Goal: Communication & Community: Answer question/provide support

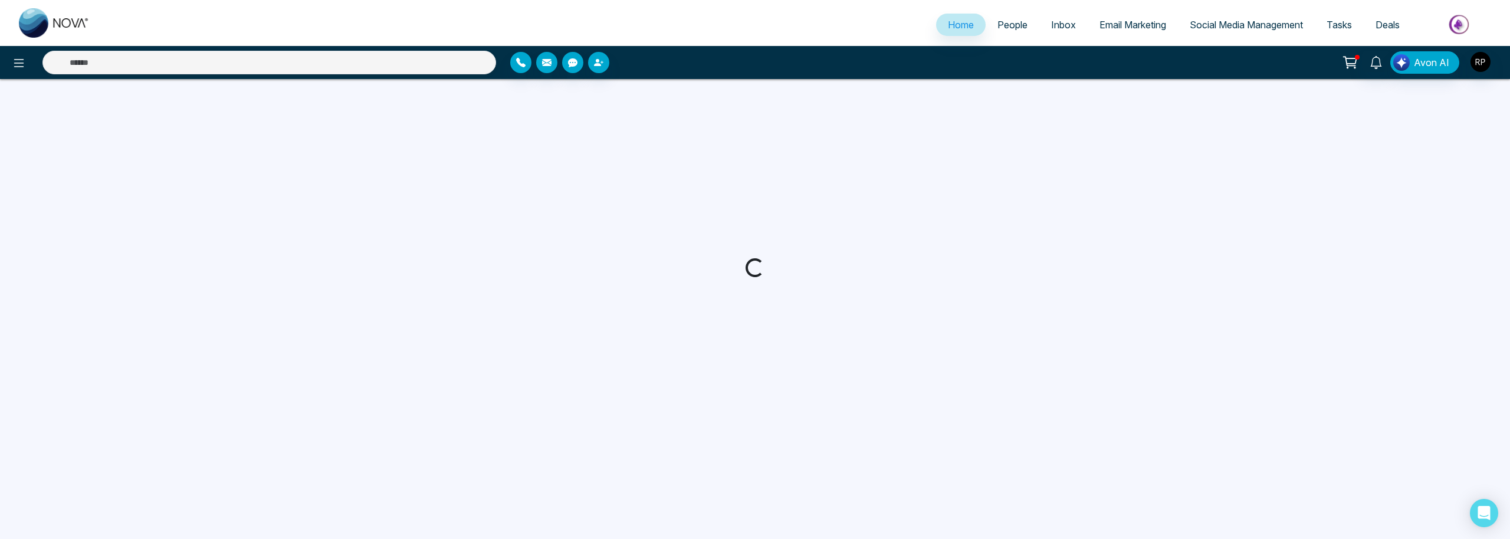
select select "*"
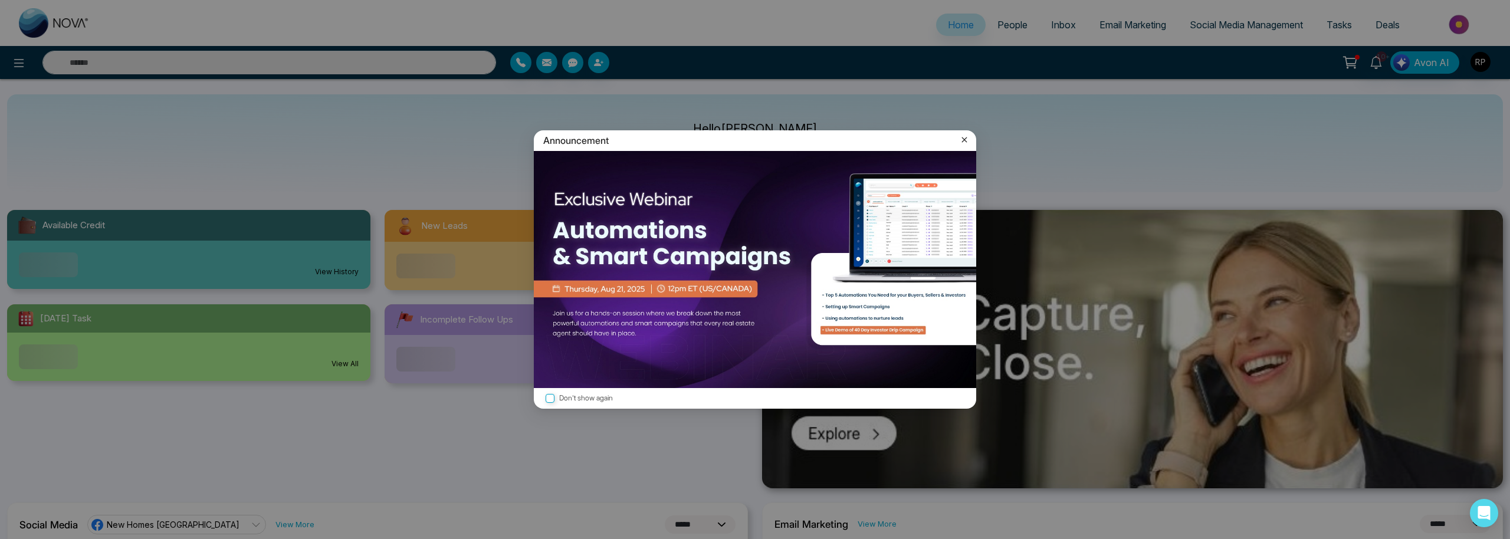
click at [963, 139] on icon at bounding box center [964, 139] width 5 height 5
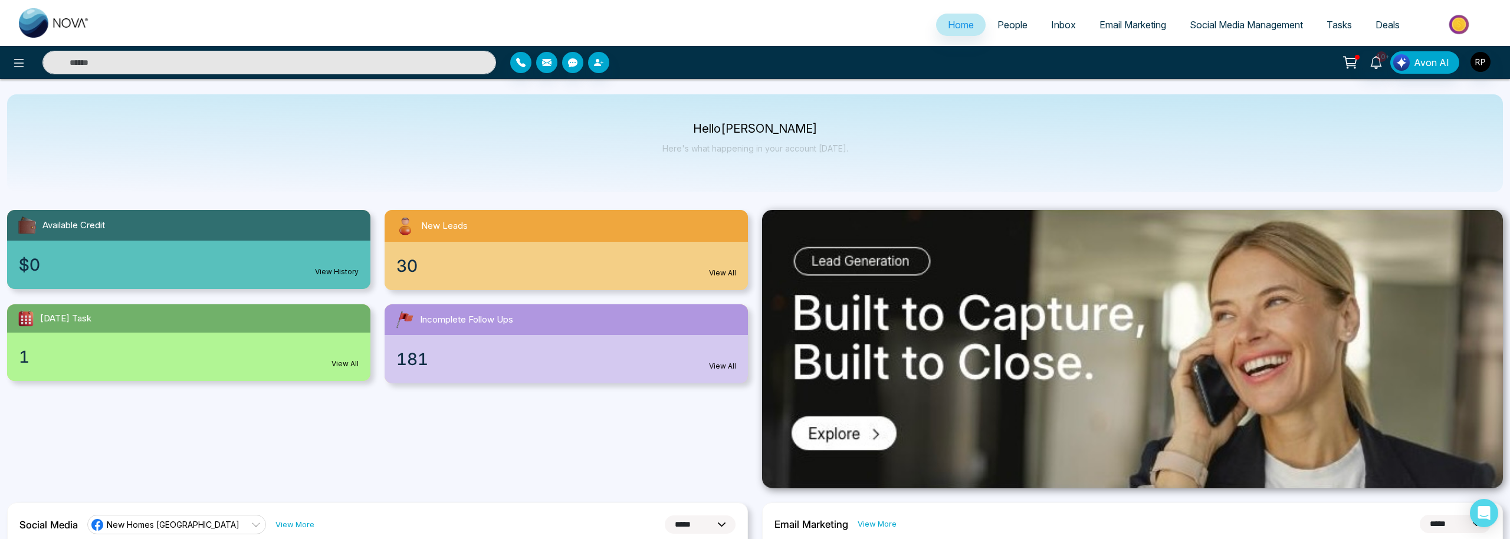
click at [1001, 32] on link "People" at bounding box center [1013, 25] width 54 height 22
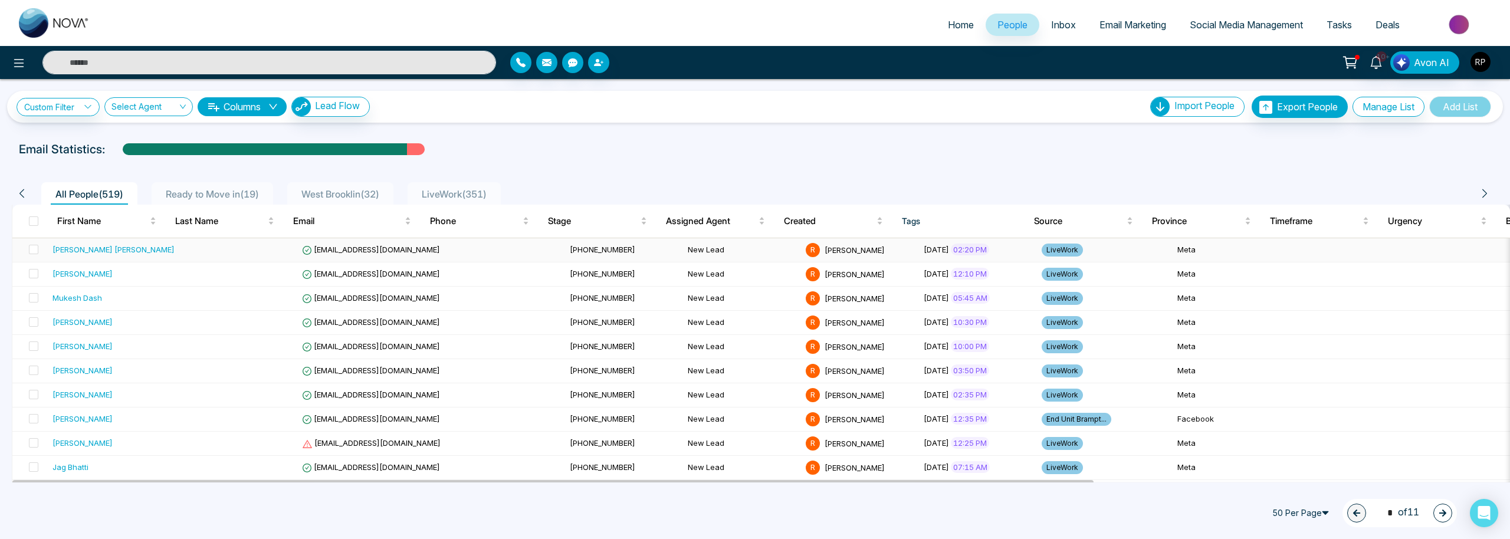
click at [98, 261] on td "[PERSON_NAME] [PERSON_NAME]" at bounding box center [114, 250] width 132 height 24
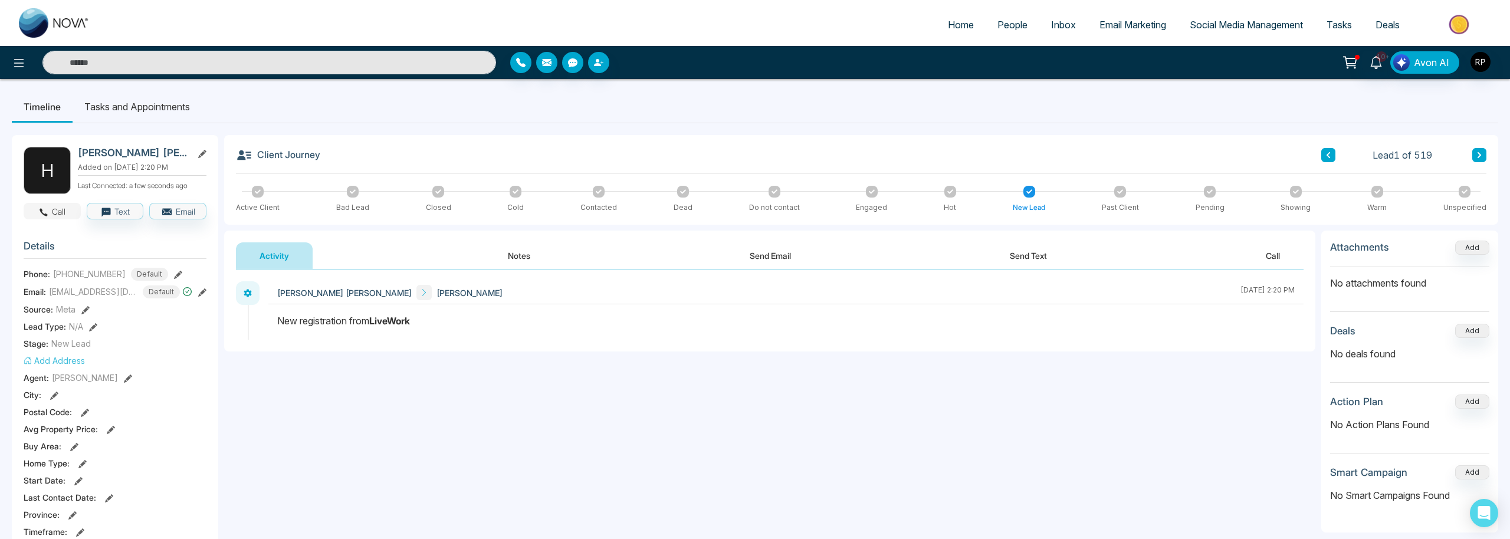
click at [72, 211] on button "Call" at bounding box center [52, 211] width 57 height 17
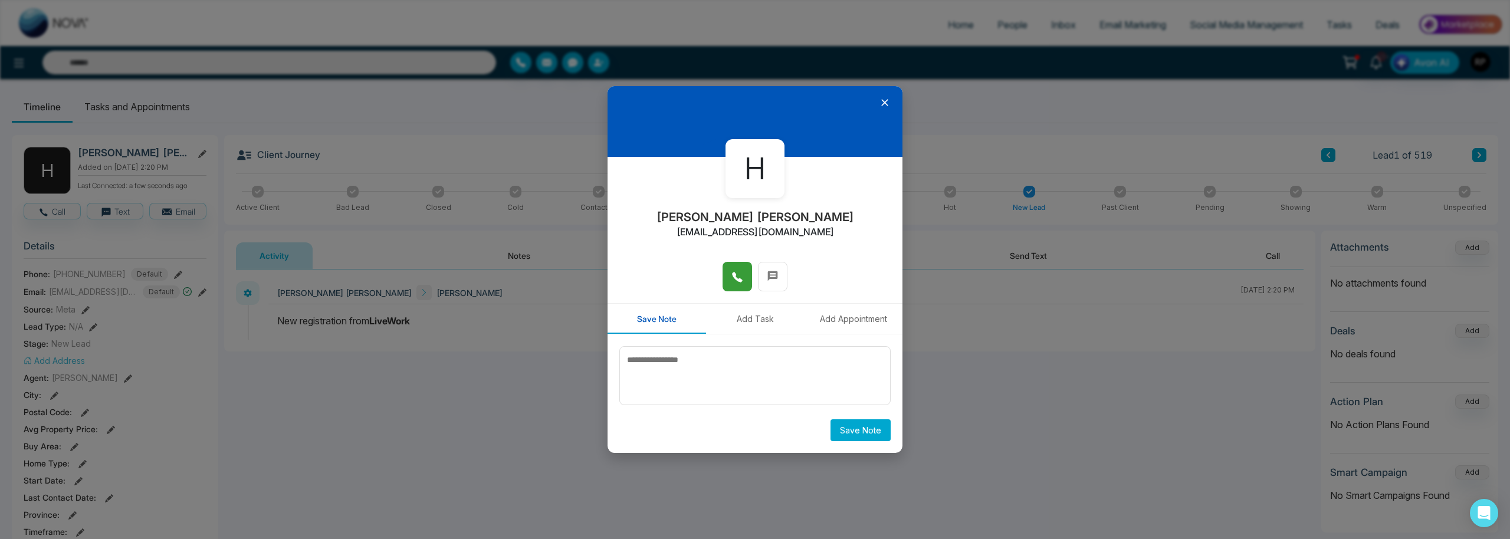
click at [731, 283] on icon at bounding box center [737, 277] width 12 height 12
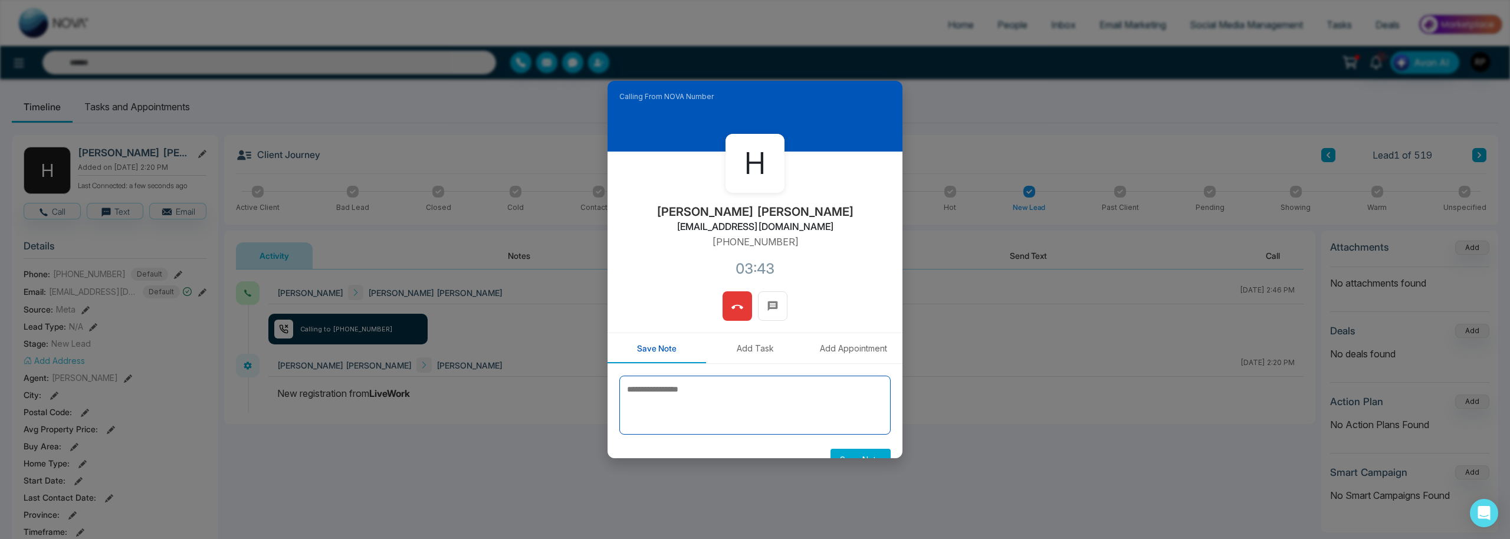
drag, startPoint x: 743, startPoint y: 405, endPoint x: 706, endPoint y: 401, distance: 36.8
click at [741, 405] on textarea at bounding box center [754, 405] width 271 height 59
drag, startPoint x: 744, startPoint y: 317, endPoint x: 773, endPoint y: 320, distance: 28.5
click at [744, 317] on button at bounding box center [736, 305] width 29 height 29
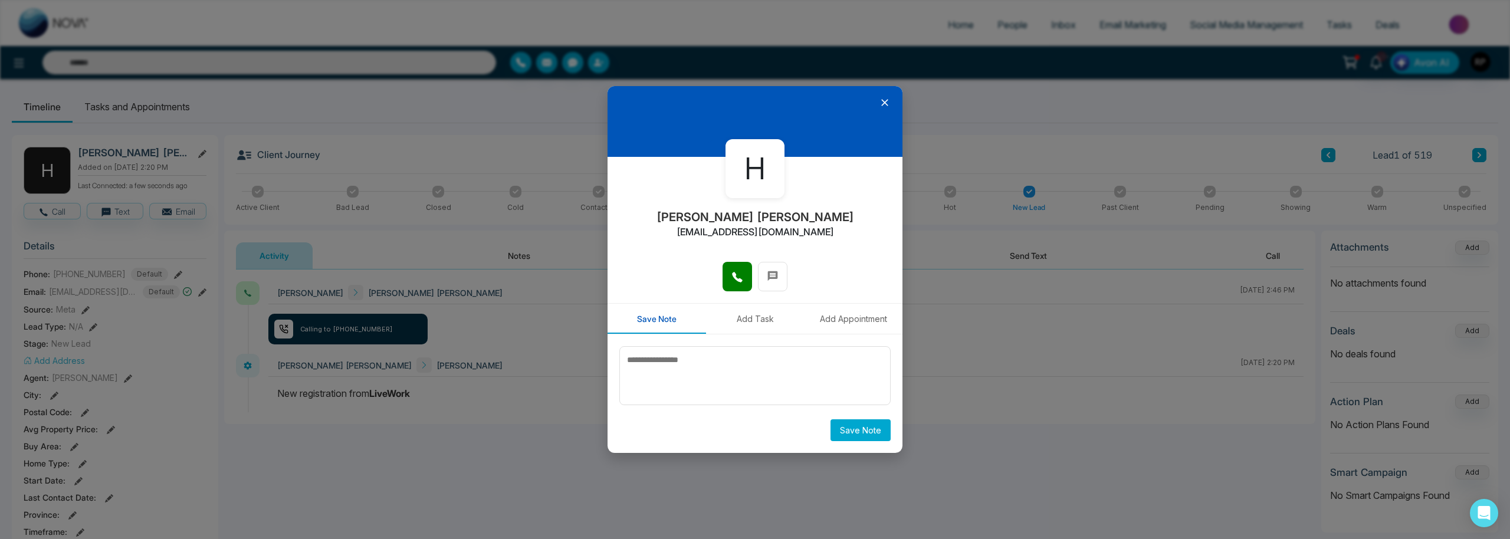
click at [884, 104] on icon at bounding box center [885, 103] width 12 height 12
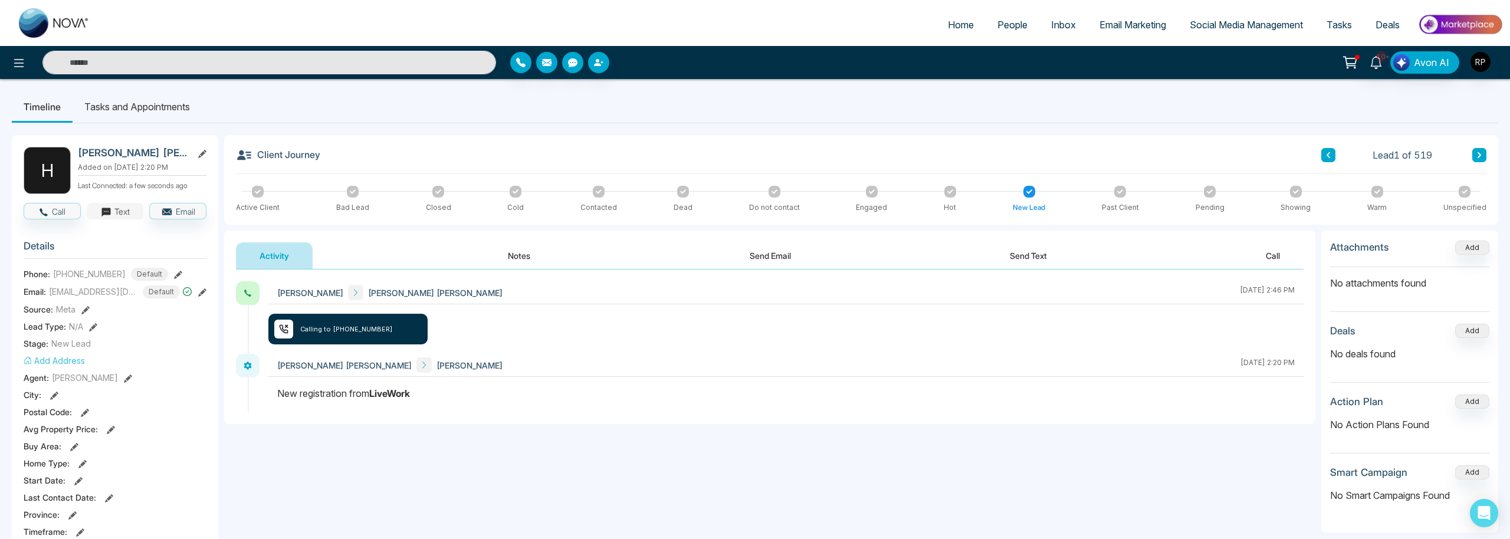
click at [118, 214] on button "Text" at bounding box center [115, 211] width 57 height 17
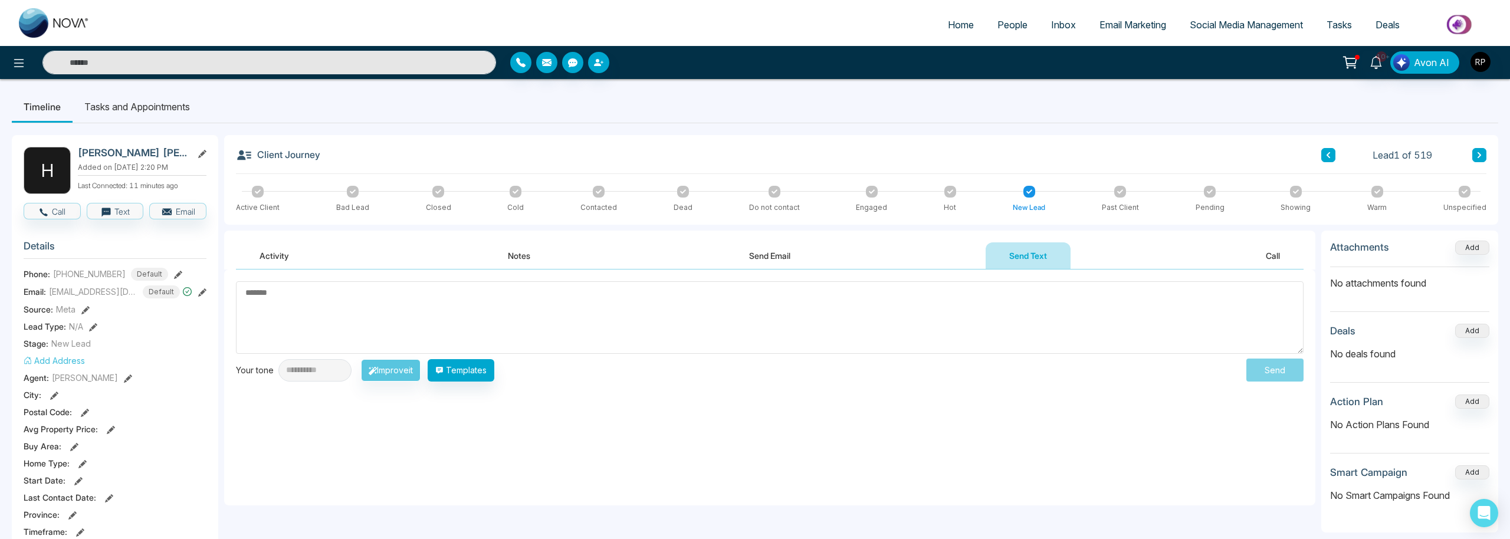
paste textarea "**********"
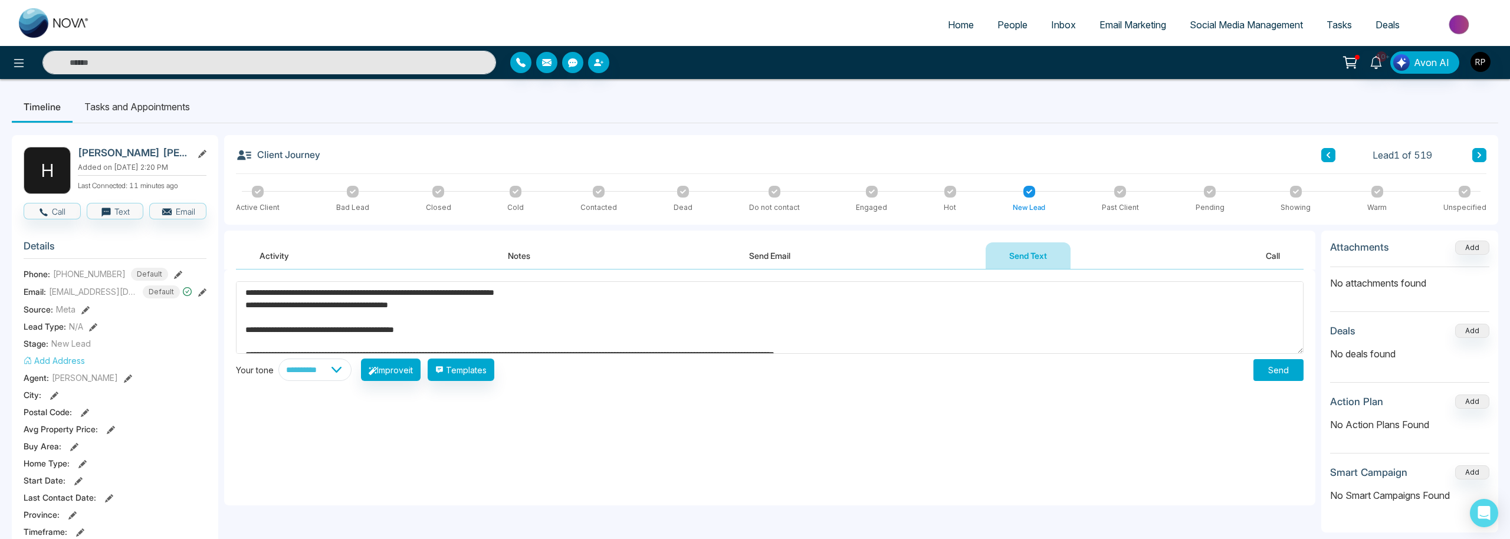
type textarea "**********"
click at [1272, 371] on button "Send" at bounding box center [1278, 370] width 50 height 22
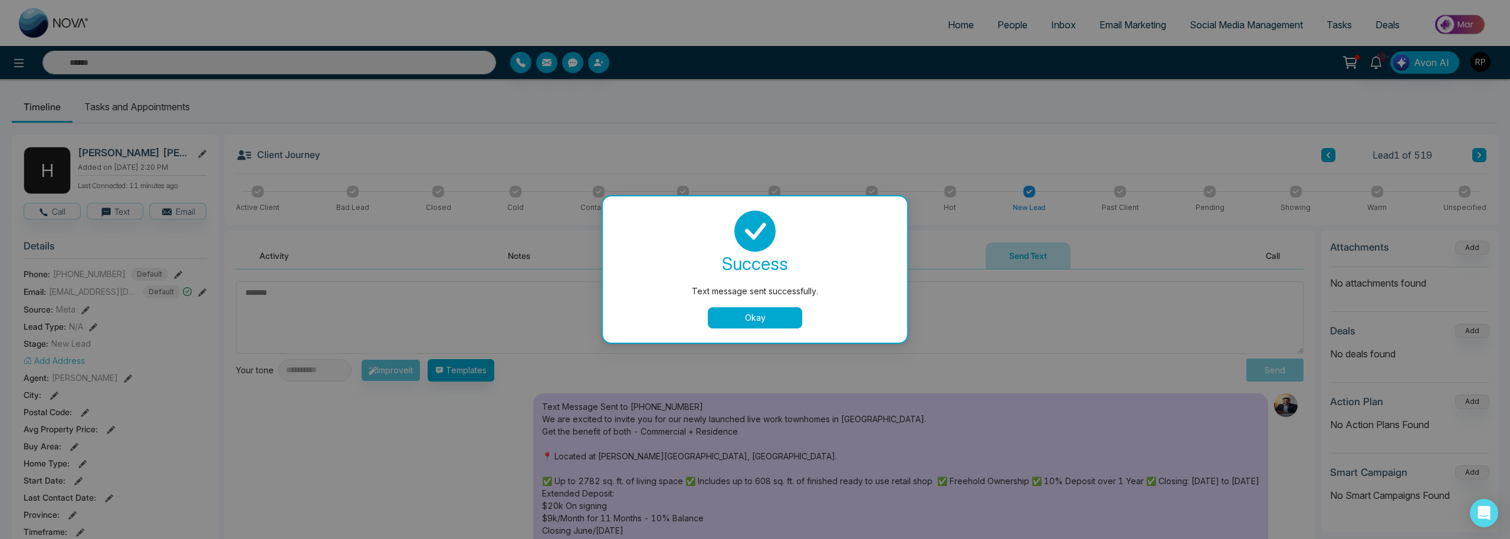
click at [756, 316] on button "Okay" at bounding box center [755, 317] width 94 height 21
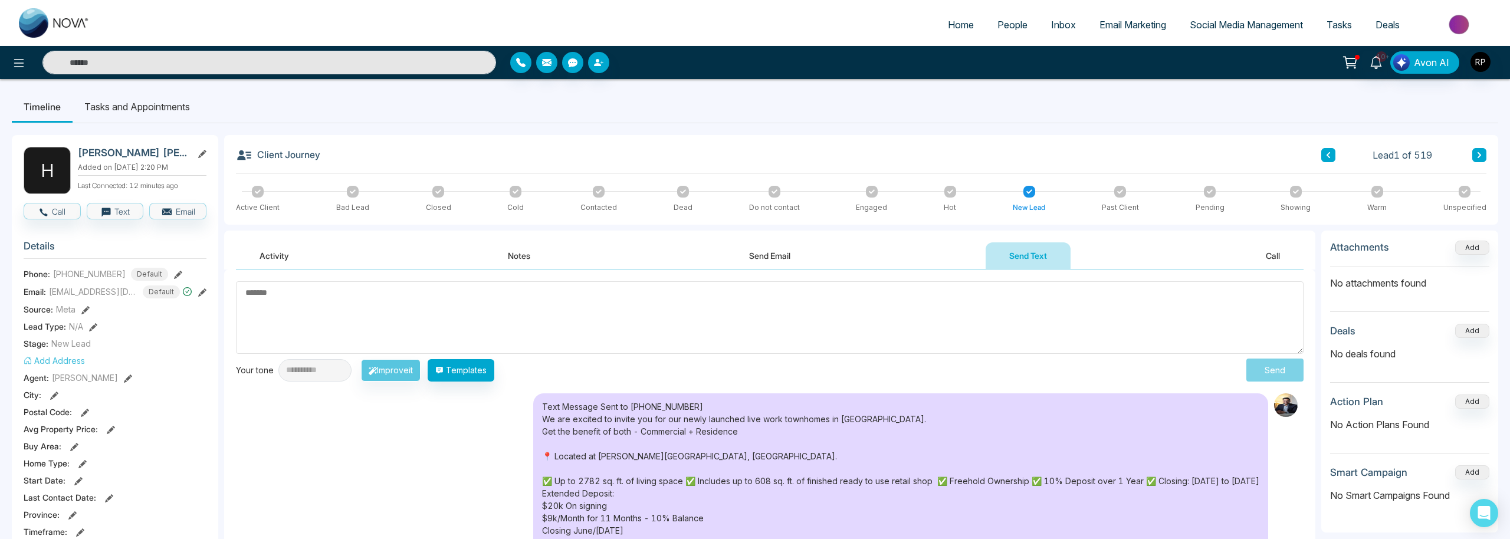
click at [394, 302] on textarea at bounding box center [770, 317] width 1068 height 73
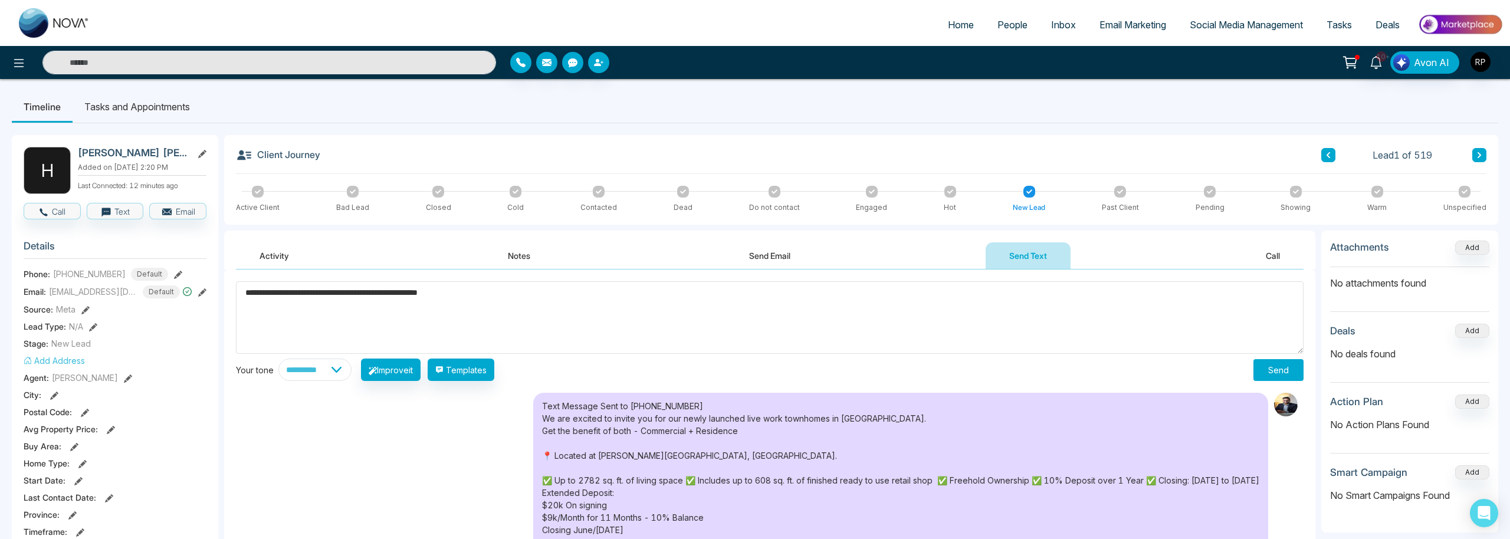
paste textarea "**********"
type textarea "**********"
click at [1269, 366] on button "Send" at bounding box center [1278, 370] width 50 height 22
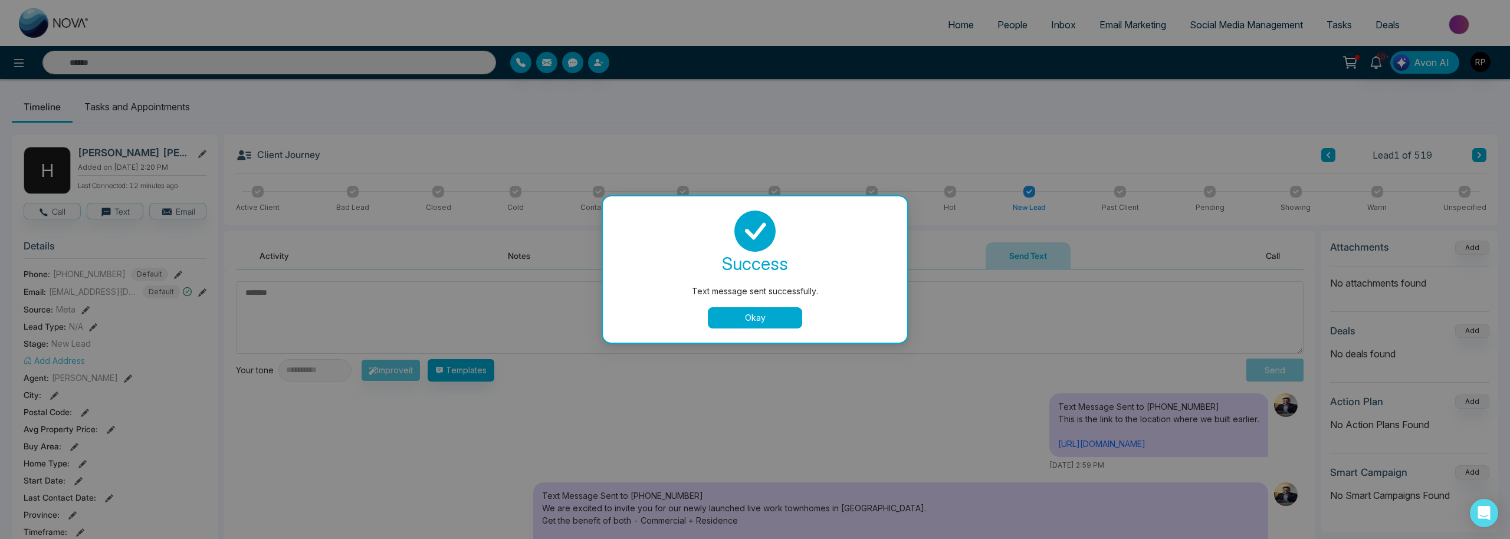
click at [746, 316] on button "Okay" at bounding box center [755, 317] width 94 height 21
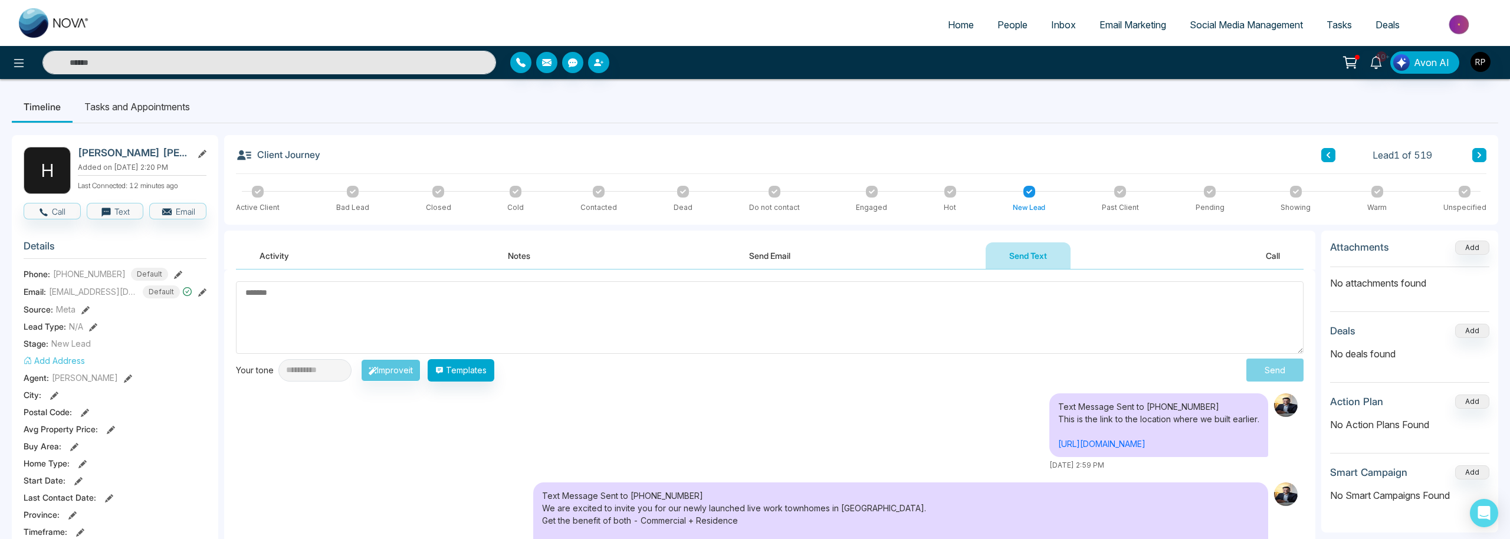
click at [599, 193] on icon at bounding box center [599, 192] width 6 height 6
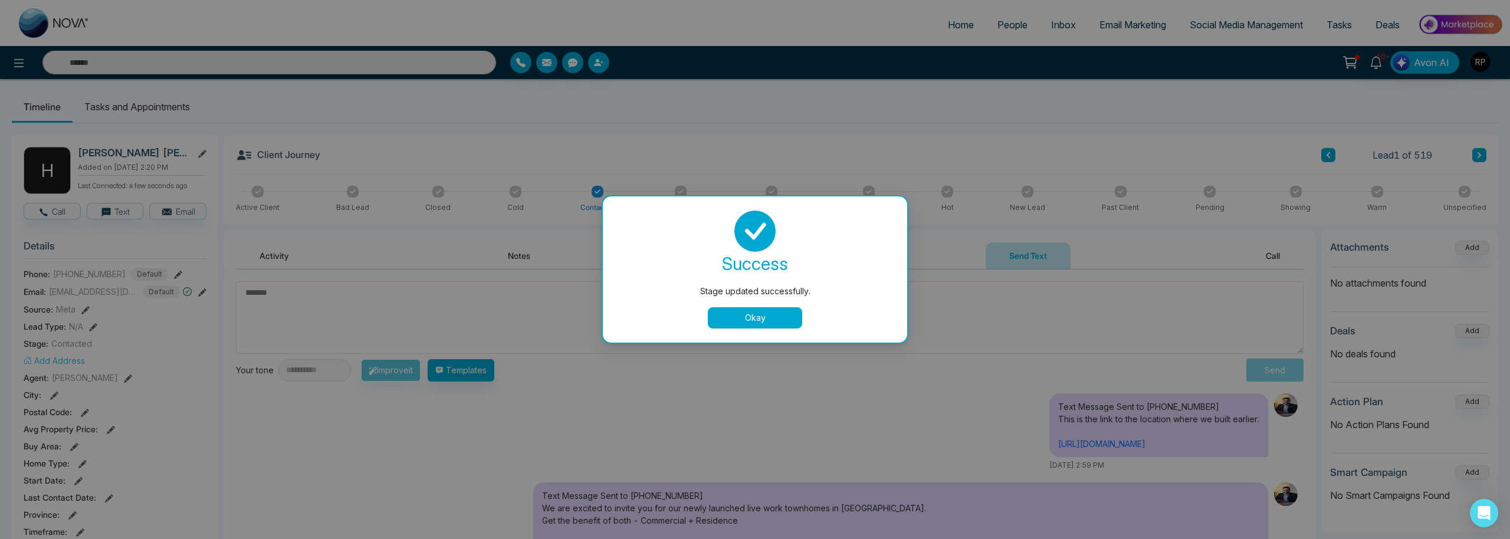
click at [773, 317] on button "Okay" at bounding box center [755, 317] width 94 height 21
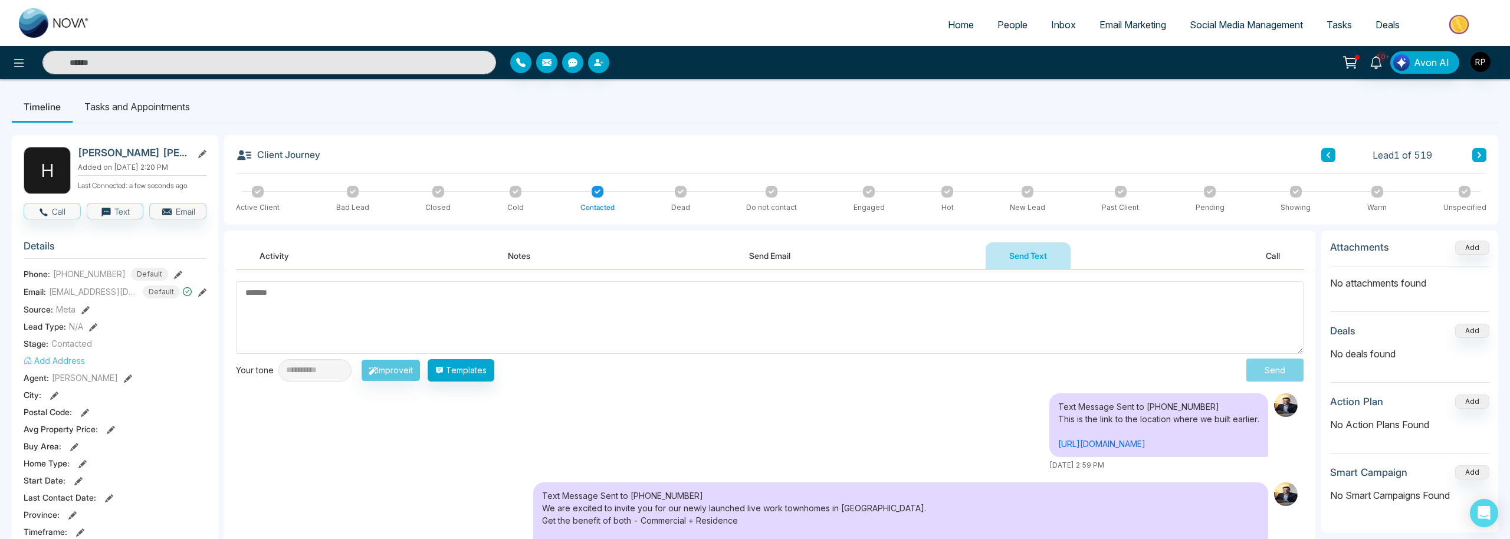
click at [1479, 156] on icon at bounding box center [1479, 155] width 4 height 6
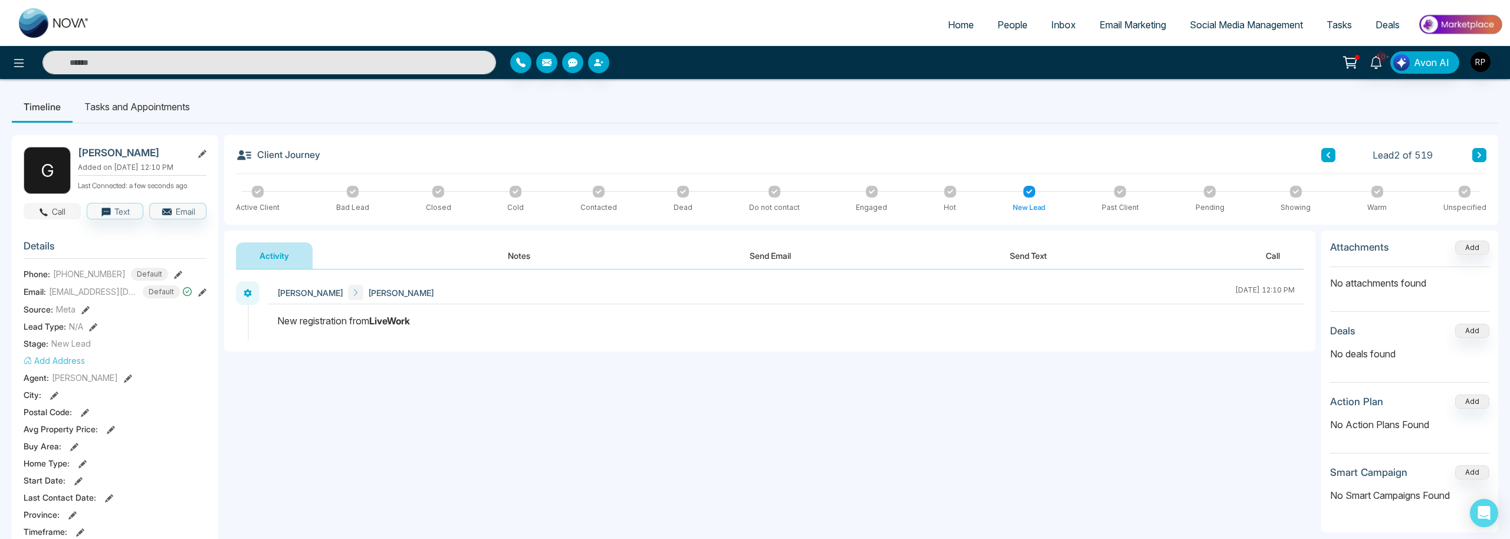
click at [65, 215] on button "Call" at bounding box center [52, 211] width 57 height 17
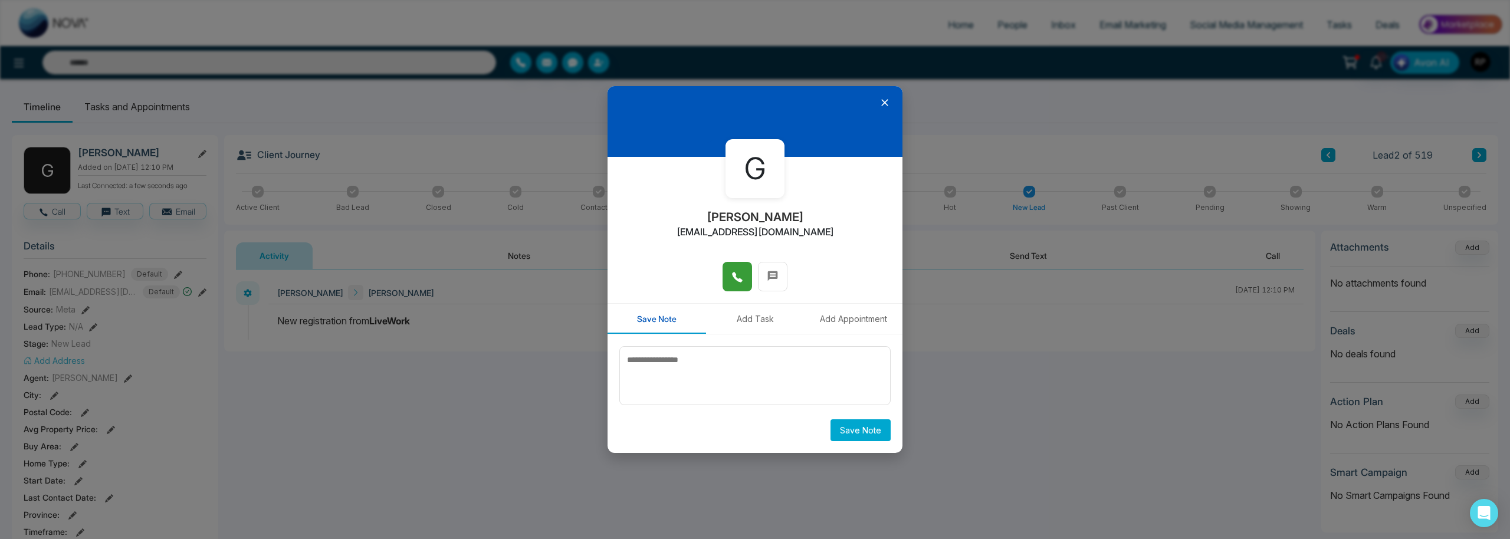
click at [725, 292] on div at bounding box center [754, 282] width 295 height 41
click at [728, 288] on button at bounding box center [736, 276] width 29 height 29
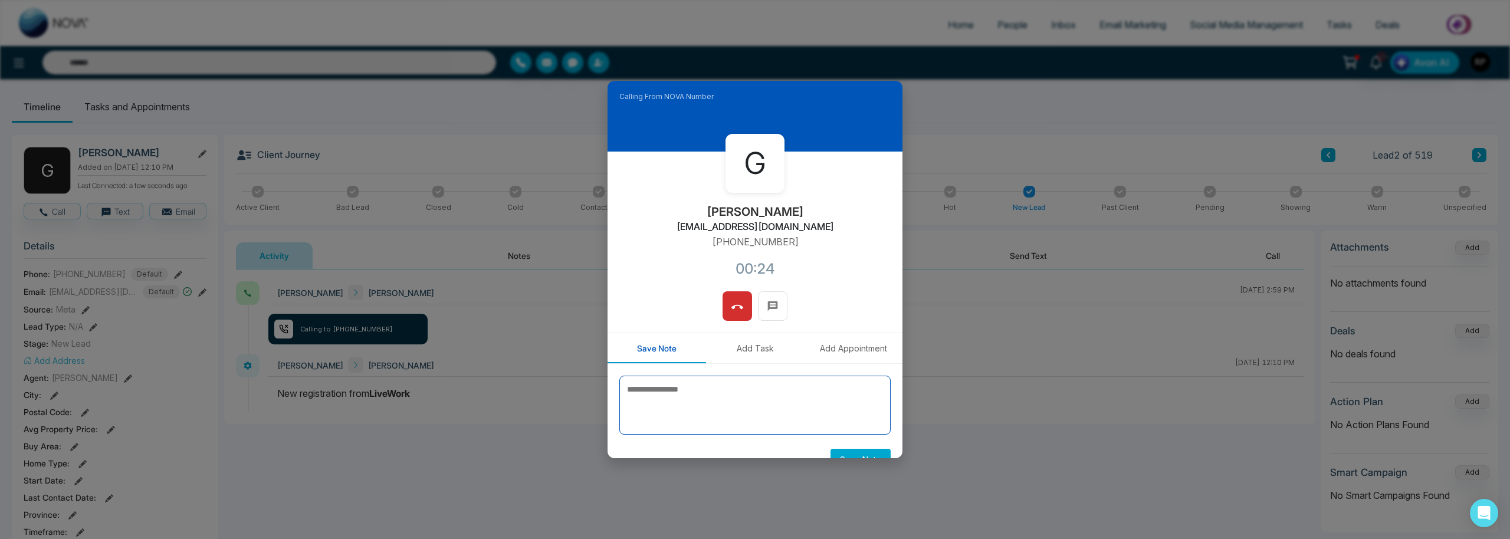
click at [674, 386] on textarea at bounding box center [754, 405] width 271 height 59
click at [743, 301] on icon at bounding box center [737, 307] width 12 height 12
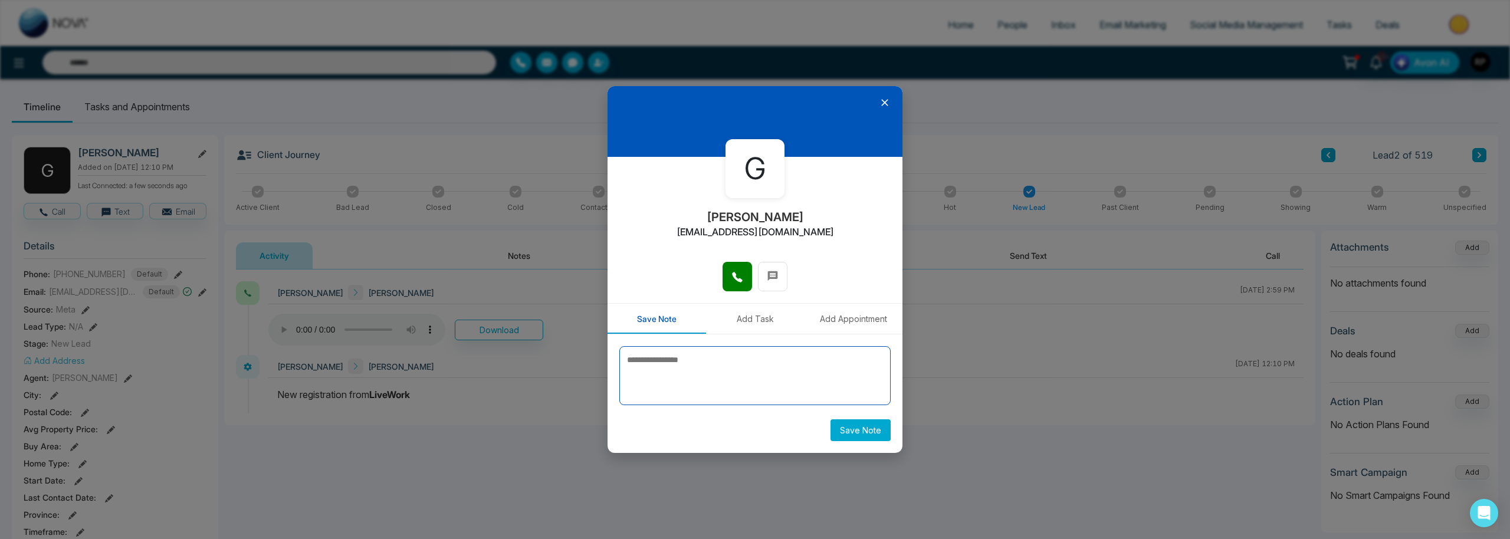
click at [682, 366] on textarea at bounding box center [754, 375] width 271 height 59
paste textarea "**********"
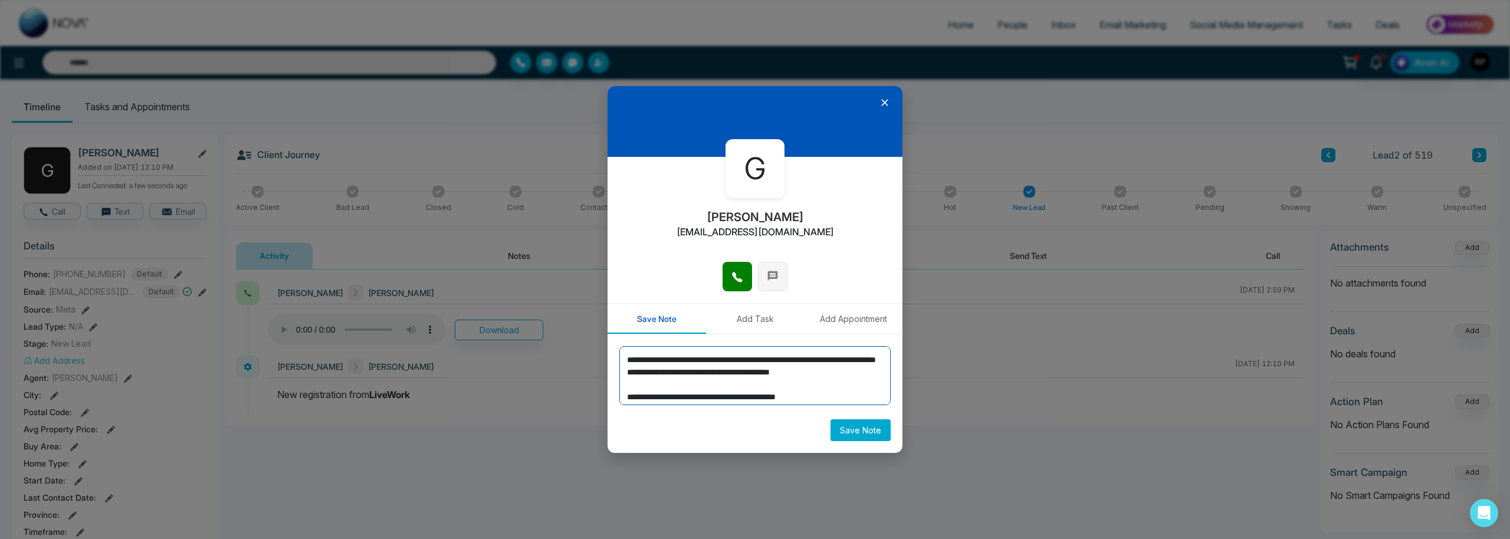
type textarea "**********"
click at [780, 281] on button at bounding box center [772, 276] width 29 height 29
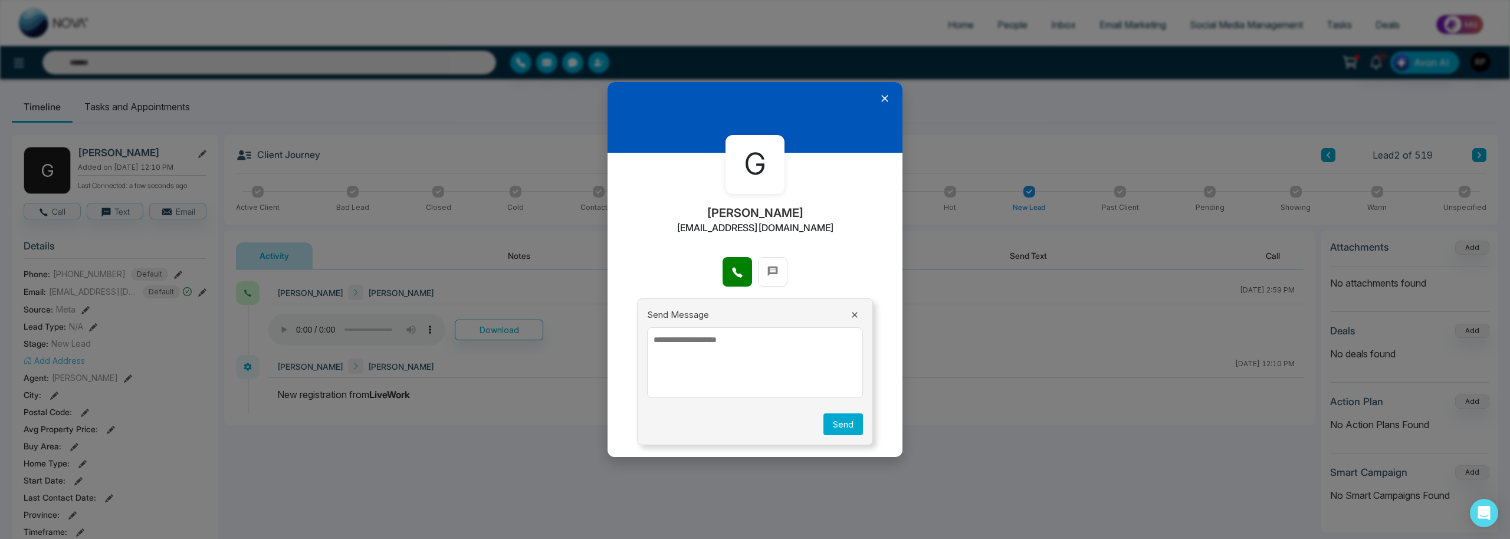
click at [750, 377] on textarea at bounding box center [755, 362] width 216 height 71
paste textarea "**********"
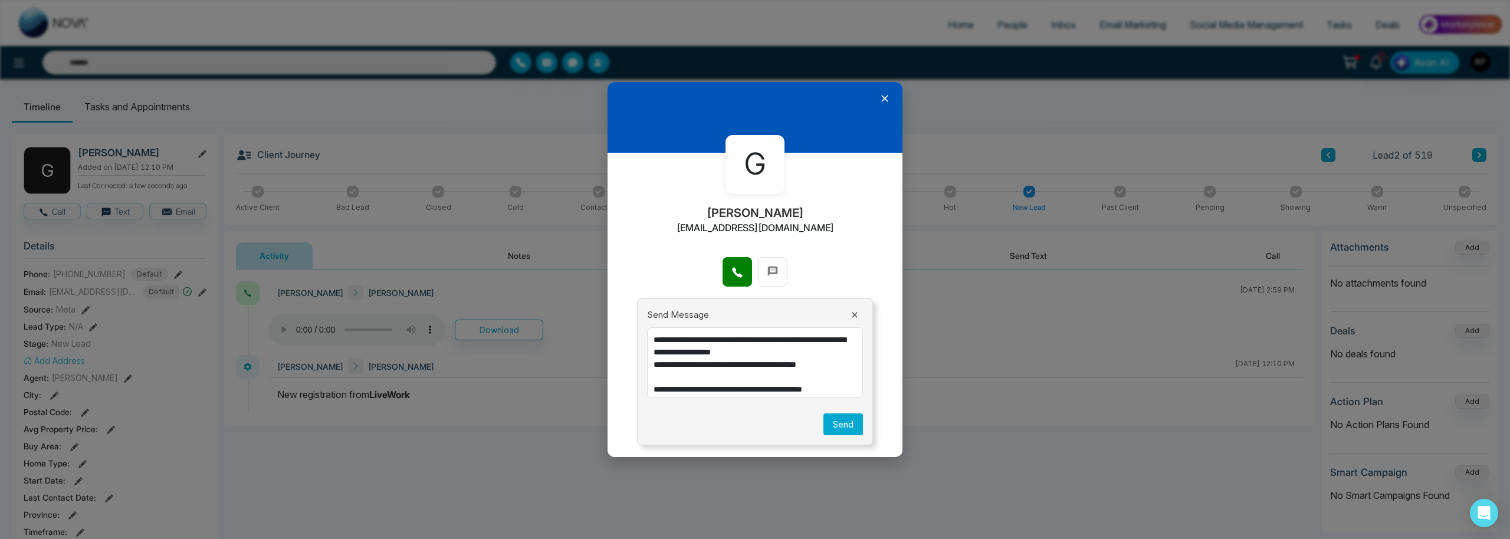
scroll to position [369, 0]
type textarea "**********"
click at [856, 428] on button "Send" at bounding box center [843, 424] width 40 height 22
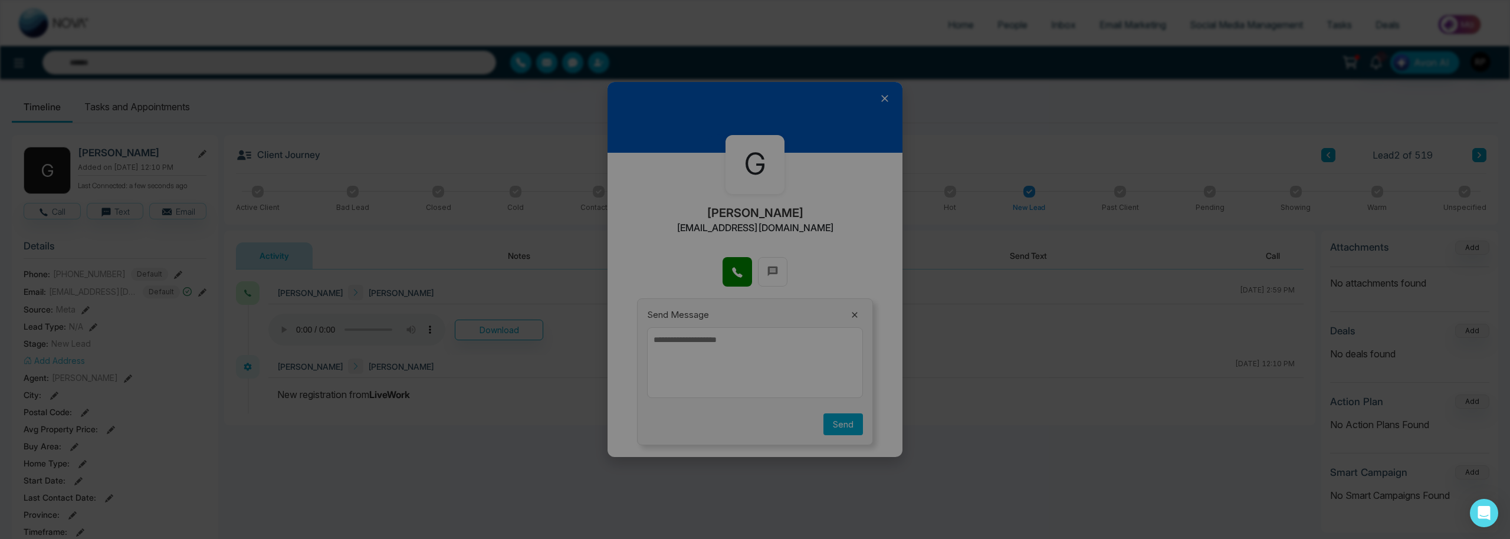
scroll to position [0, 0]
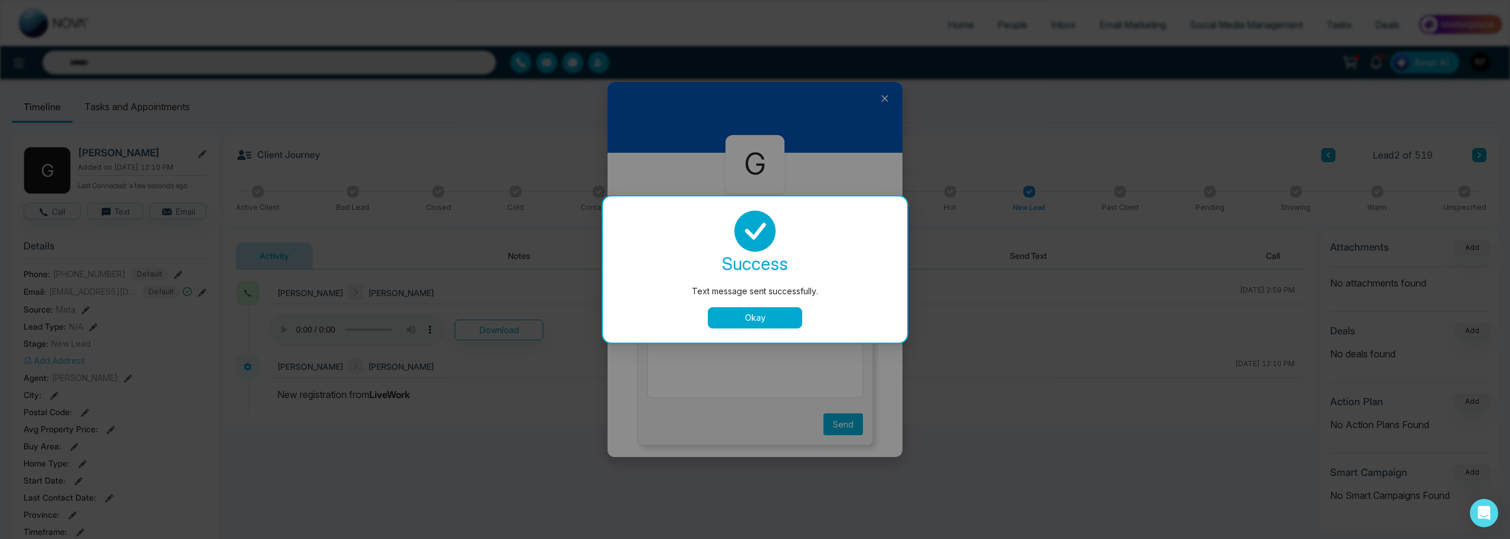
click at [757, 312] on button "Okay" at bounding box center [755, 317] width 94 height 21
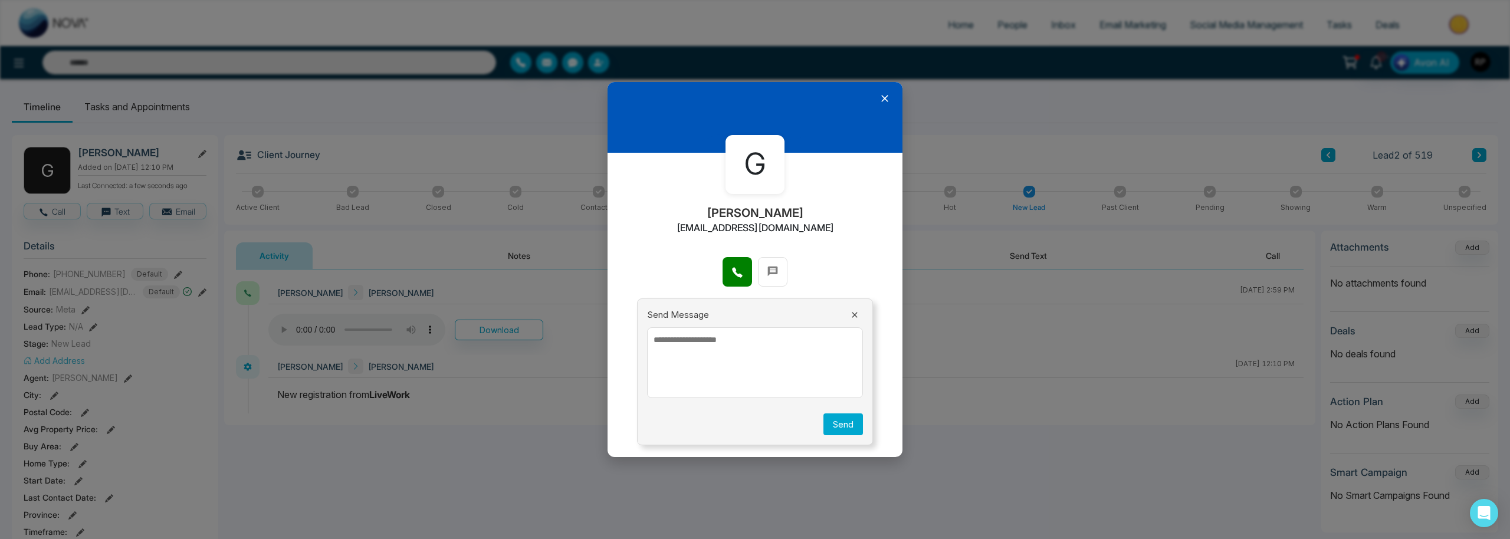
click at [883, 101] on icon at bounding box center [885, 99] width 12 height 12
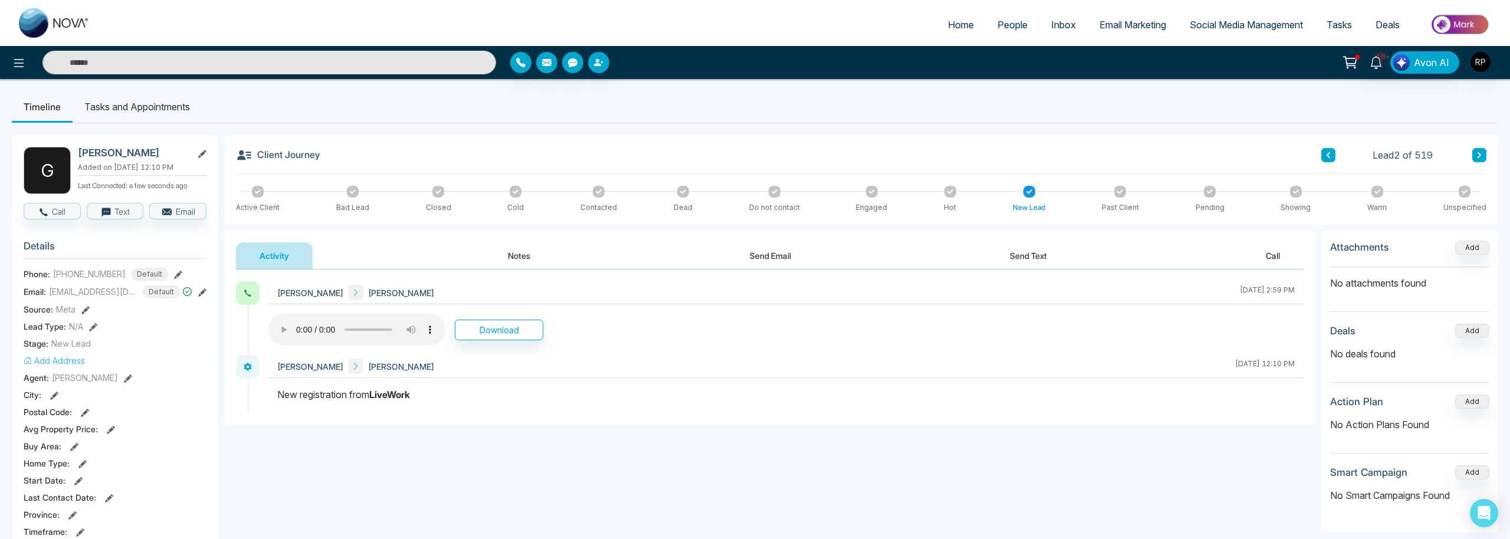
click at [509, 257] on button "Notes" at bounding box center [519, 255] width 70 height 27
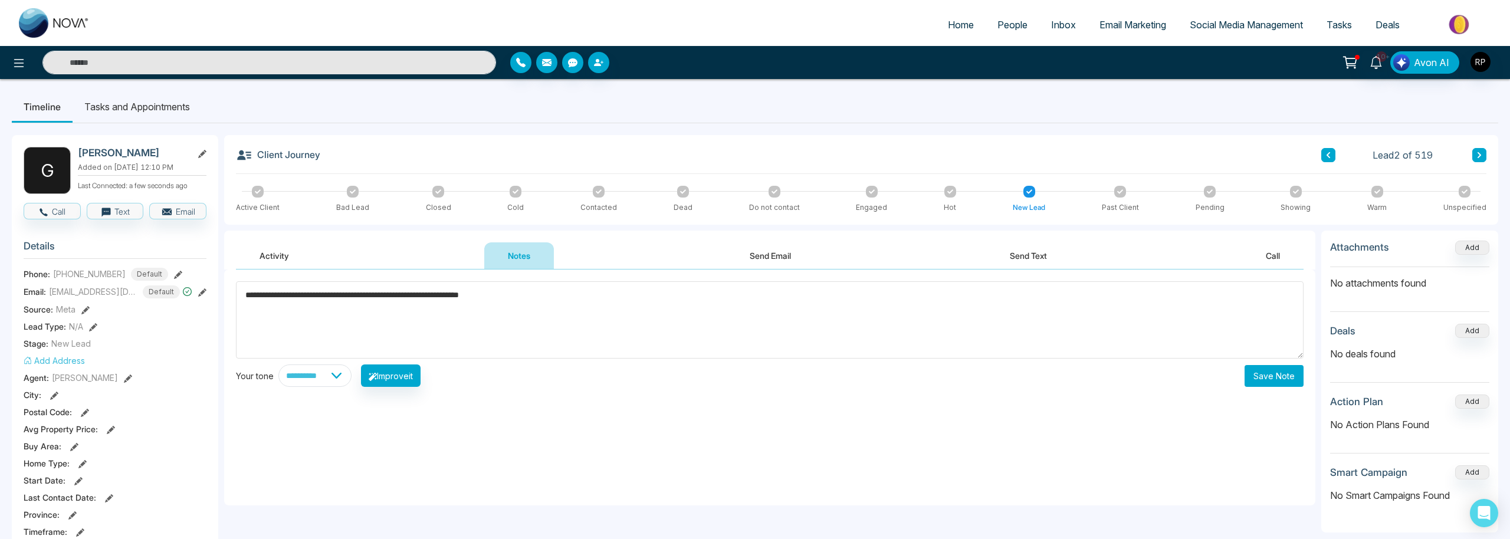
type textarea "**********"
click at [1250, 372] on button "Save Note" at bounding box center [1273, 376] width 59 height 22
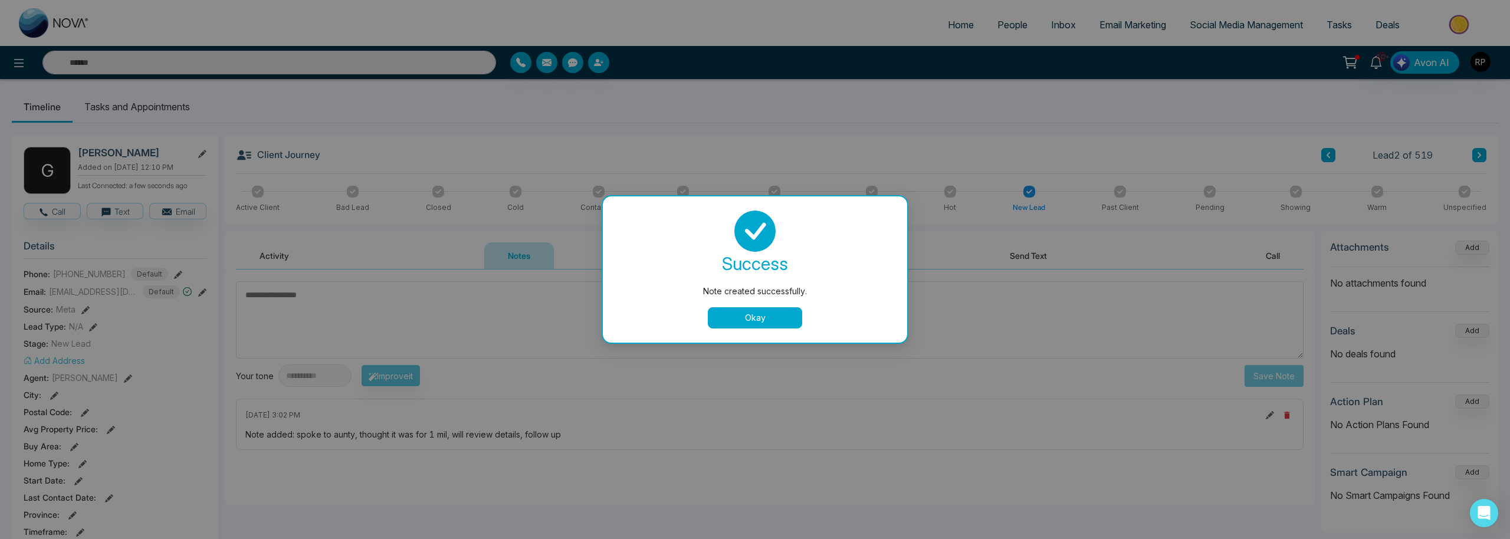
click at [753, 311] on button "Okay" at bounding box center [755, 317] width 94 height 21
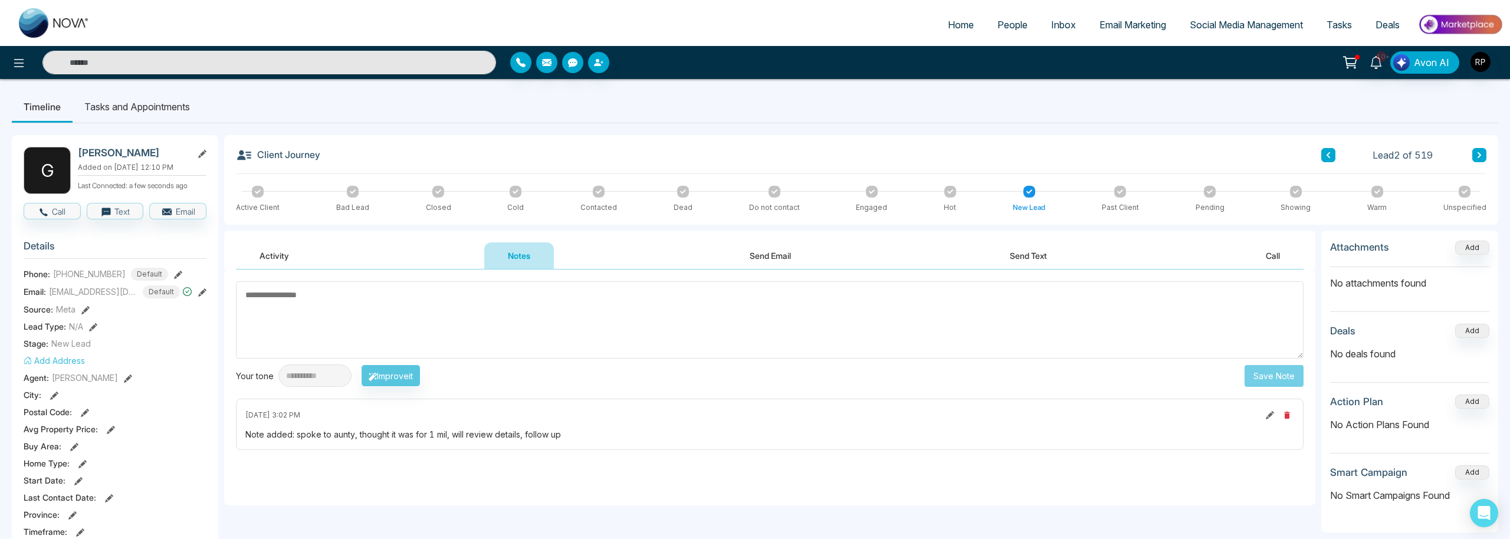
click at [868, 196] on div at bounding box center [872, 192] width 12 height 12
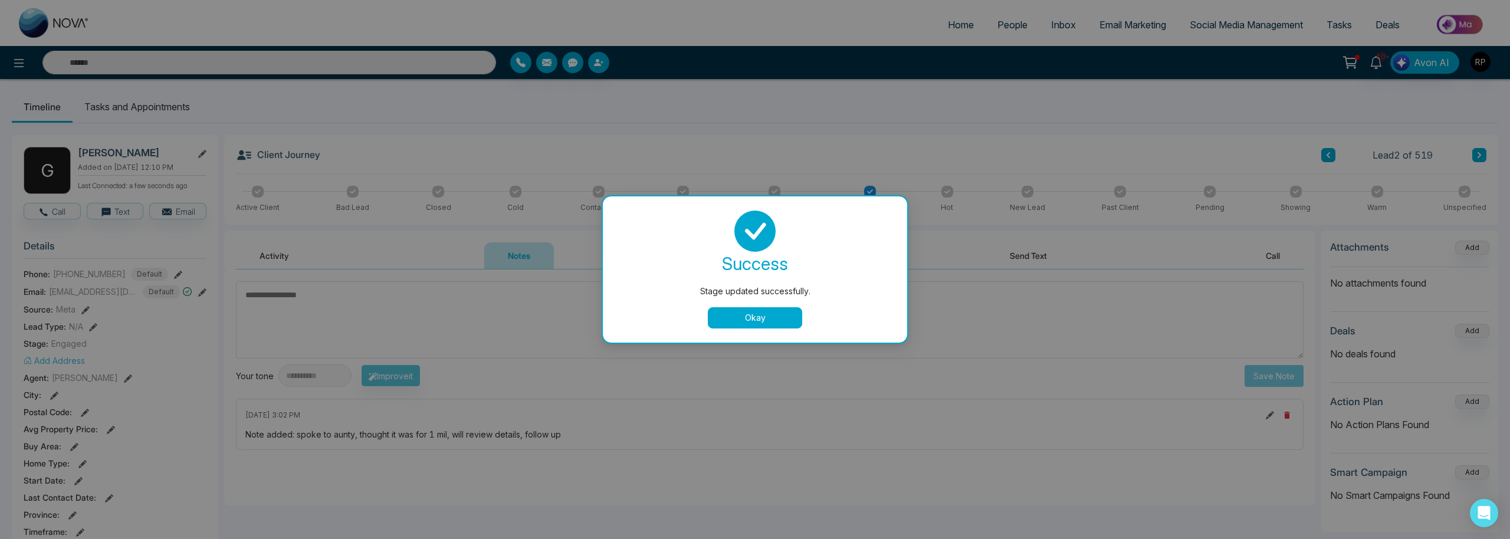
click at [757, 324] on button "Okay" at bounding box center [755, 317] width 94 height 21
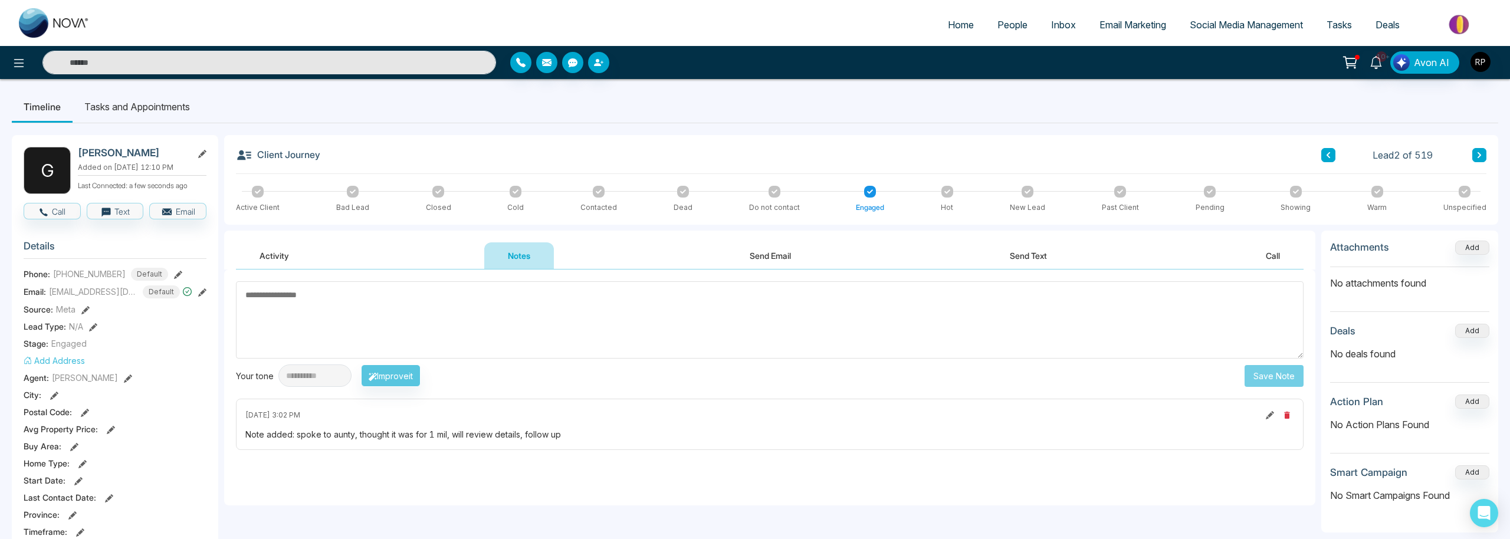
click at [1328, 157] on icon at bounding box center [1328, 155] width 6 height 7
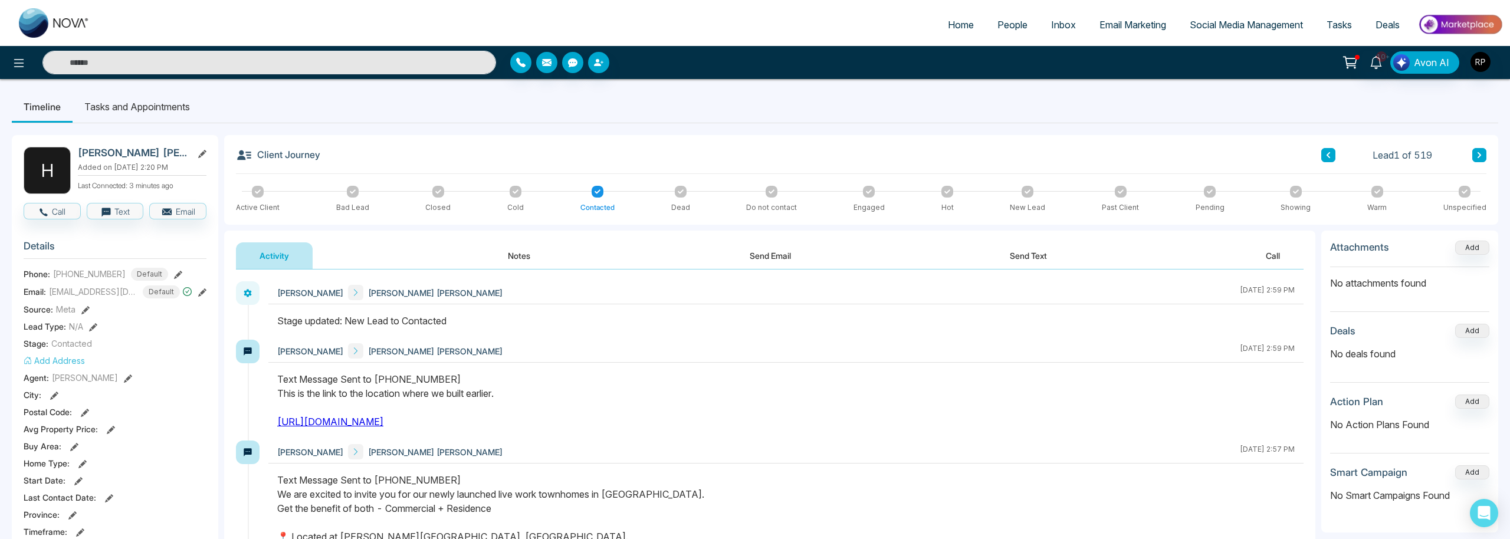
click at [514, 253] on button "Notes" at bounding box center [519, 255] width 70 height 27
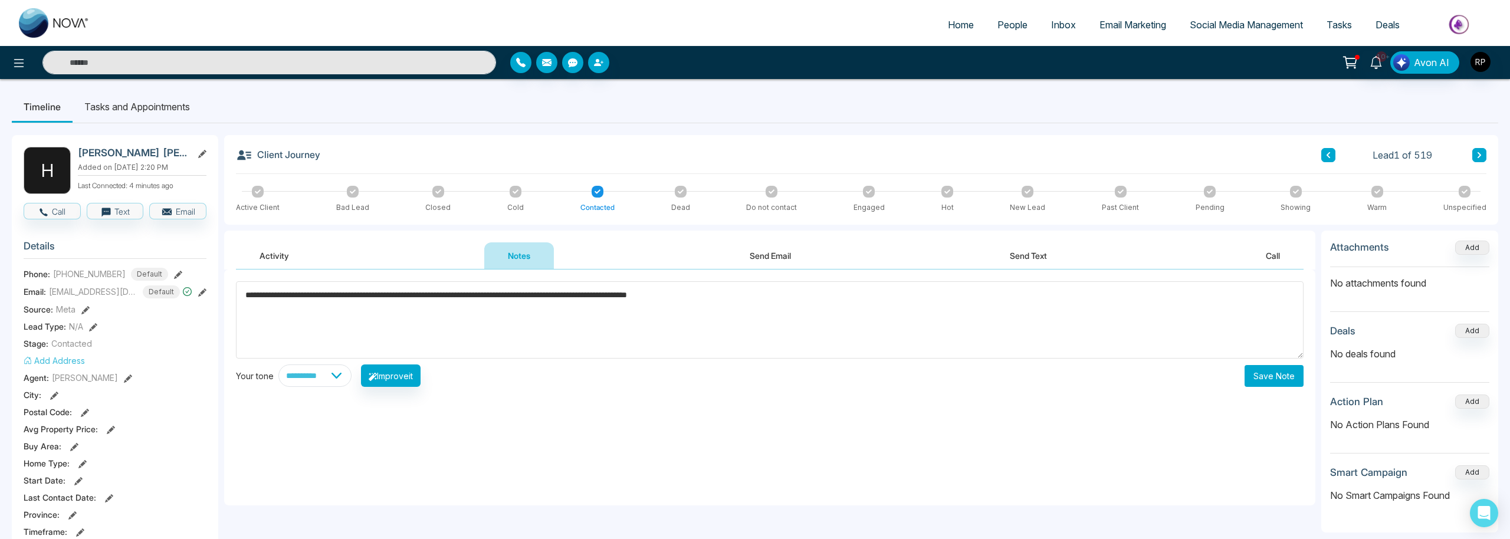
type textarea "**********"
click at [1257, 379] on button "Save Note" at bounding box center [1273, 376] width 59 height 22
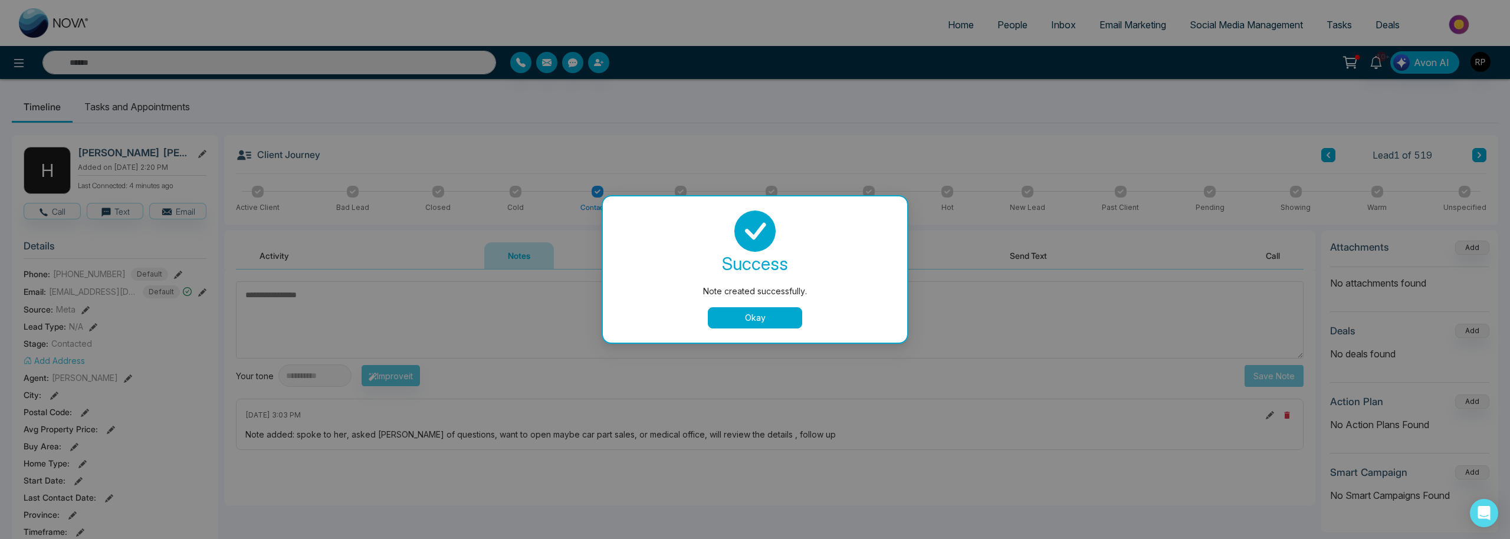
click at [768, 314] on button "Okay" at bounding box center [755, 317] width 94 height 21
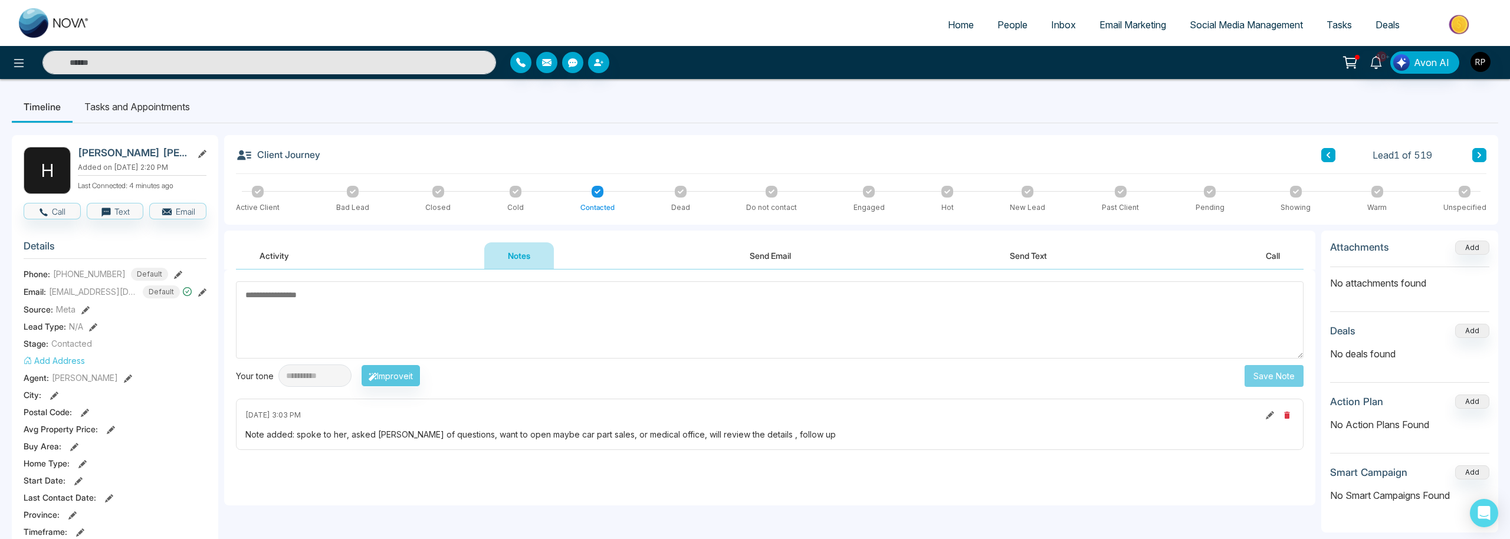
click at [873, 193] on div at bounding box center [869, 192] width 12 height 12
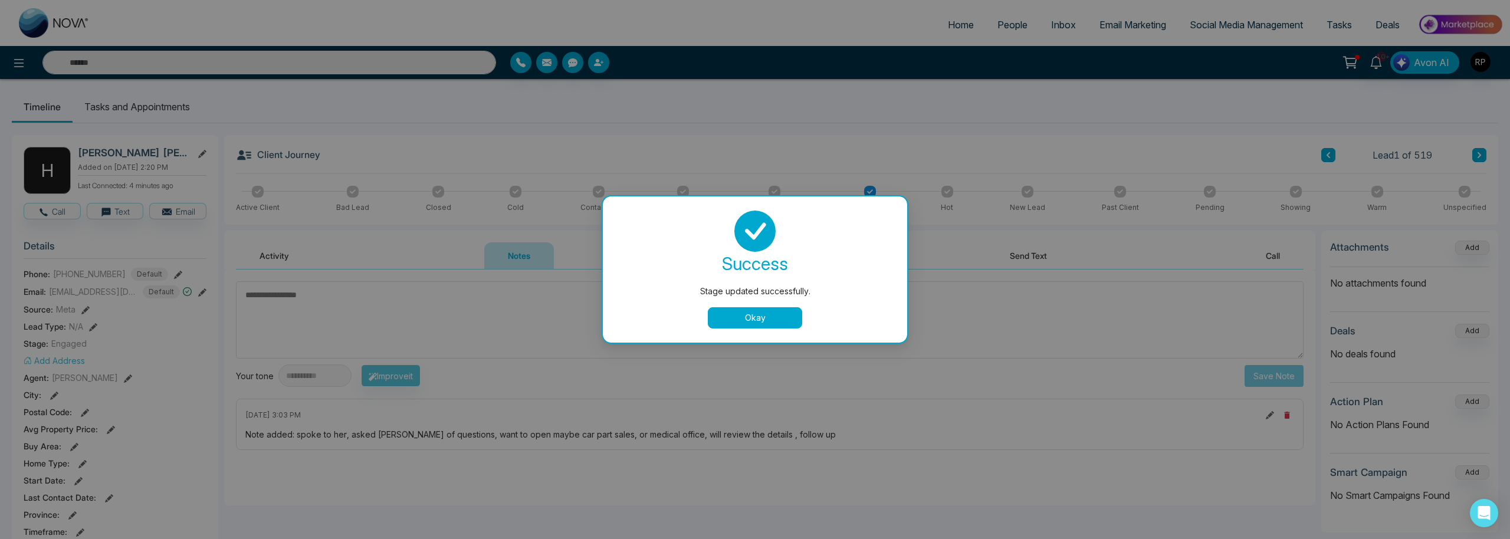
click at [1474, 163] on div "Stage updated successfully. success Stage updated successfully. Okay" at bounding box center [755, 269] width 1510 height 539
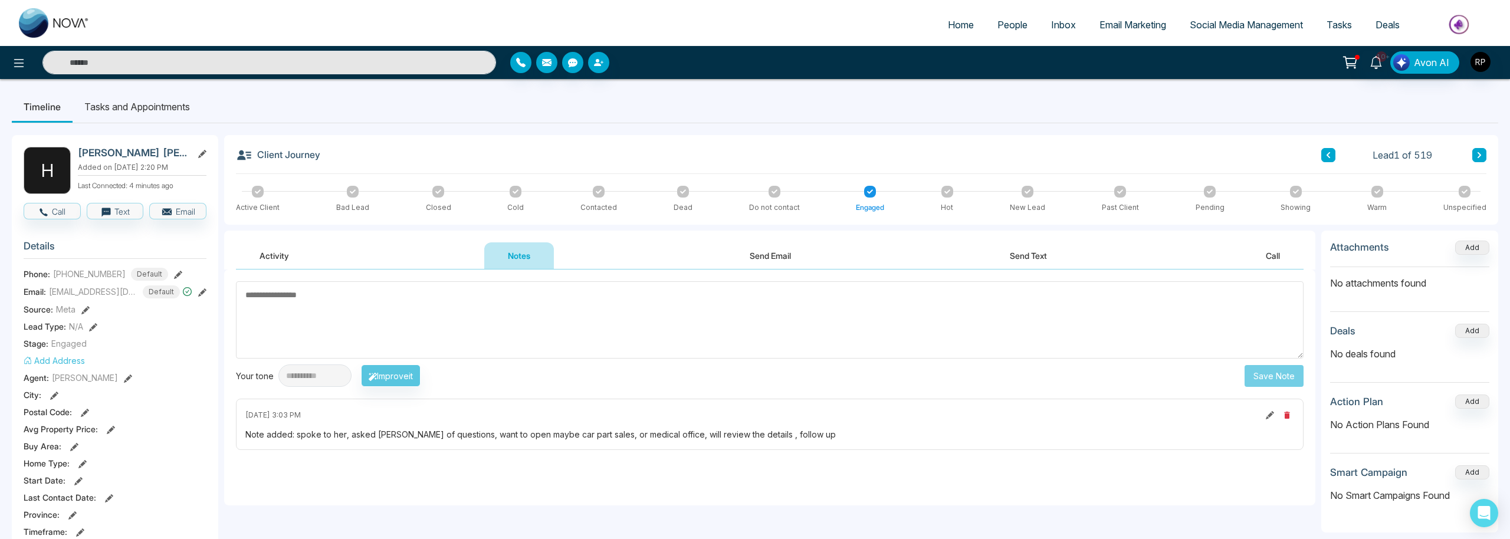
click at [998, 28] on span "People" at bounding box center [1012, 25] width 30 height 12
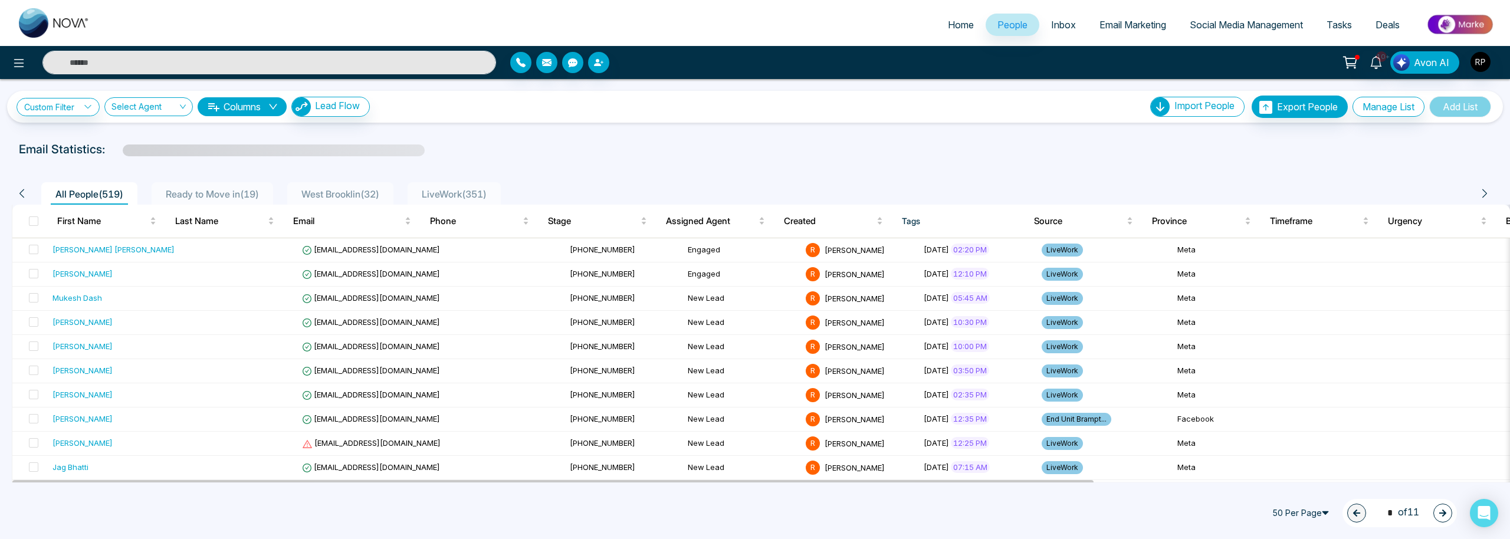
click at [474, 196] on span "LiveWork ( 351 )" at bounding box center [454, 194] width 74 height 12
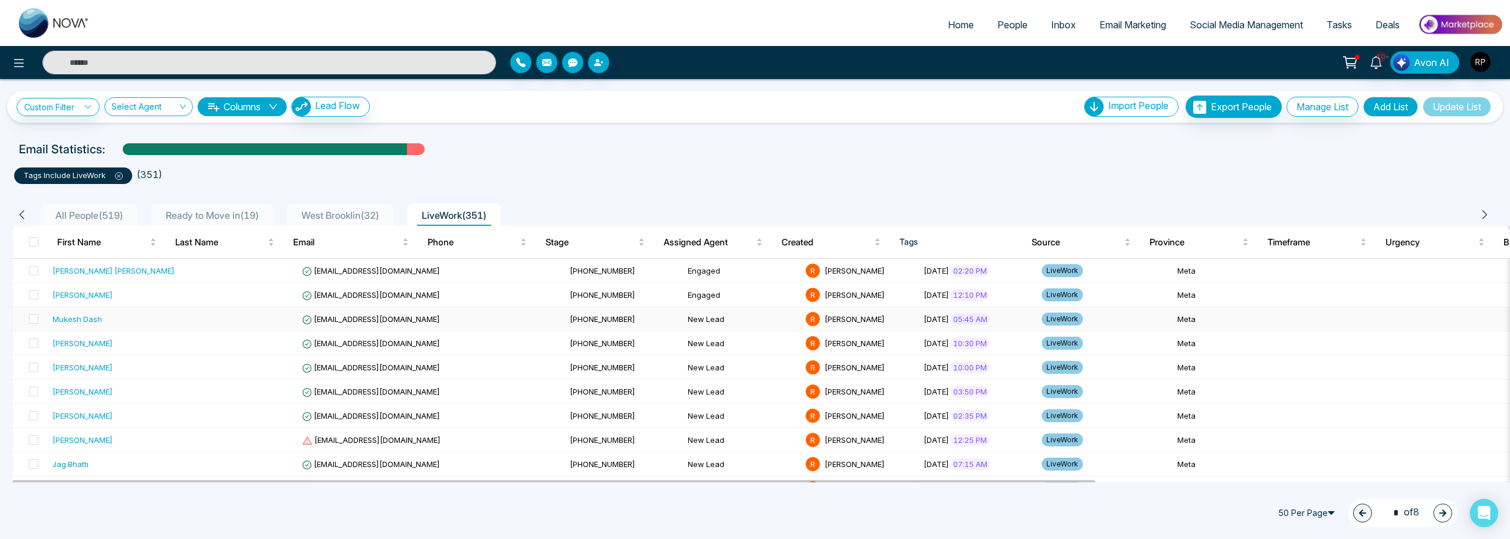
click at [70, 313] on div "Mukesh Dash" at bounding box center [77, 319] width 50 height 12
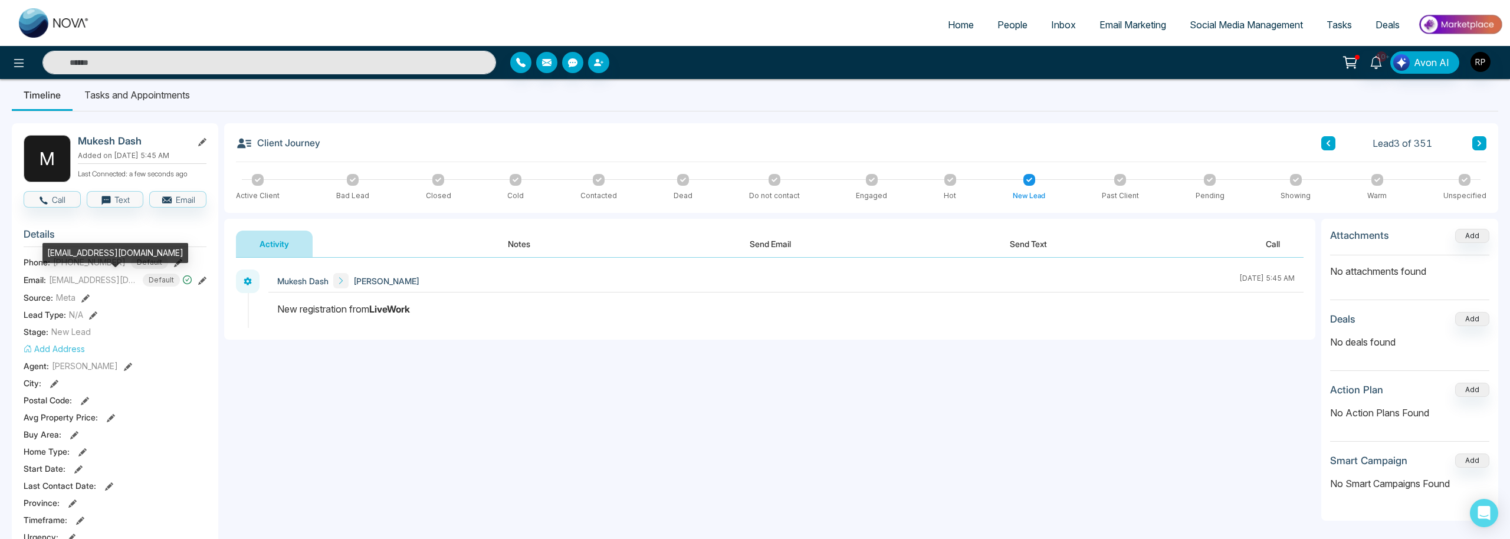
scroll to position [13, 0]
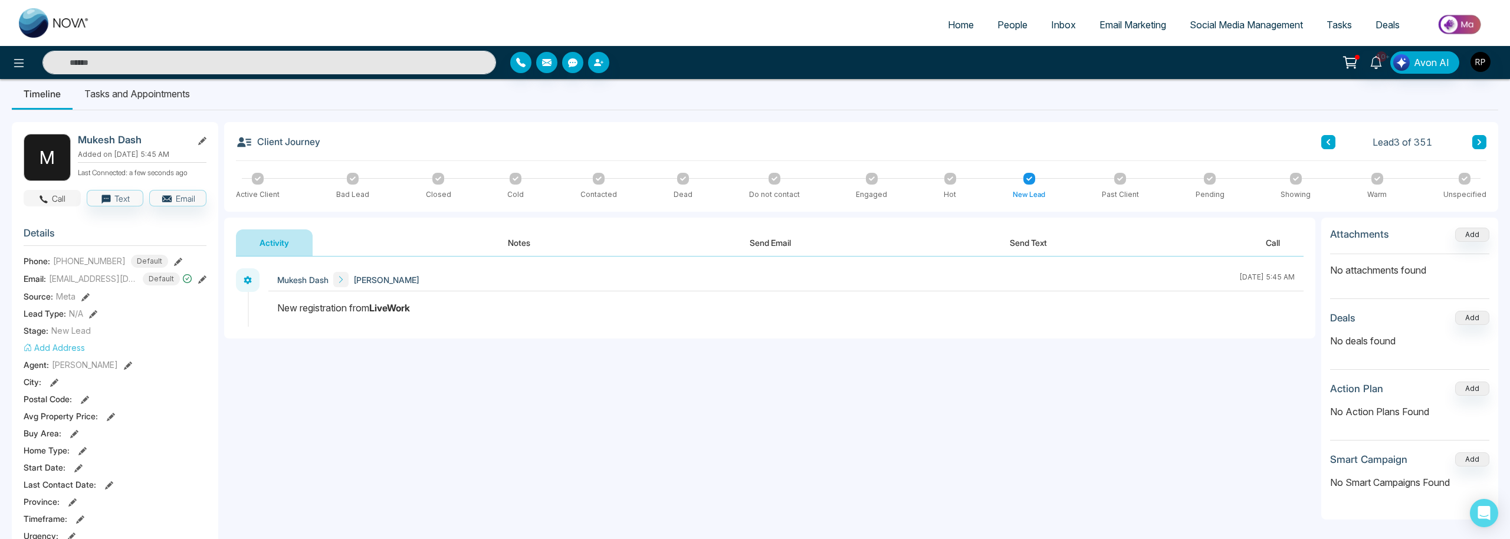
click at [67, 201] on button "Call" at bounding box center [52, 198] width 57 height 17
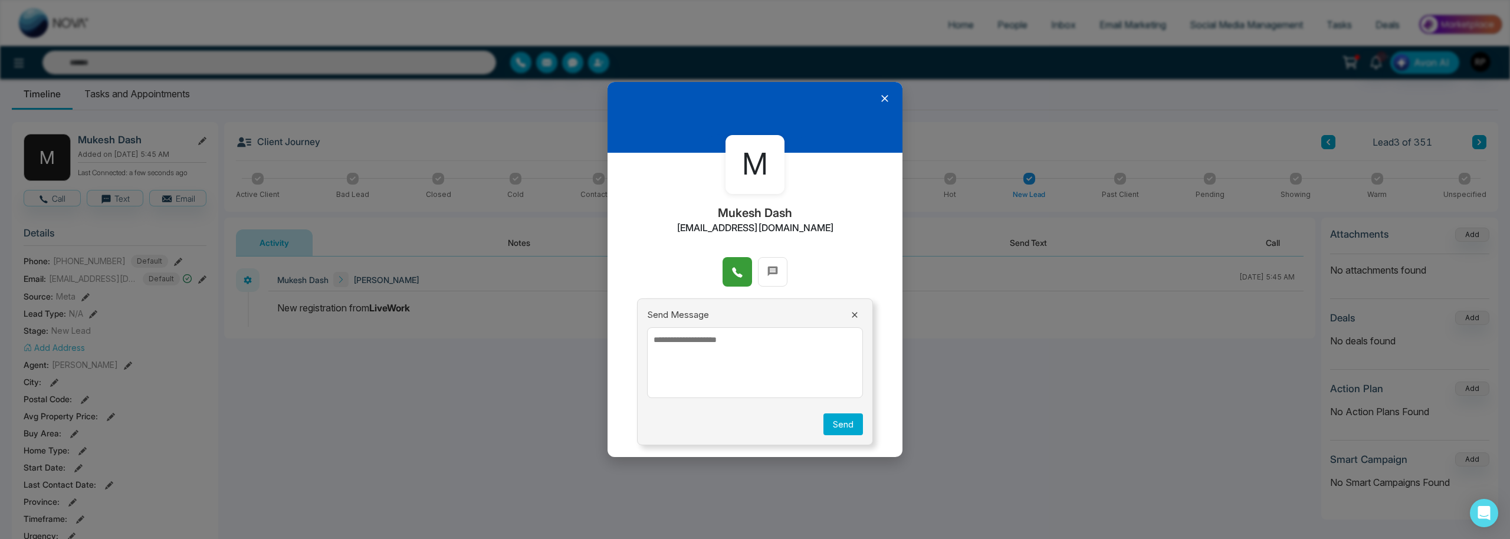
click at [729, 280] on button at bounding box center [736, 271] width 29 height 29
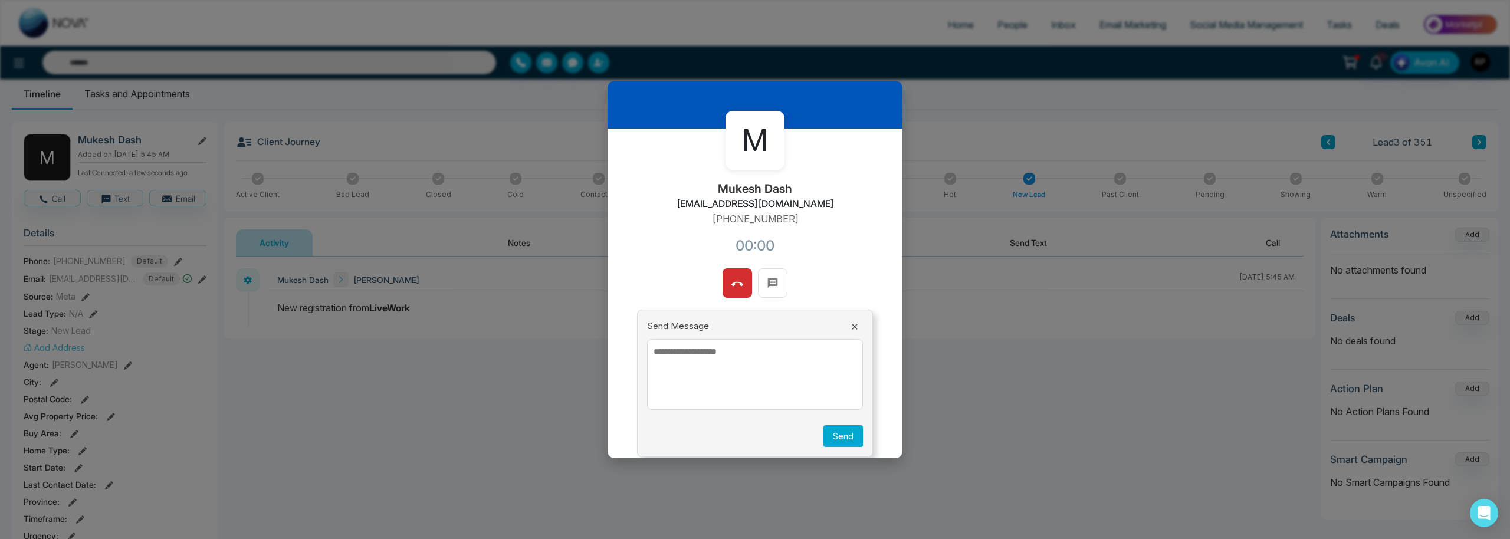
scroll to position [25, 0]
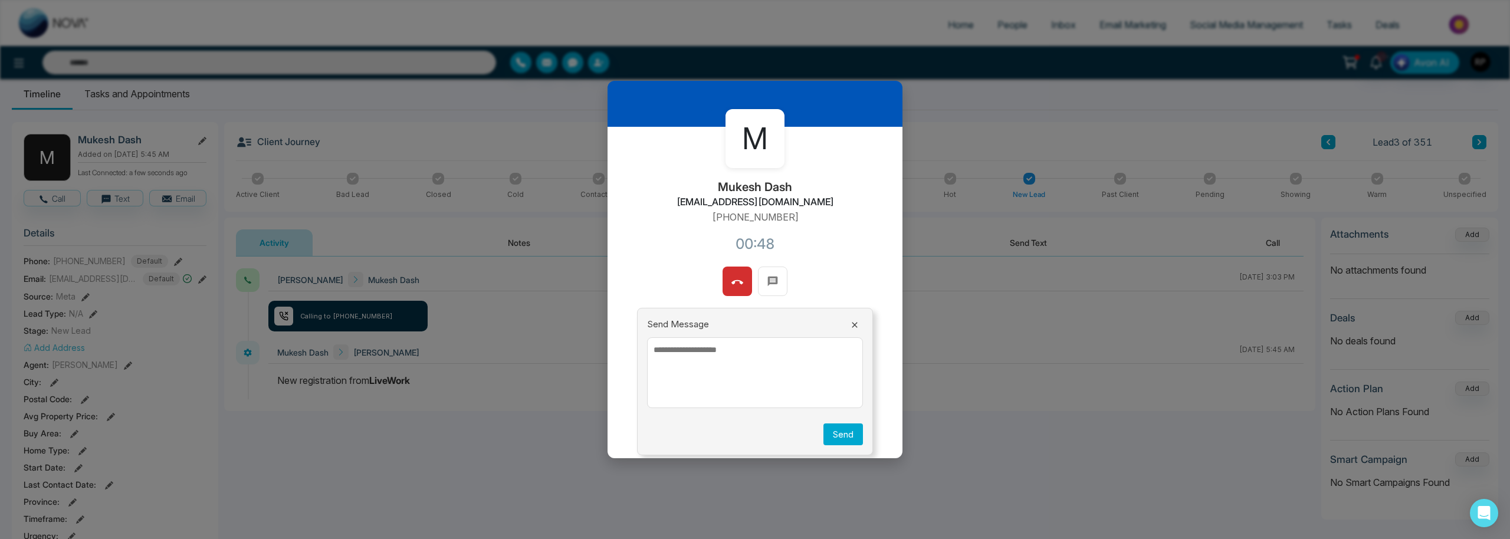
click at [740, 348] on textarea at bounding box center [755, 372] width 216 height 71
click at [743, 285] on icon at bounding box center [737, 283] width 12 height 12
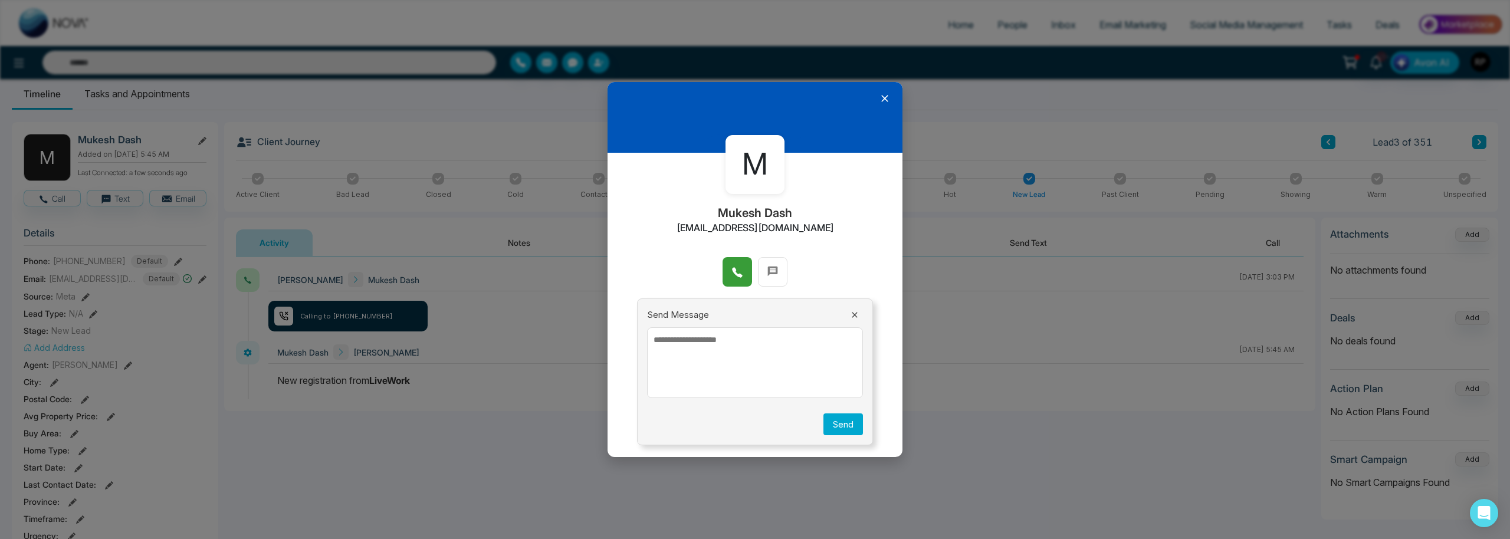
scroll to position [0, 0]
click at [766, 279] on button at bounding box center [772, 271] width 29 height 29
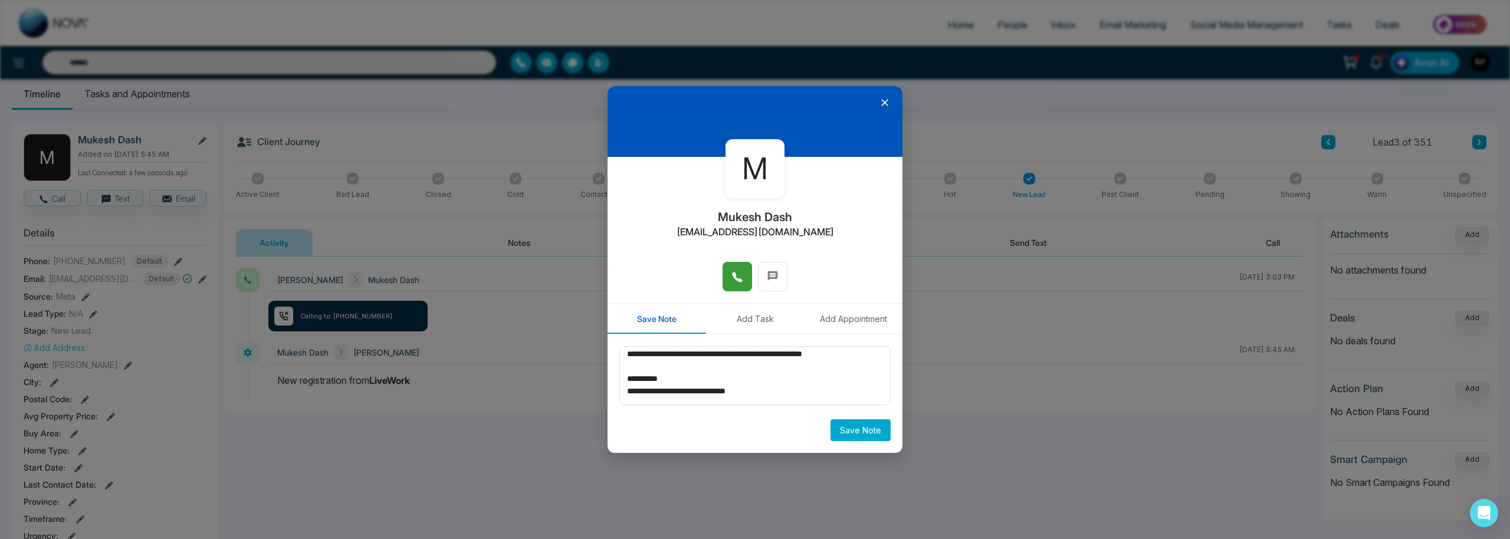
scroll to position [469, 0]
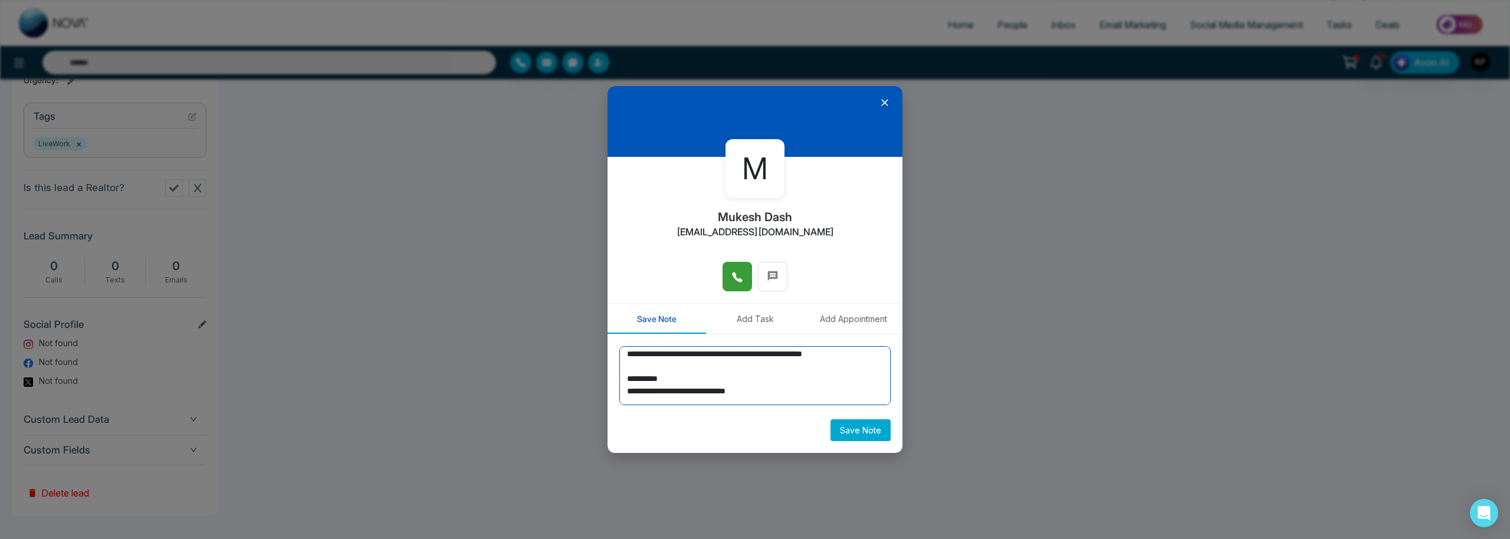
click at [783, 380] on textarea "**********" at bounding box center [754, 375] width 271 height 59
click at [789, 390] on textarea "**********" at bounding box center [754, 375] width 271 height 59
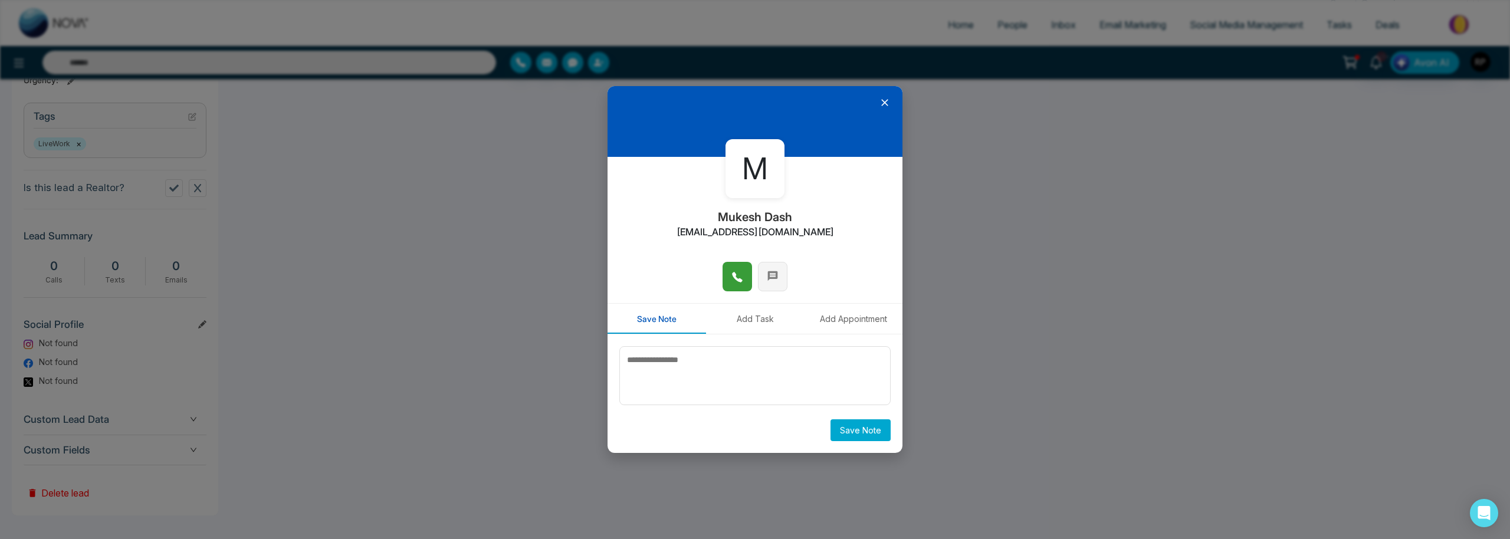
click at [767, 281] on icon at bounding box center [773, 276] width 12 height 12
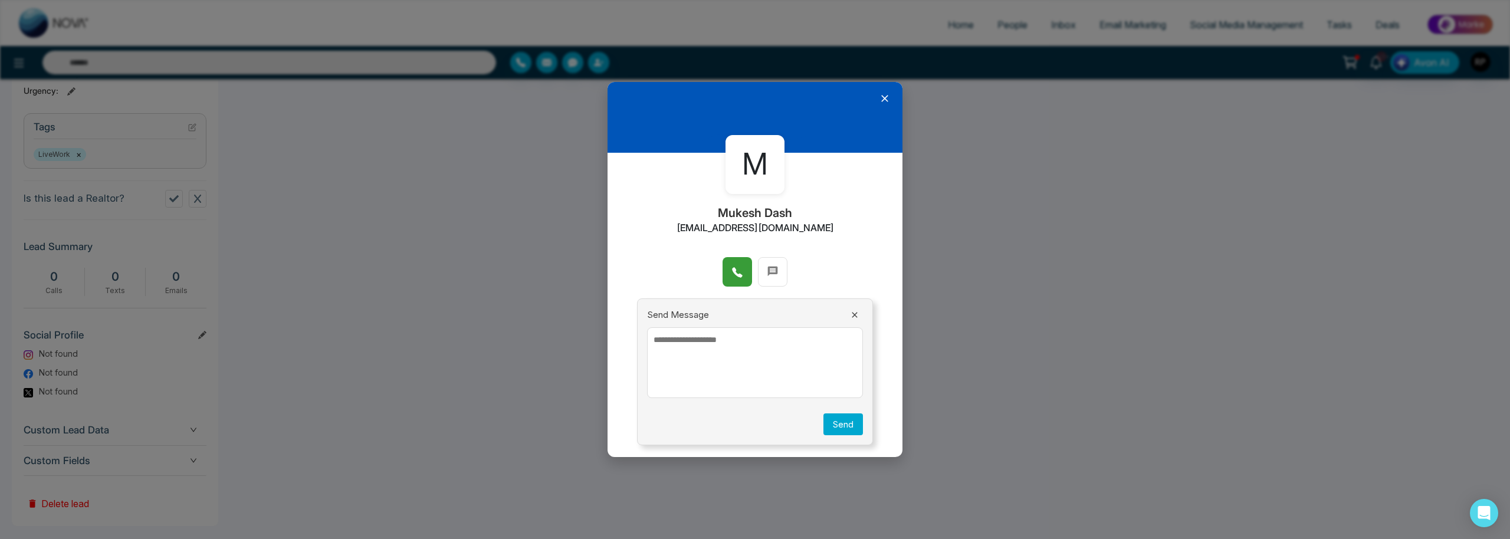
scroll to position [458, 0]
click at [774, 370] on textarea at bounding box center [755, 362] width 216 height 71
paste textarea "**********"
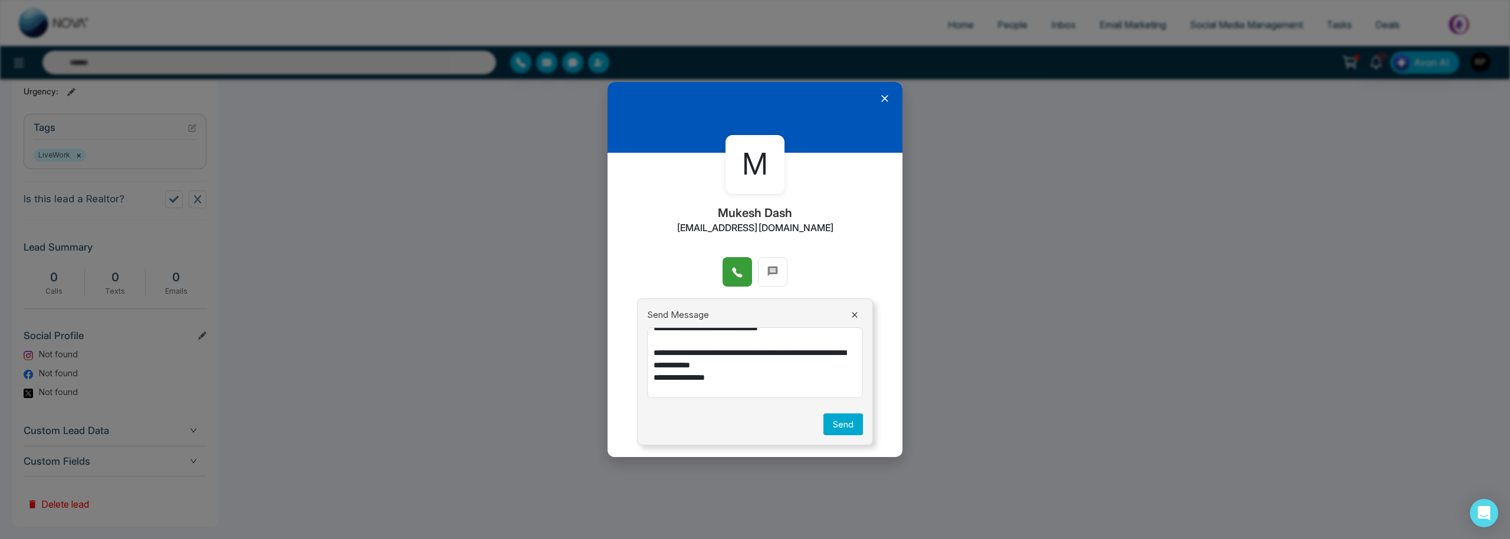
type textarea "**********"
click at [837, 423] on button "Send" at bounding box center [843, 424] width 40 height 22
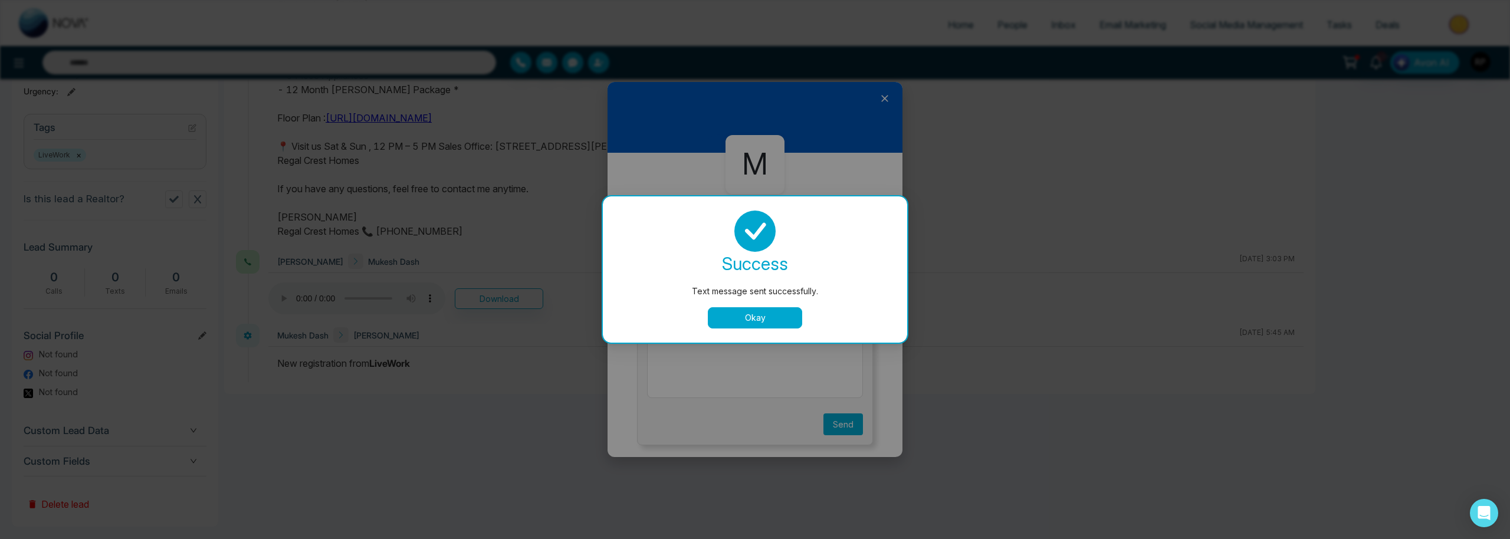
scroll to position [0, 0]
click at [760, 312] on button "Okay" at bounding box center [755, 317] width 94 height 21
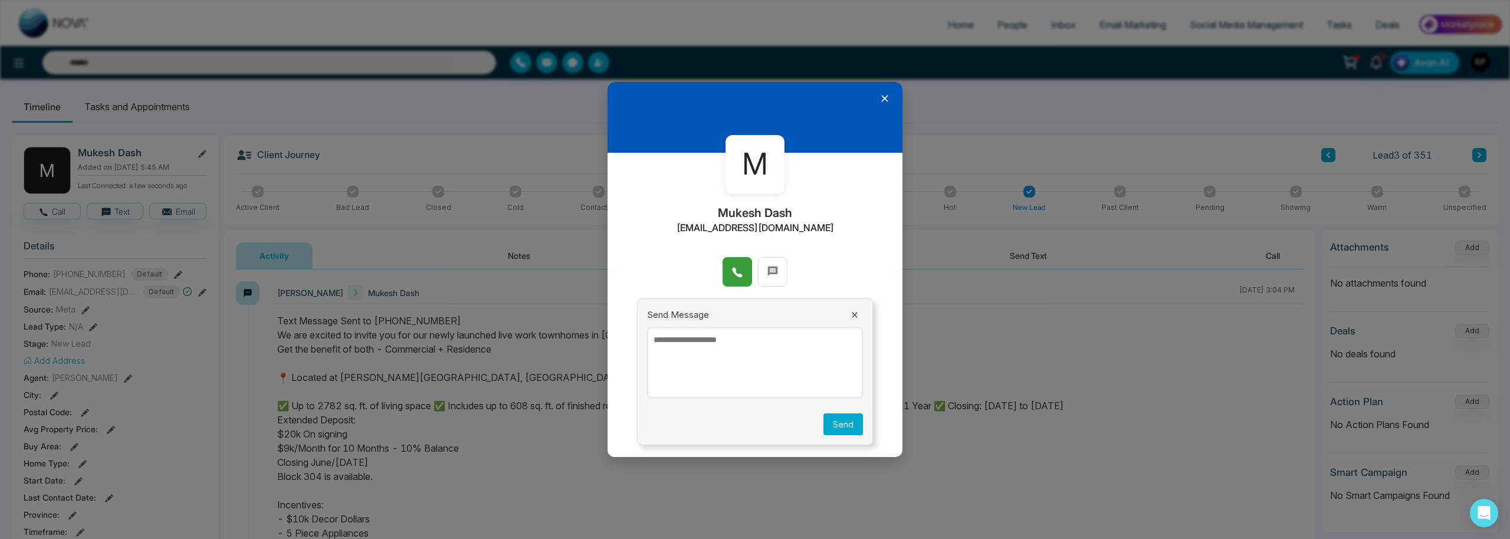
click at [888, 100] on icon at bounding box center [885, 99] width 12 height 12
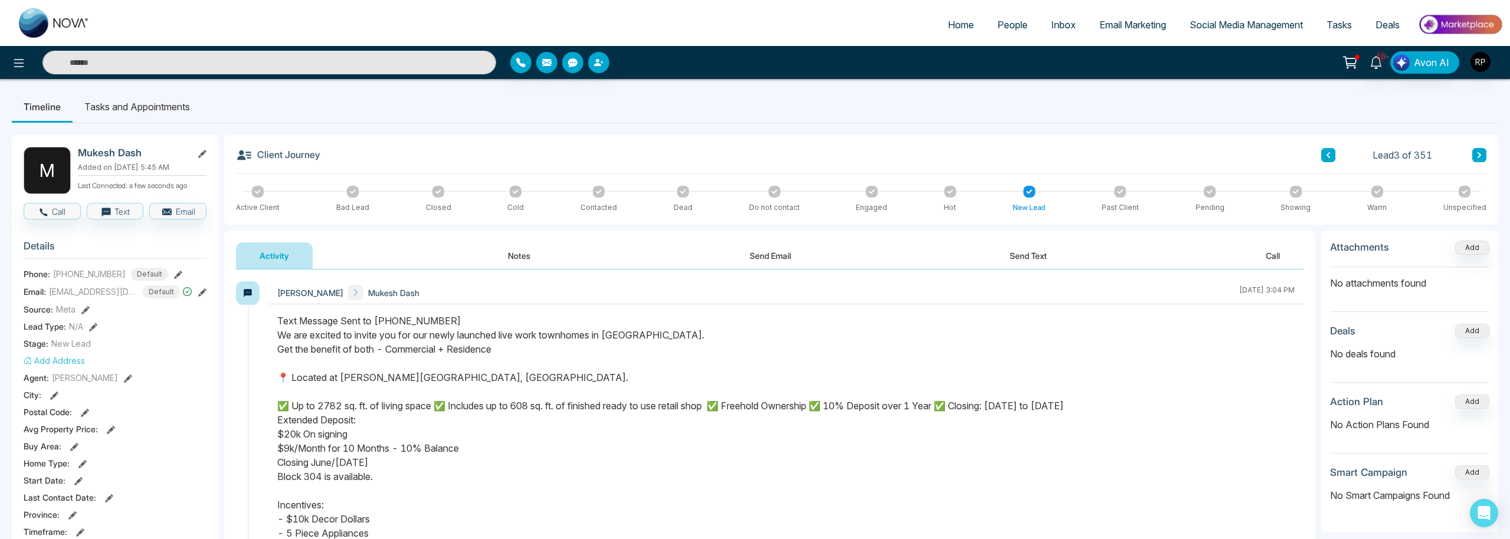
click at [508, 254] on button "Notes" at bounding box center [519, 255] width 70 height 27
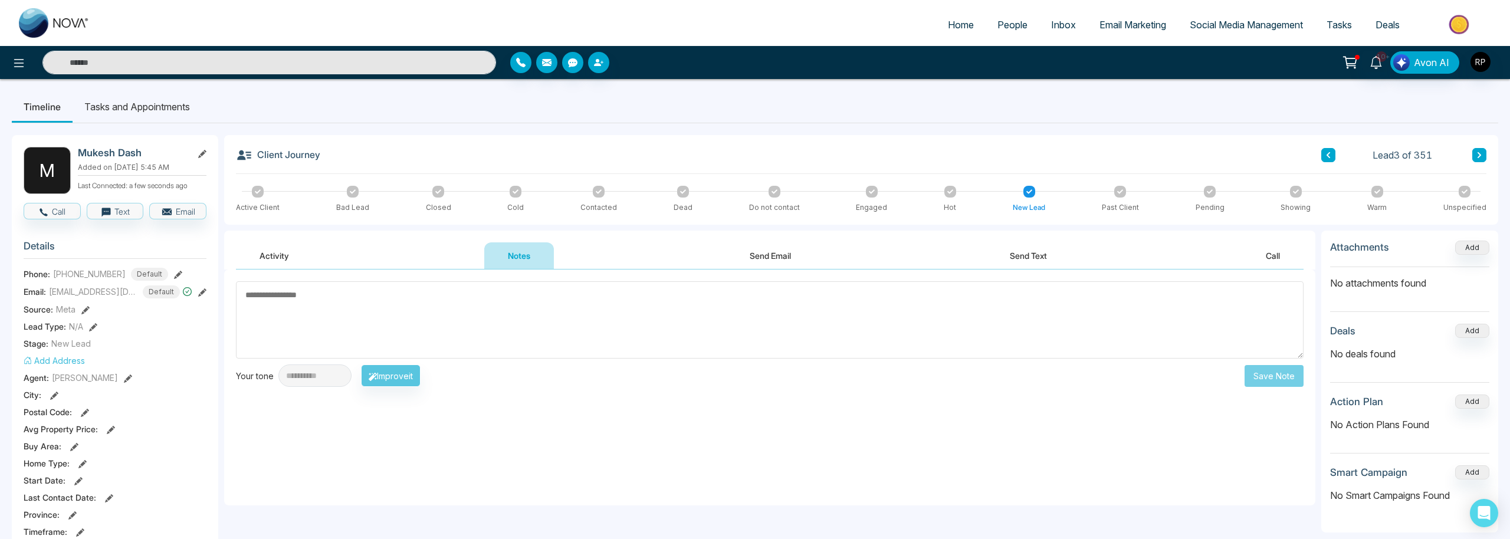
click at [872, 191] on icon at bounding box center [872, 191] width 6 height 4
click at [361, 333] on textarea at bounding box center [770, 317] width 1068 height 77
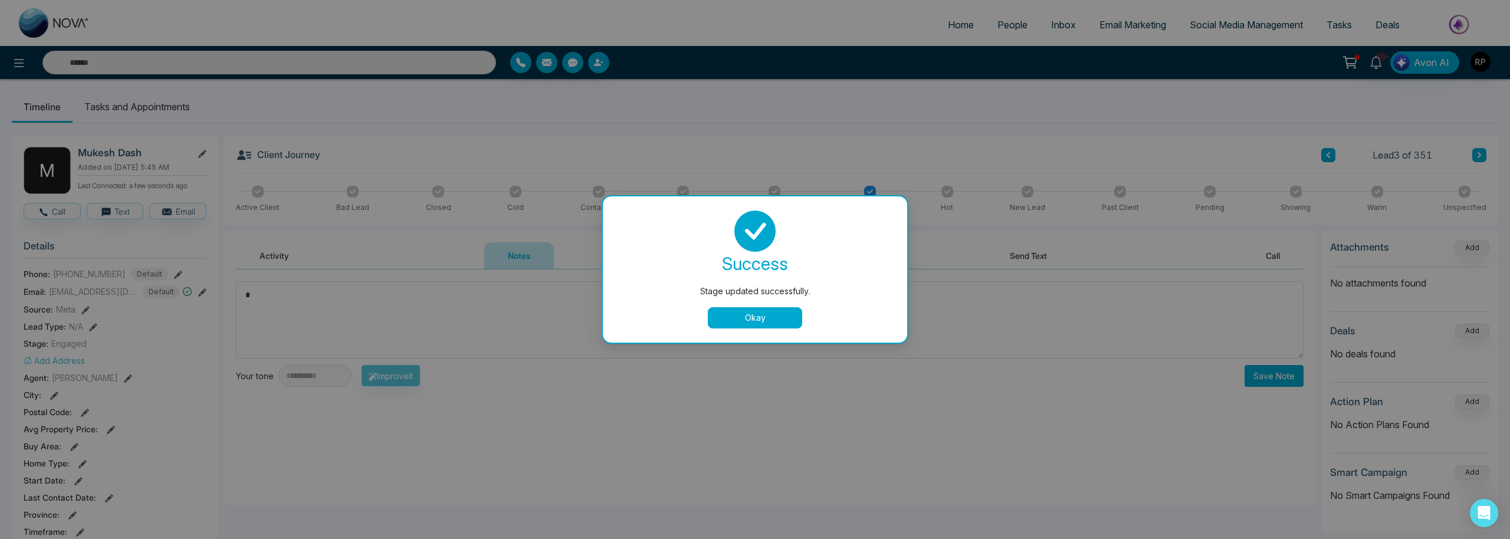
drag, startPoint x: 732, startPoint y: 319, endPoint x: 409, endPoint y: 324, distance: 323.2
click at [728, 320] on button "Okay" at bounding box center [755, 317] width 94 height 21
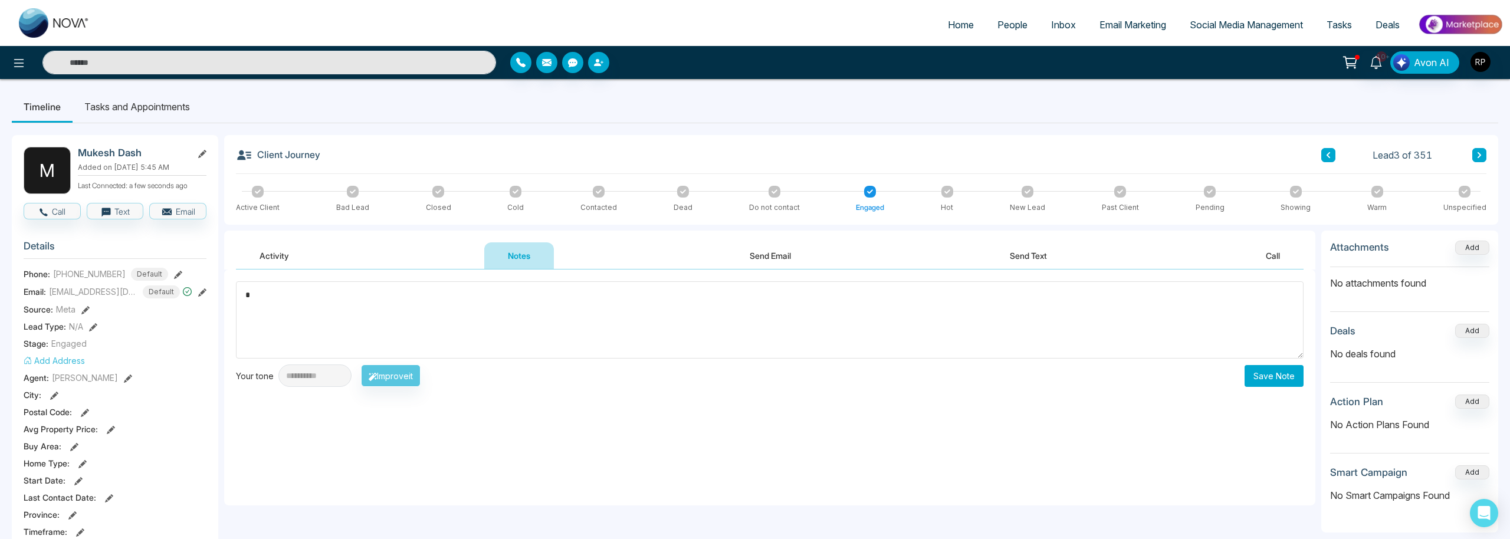
click at [354, 316] on textarea "*" at bounding box center [770, 319] width 1068 height 77
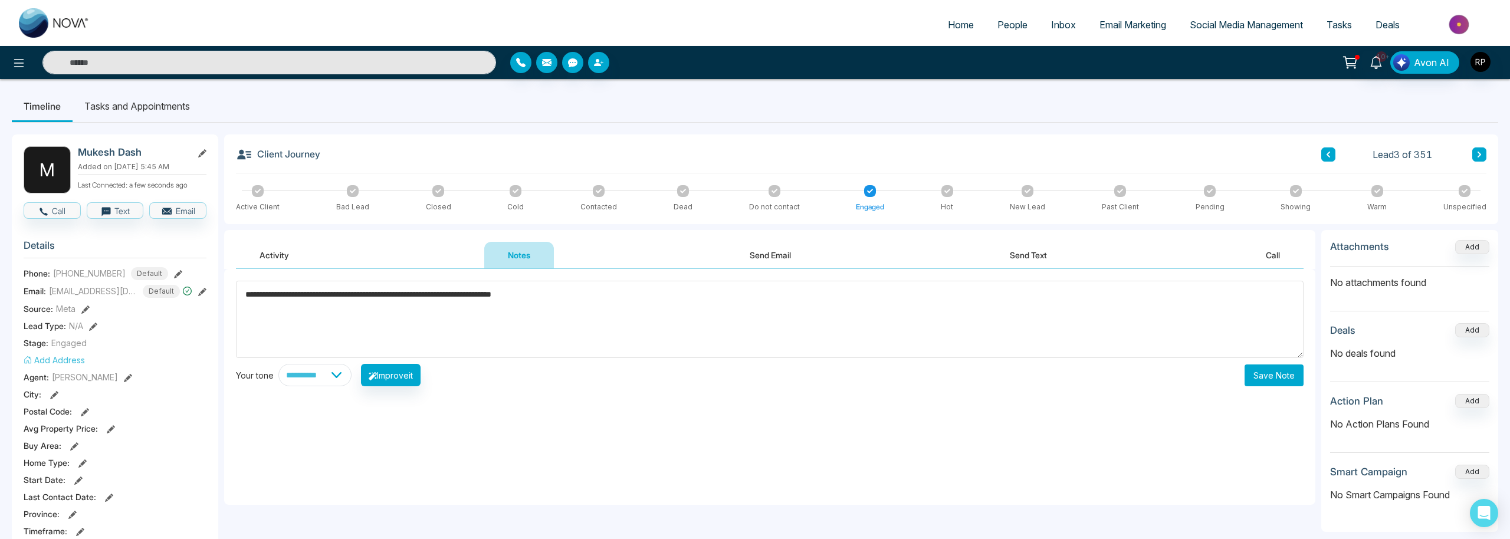
type textarea "**********"
click at [1246, 379] on button "Save Note" at bounding box center [1273, 375] width 59 height 22
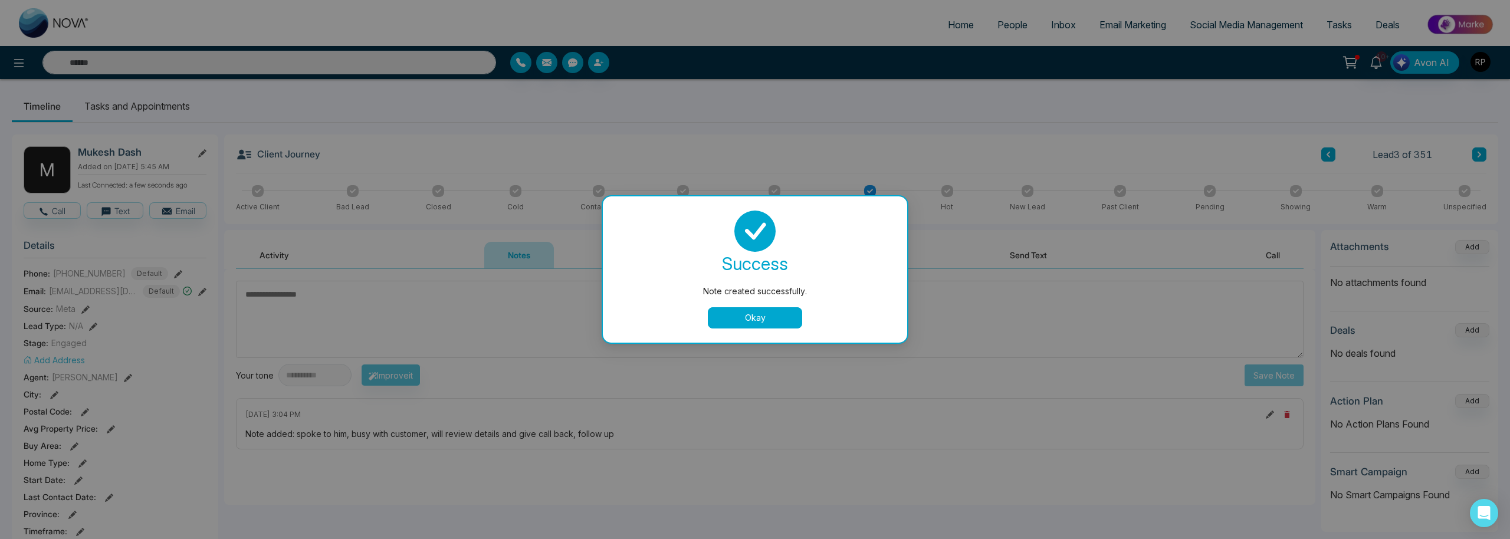
click at [724, 317] on button "Okay" at bounding box center [755, 317] width 94 height 21
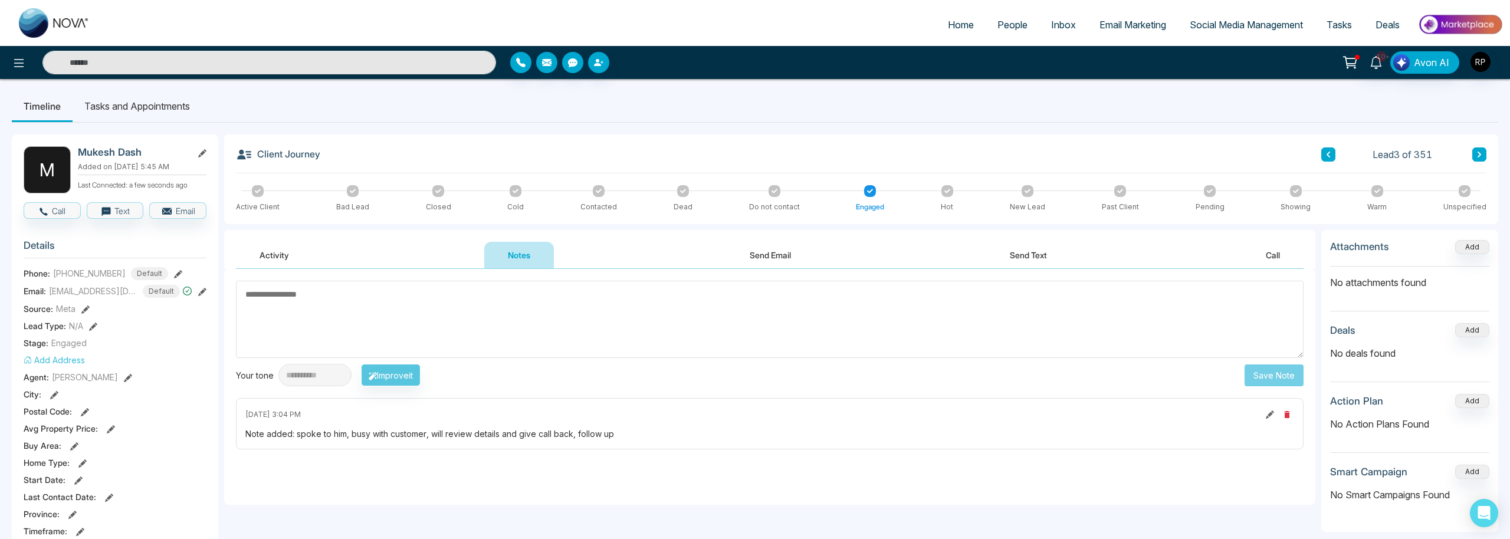
click at [1483, 155] on button at bounding box center [1479, 154] width 14 height 14
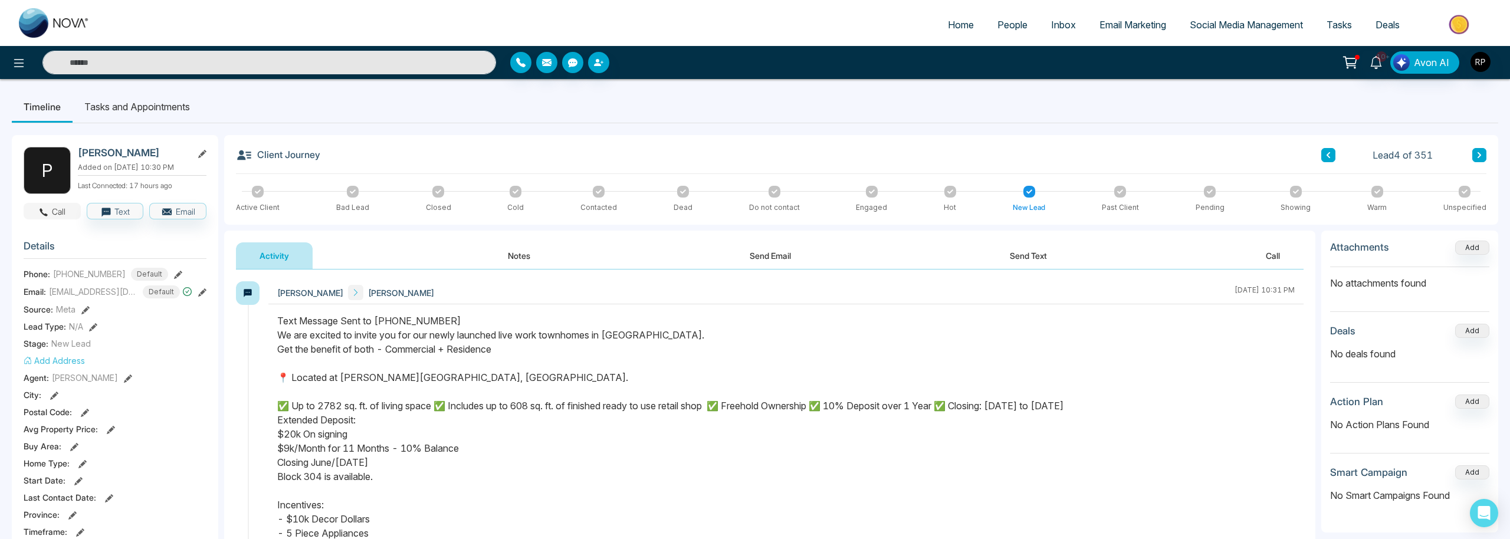
click at [53, 206] on button "Call" at bounding box center [52, 211] width 57 height 17
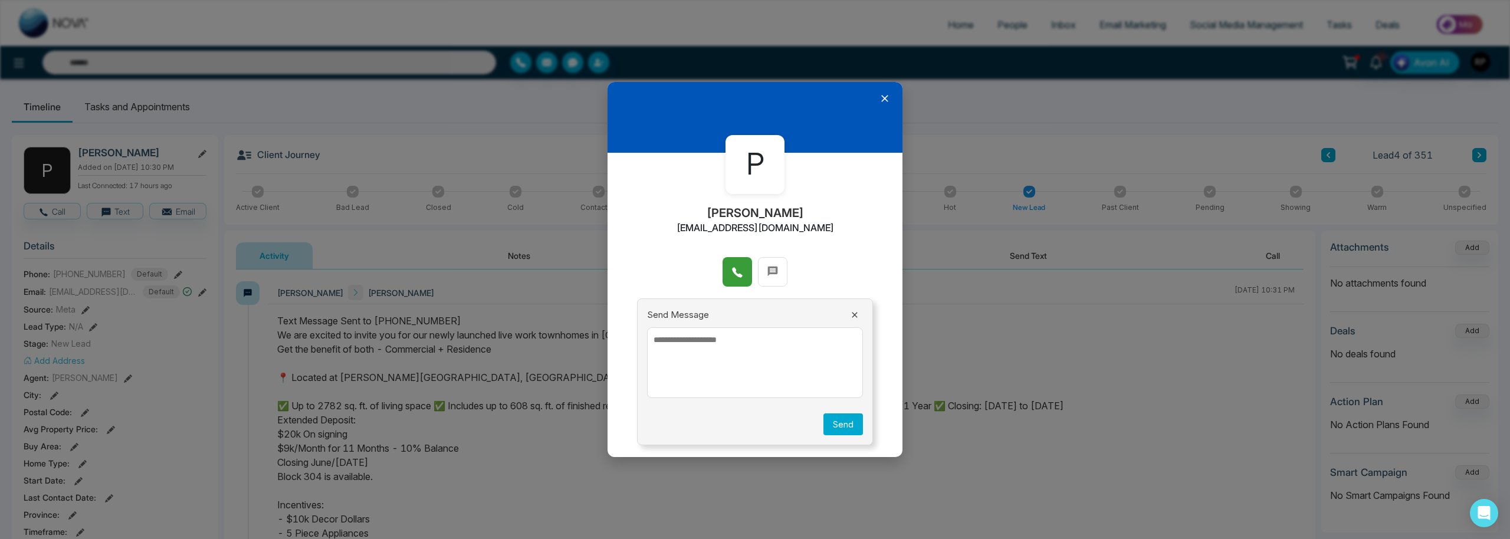
click at [730, 277] on button at bounding box center [736, 271] width 29 height 29
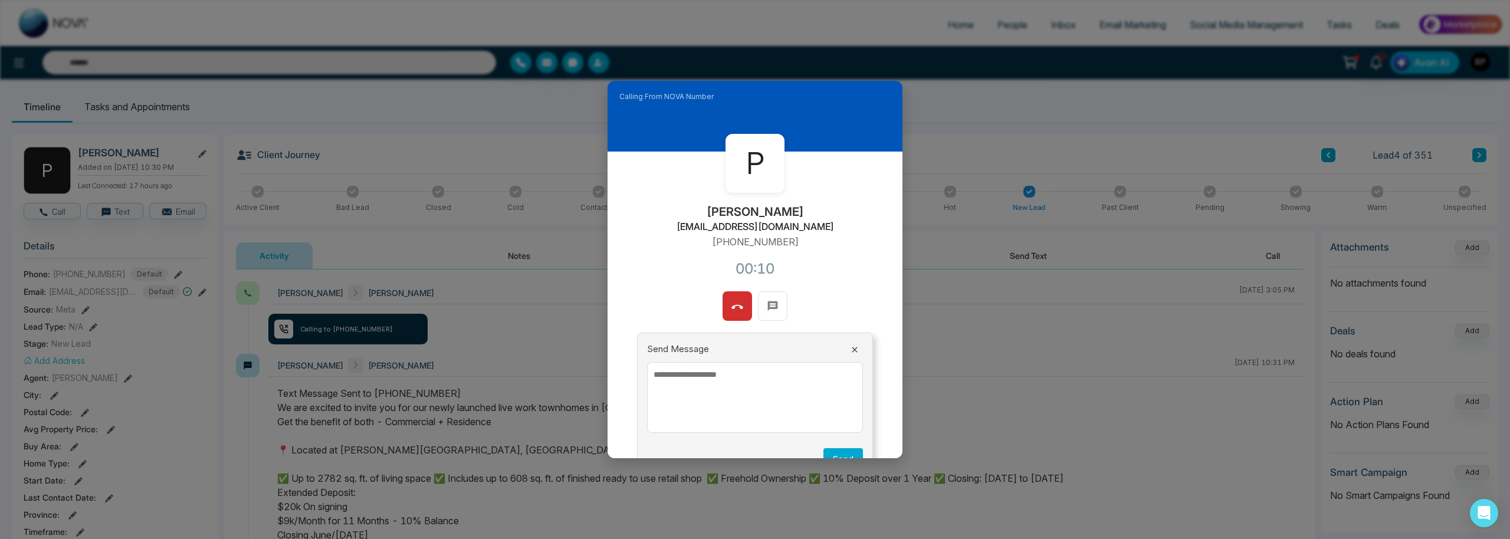
scroll to position [2, 0]
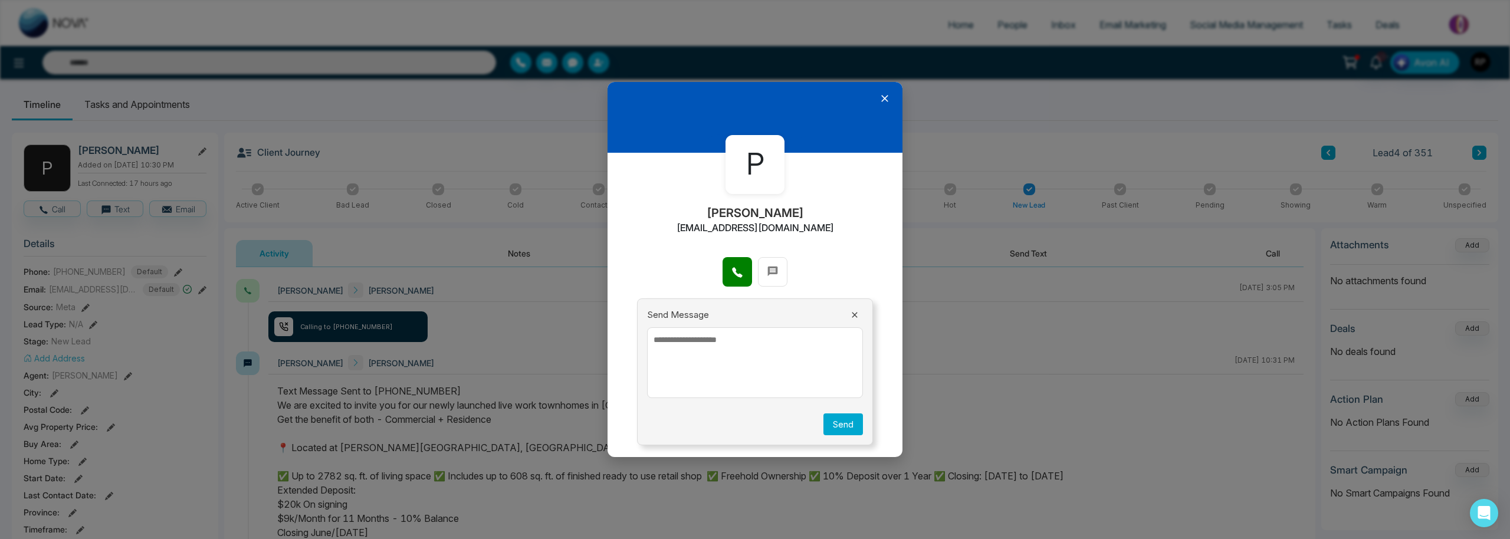
click at [889, 97] on icon at bounding box center [885, 99] width 12 height 12
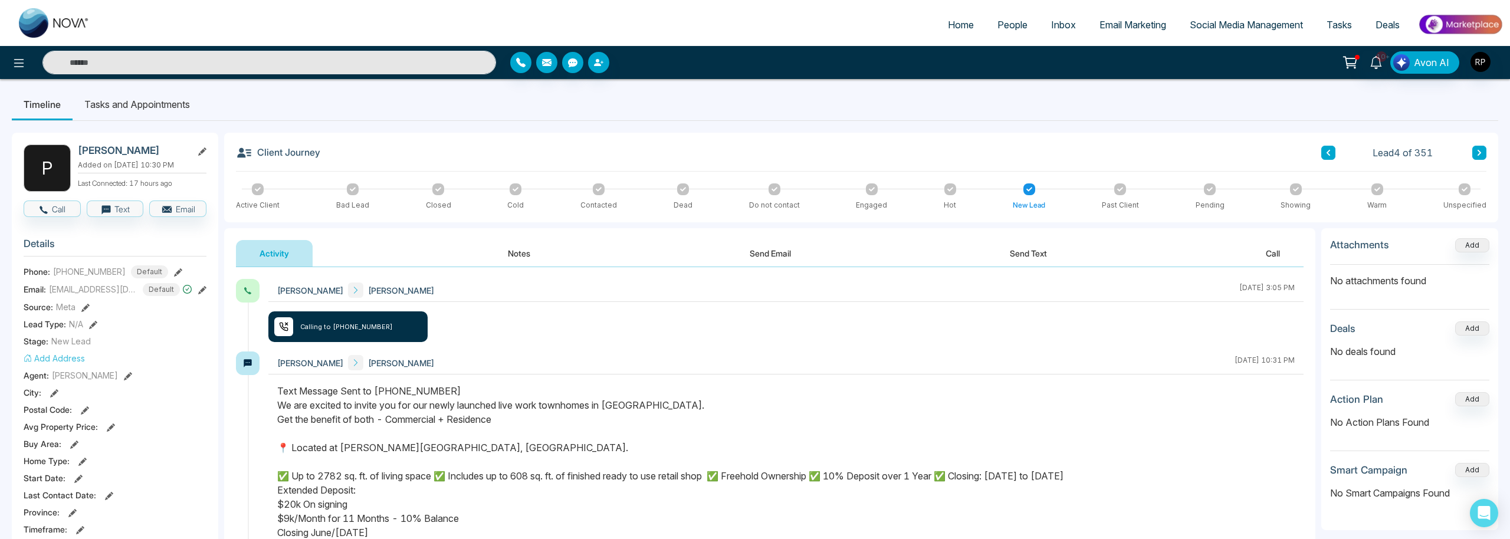
click at [546, 247] on button "Notes" at bounding box center [519, 253] width 70 height 27
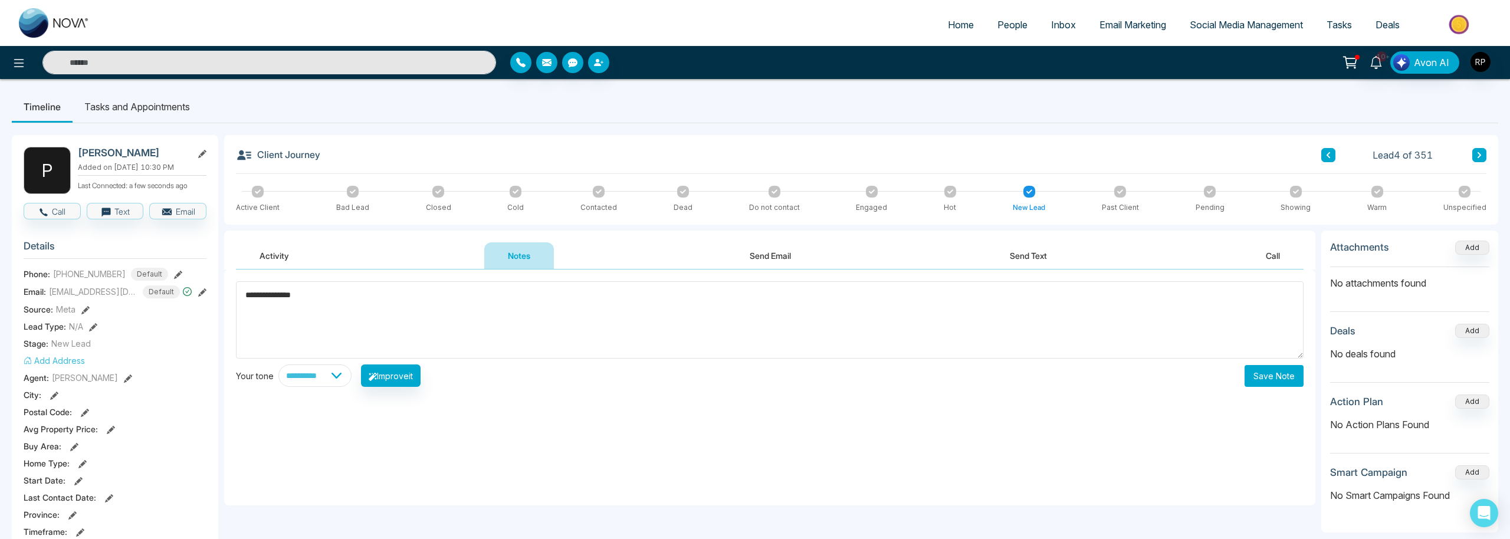
type textarea "**********"
click at [1280, 389] on div "**********" at bounding box center [769, 388] width 1091 height 236
click at [1280, 383] on button "Save Note" at bounding box center [1273, 376] width 59 height 22
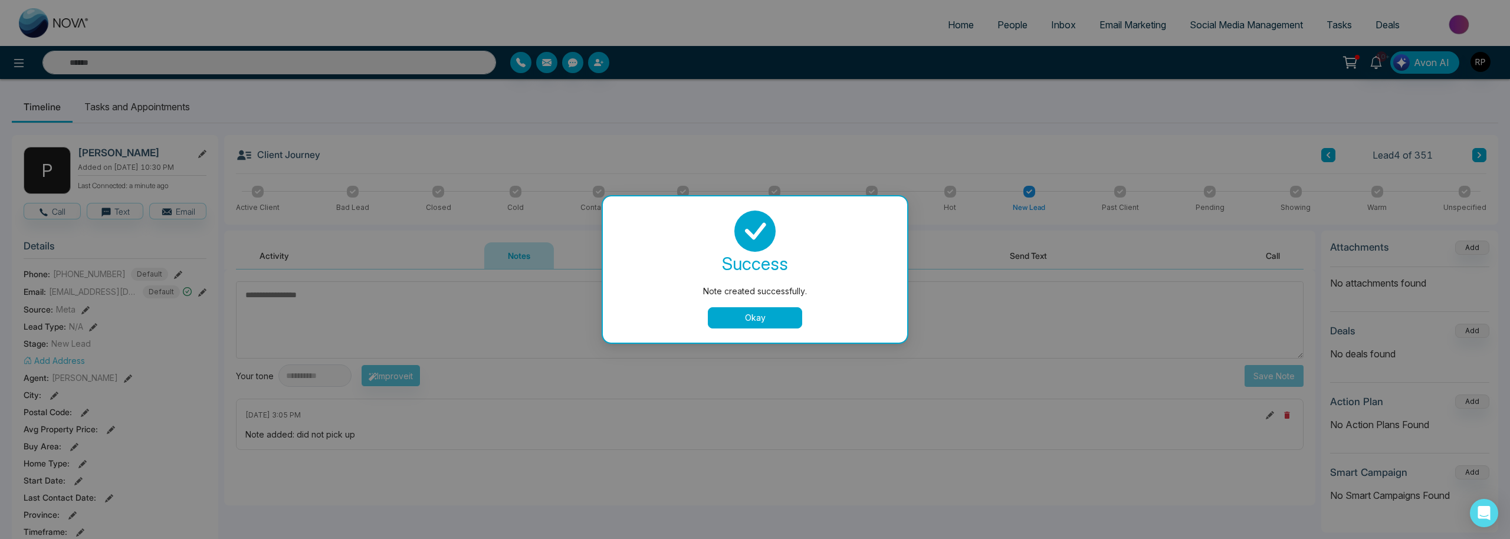
click at [725, 311] on button "Okay" at bounding box center [755, 317] width 94 height 21
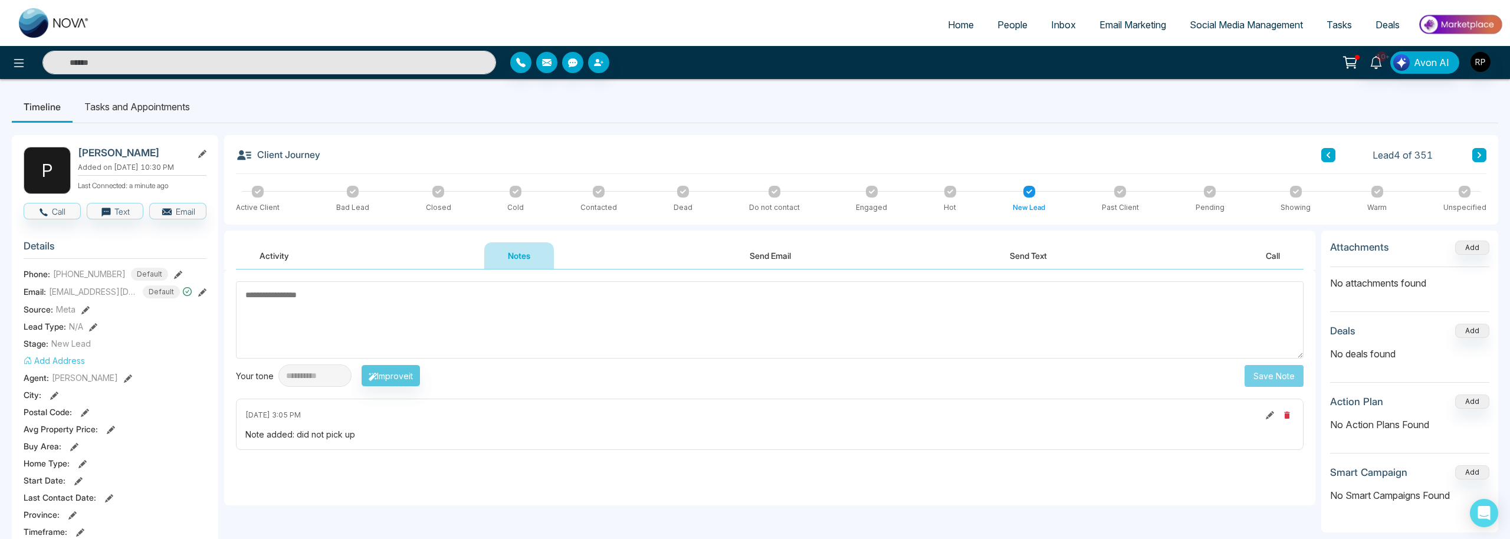
click at [1479, 153] on icon at bounding box center [1479, 155] width 6 height 7
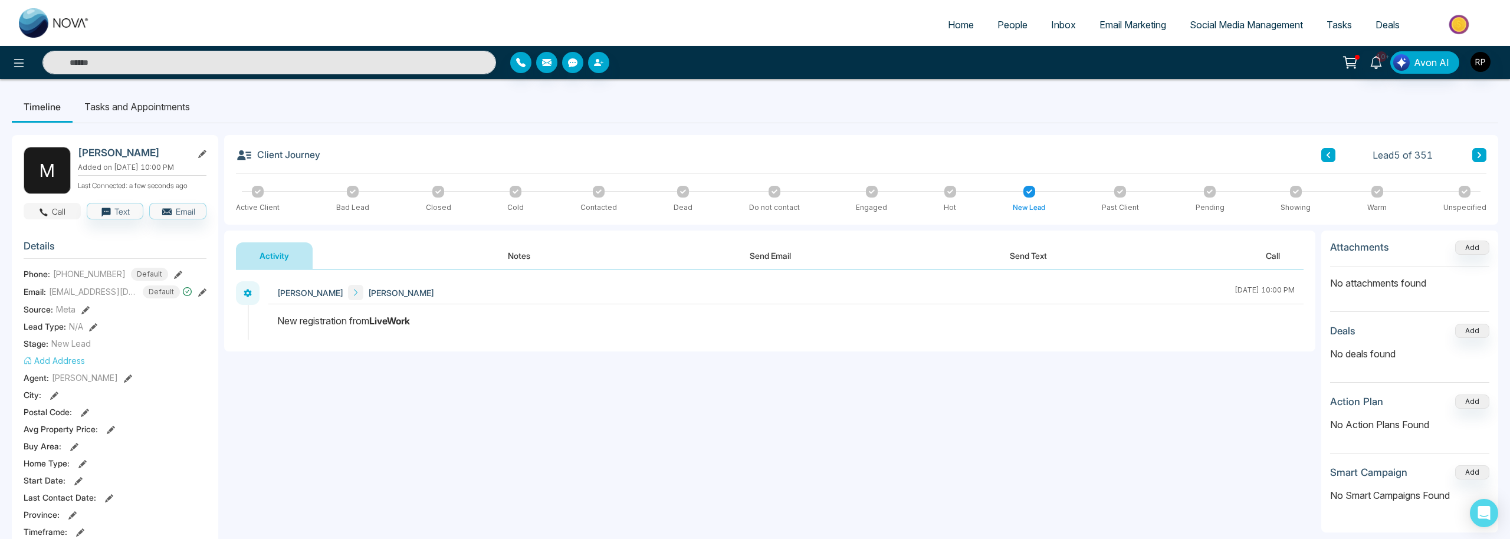
click at [56, 212] on button "Call" at bounding box center [52, 211] width 57 height 17
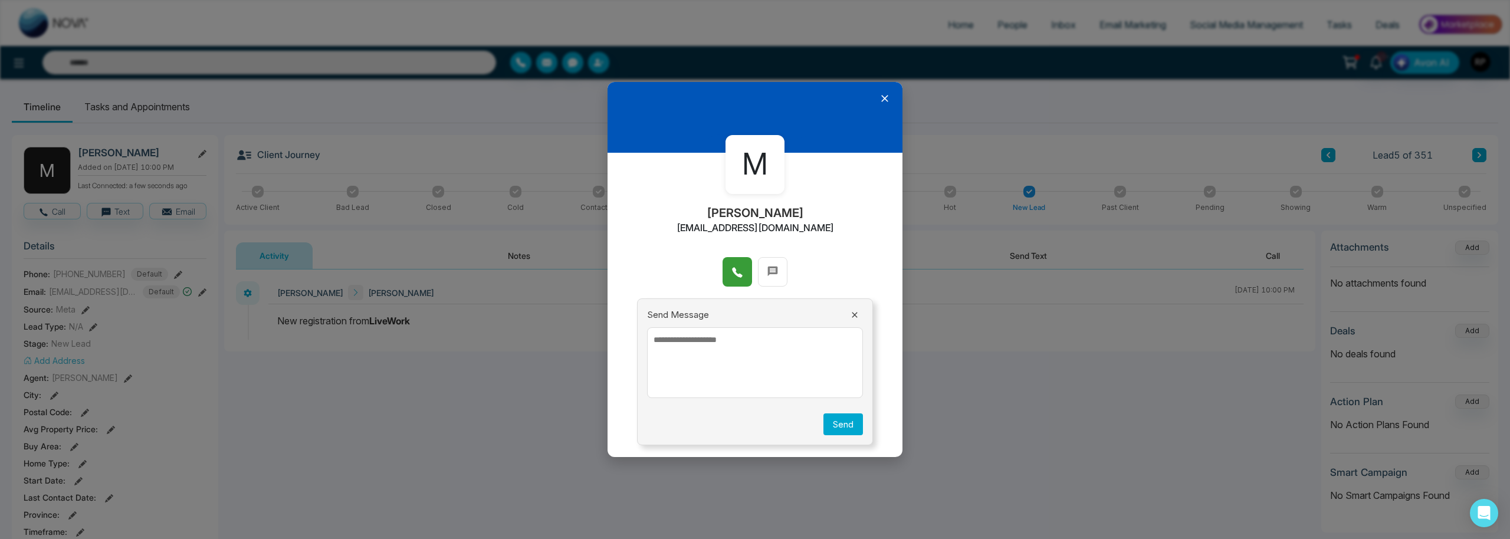
click at [731, 271] on icon at bounding box center [737, 273] width 12 height 12
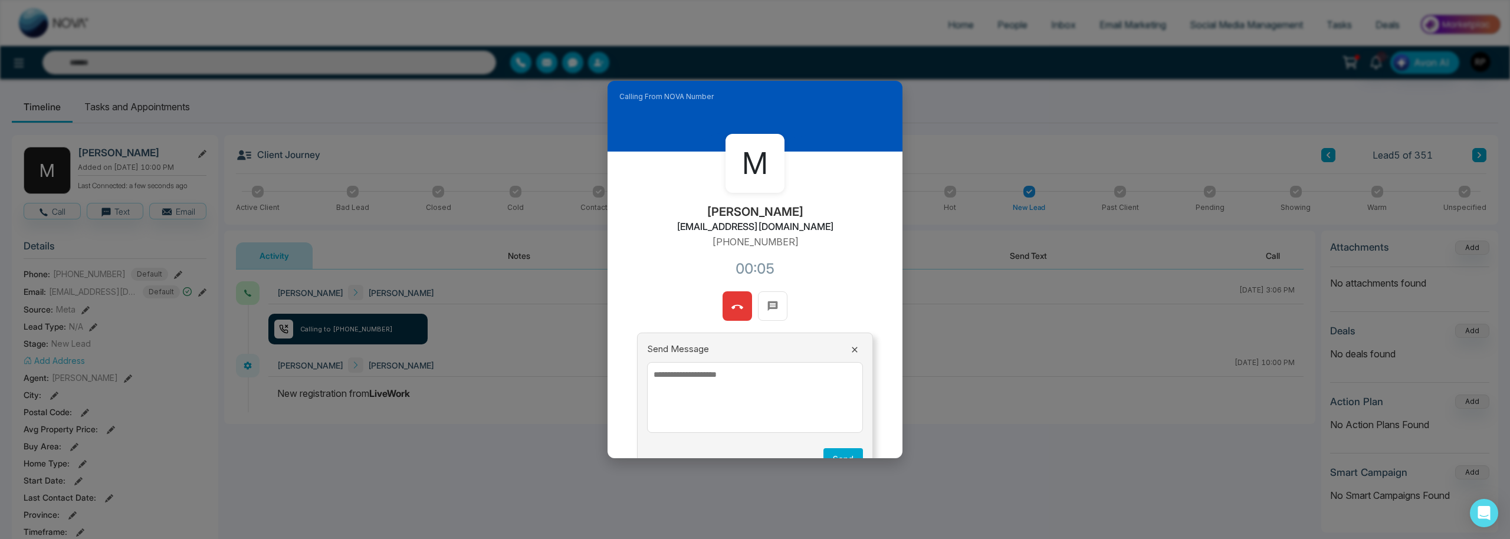
click at [735, 297] on span at bounding box center [737, 306] width 12 height 18
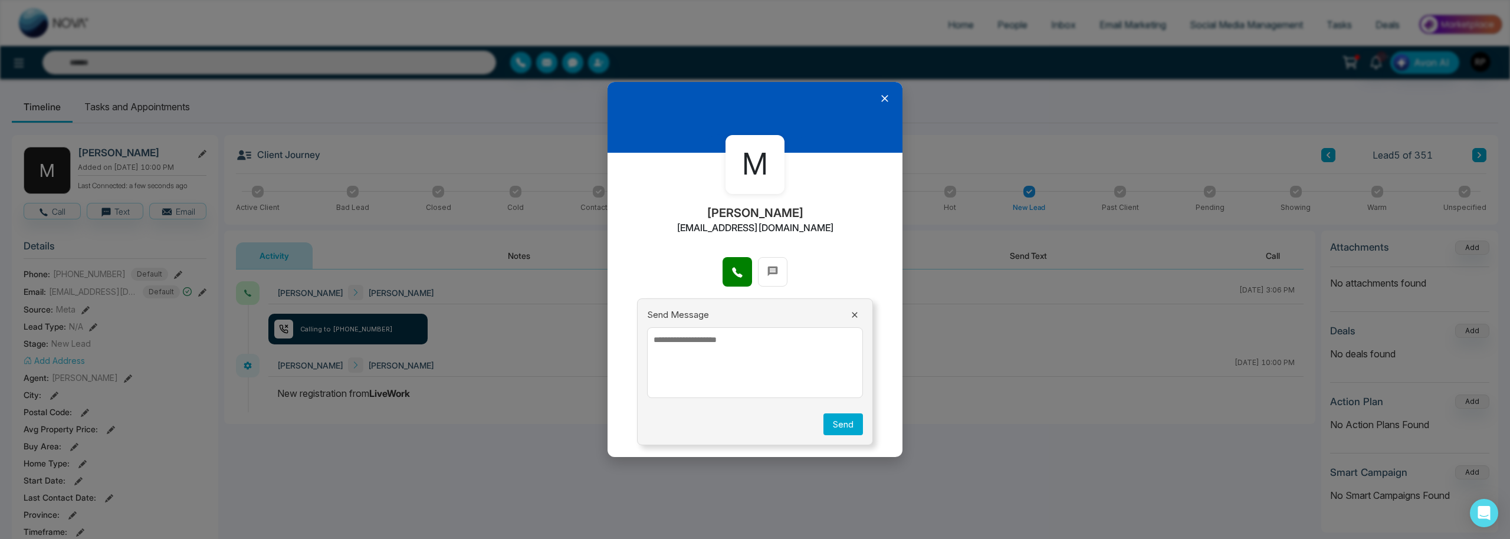
drag, startPoint x: 886, startPoint y: 97, endPoint x: 877, endPoint y: 101, distance: 10.3
click at [886, 97] on icon at bounding box center [885, 99] width 12 height 12
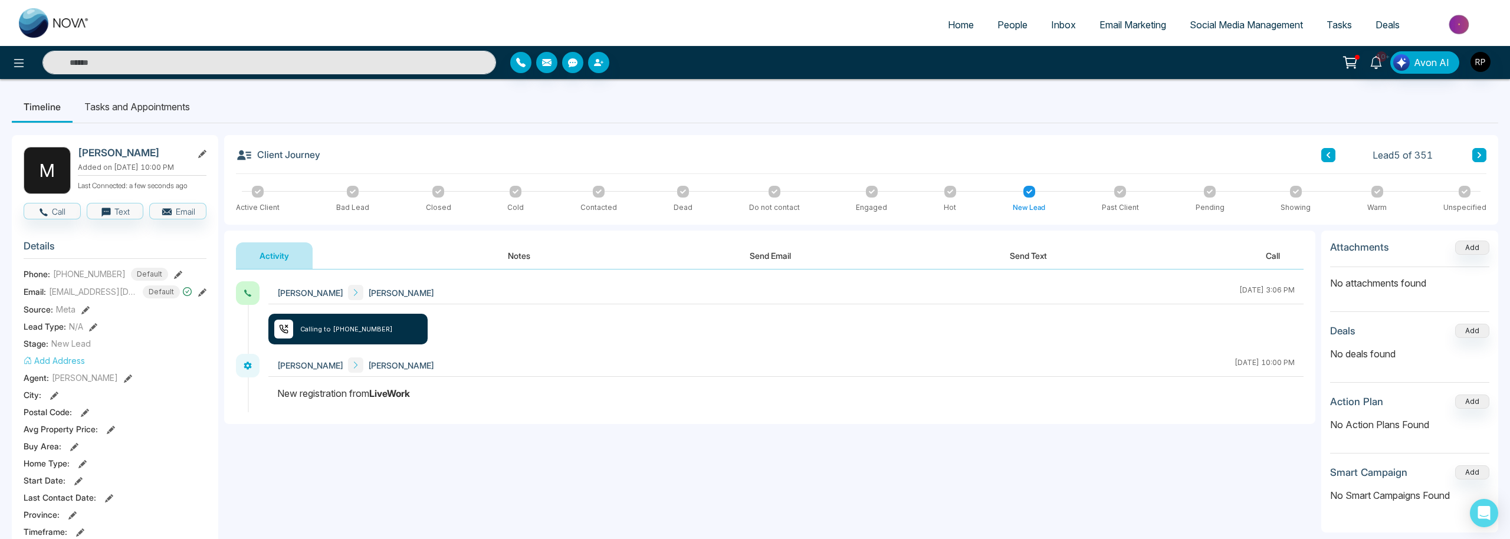
click at [517, 254] on button "Notes" at bounding box center [519, 255] width 70 height 27
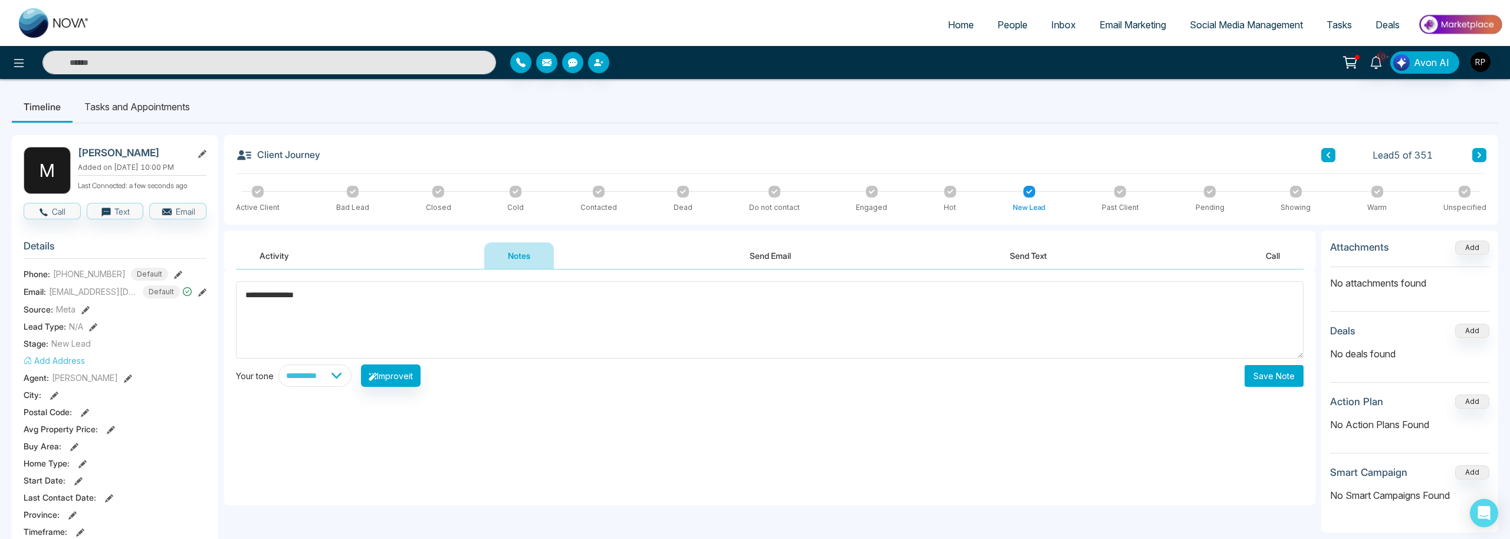
type textarea "**********"
click at [1276, 377] on button "Save Note" at bounding box center [1273, 376] width 59 height 22
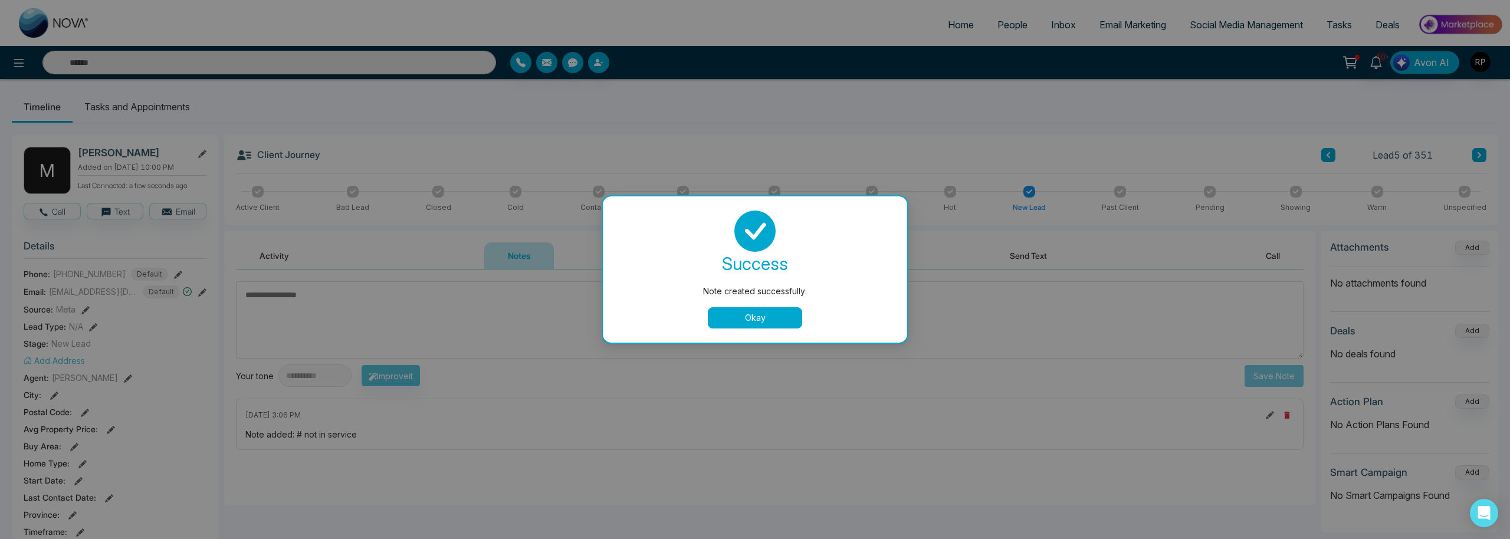
click at [743, 322] on button "Okay" at bounding box center [755, 317] width 94 height 21
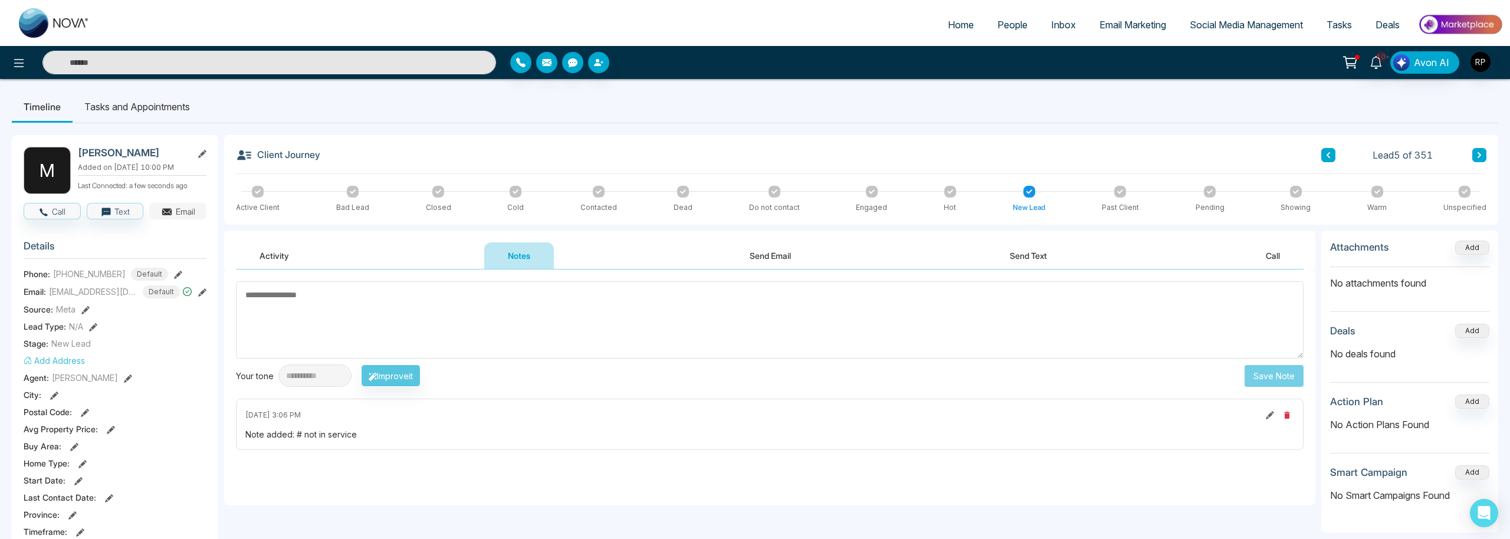
click at [165, 209] on icon "button" at bounding box center [166, 211] width 9 height 4
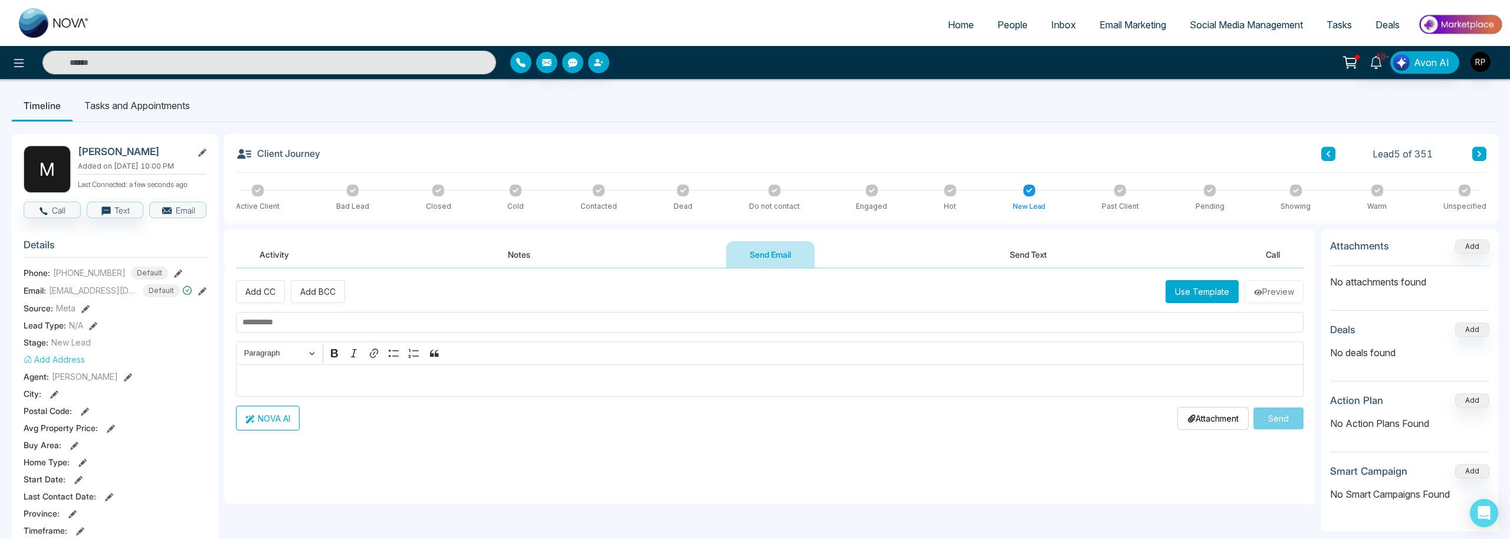
scroll to position [4, 0]
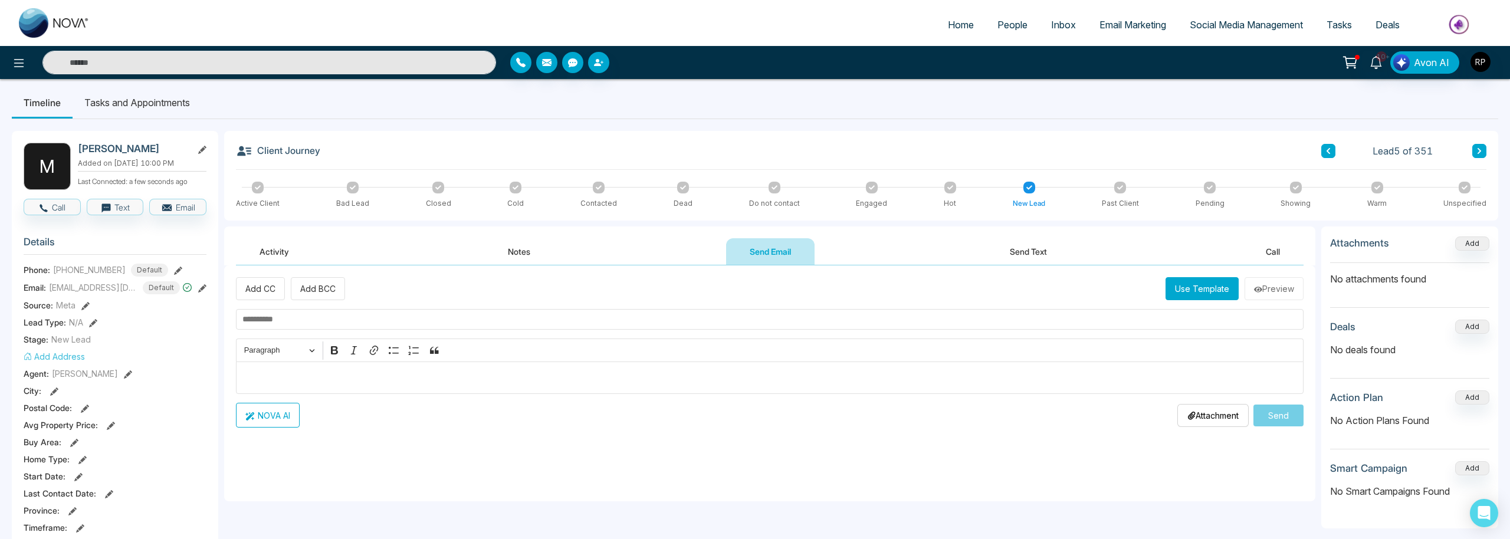
click at [1207, 294] on button "Use Template" at bounding box center [1201, 288] width 73 height 23
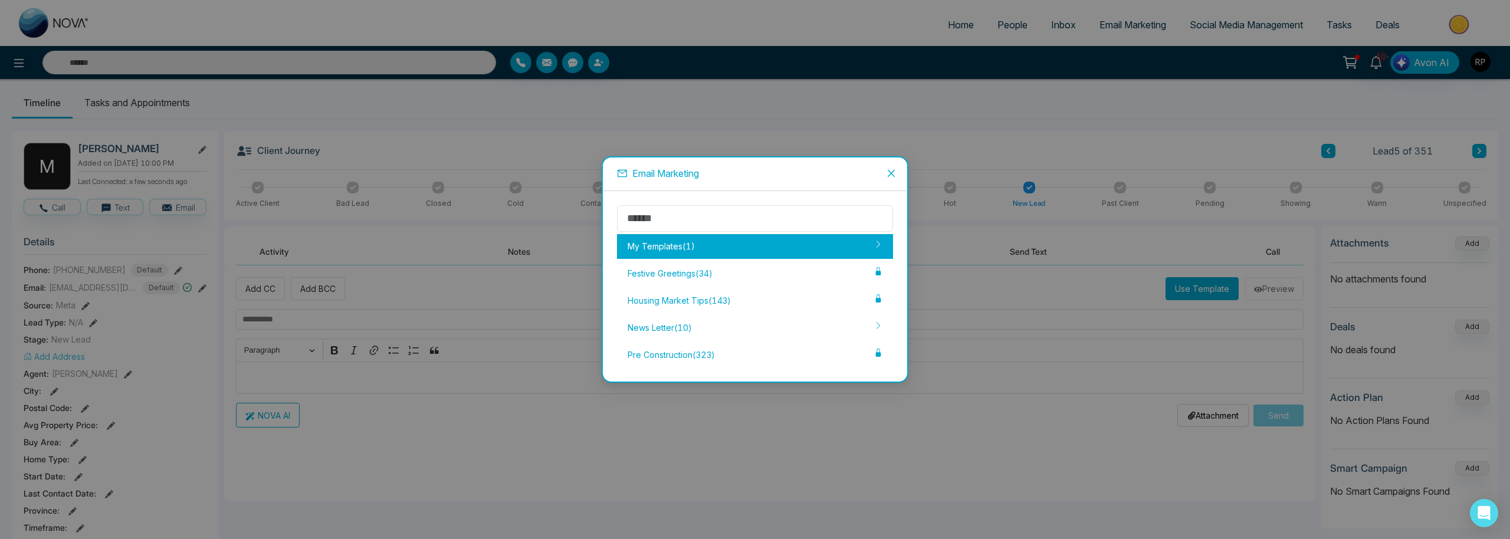
click at [691, 245] on div "My Templates ( 1 )" at bounding box center [755, 246] width 276 height 25
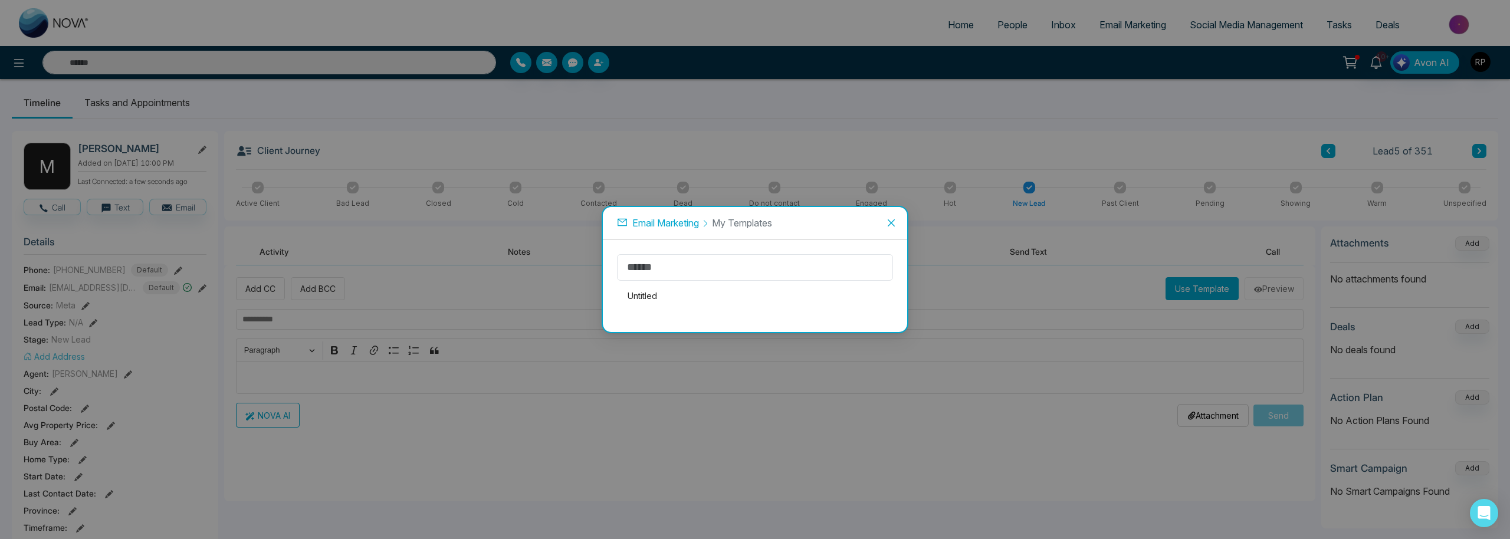
click at [655, 290] on li "Untitled" at bounding box center [755, 296] width 276 height 25
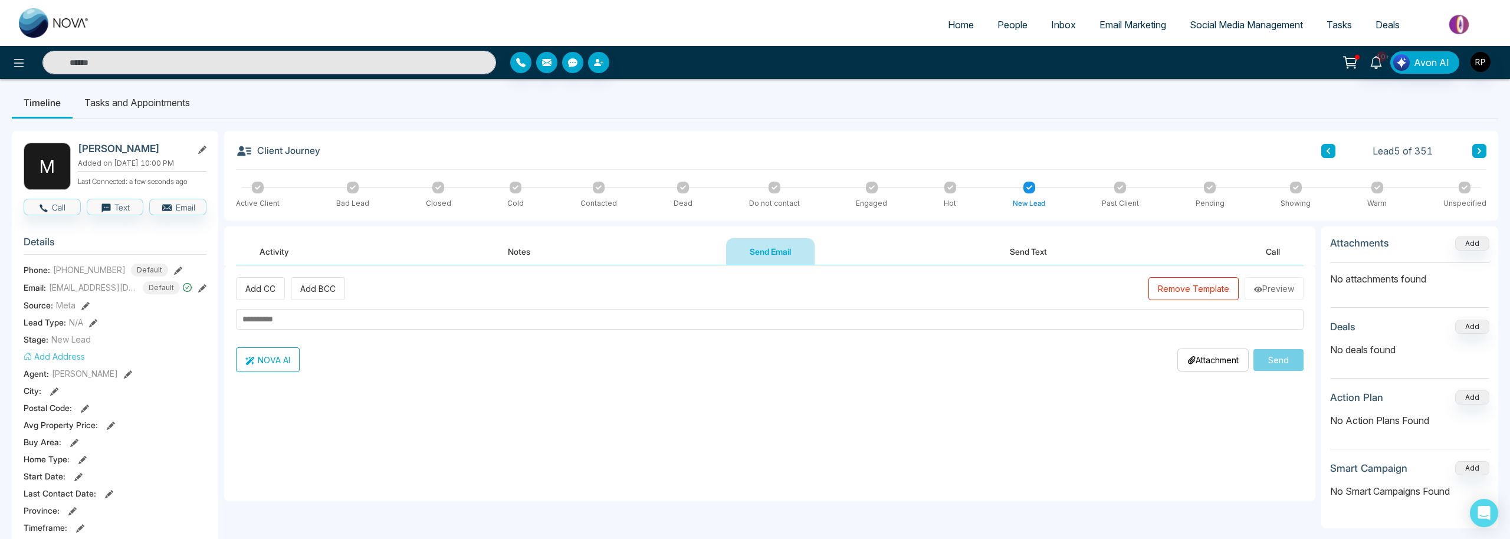
click at [1211, 290] on button "Remove Template" at bounding box center [1193, 288] width 90 height 23
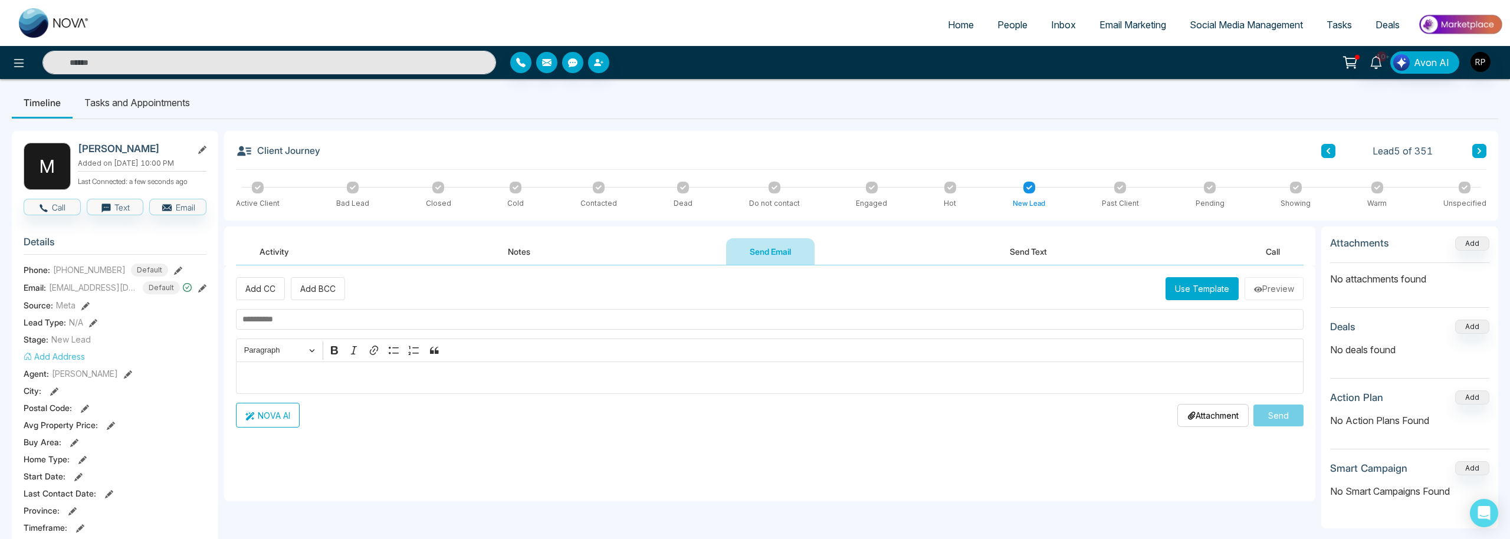
click at [1226, 294] on button "Use Template" at bounding box center [1201, 288] width 73 height 23
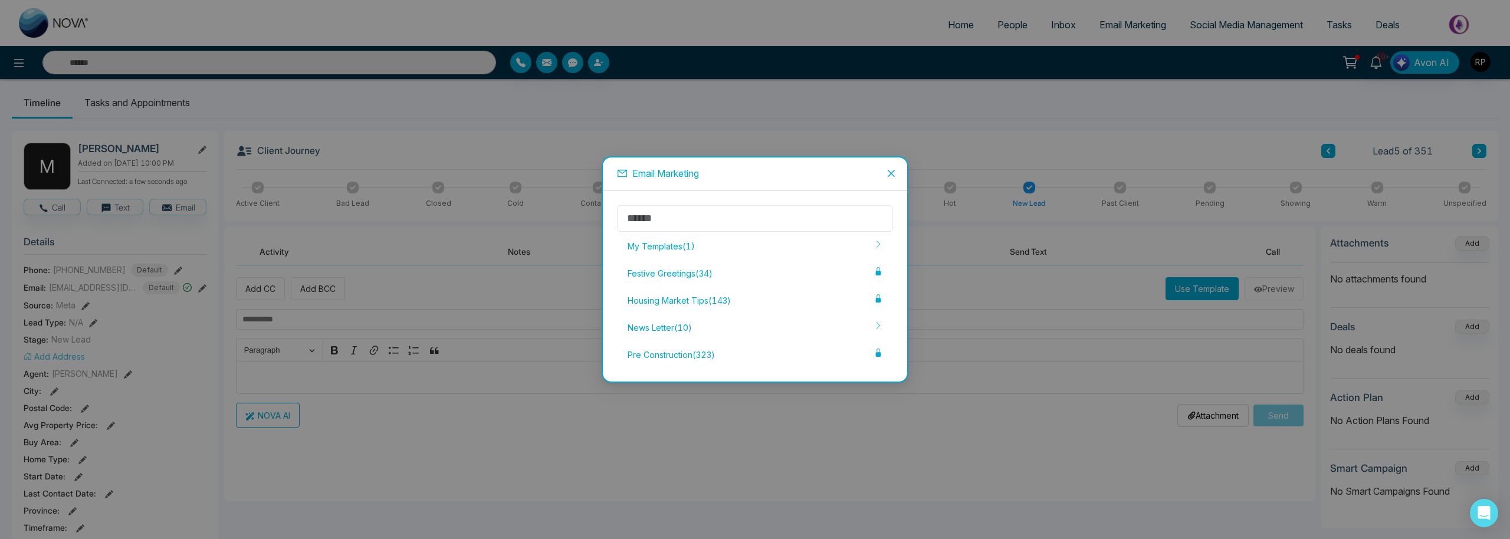
click at [692, 220] on input "text" at bounding box center [755, 218] width 276 height 27
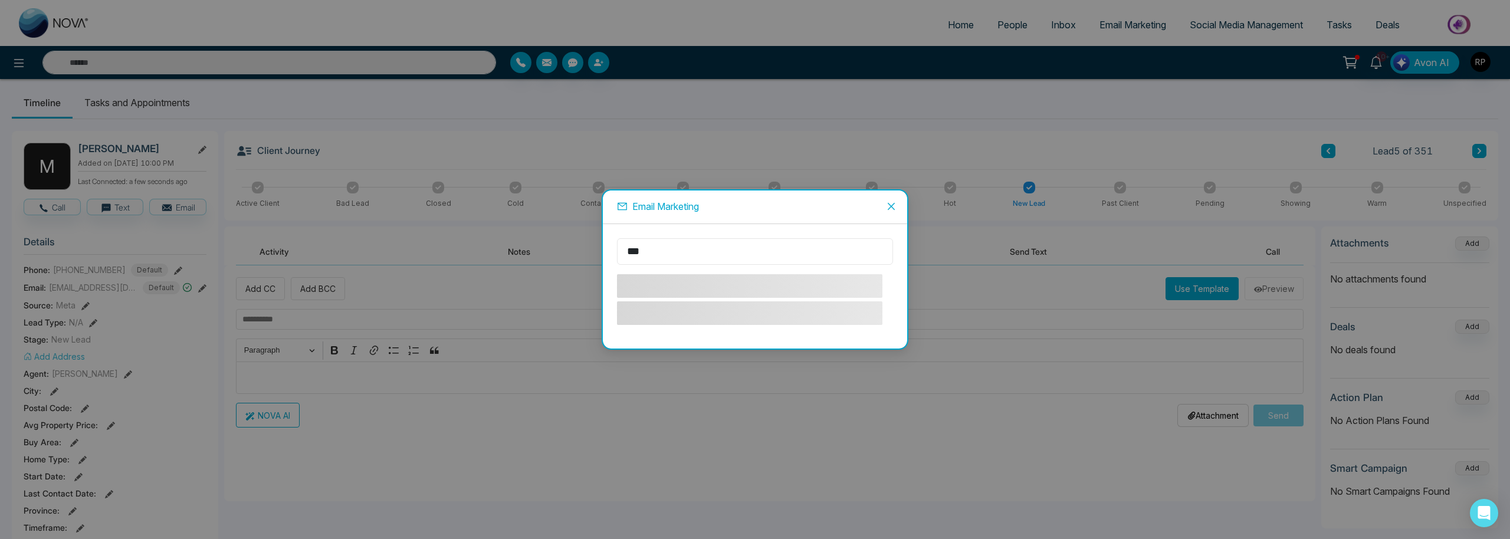
type input "****"
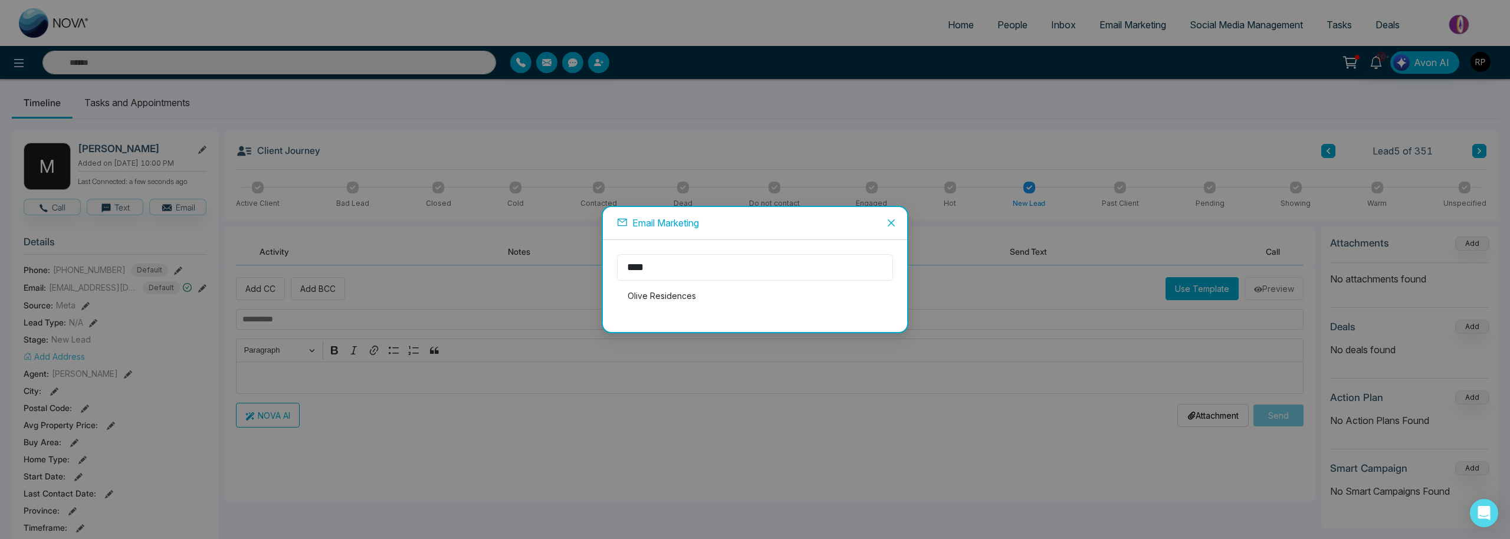
click at [747, 271] on input "****" at bounding box center [755, 267] width 276 height 27
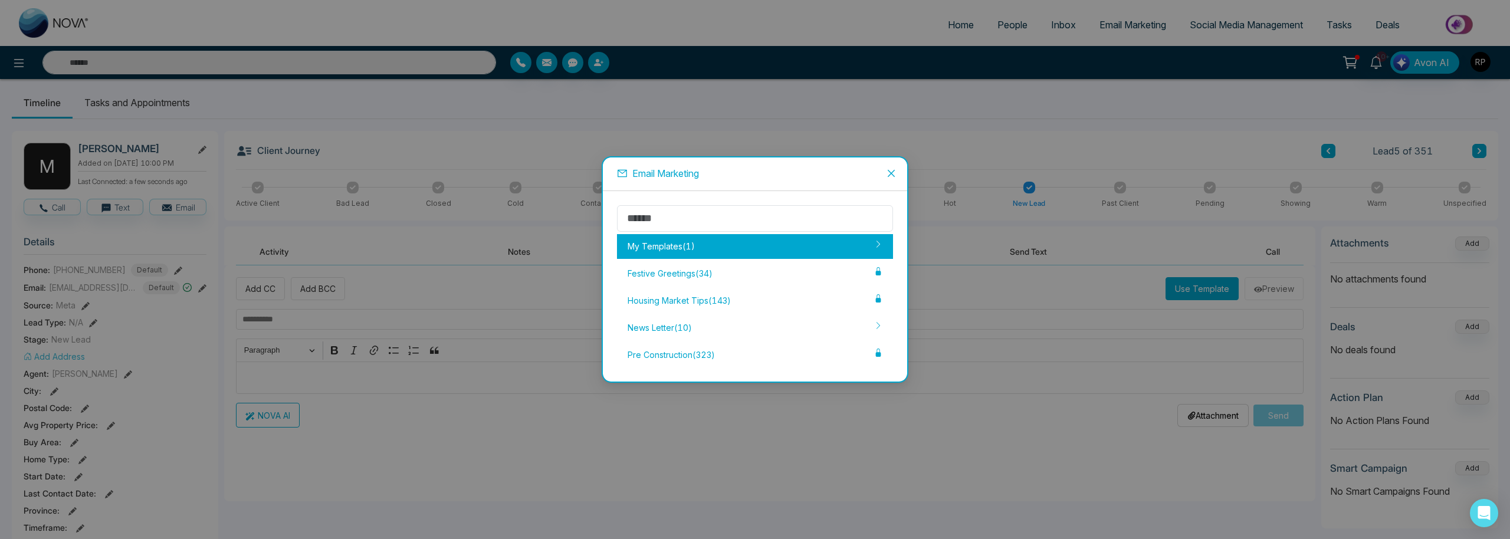
click at [863, 240] on div "My Templates ( 1 )" at bounding box center [755, 246] width 276 height 25
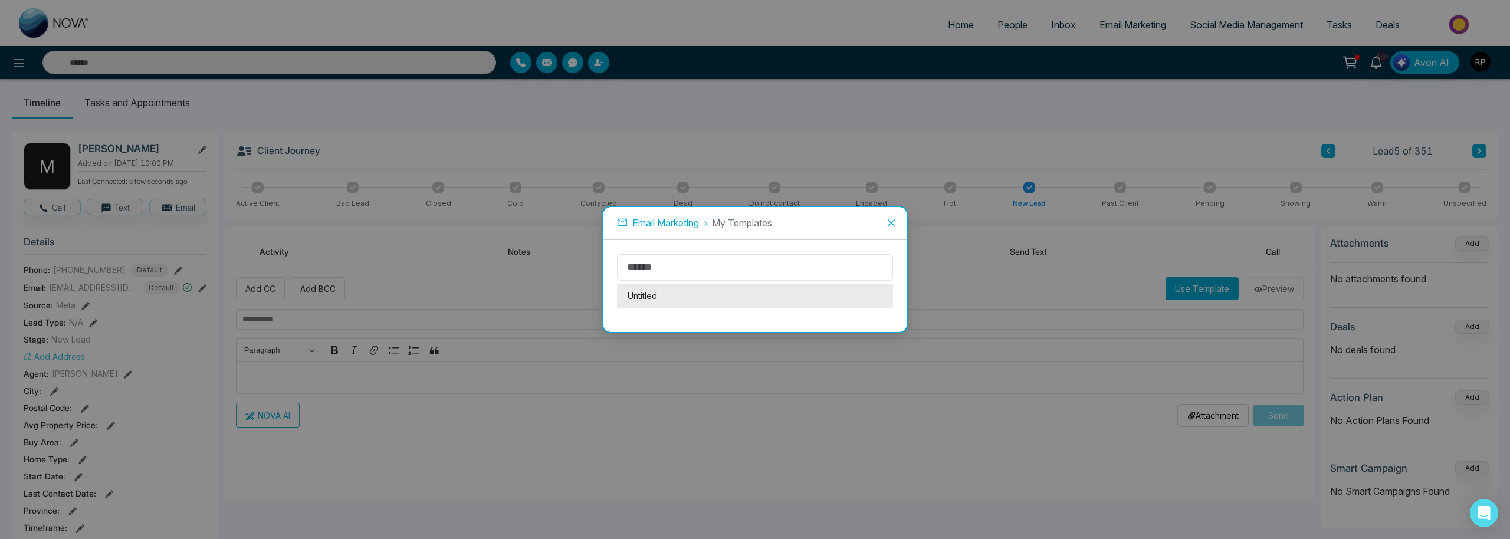
click at [633, 300] on li "Untitled" at bounding box center [755, 296] width 276 height 25
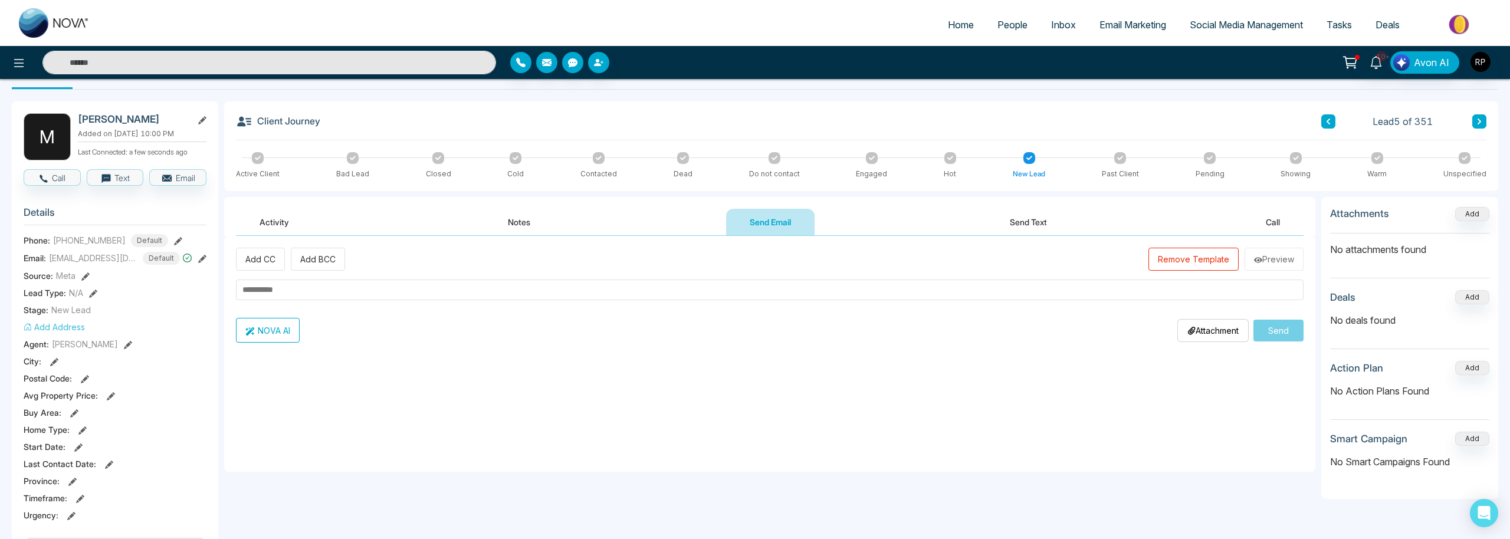
scroll to position [0, 0]
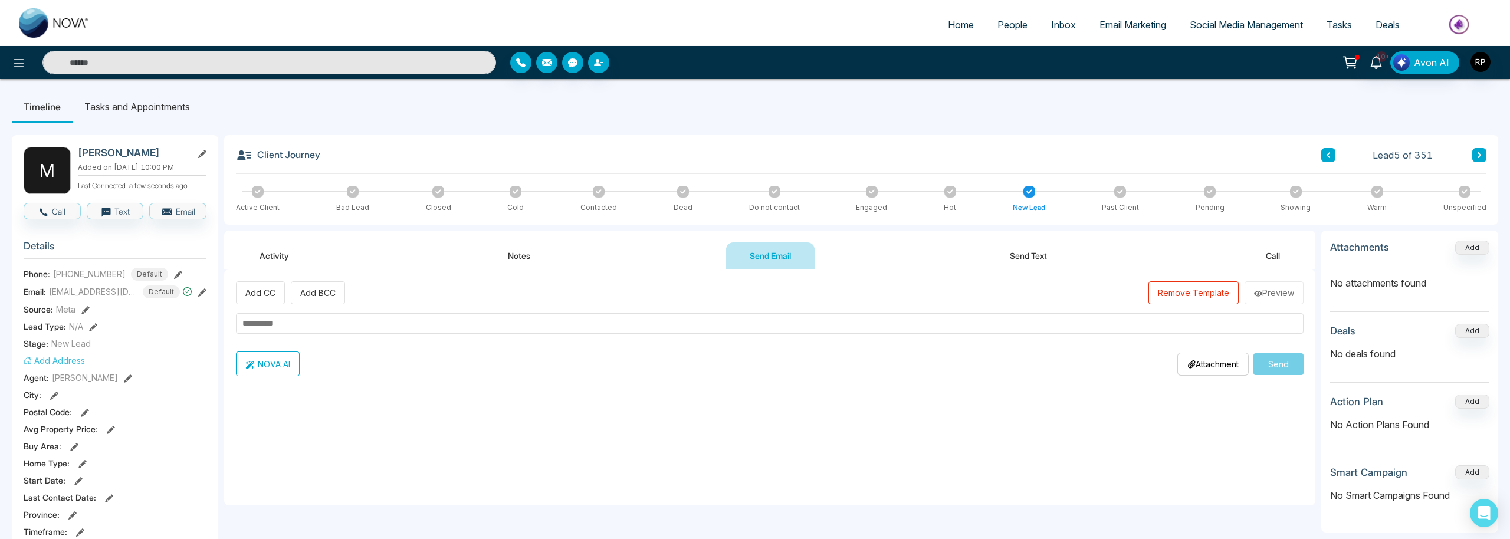
drag, startPoint x: 382, startPoint y: 326, endPoint x: 390, endPoint y: 326, distance: 8.8
click at [382, 326] on input "text" at bounding box center [770, 323] width 1068 height 21
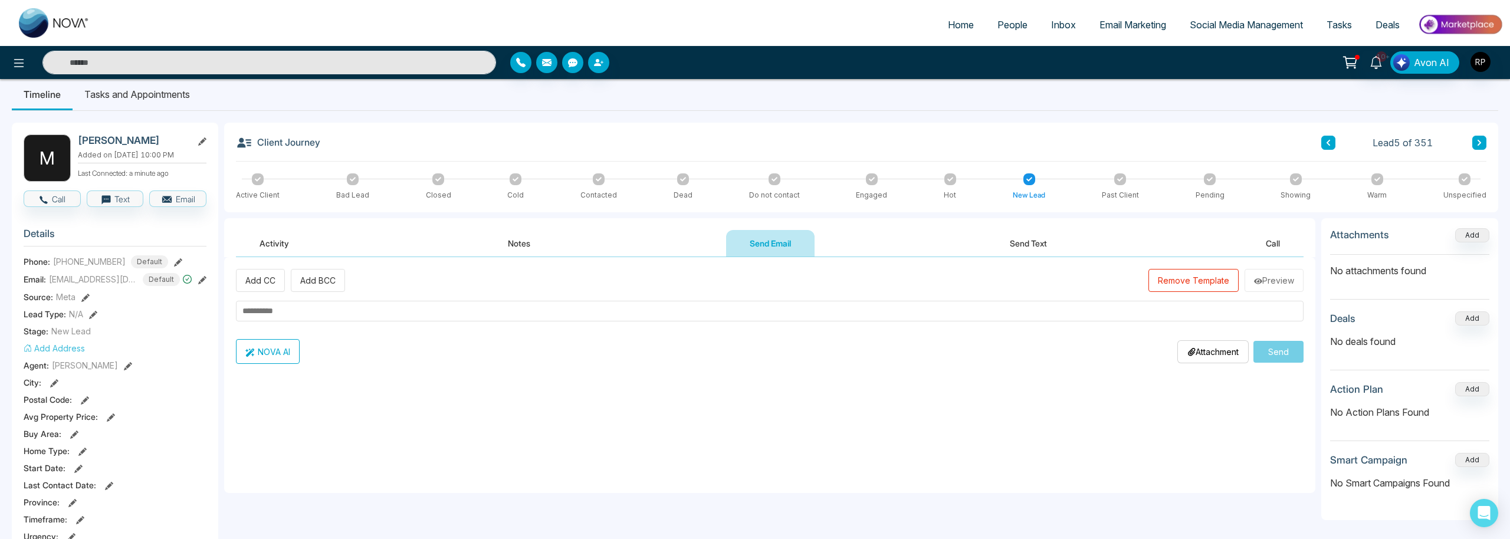
type input "*"
type input "**********"
click at [1185, 282] on button "Remove Template" at bounding box center [1193, 280] width 90 height 23
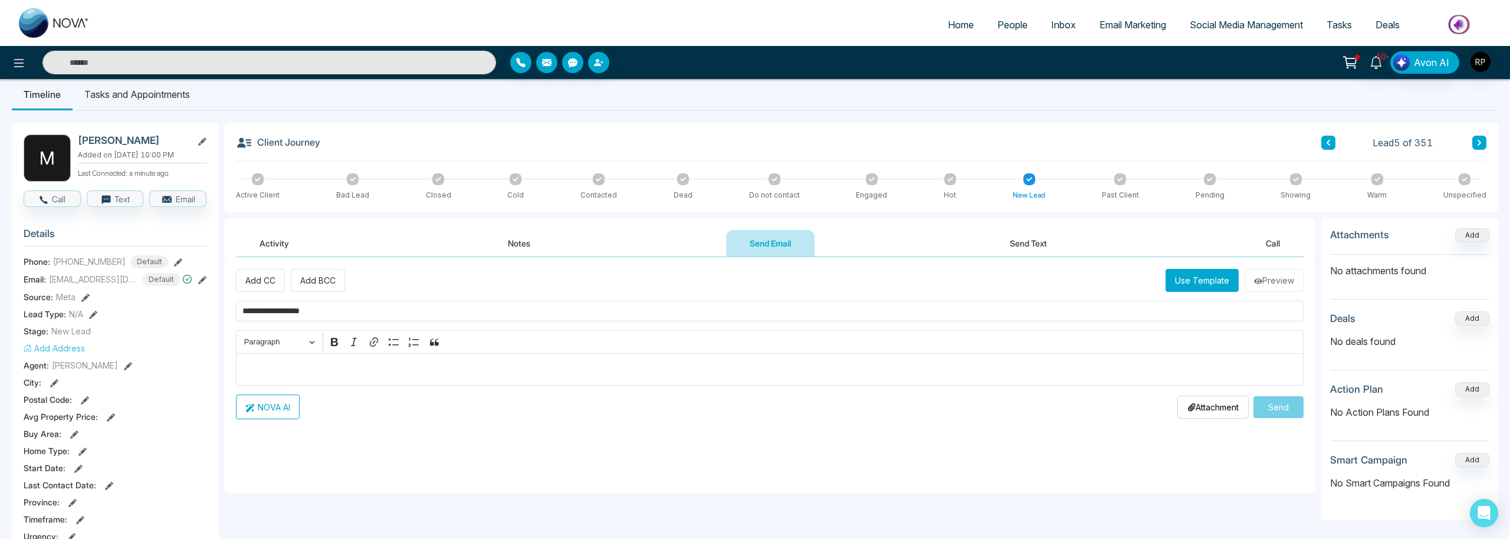
click at [363, 369] on p "Editor editing area: main" at bounding box center [769, 370] width 1055 height 14
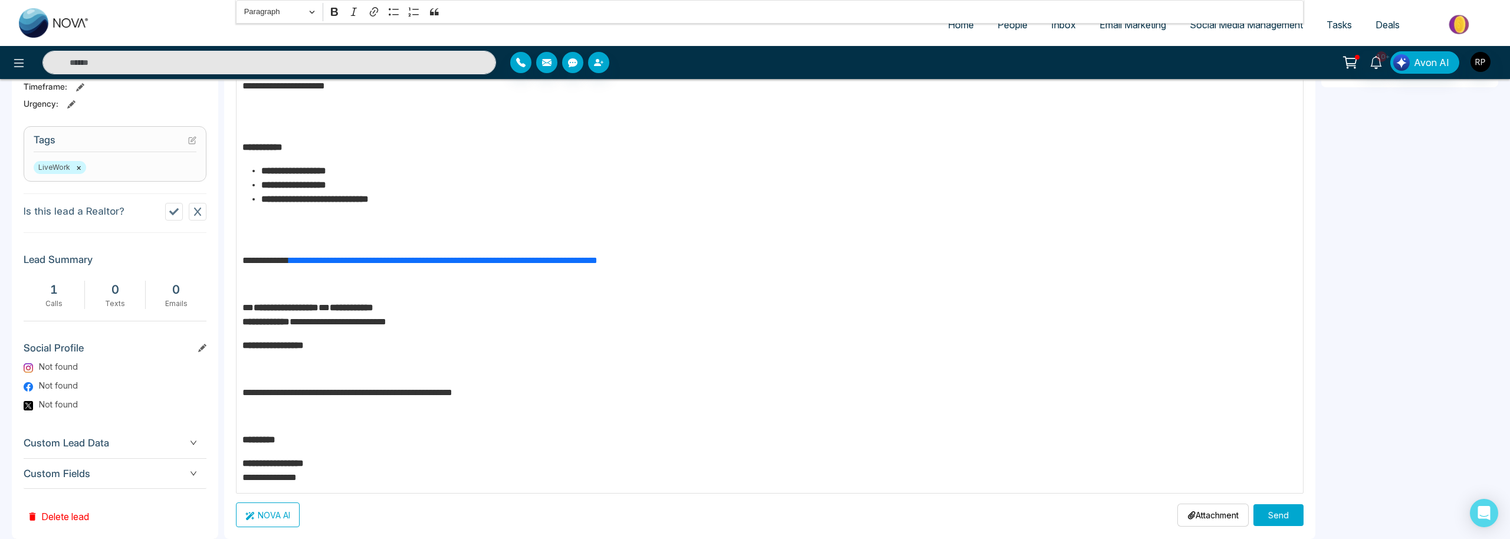
scroll to position [469, 0]
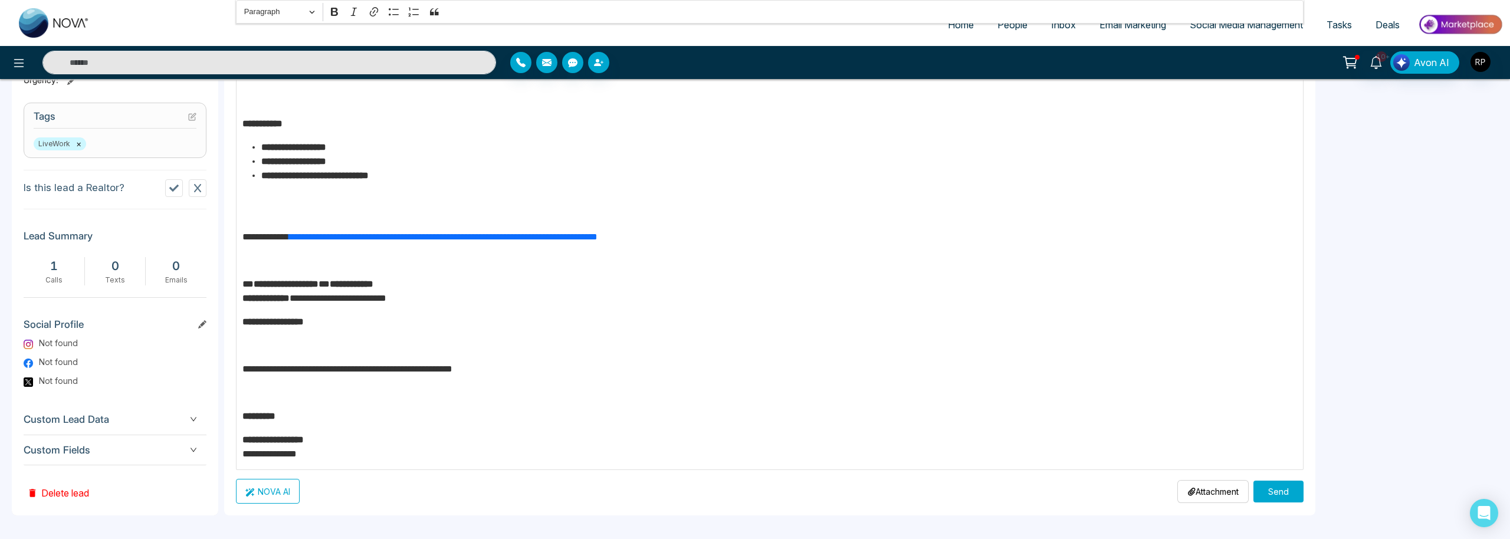
click at [1273, 496] on button "Send" at bounding box center [1278, 492] width 50 height 22
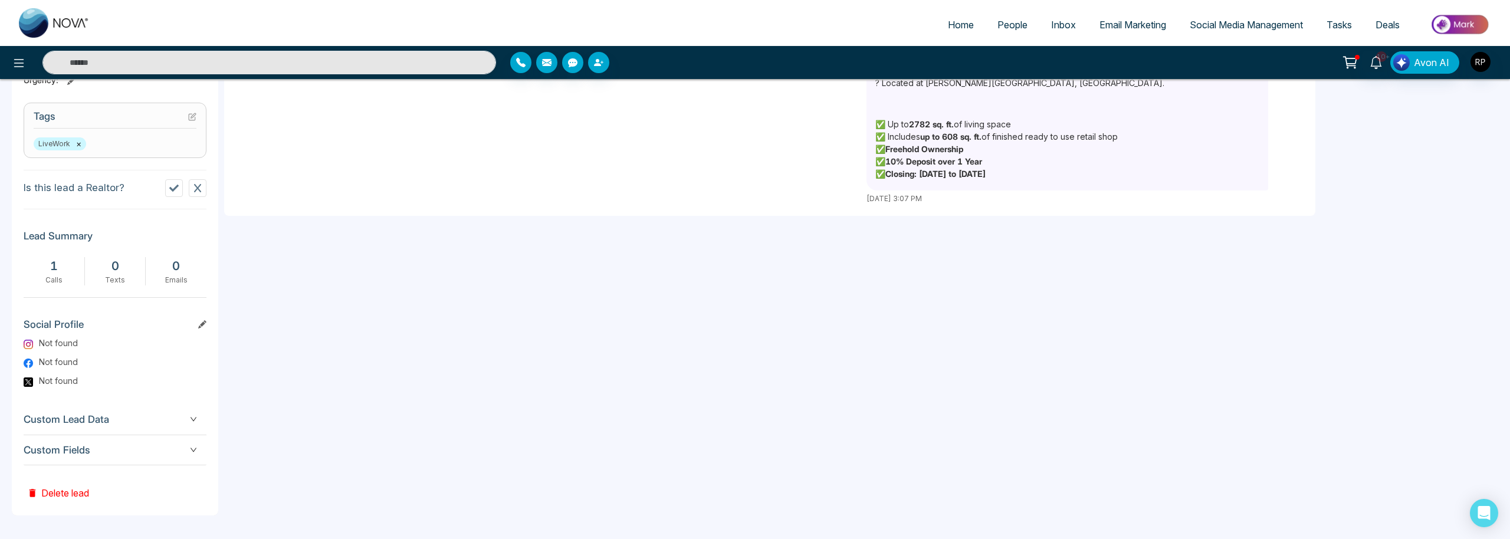
scroll to position [0, 0]
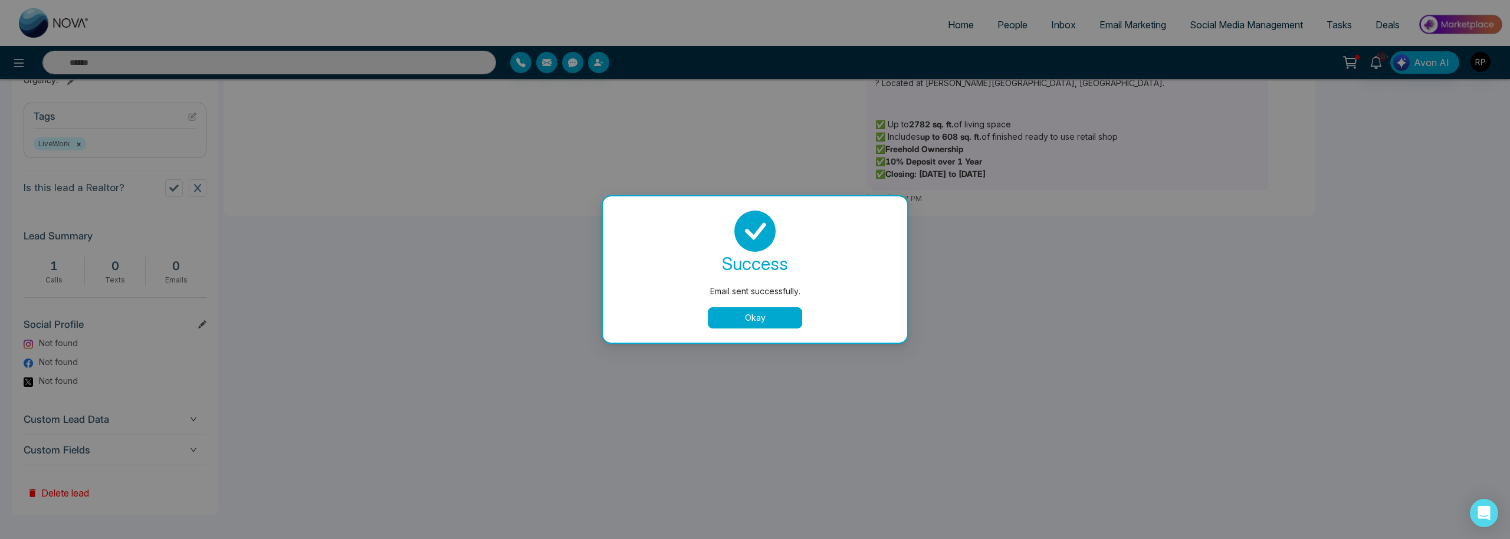
click at [761, 316] on button "Okay" at bounding box center [755, 317] width 94 height 21
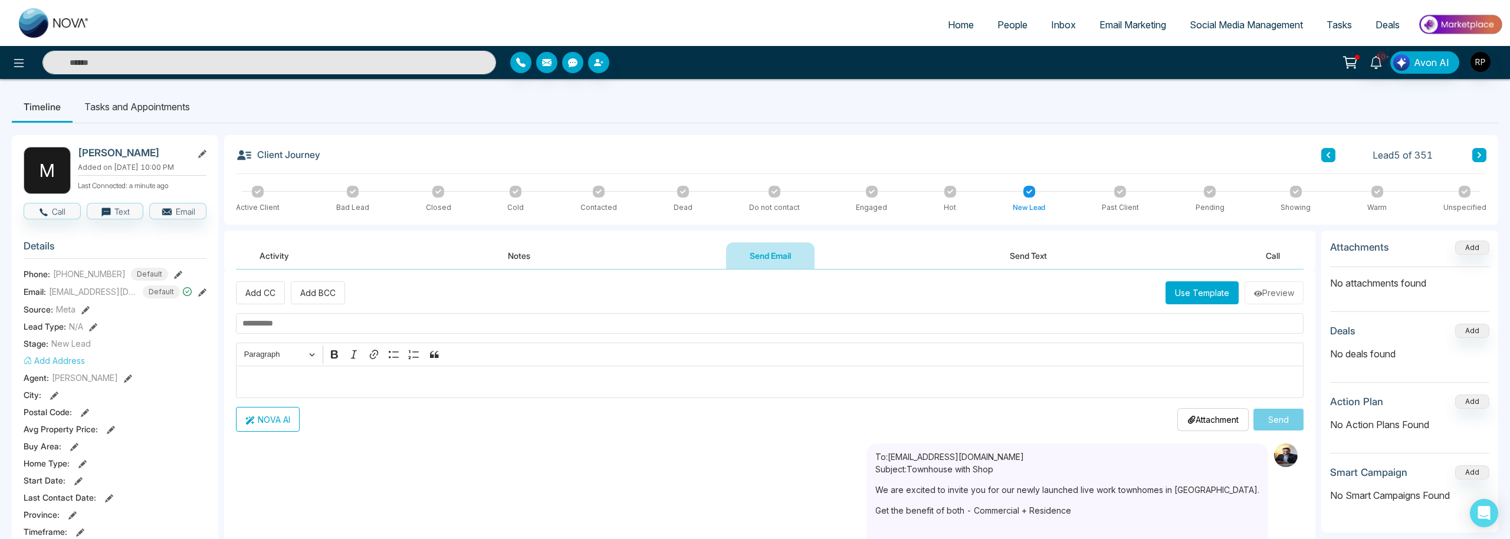
click at [532, 258] on button "Notes" at bounding box center [519, 255] width 70 height 27
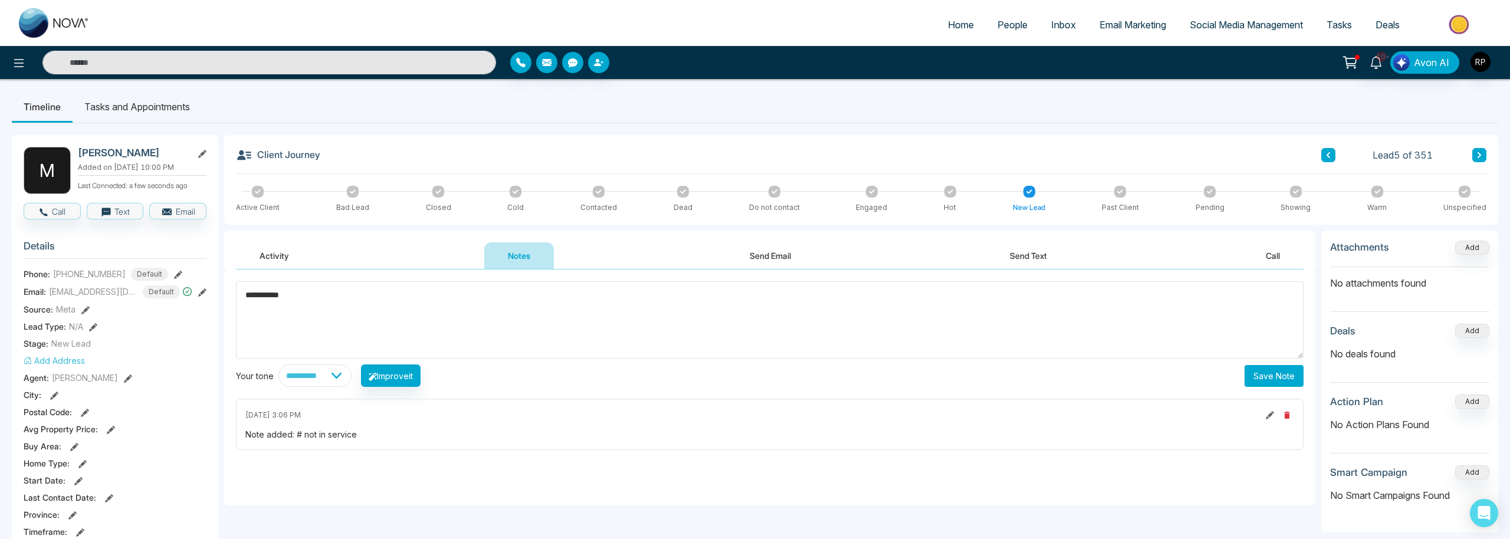
type textarea "**********"
click at [1277, 389] on div "**********" at bounding box center [769, 388] width 1091 height 236
click at [1276, 375] on button "Save Note" at bounding box center [1273, 376] width 59 height 22
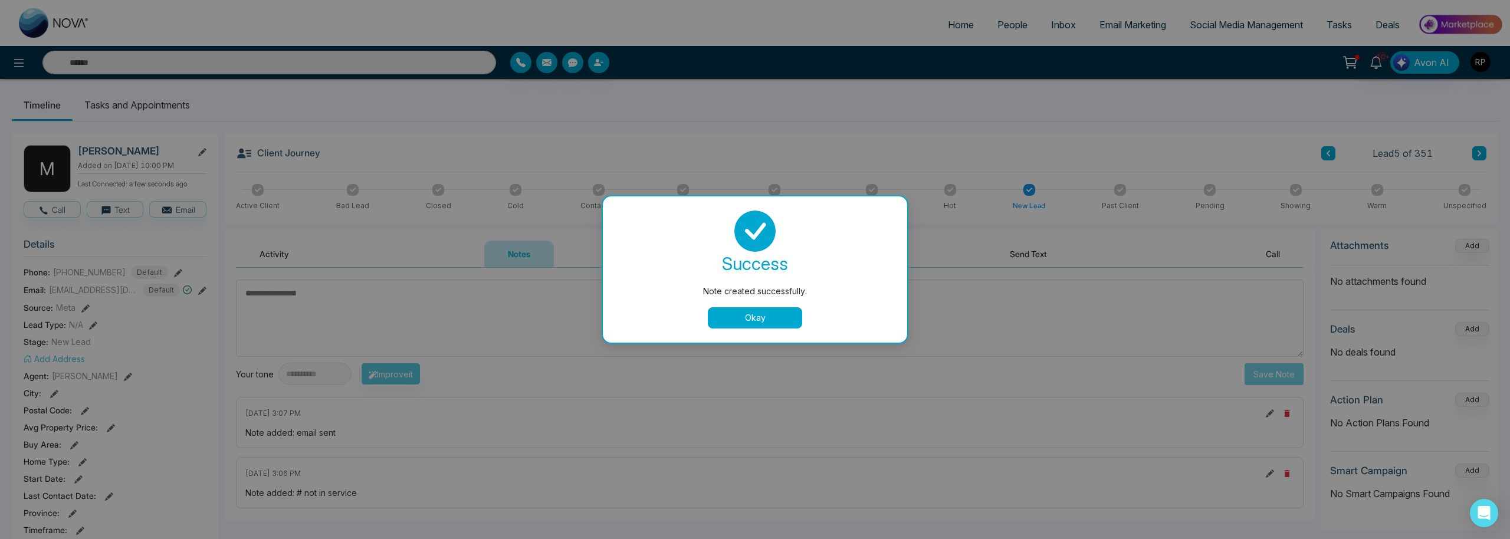
click at [765, 311] on button "Okay" at bounding box center [755, 317] width 94 height 21
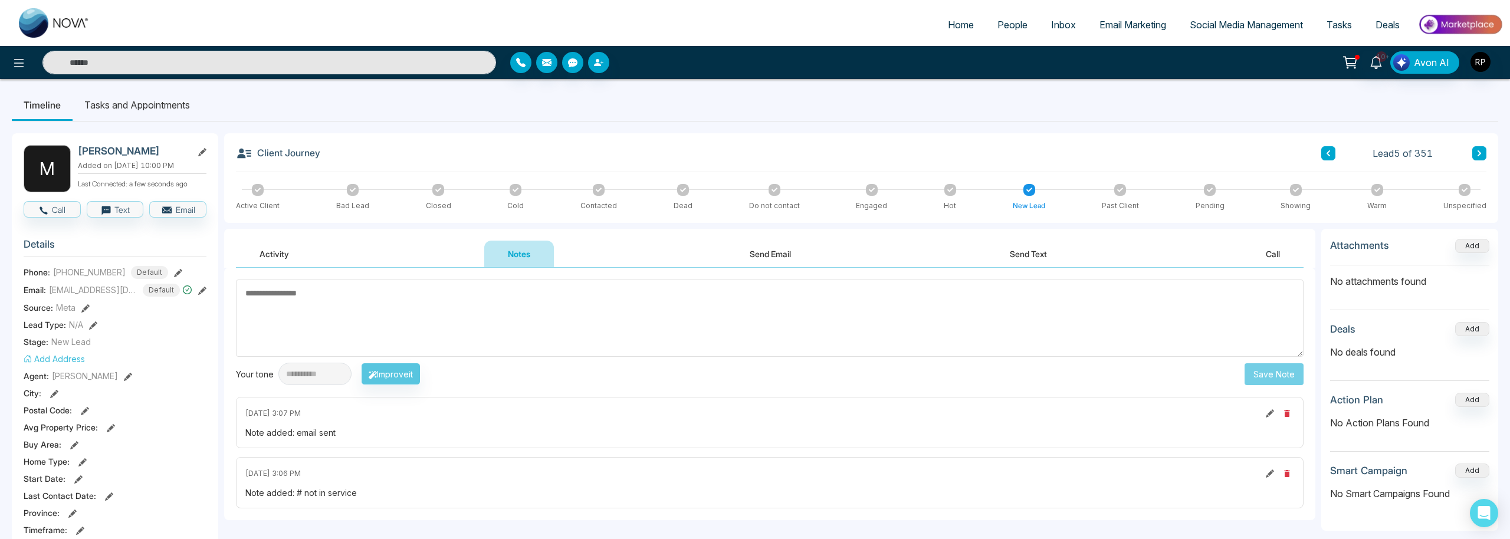
click at [1476, 152] on icon at bounding box center [1479, 153] width 6 height 7
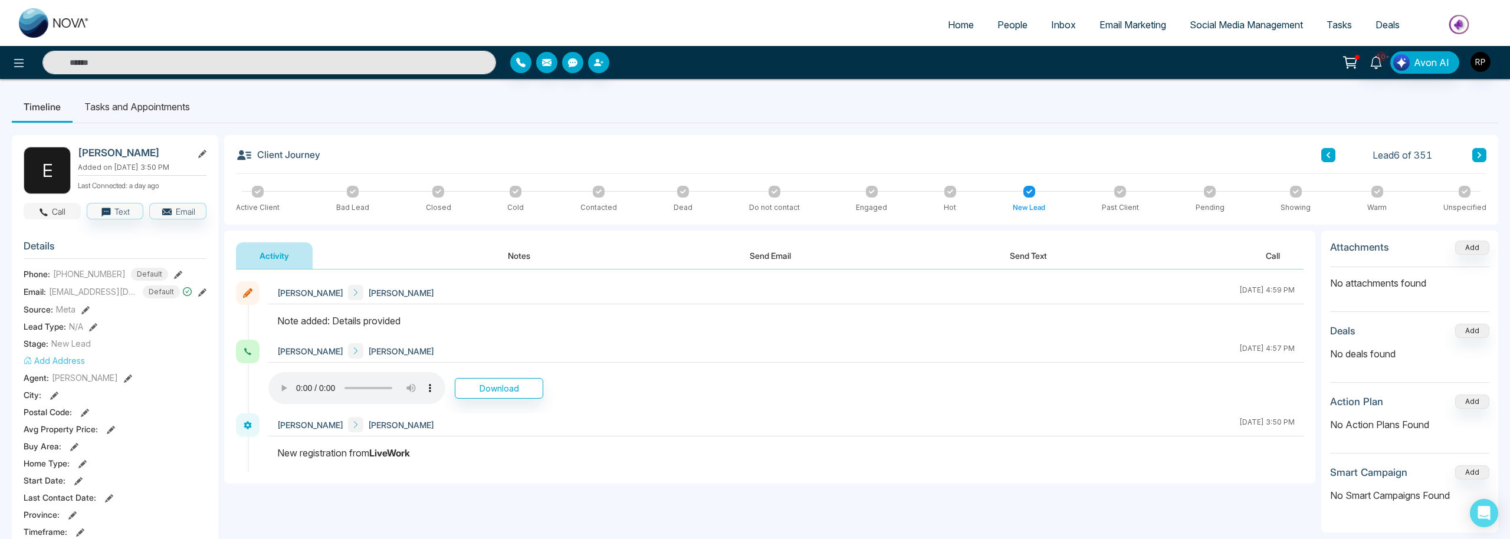
click at [64, 213] on button "Call" at bounding box center [52, 211] width 57 height 17
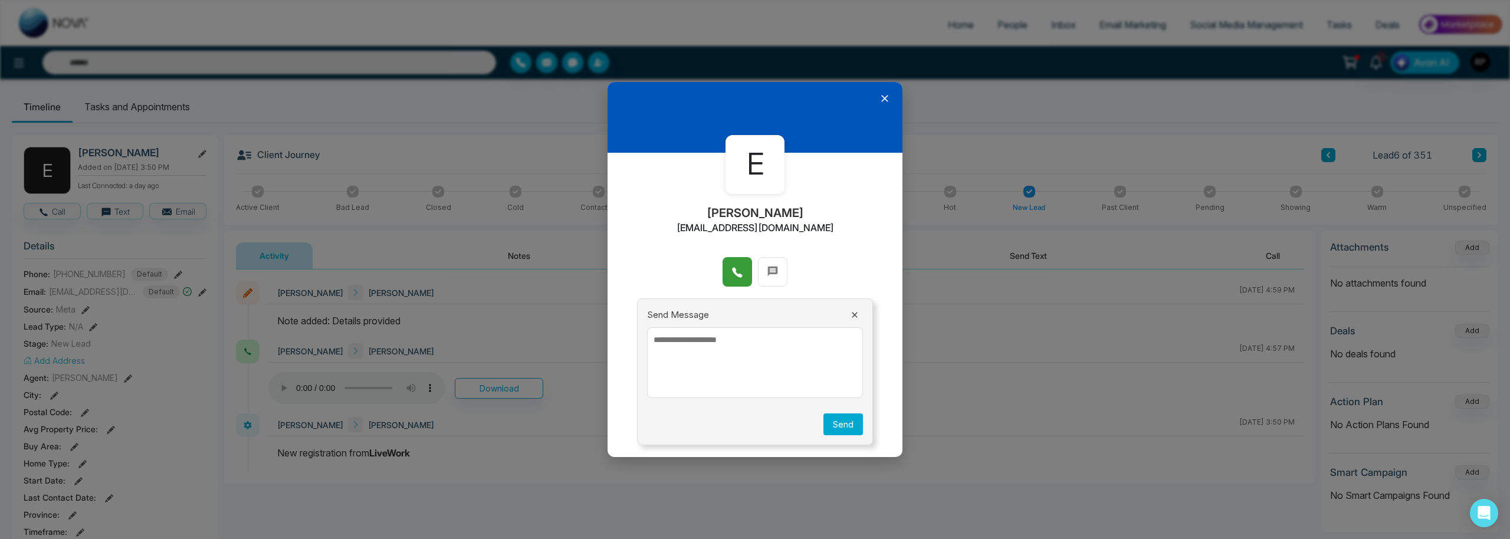
click at [740, 280] on span at bounding box center [737, 272] width 12 height 18
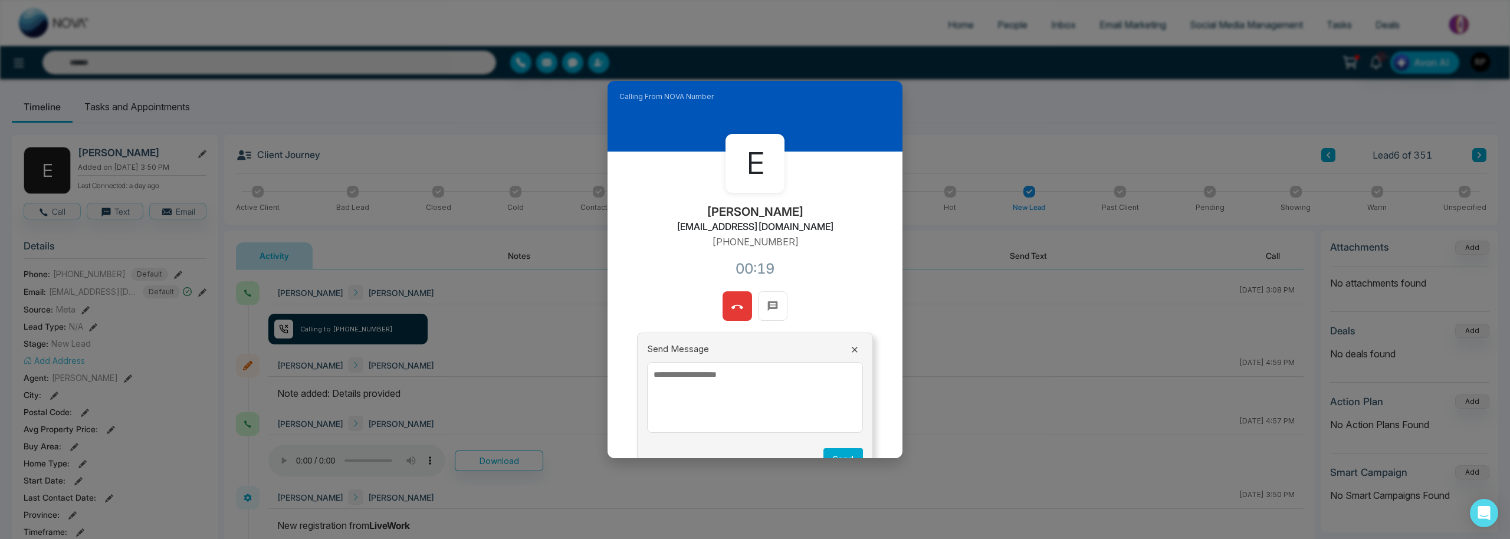
click at [741, 316] on button at bounding box center [736, 305] width 29 height 29
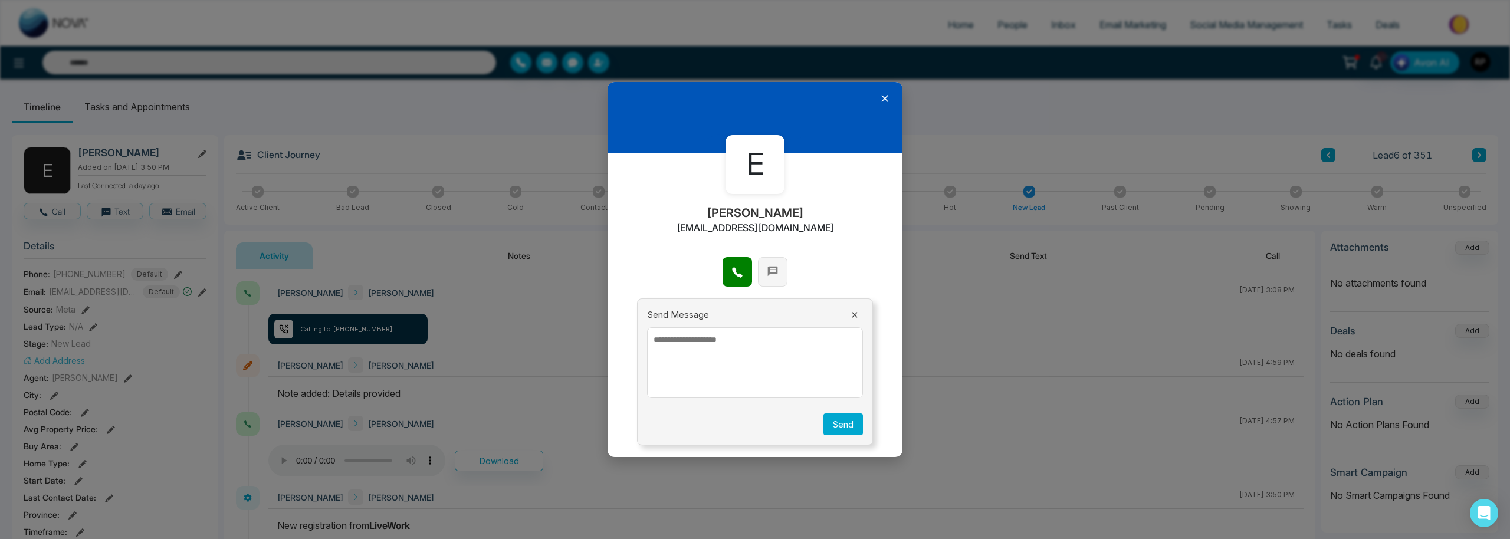
click at [772, 276] on icon at bounding box center [773, 271] width 12 height 12
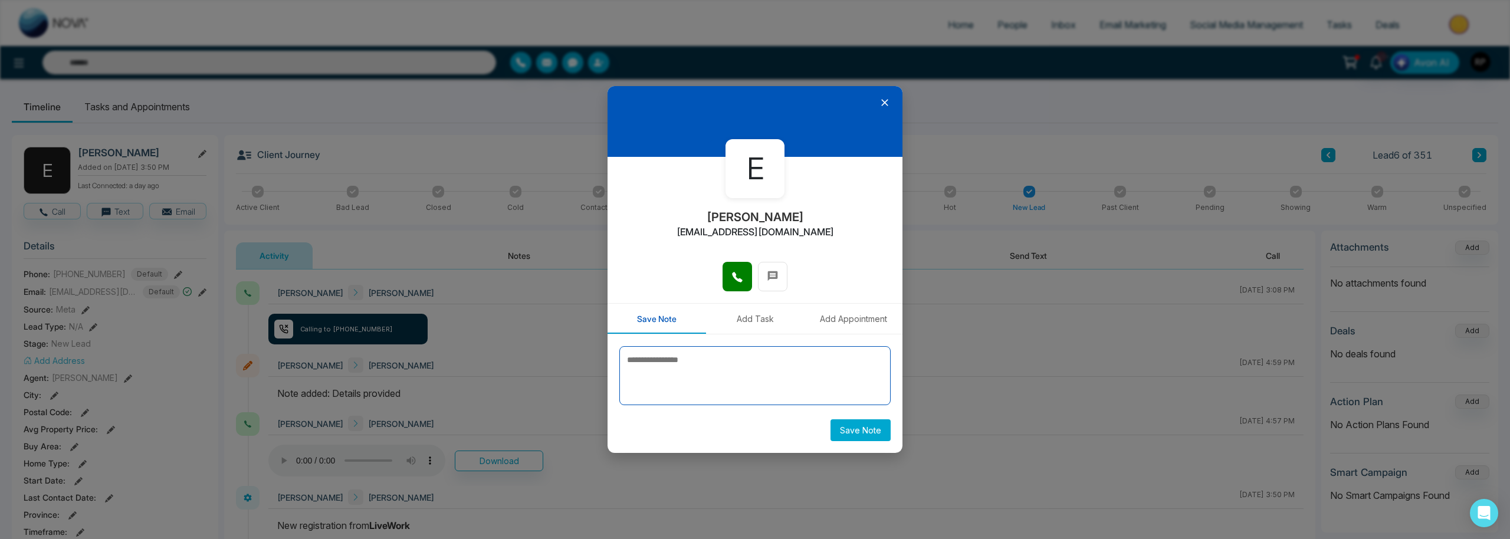
click at [766, 373] on textarea at bounding box center [754, 375] width 271 height 59
type textarea "*"
drag, startPoint x: 734, startPoint y: 374, endPoint x: 747, endPoint y: 373, distance: 13.0
click at [734, 374] on textarea "**********" at bounding box center [754, 375] width 271 height 59
click at [820, 385] on textarea "**********" at bounding box center [754, 375] width 271 height 59
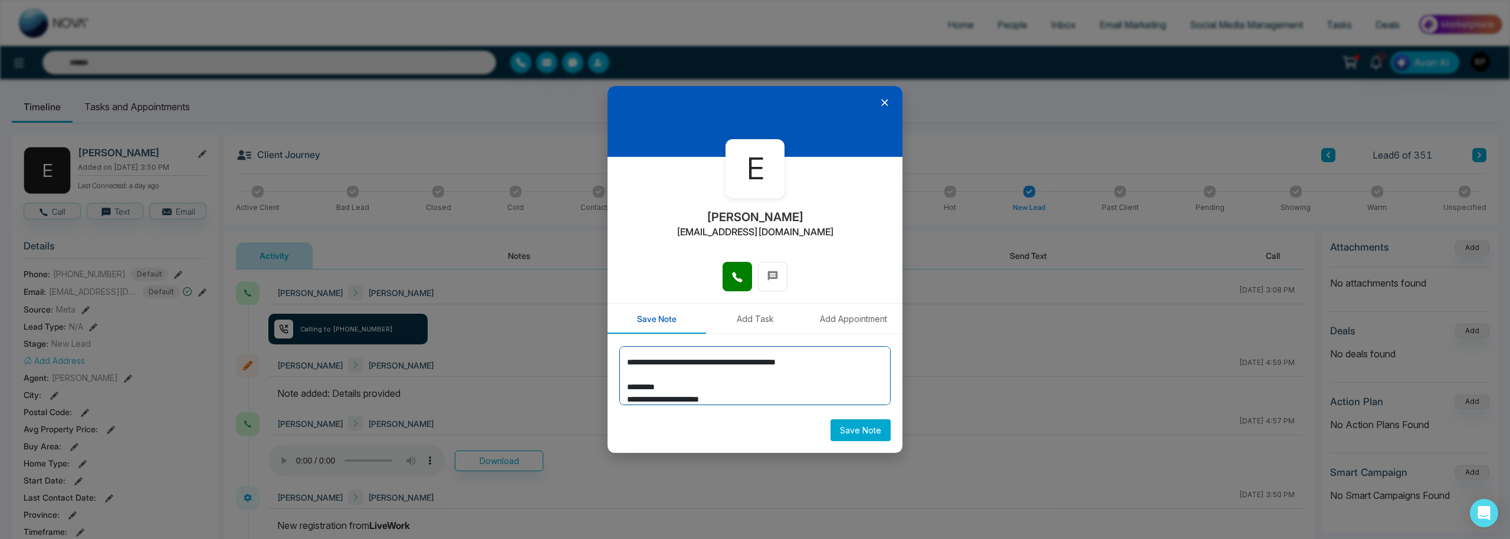
scroll to position [12, 0]
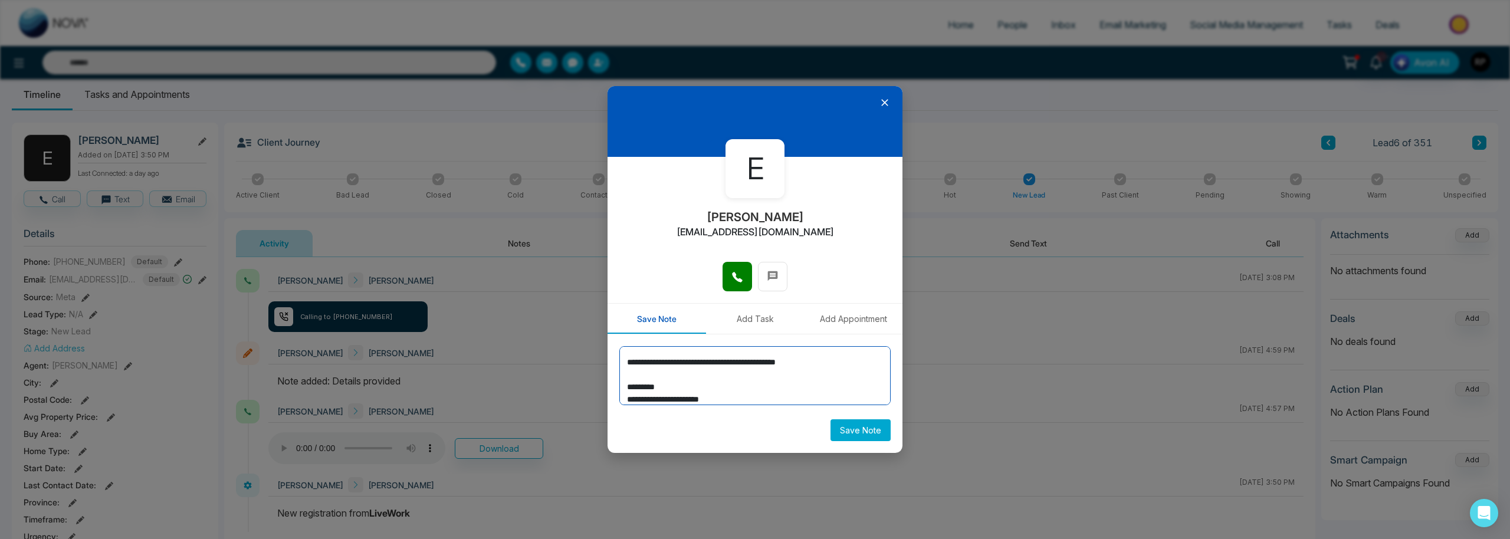
type textarea "**********"
click at [848, 423] on button "Save Note" at bounding box center [860, 430] width 60 height 22
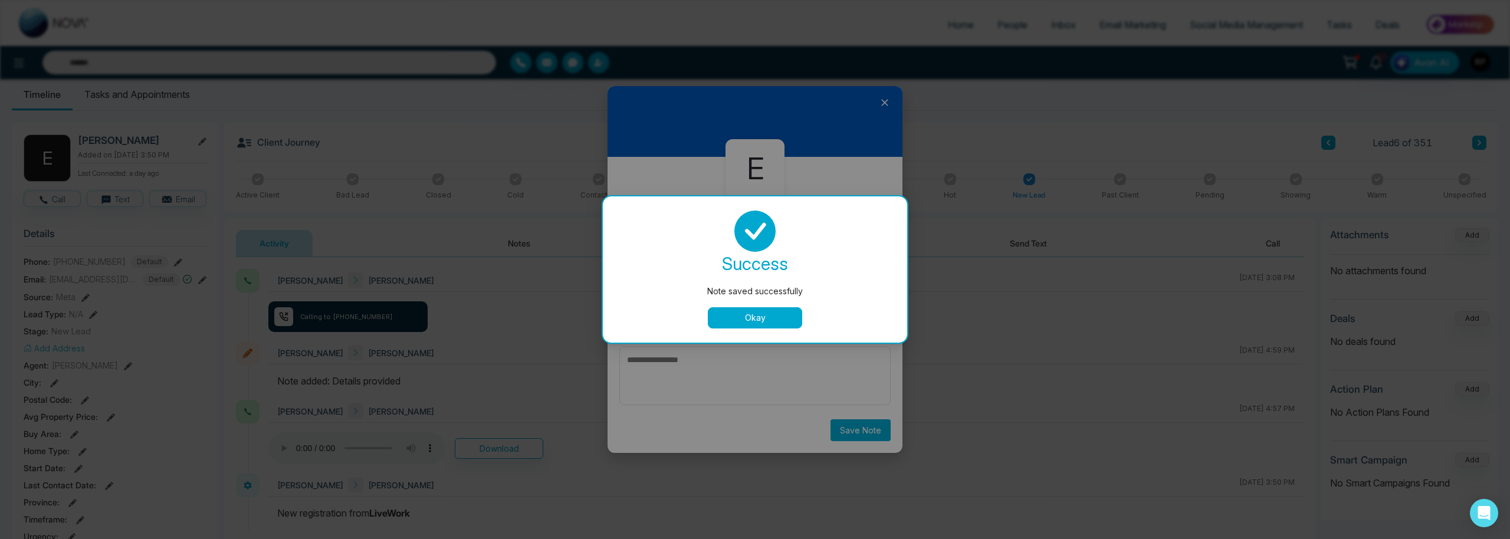
click at [765, 310] on button "Okay" at bounding box center [755, 317] width 94 height 21
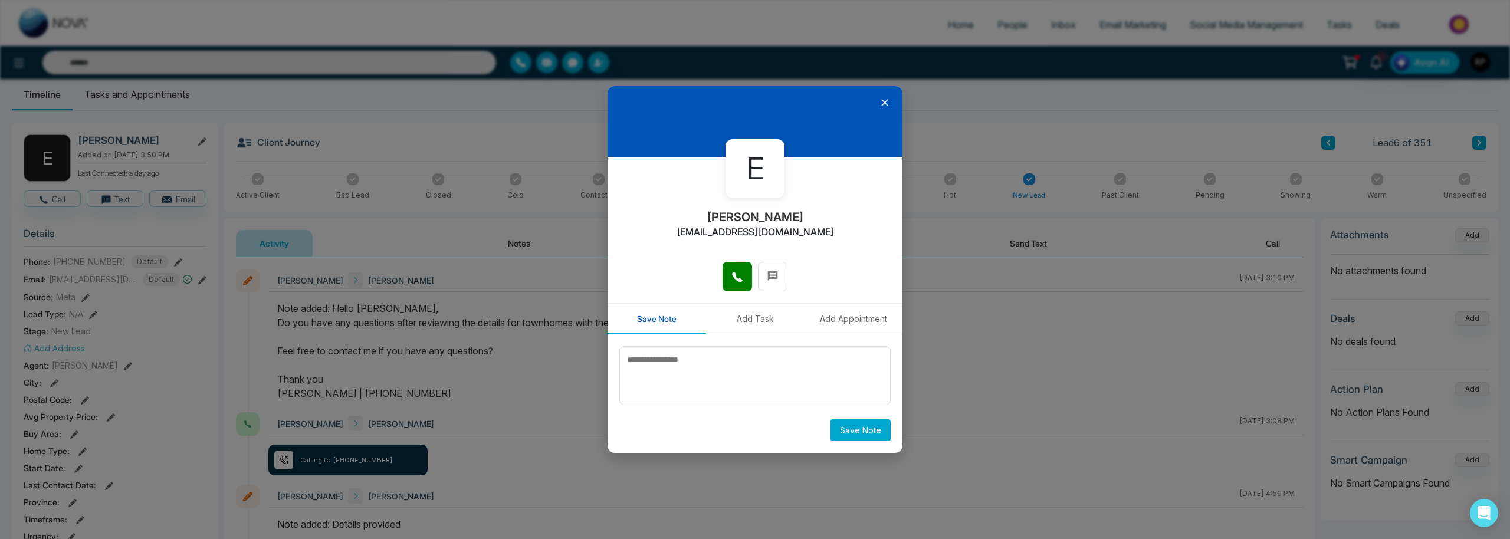
click at [889, 98] on icon at bounding box center [885, 103] width 12 height 12
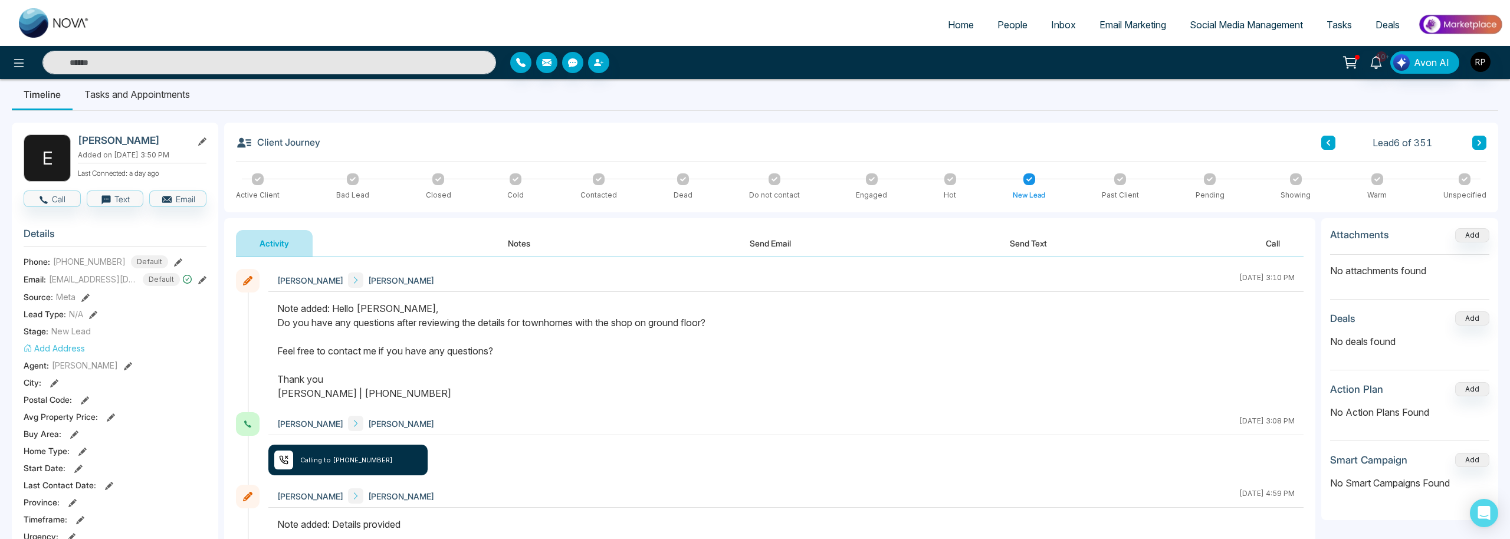
click at [877, 182] on div "Engaged" at bounding box center [871, 186] width 31 height 27
click at [871, 181] on icon at bounding box center [872, 179] width 6 height 6
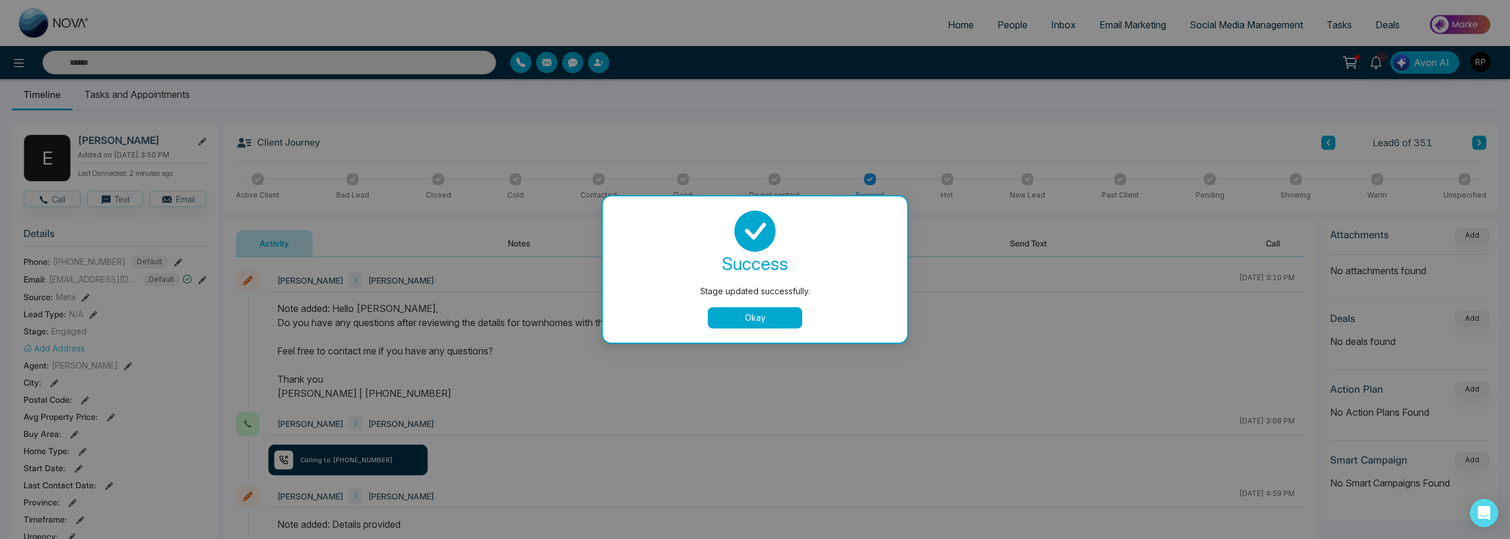
drag, startPoint x: 788, startPoint y: 320, endPoint x: 797, endPoint y: 320, distance: 8.8
click at [788, 320] on button "Okay" at bounding box center [755, 317] width 94 height 21
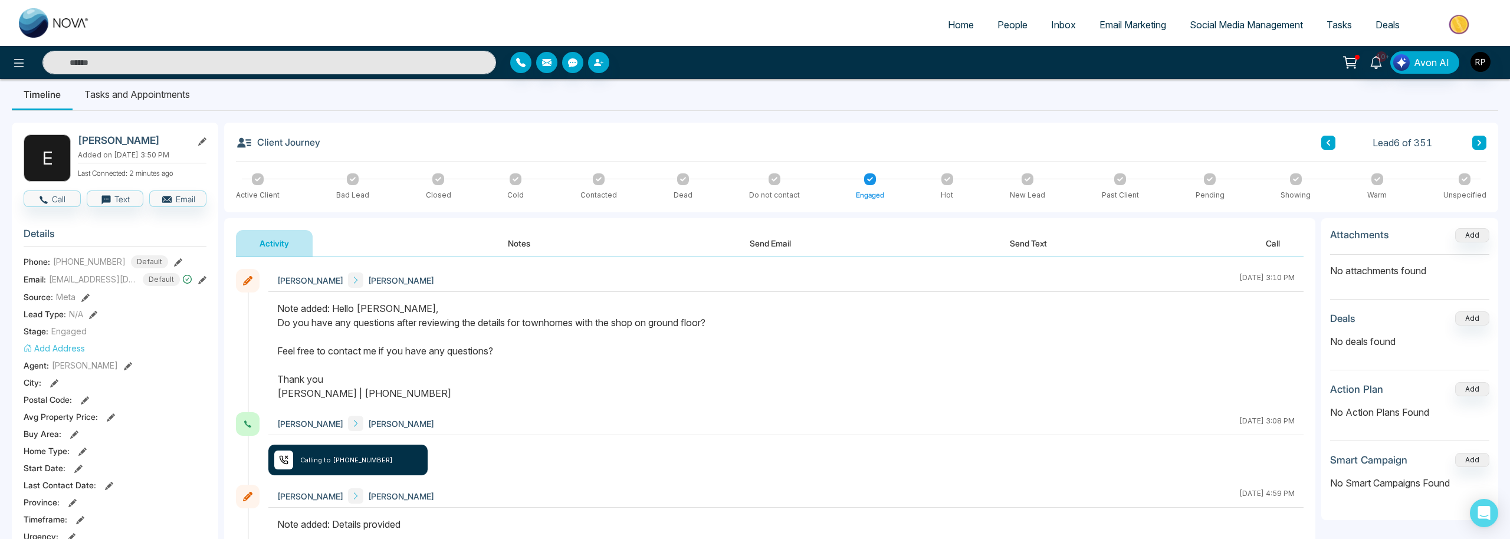
click at [1482, 144] on button at bounding box center [1479, 143] width 14 height 14
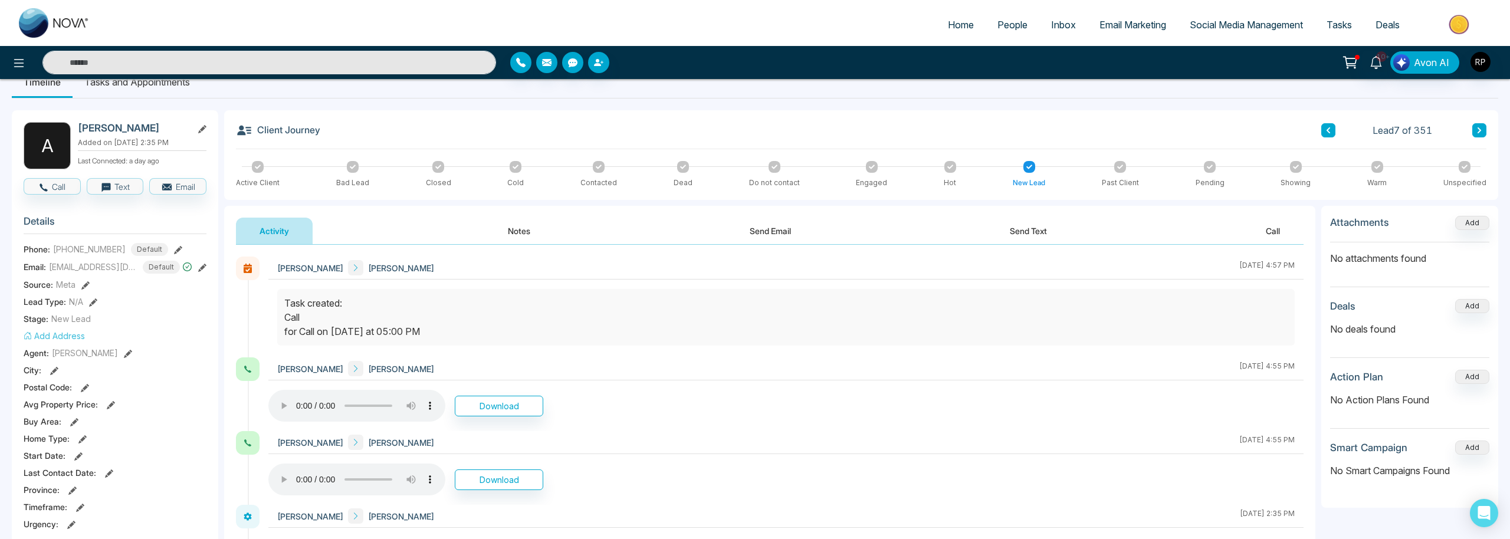
scroll to position [40, 0]
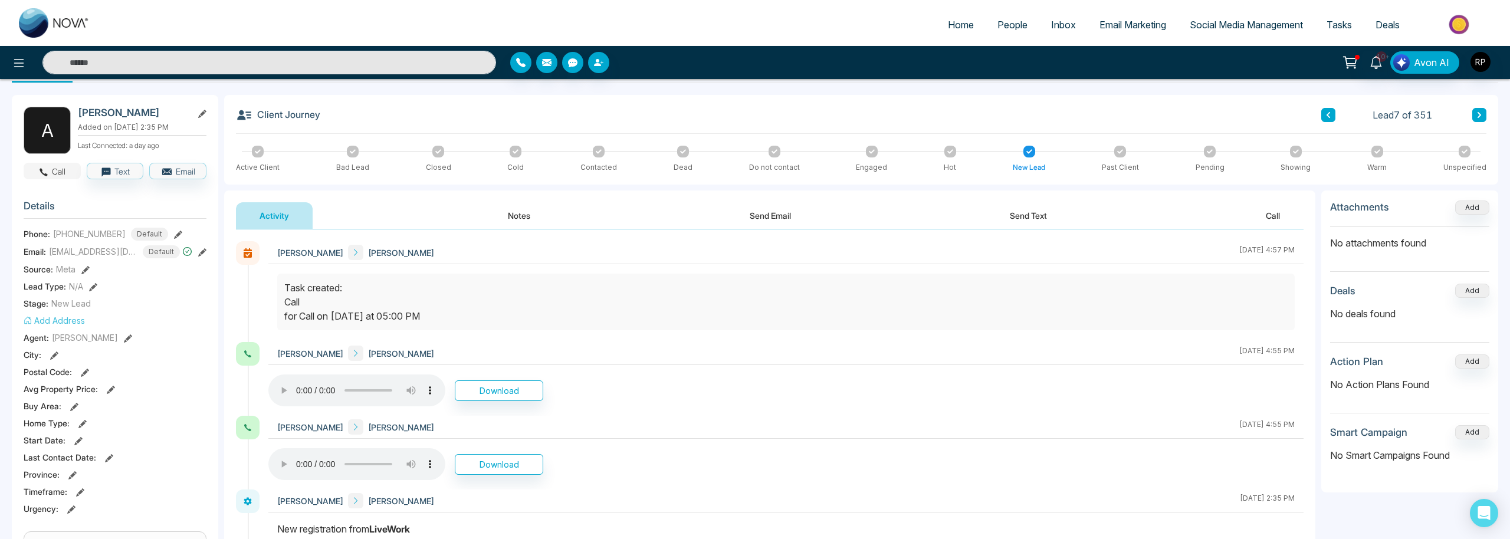
click at [48, 169] on icon "button" at bounding box center [43, 172] width 11 height 11
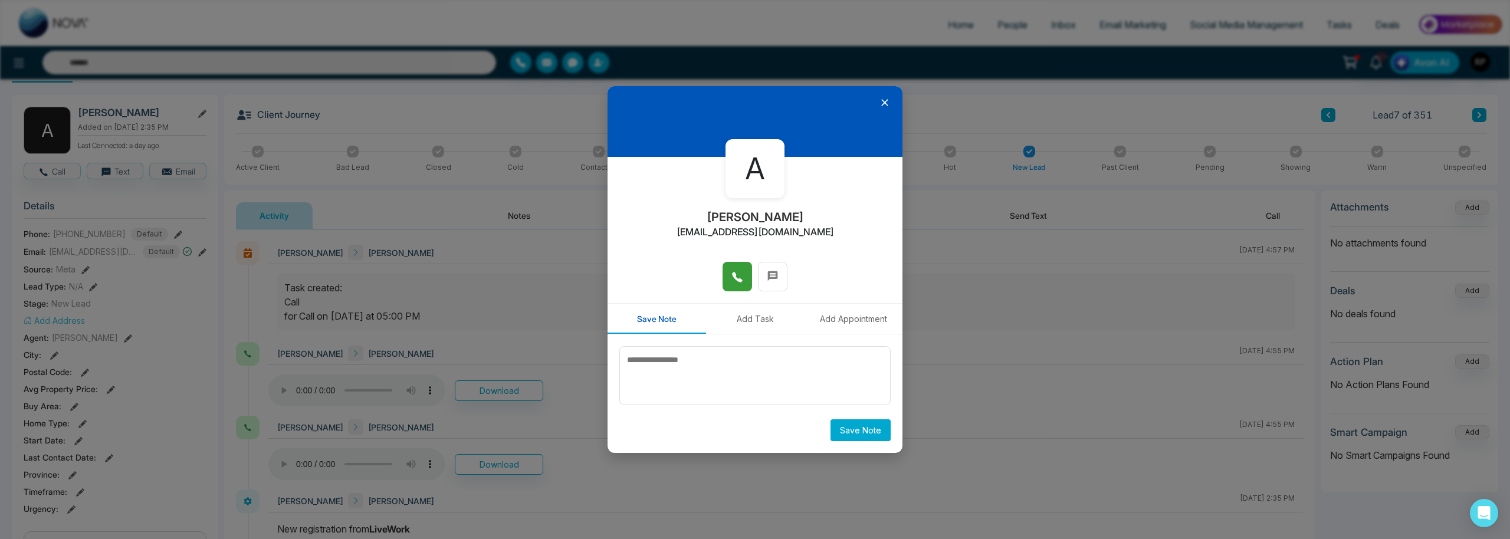
click at [729, 280] on button at bounding box center [736, 276] width 29 height 29
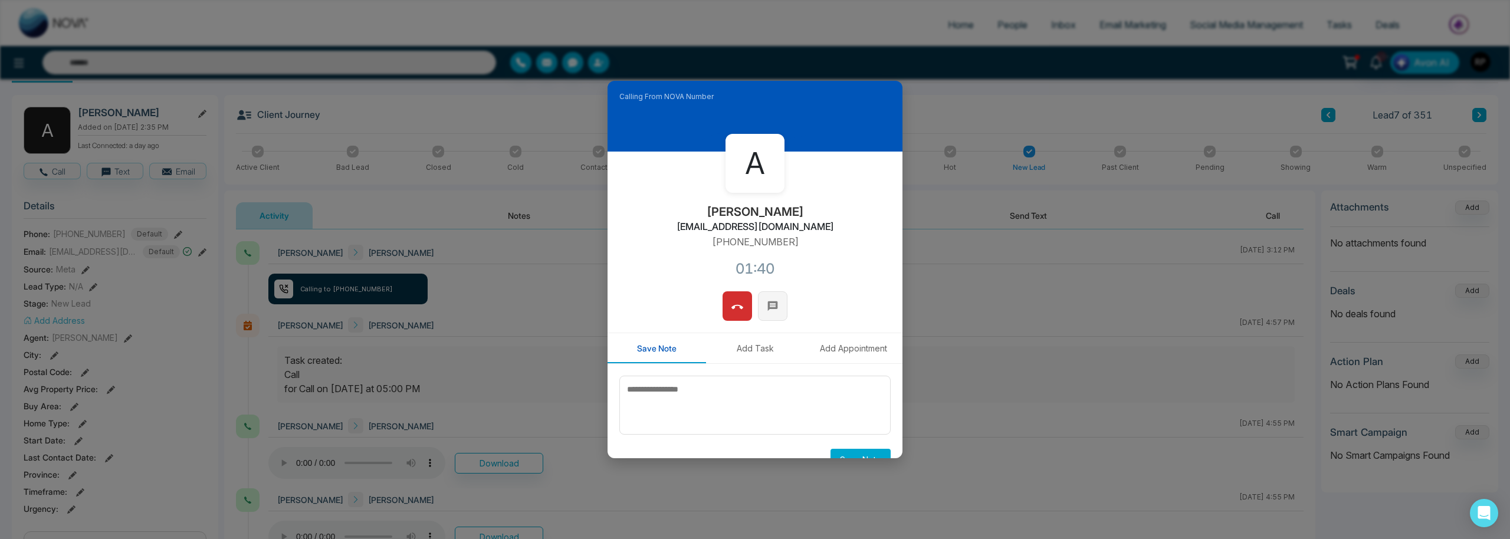
click at [776, 307] on icon at bounding box center [773, 306] width 10 height 10
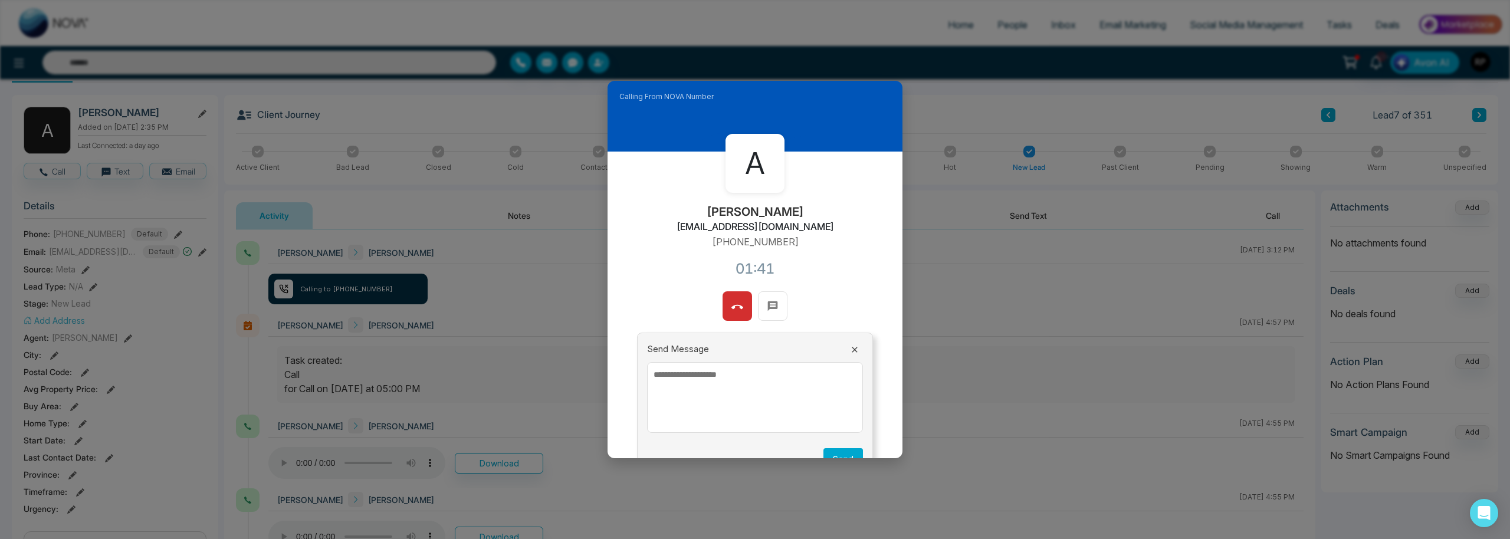
click at [756, 375] on textarea at bounding box center [755, 397] width 216 height 71
paste textarea "**********"
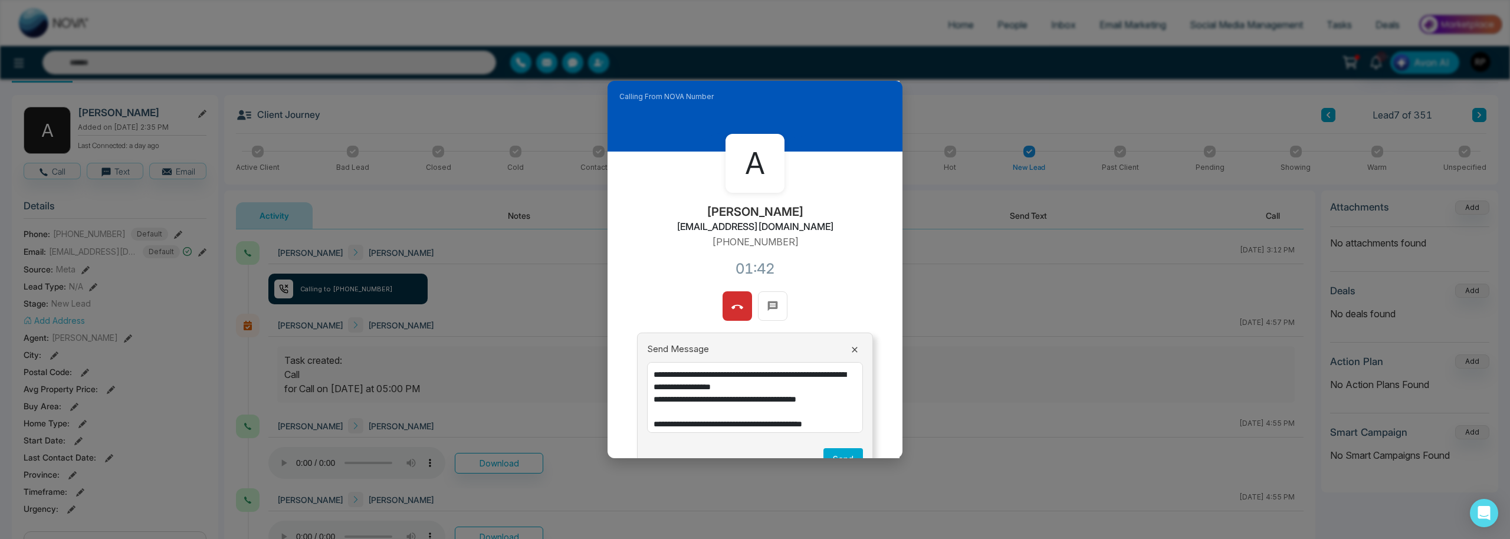
scroll to position [369, 0]
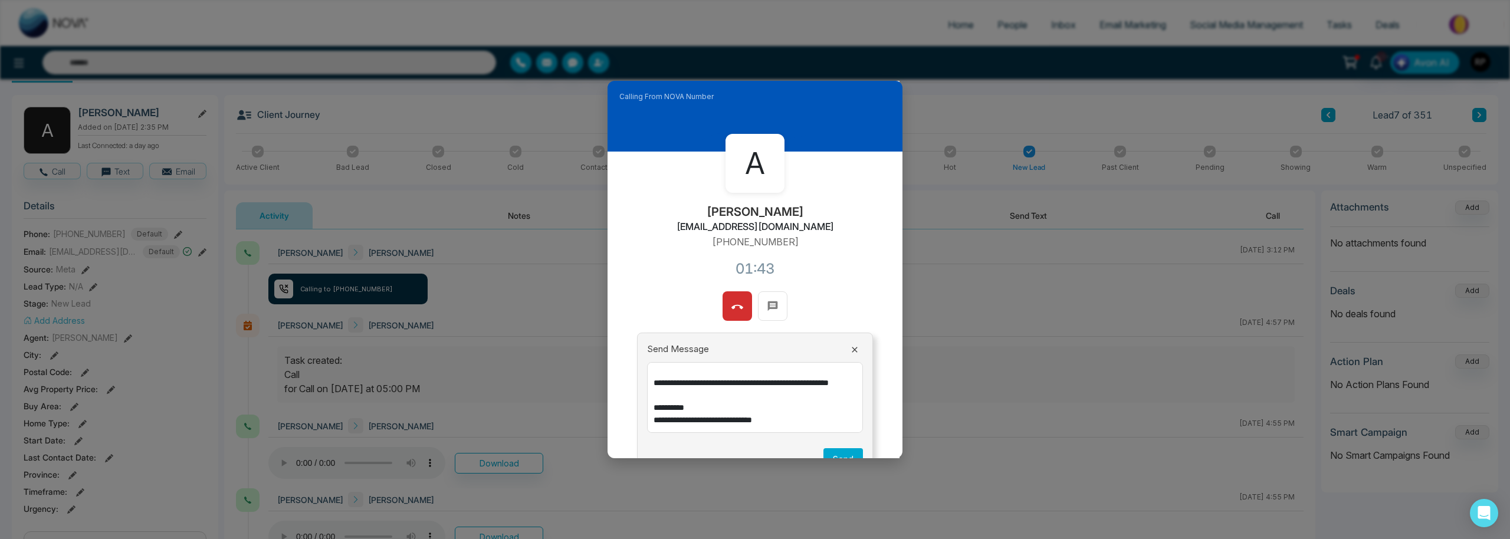
type textarea "**********"
click at [845, 457] on button "Send" at bounding box center [843, 459] width 40 height 22
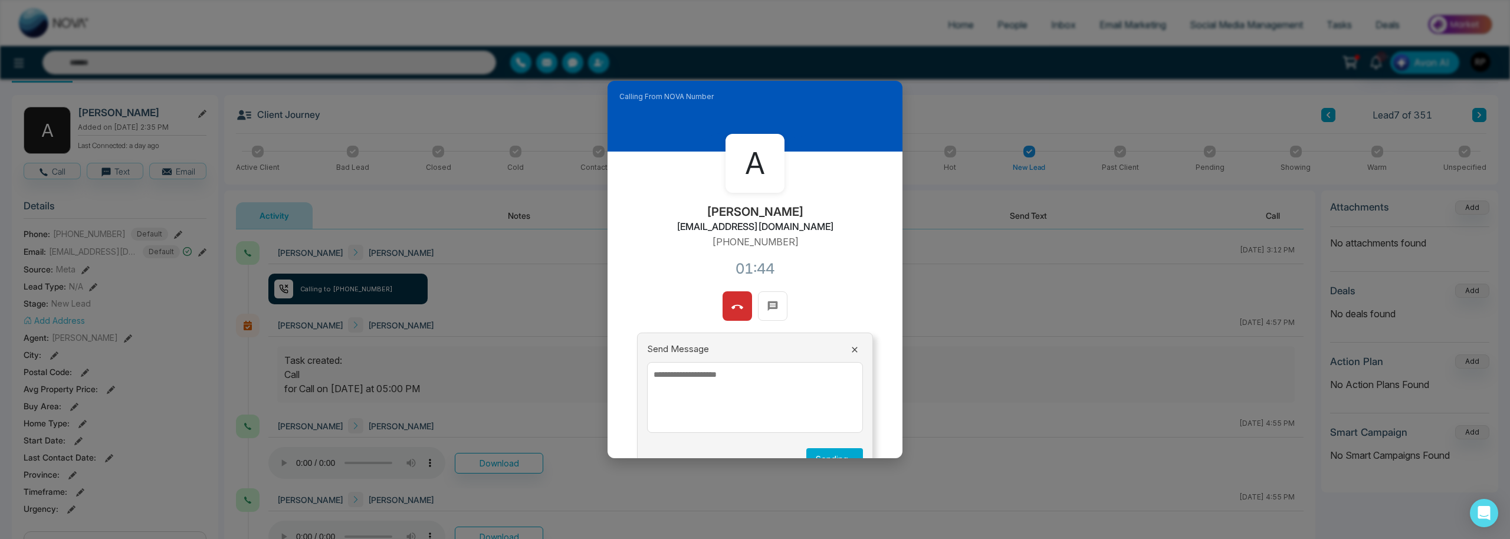
scroll to position [0, 0]
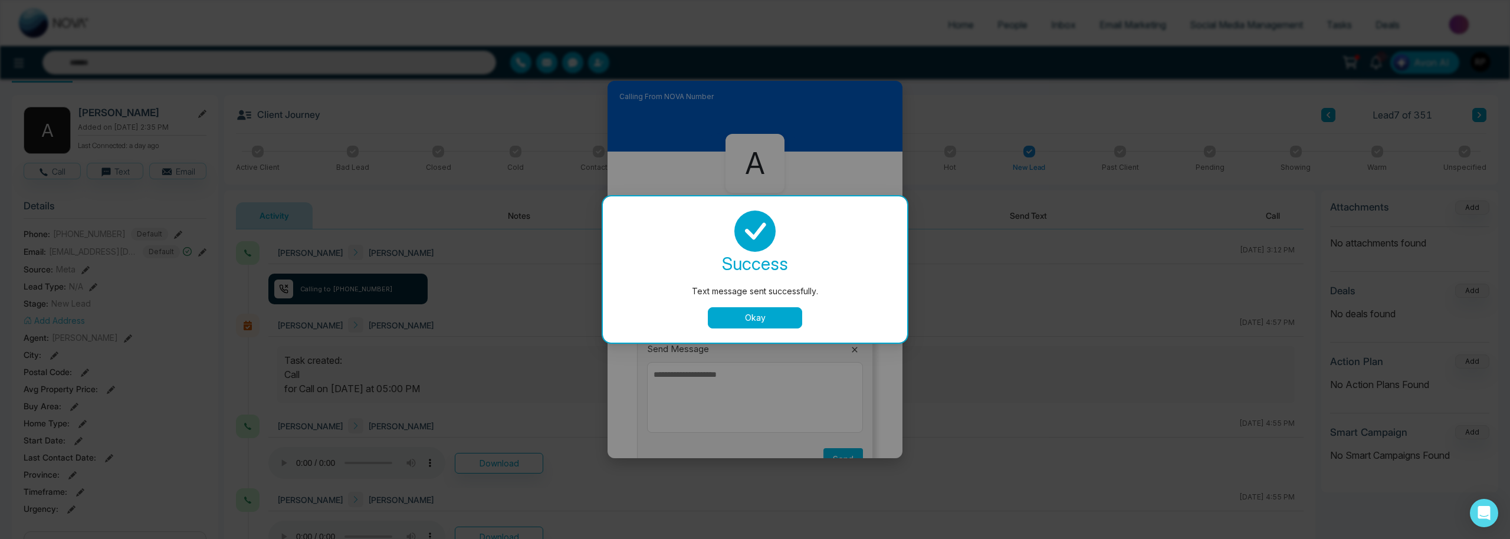
click at [766, 320] on button "Okay" at bounding box center [755, 317] width 94 height 21
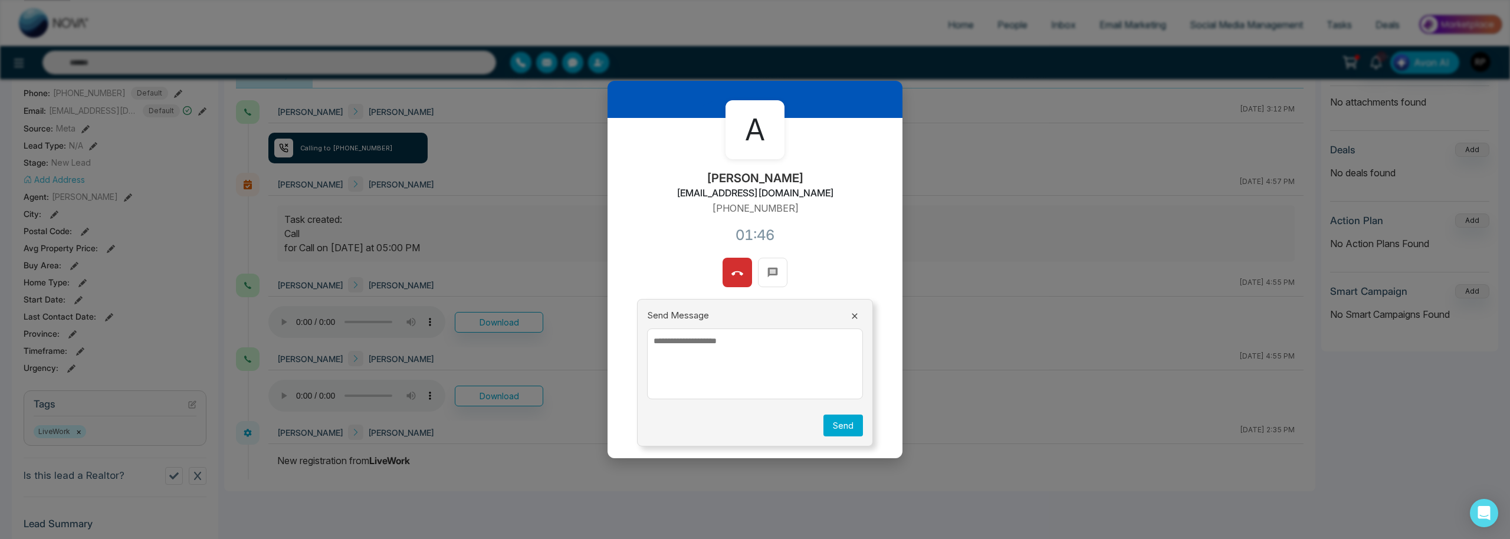
scroll to position [214, 0]
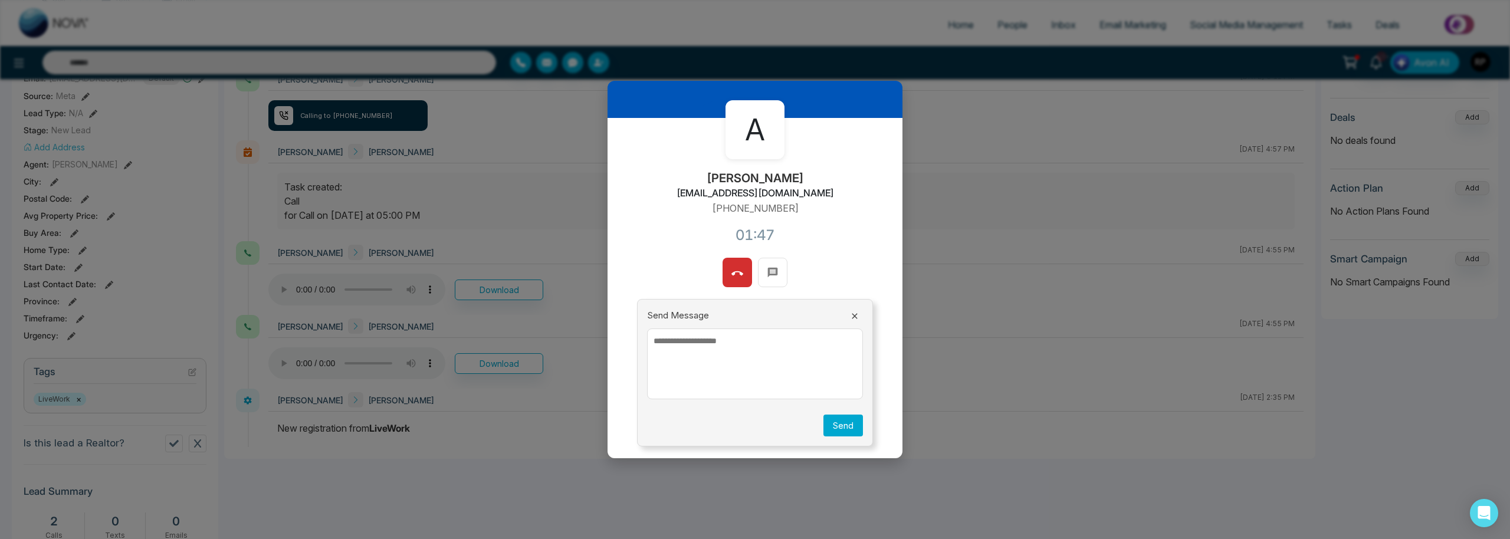
click at [856, 314] on icon at bounding box center [854, 315] width 9 height 9
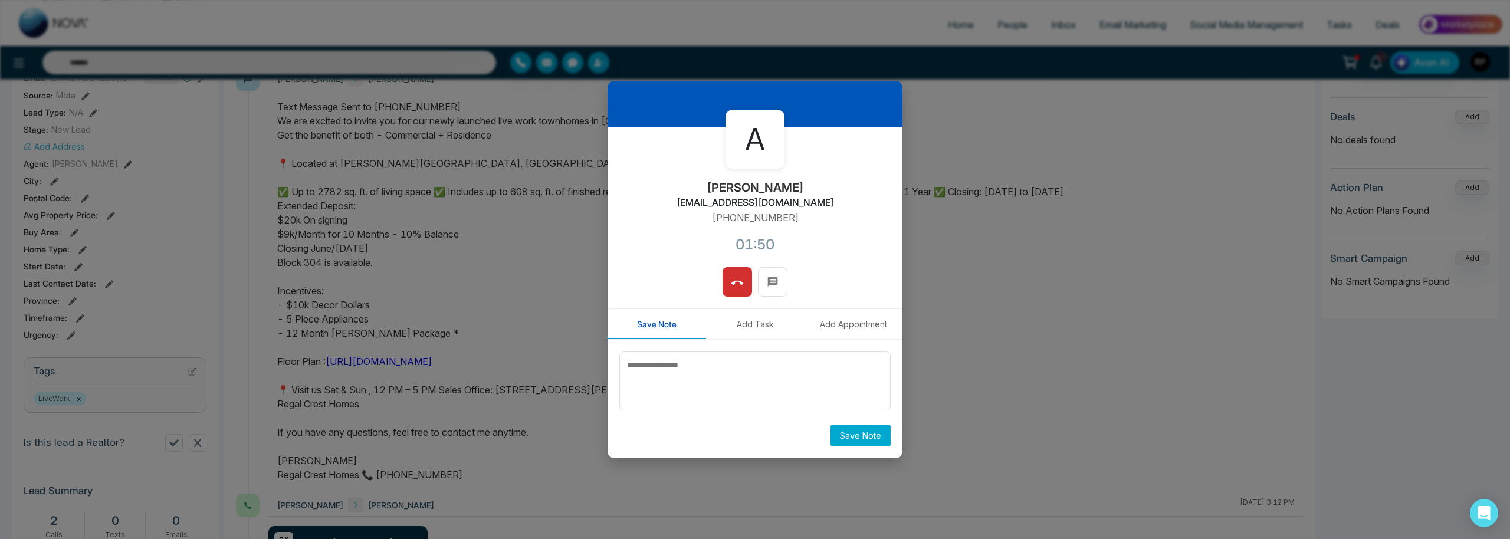
scroll to position [0, 0]
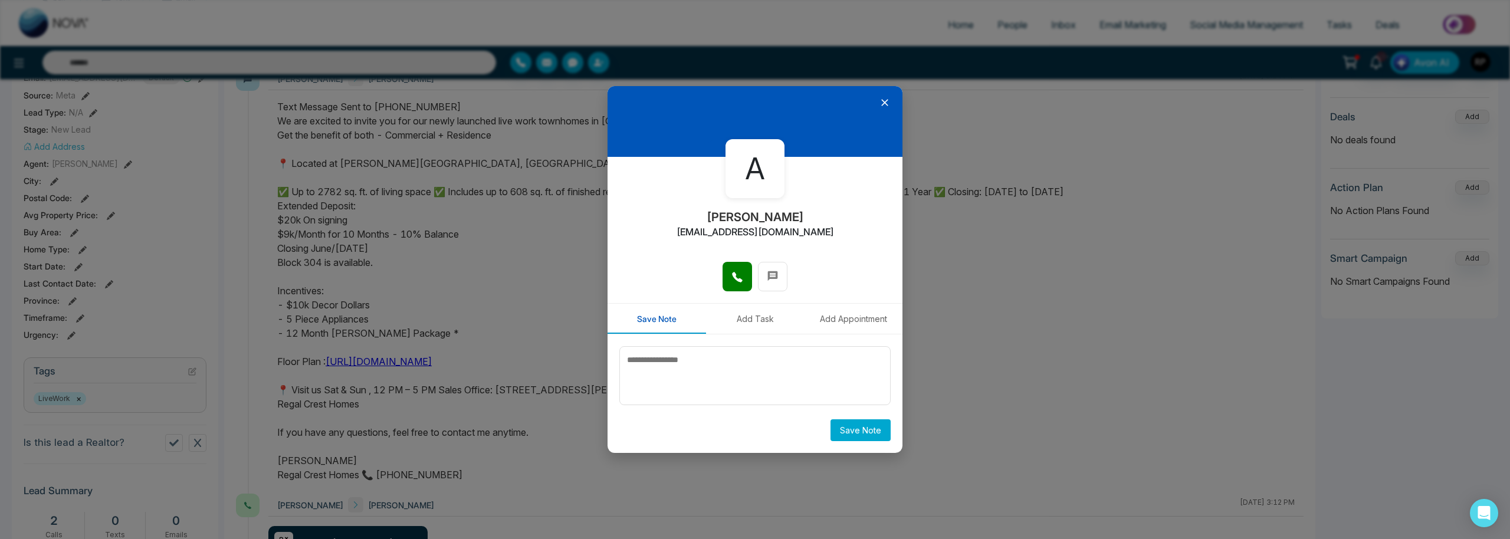
click at [884, 101] on icon at bounding box center [884, 103] width 7 height 7
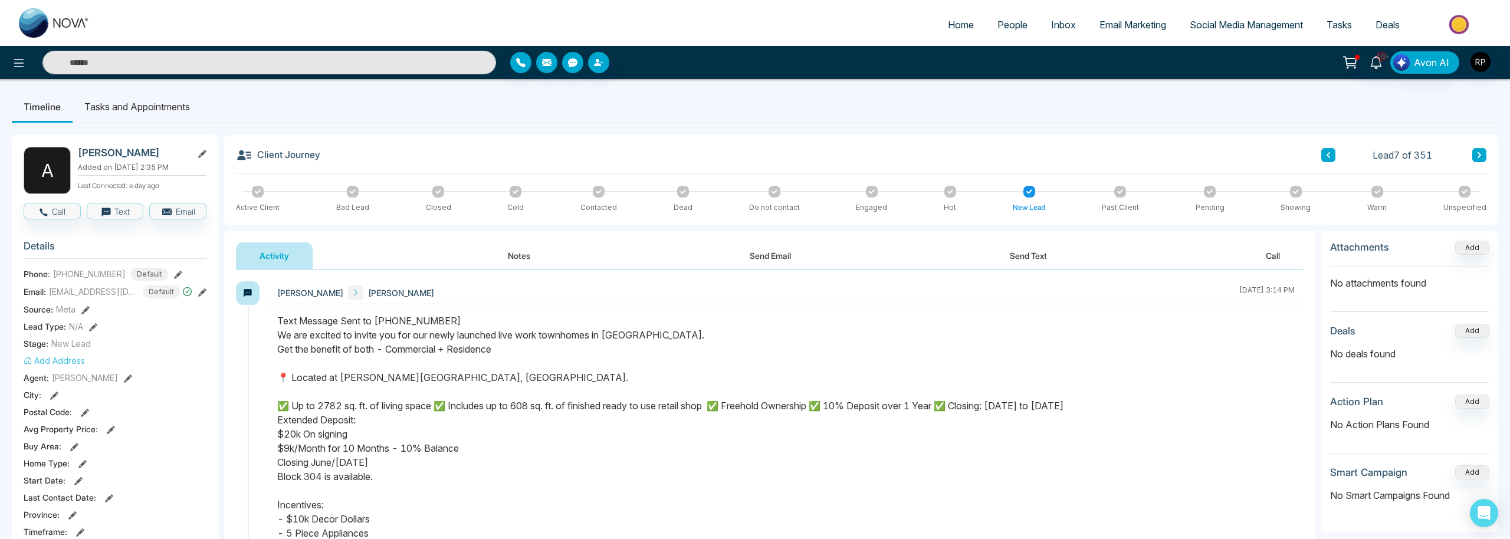
click at [531, 261] on button "Notes" at bounding box center [519, 255] width 70 height 27
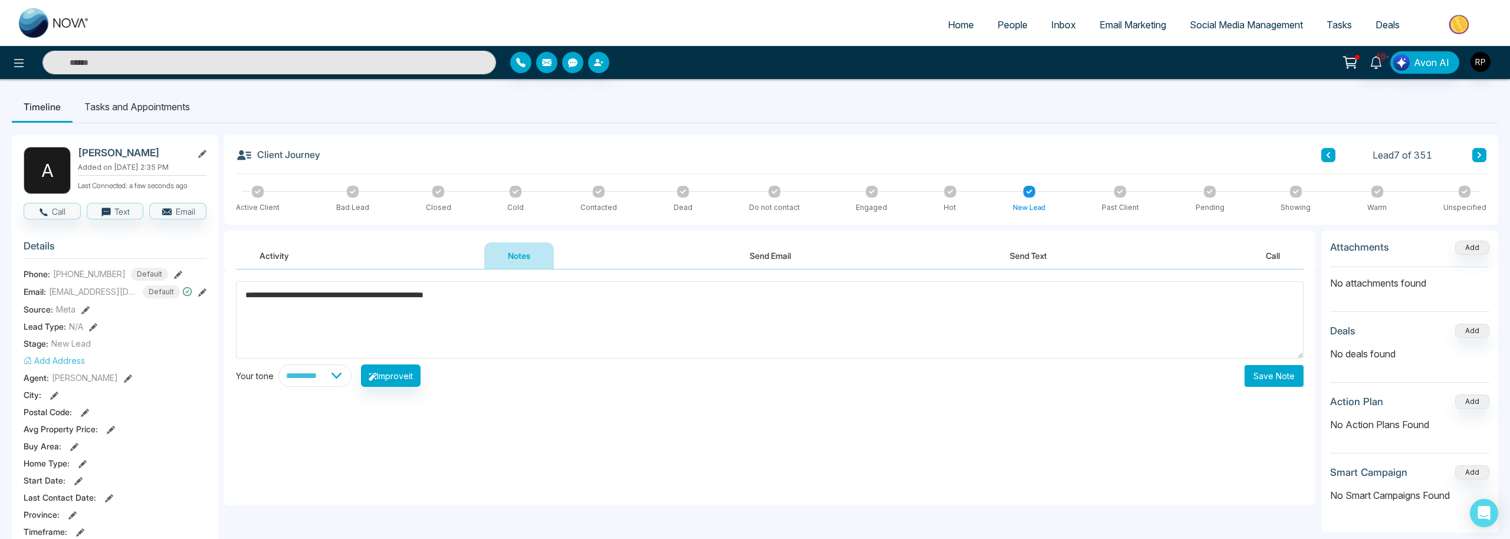
type textarea "**********"
click at [1251, 375] on button "Save Note" at bounding box center [1273, 376] width 59 height 22
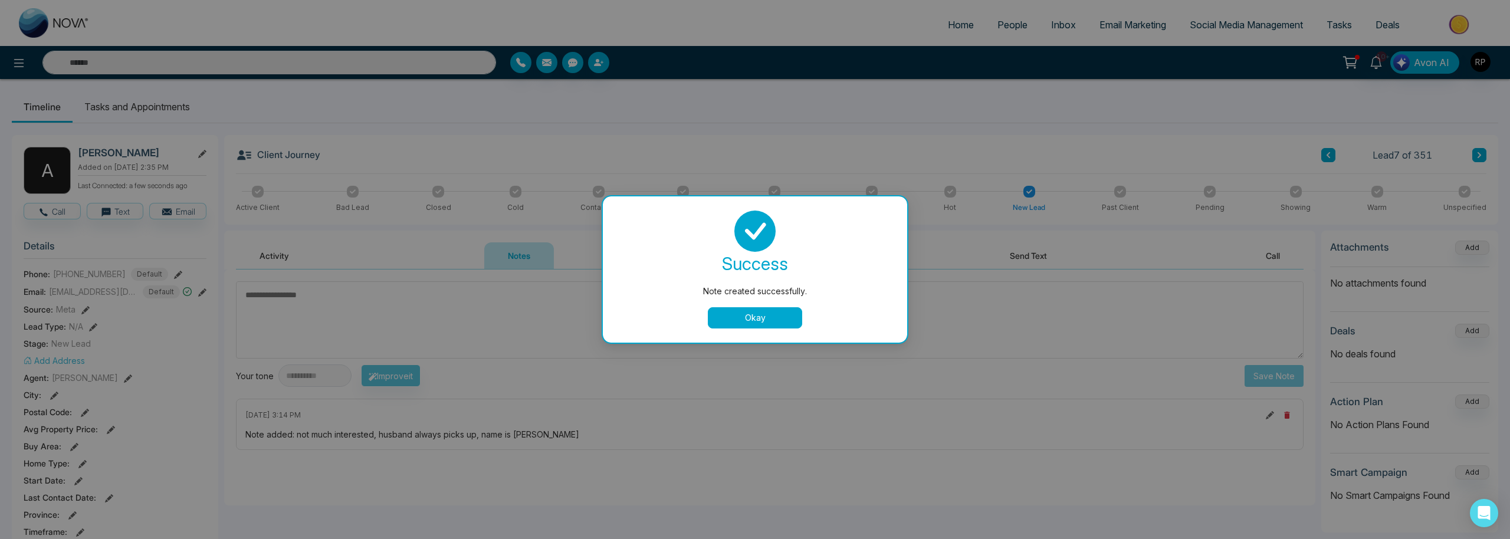
click at [744, 322] on button "Okay" at bounding box center [755, 317] width 94 height 21
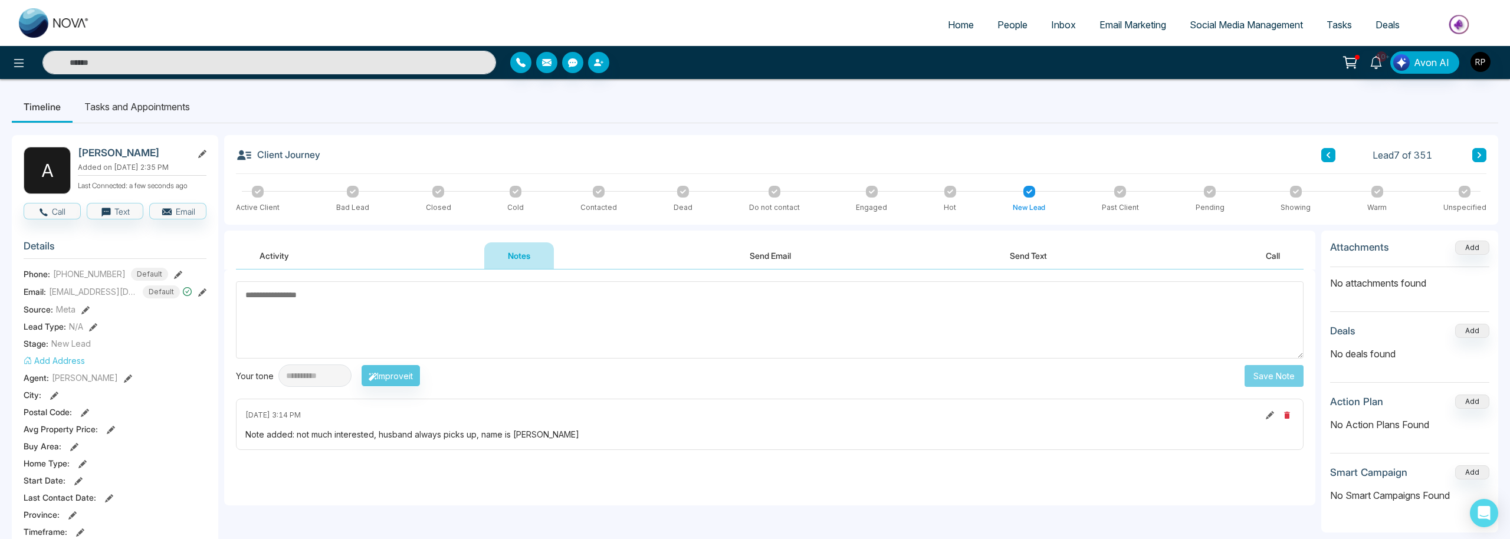
click at [869, 192] on icon at bounding box center [872, 191] width 6 height 4
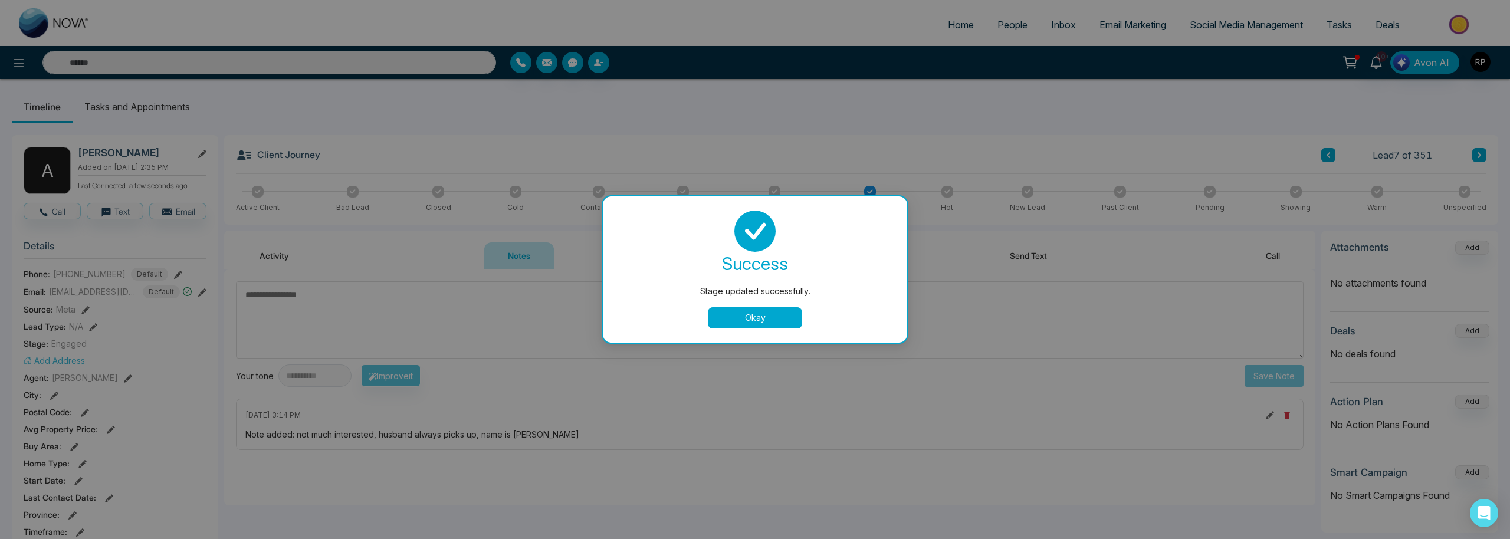
click at [1105, 250] on div "Stage updated successfully. success Stage updated successfully. Okay" at bounding box center [755, 269] width 1510 height 539
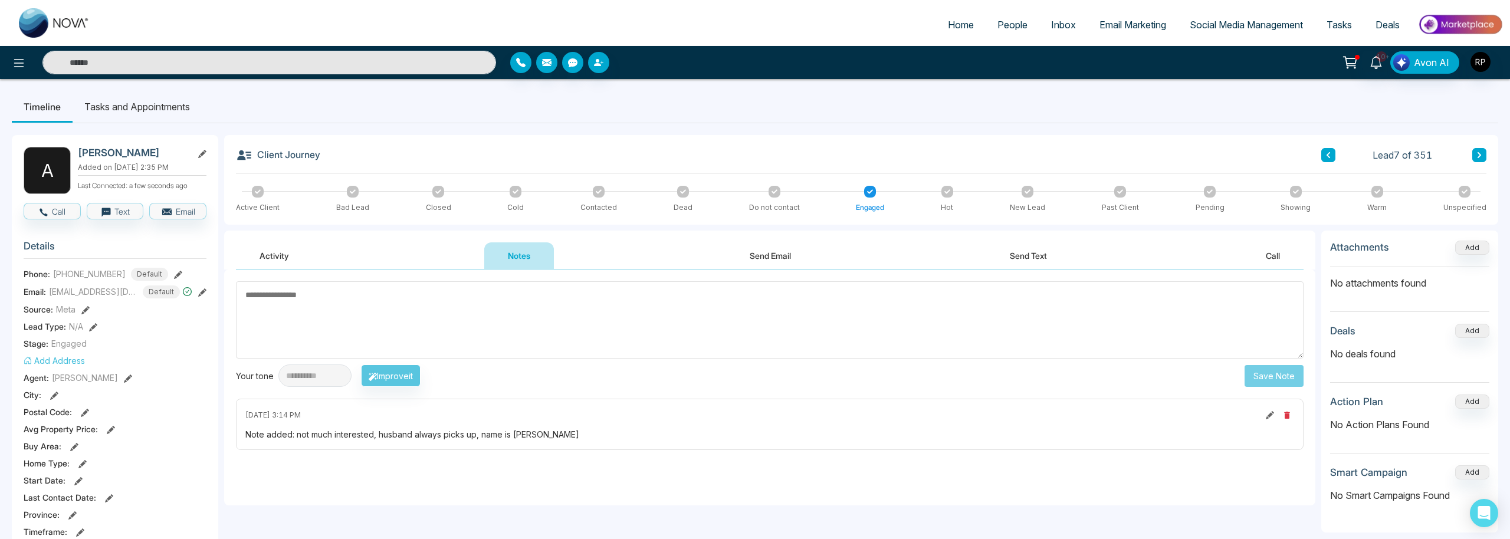
click at [1474, 155] on button at bounding box center [1479, 155] width 14 height 14
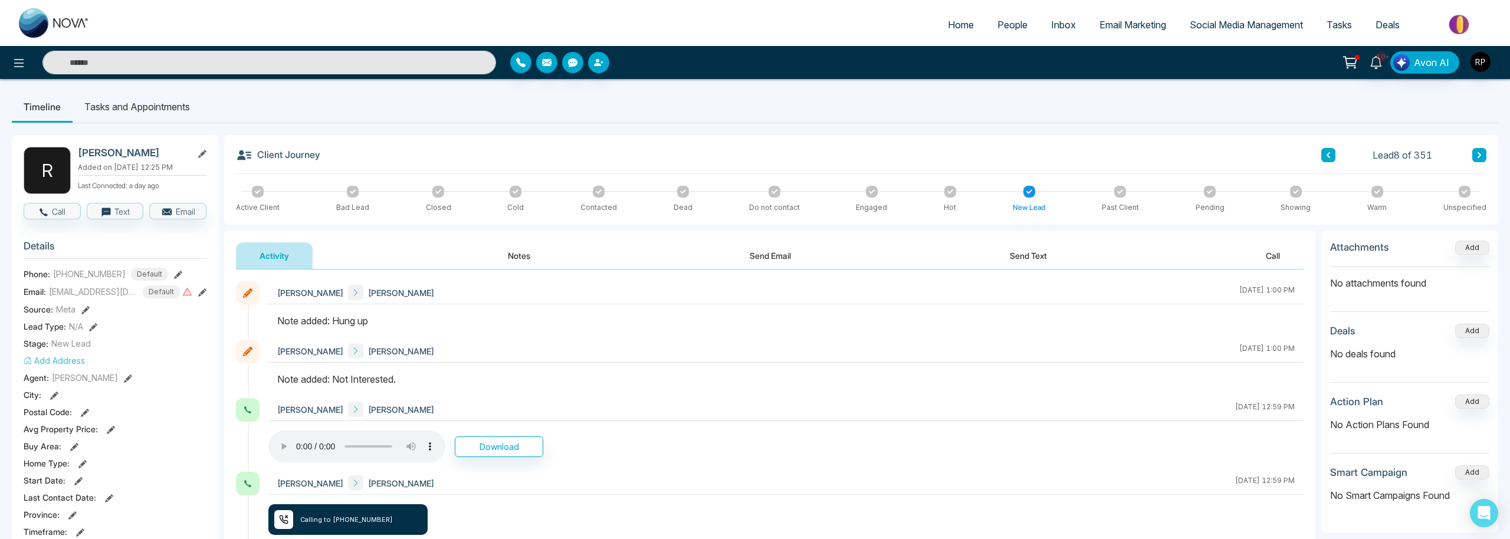
click at [350, 191] on icon at bounding box center [353, 192] width 6 height 6
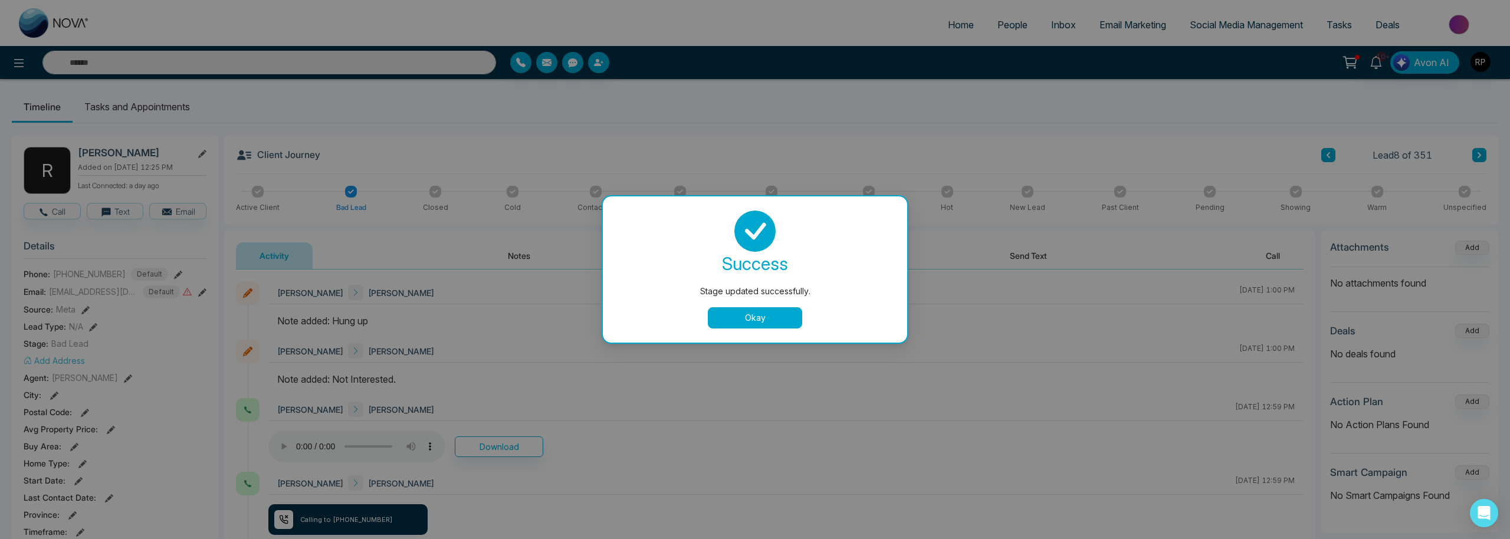
click at [780, 315] on button "Okay" at bounding box center [755, 317] width 94 height 21
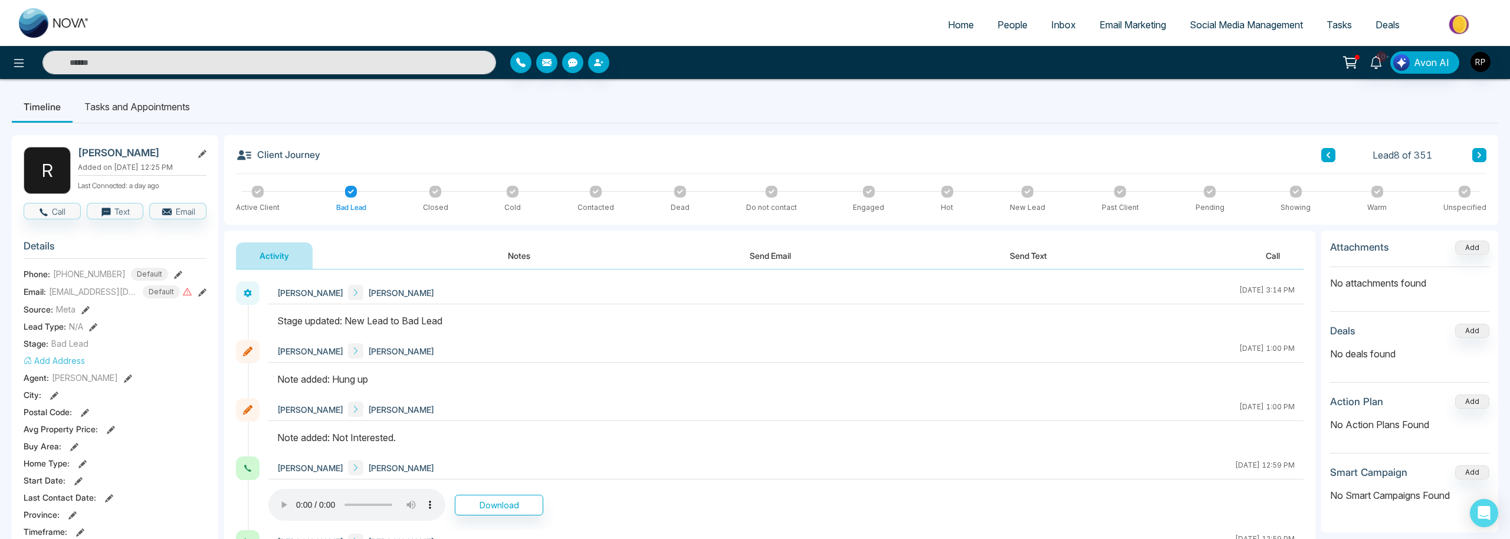
click at [1479, 159] on button at bounding box center [1479, 155] width 14 height 14
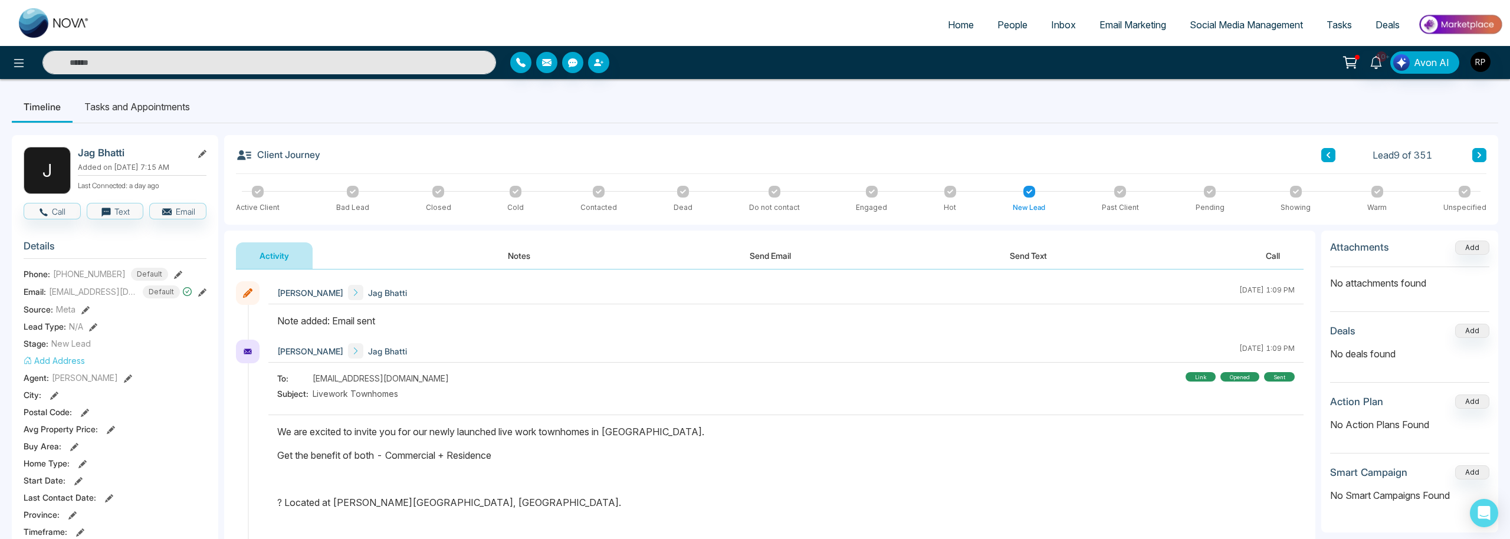
click at [360, 68] on input "text" at bounding box center [269, 63] width 454 height 24
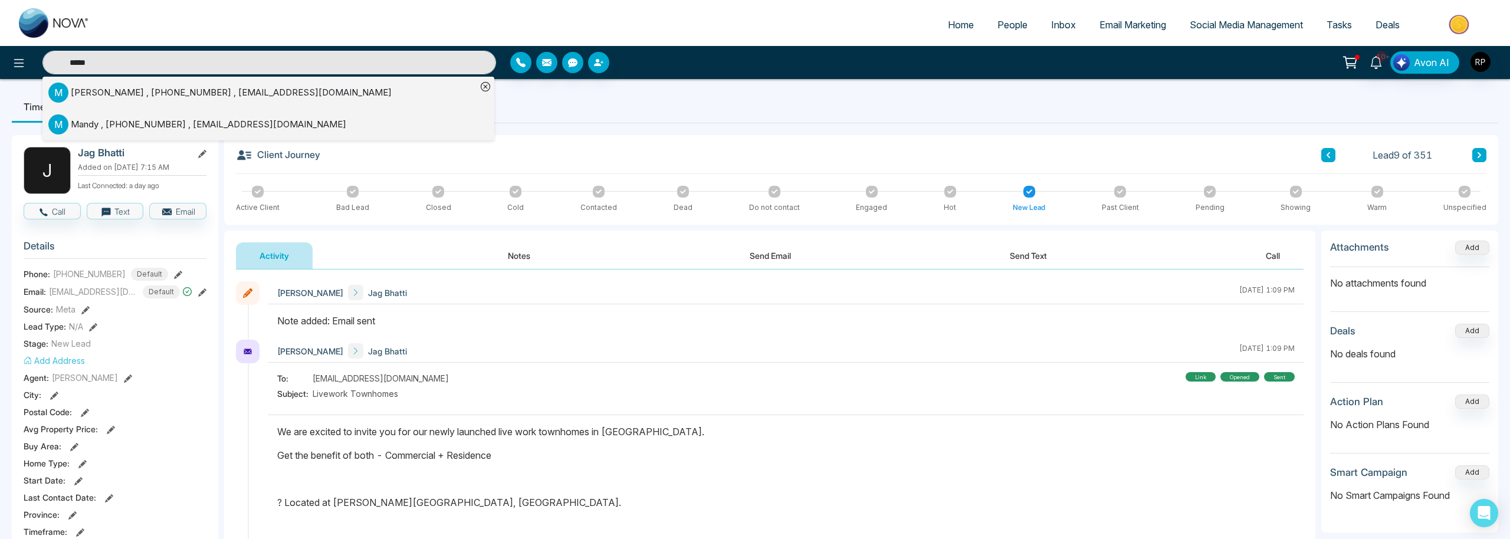
type input "*****"
click at [112, 87] on div "[PERSON_NAME] , [PHONE_NUMBER] , [EMAIL_ADDRESS][DOMAIN_NAME]" at bounding box center [231, 93] width 321 height 14
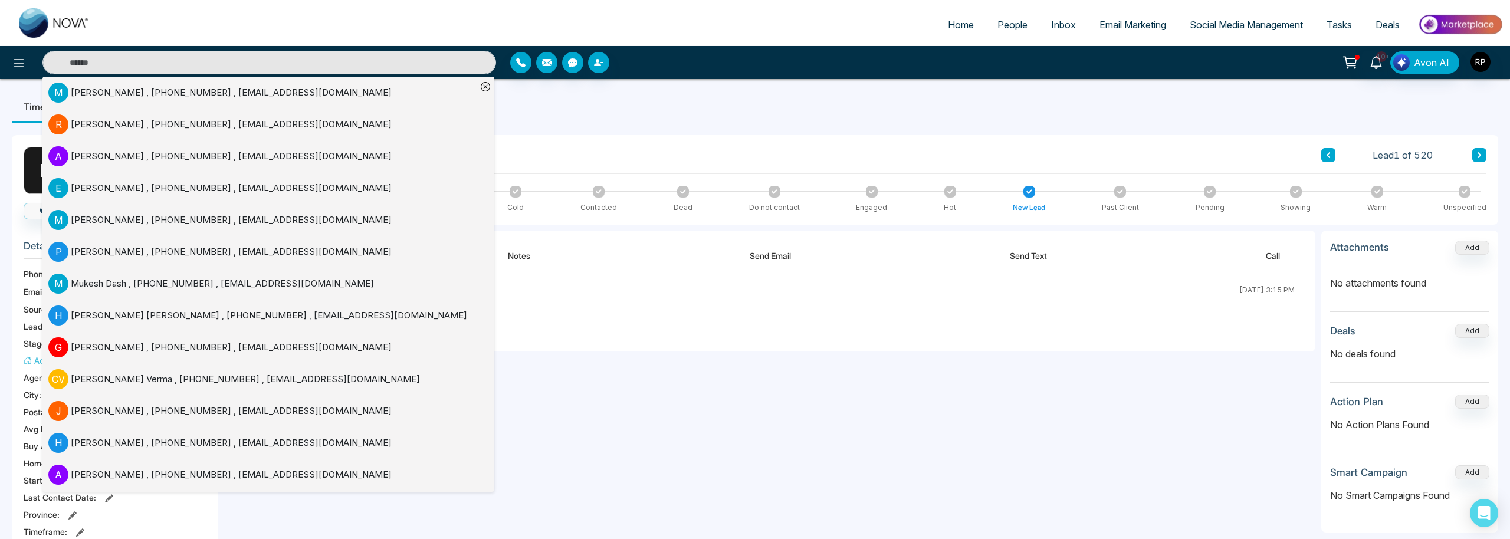
drag, startPoint x: 757, startPoint y: 458, endPoint x: 750, endPoint y: 456, distance: 7.9
click at [757, 458] on div "**********" at bounding box center [769, 388] width 1091 height 236
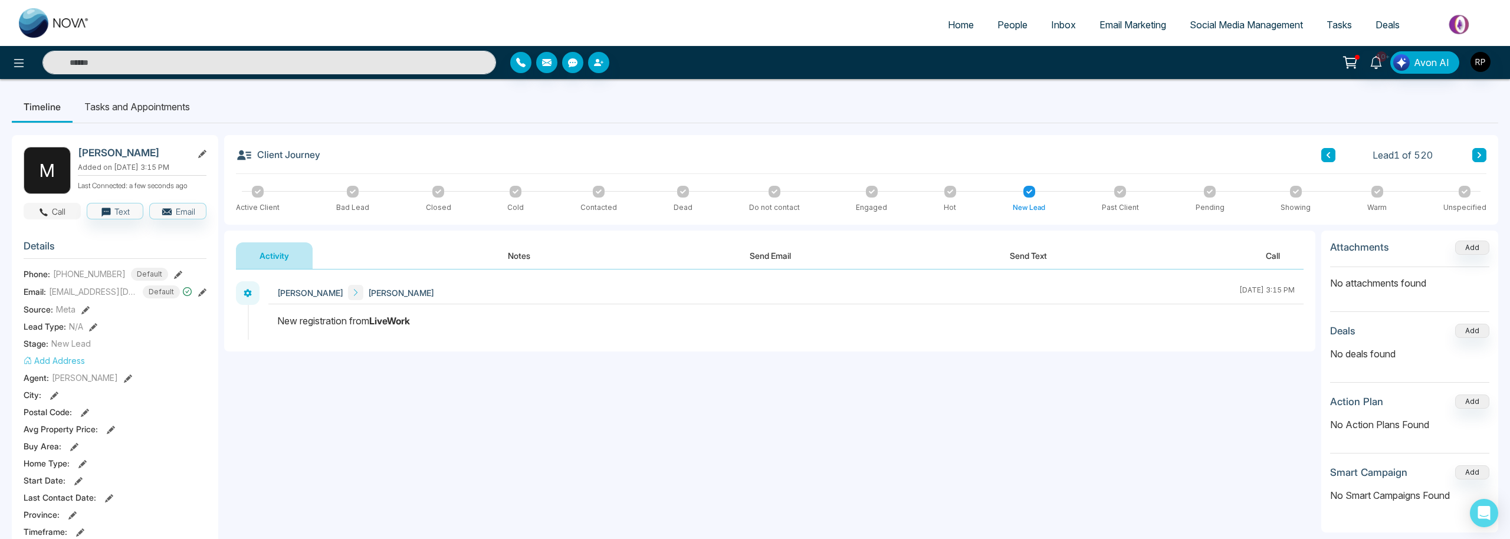
click at [57, 209] on button "Call" at bounding box center [52, 211] width 57 height 17
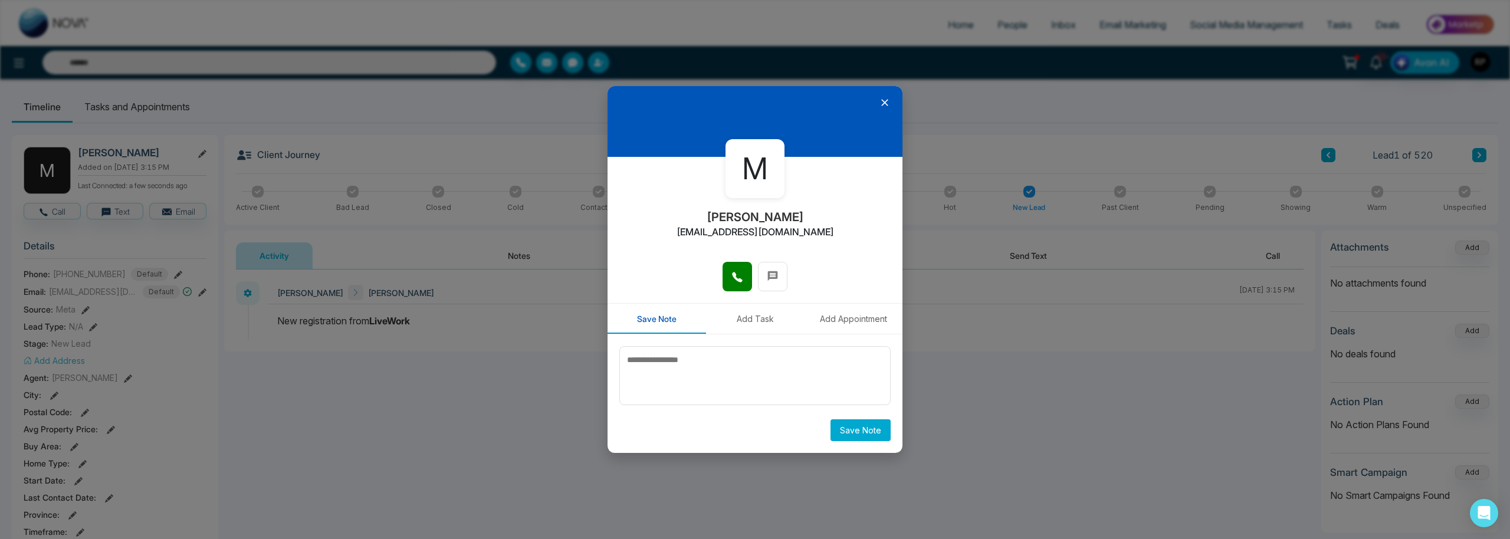
click at [745, 279] on button at bounding box center [736, 276] width 29 height 29
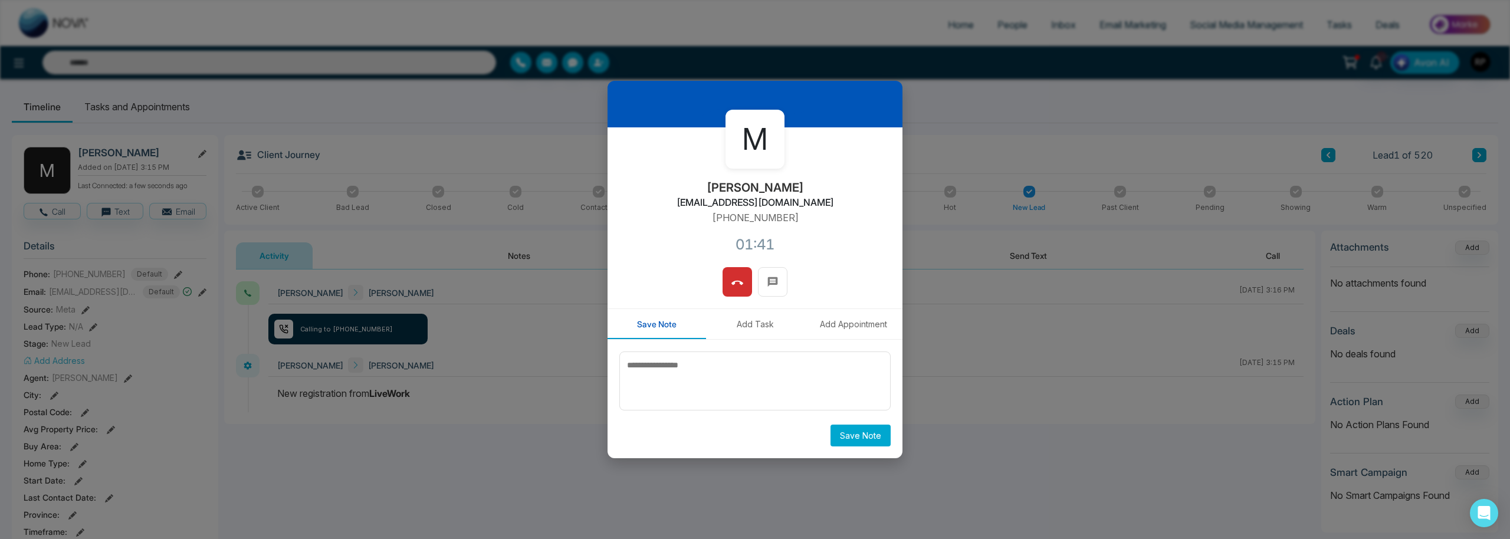
scroll to position [2, 0]
click at [773, 289] on span at bounding box center [773, 281] width 12 height 18
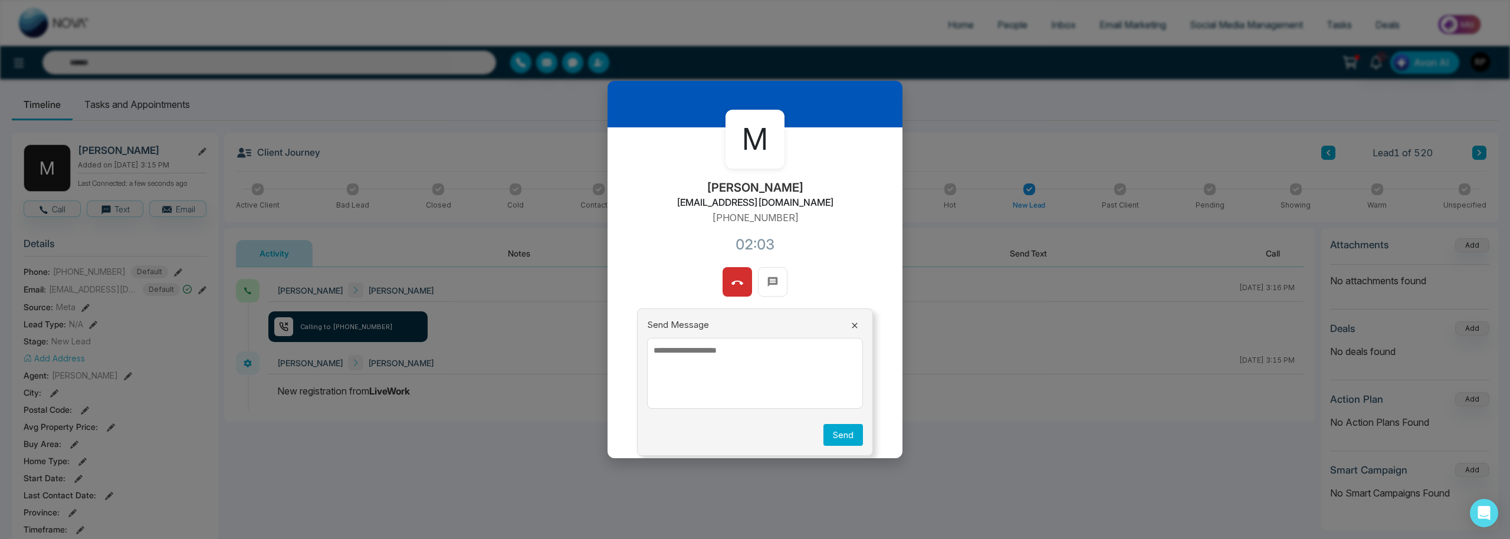
click at [701, 360] on textarea at bounding box center [755, 373] width 216 height 71
paste textarea "**********"
type textarea "**********"
click at [846, 439] on button "Send" at bounding box center [843, 435] width 40 height 22
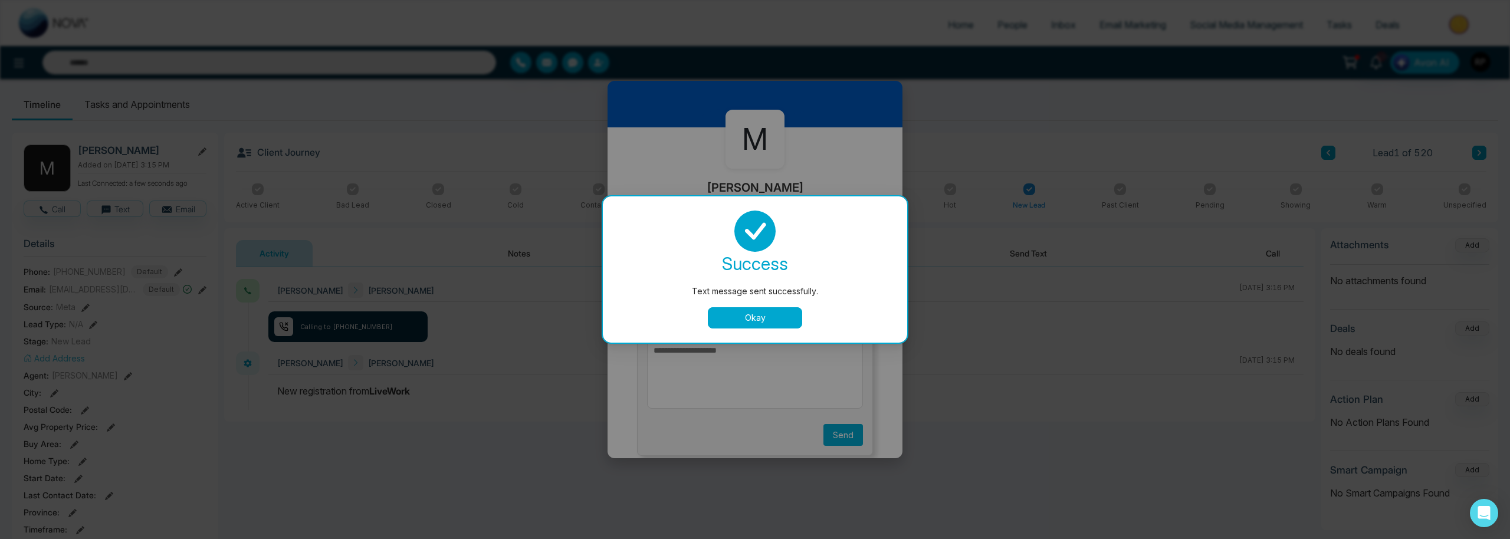
click at [774, 326] on button "Okay" at bounding box center [755, 317] width 94 height 21
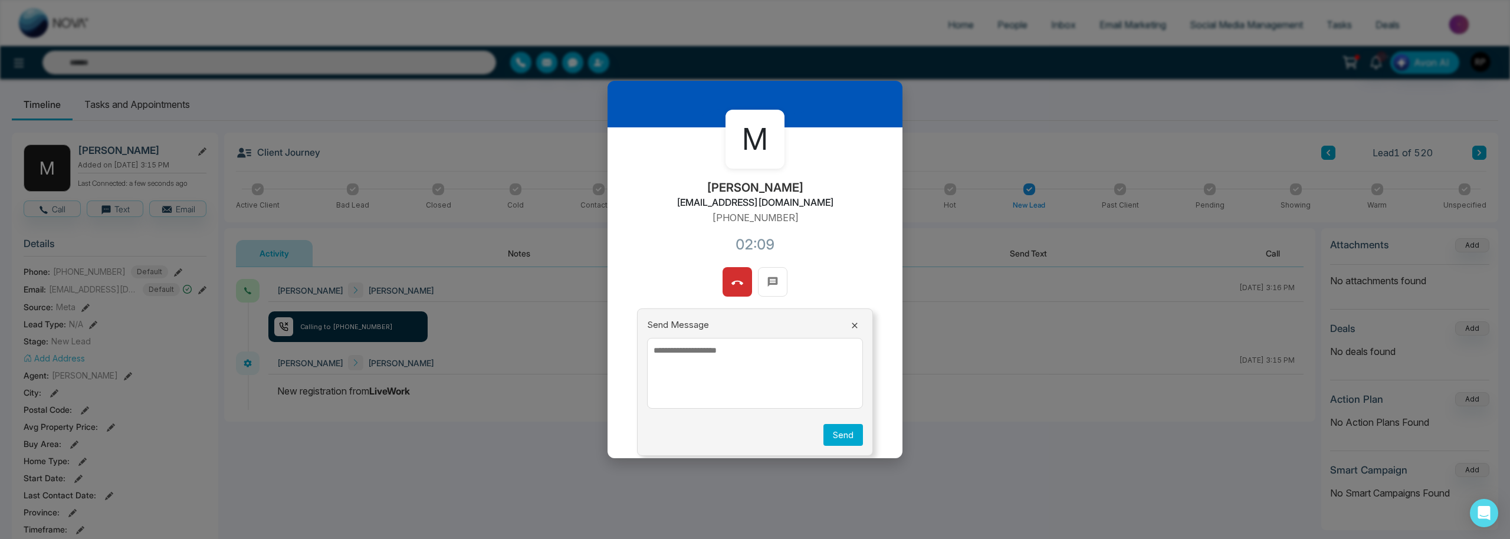
click at [856, 322] on icon at bounding box center [854, 325] width 9 height 9
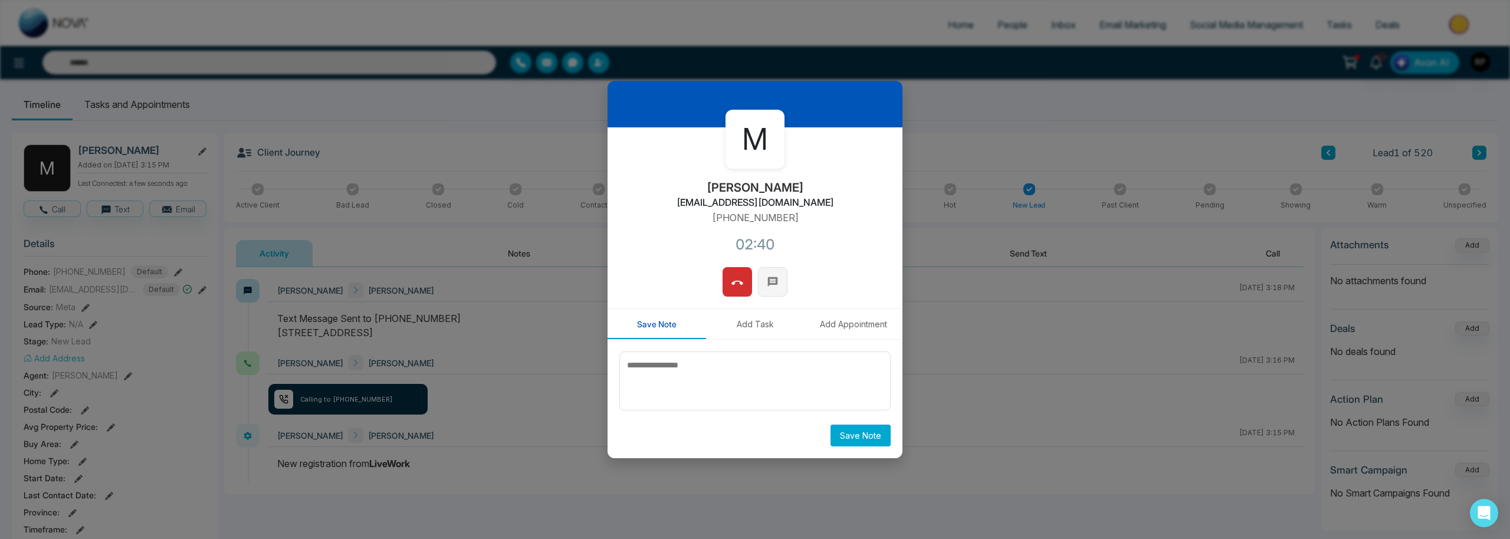
click at [773, 283] on icon at bounding box center [773, 282] width 10 height 10
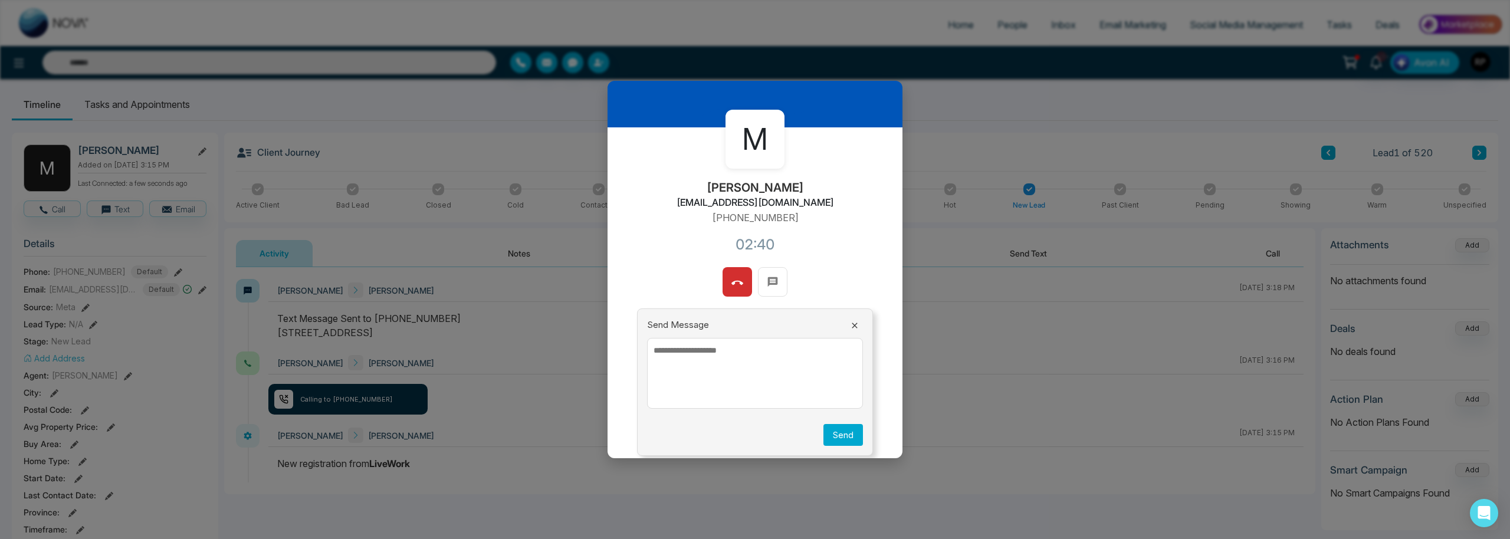
click at [754, 355] on textarea at bounding box center [755, 373] width 216 height 71
paste textarea "**********"
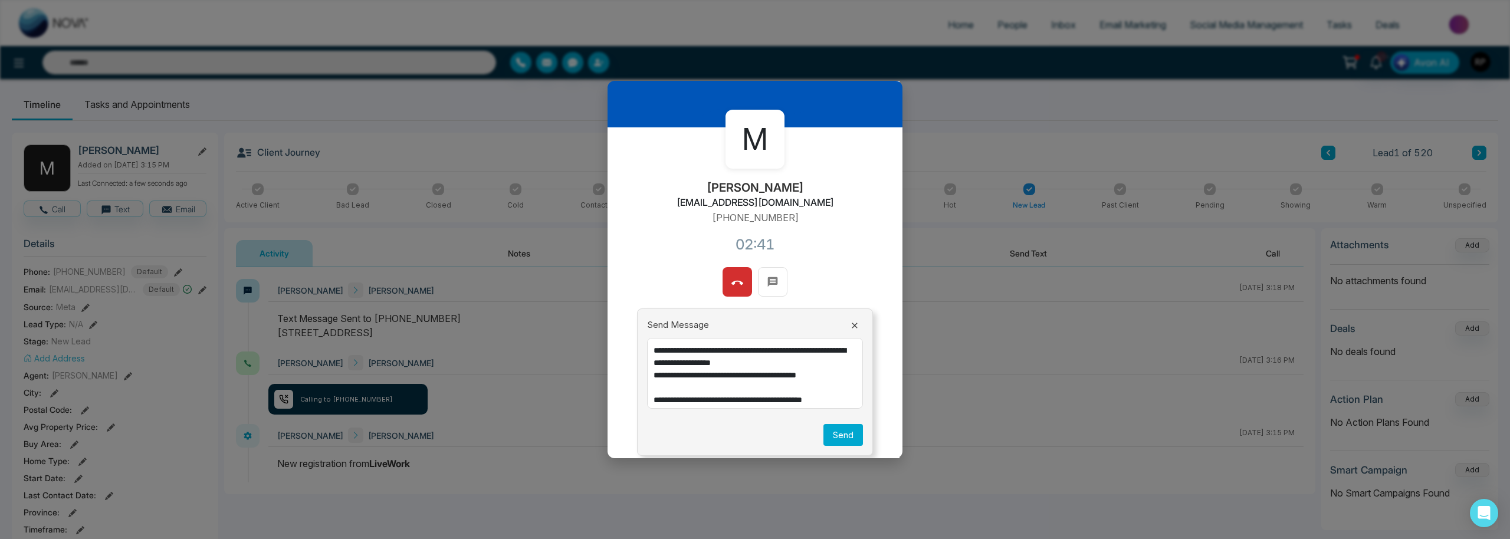
scroll to position [369, 0]
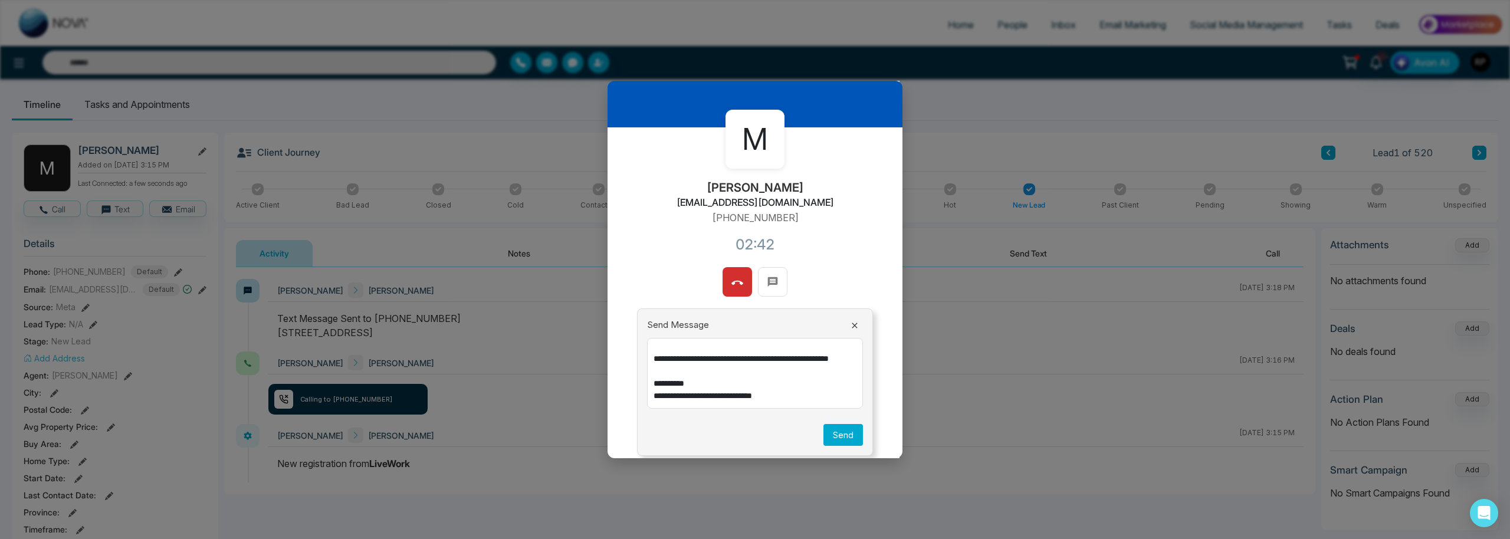
type textarea "**********"
click at [836, 426] on button "Send" at bounding box center [843, 435] width 40 height 22
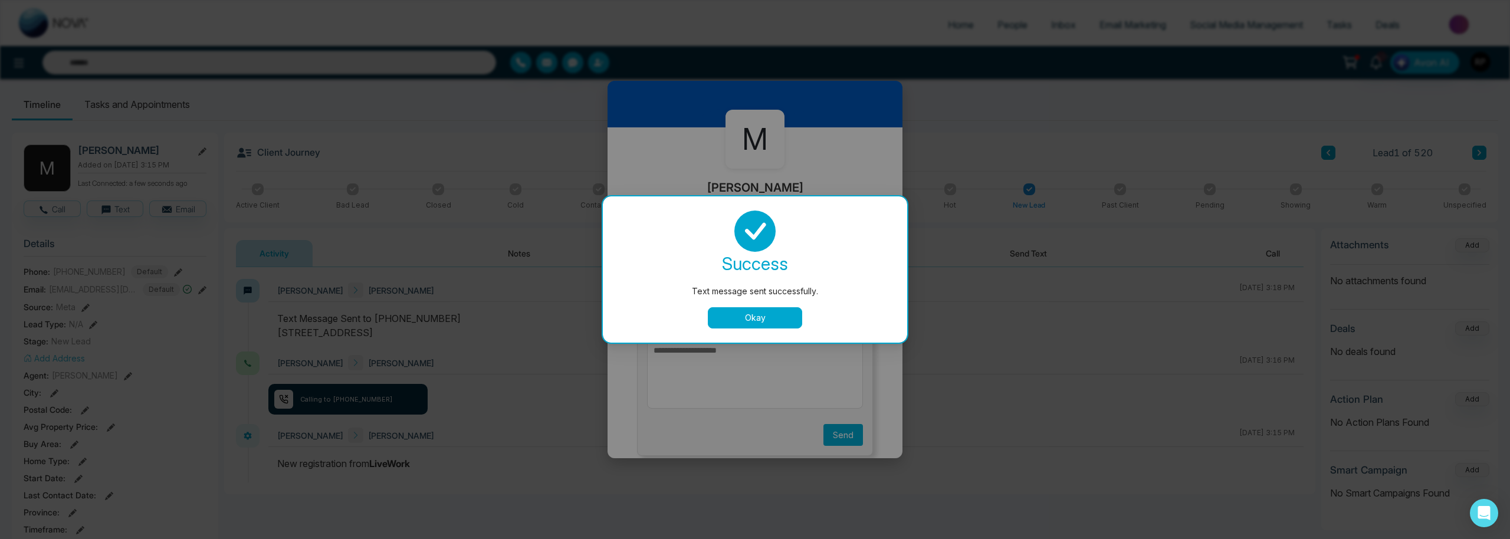
scroll to position [0, 0]
click at [754, 321] on button "Okay" at bounding box center [755, 317] width 94 height 21
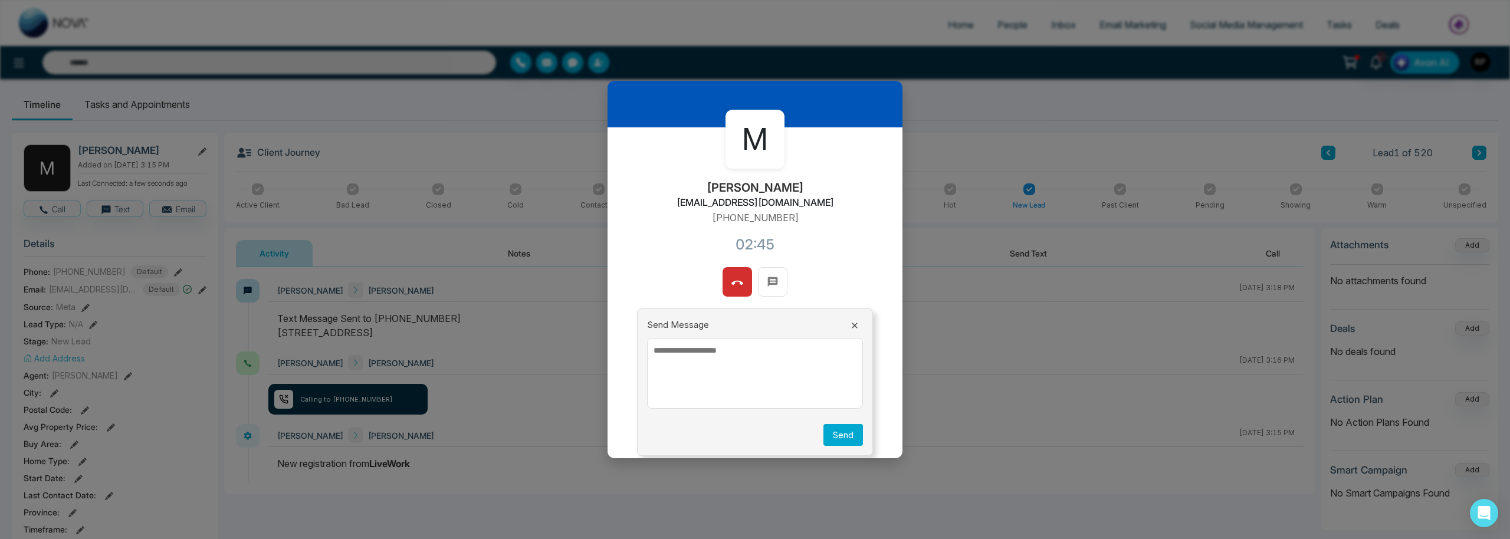
click at [855, 326] on icon at bounding box center [854, 325] width 9 height 9
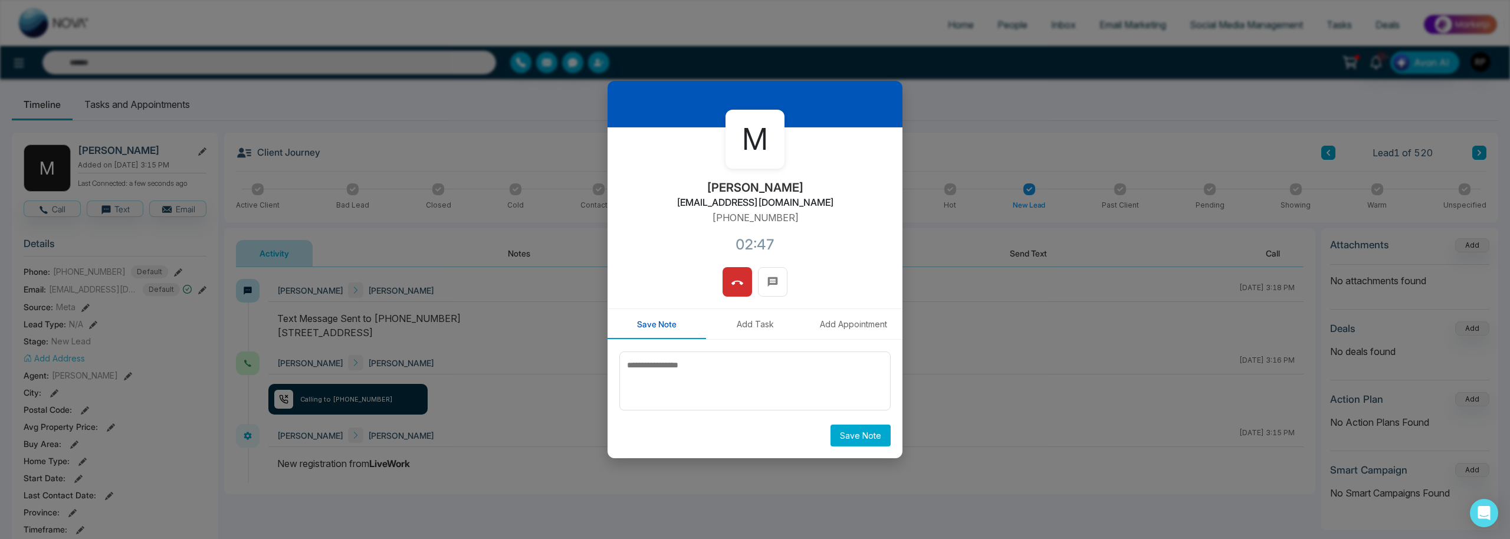
scroll to position [4, 0]
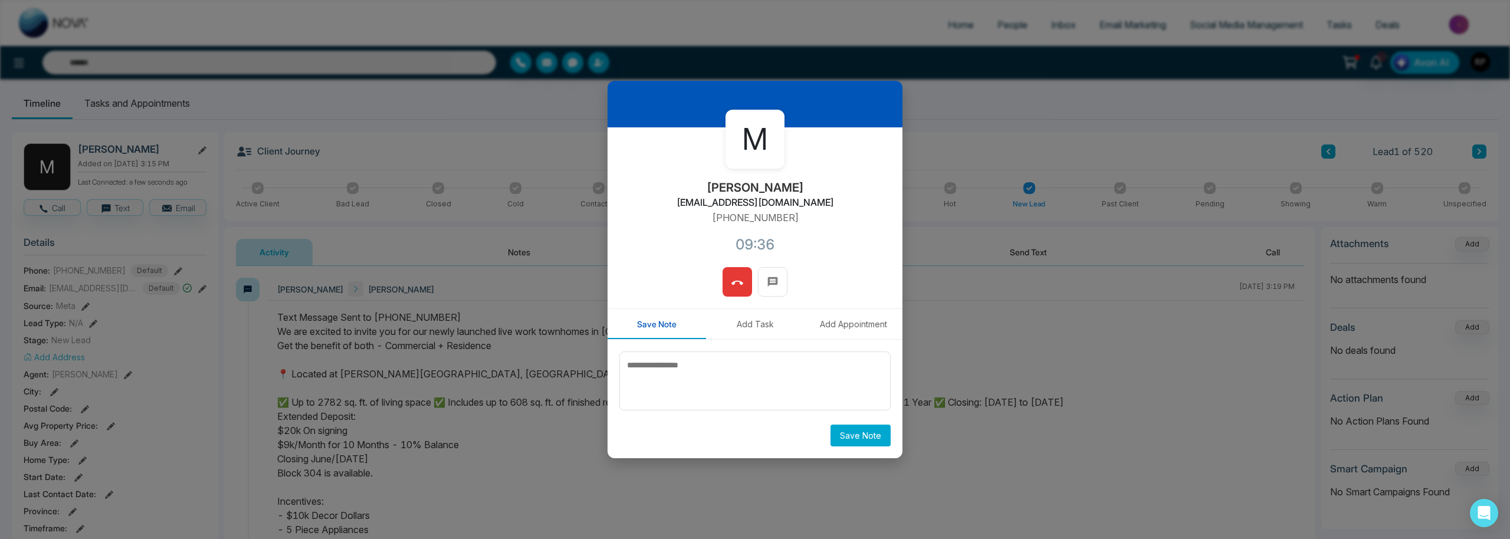
click at [743, 287] on button at bounding box center [736, 281] width 29 height 29
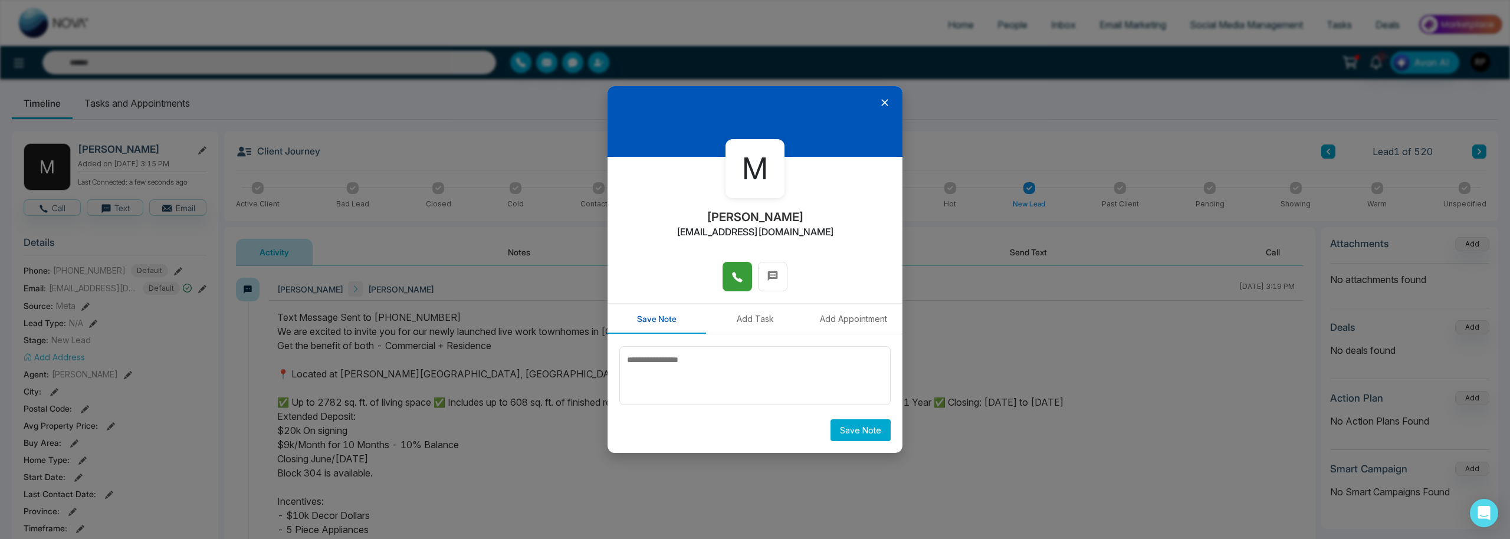
scroll to position [0, 0]
click at [885, 103] on icon at bounding box center [884, 103] width 7 height 7
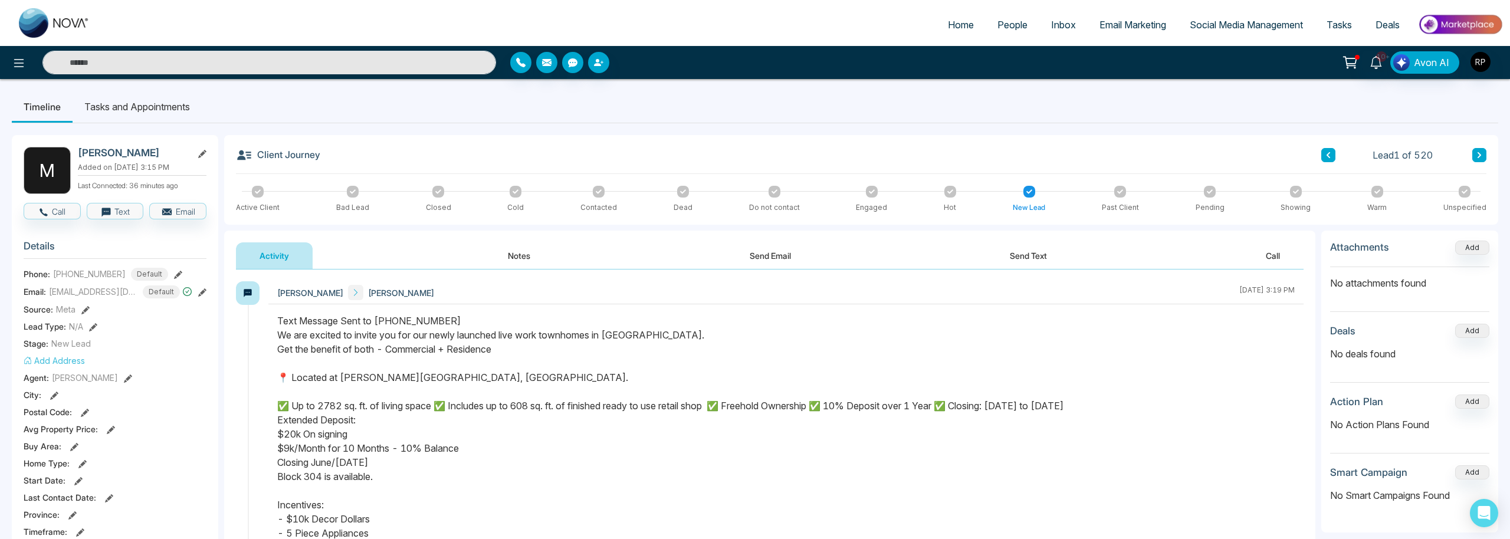
click at [521, 250] on button "Notes" at bounding box center [519, 255] width 70 height 27
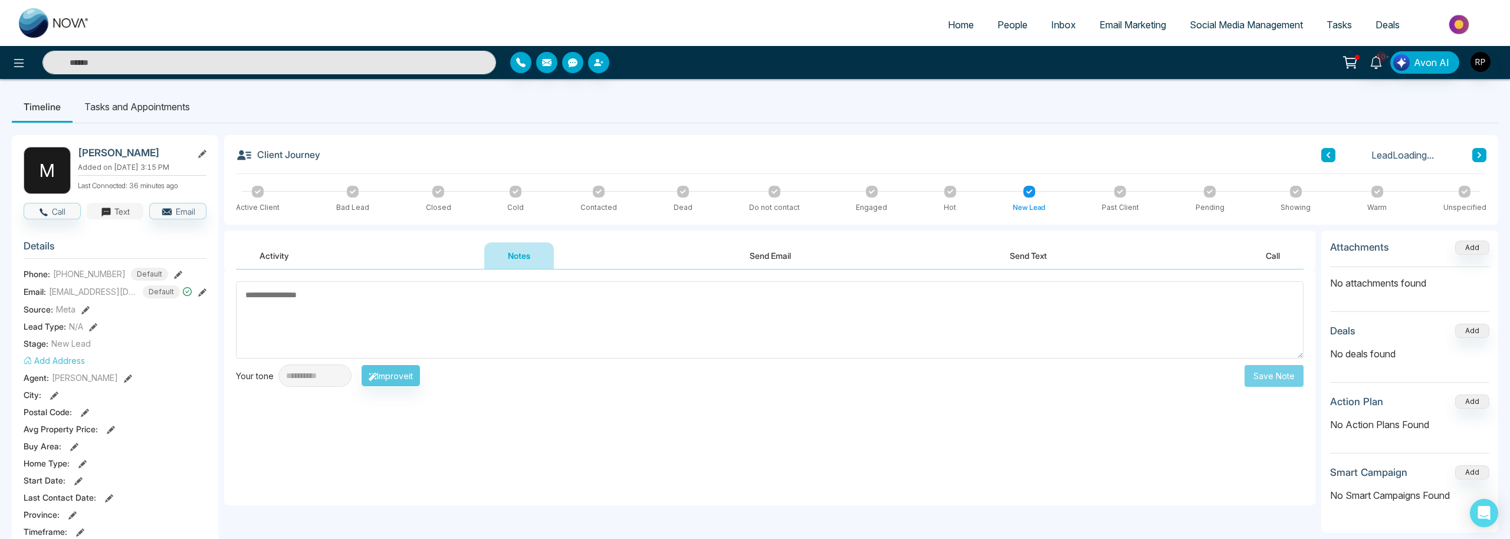
click at [108, 212] on icon "button" at bounding box center [105, 212] width 9 height 9
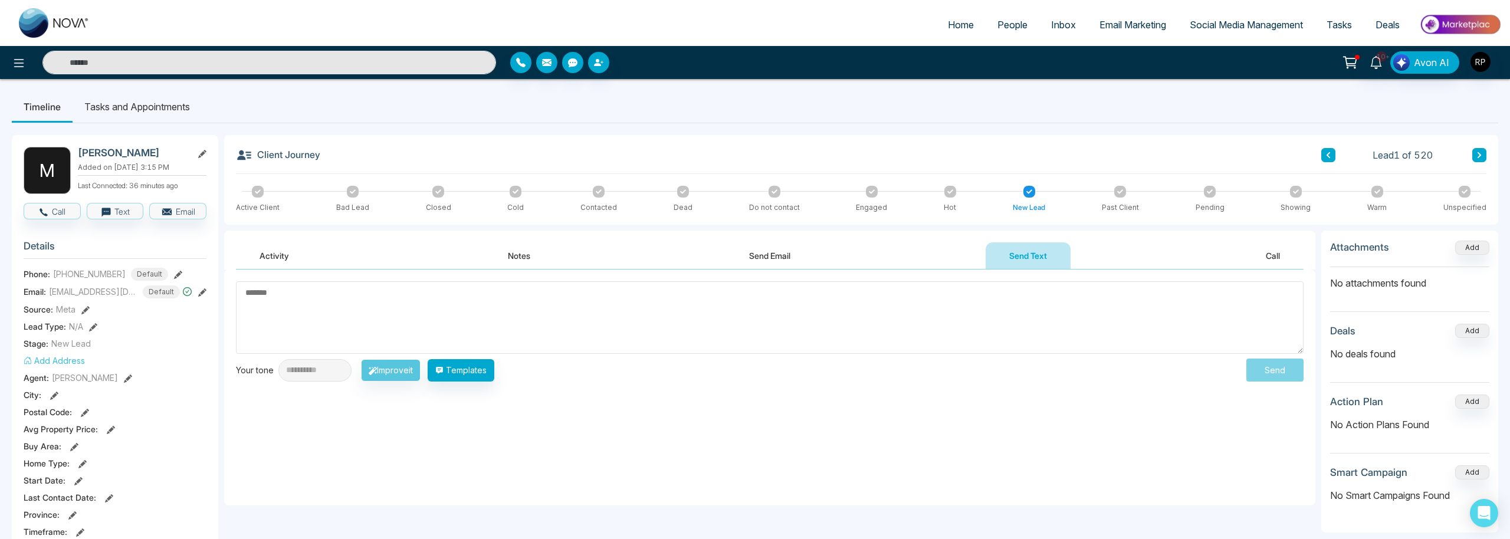
click at [390, 303] on textarea at bounding box center [770, 317] width 1068 height 73
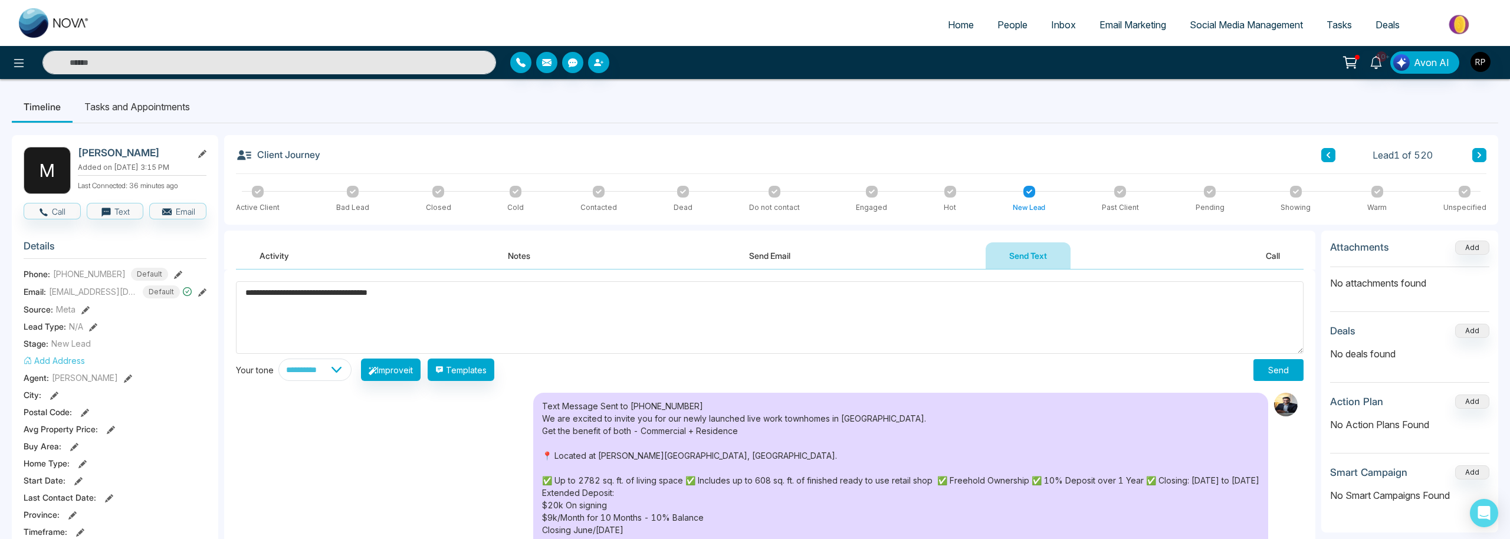
type textarea "**********"
click at [1288, 372] on button "Send" at bounding box center [1278, 370] width 50 height 22
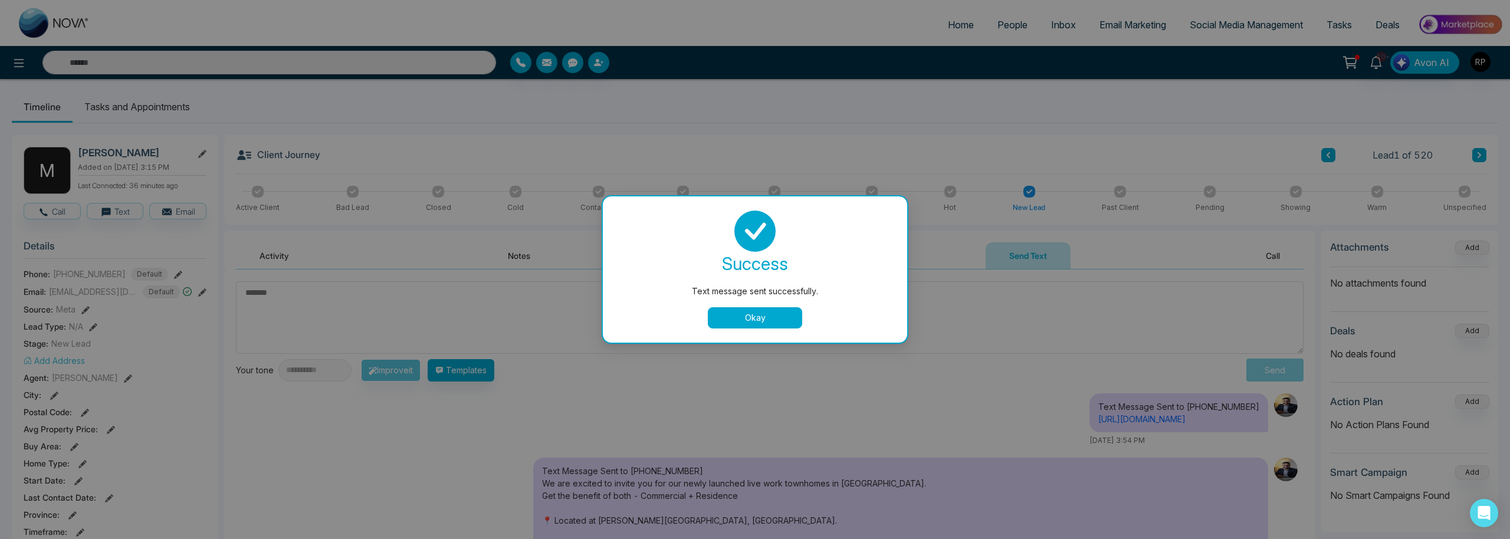
click at [747, 319] on button "Okay" at bounding box center [755, 317] width 94 height 21
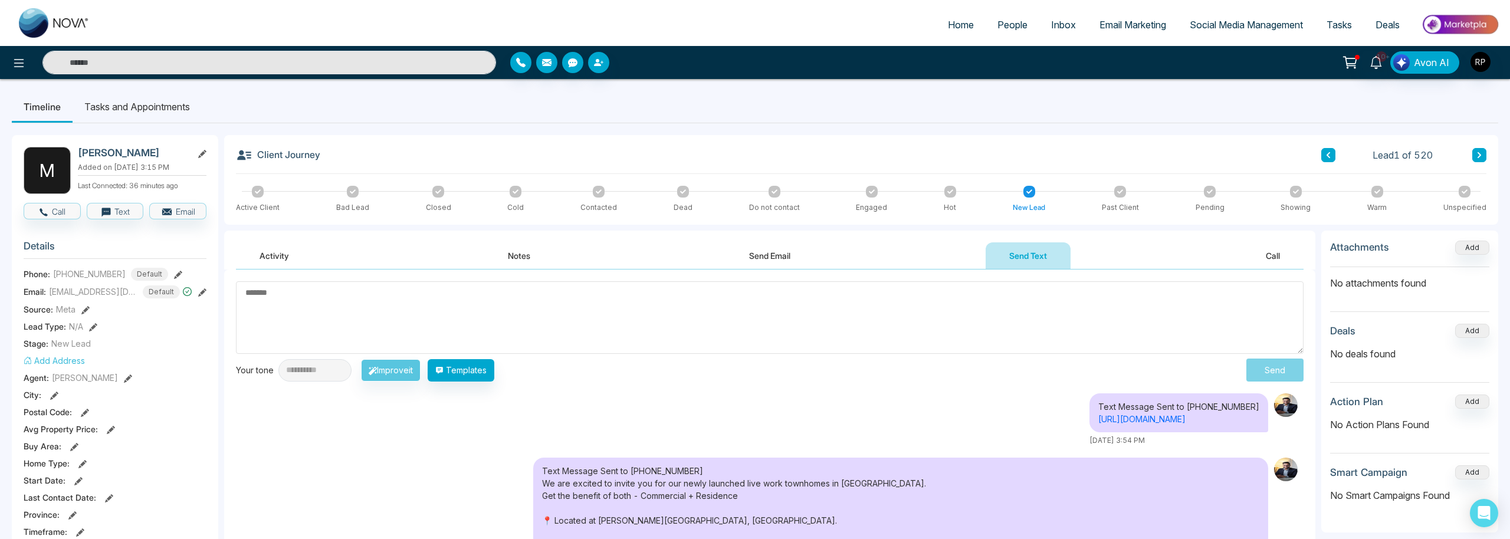
click at [438, 320] on textarea at bounding box center [770, 317] width 1068 height 73
type textarea "**********"
click at [1291, 372] on button "Send" at bounding box center [1278, 370] width 50 height 22
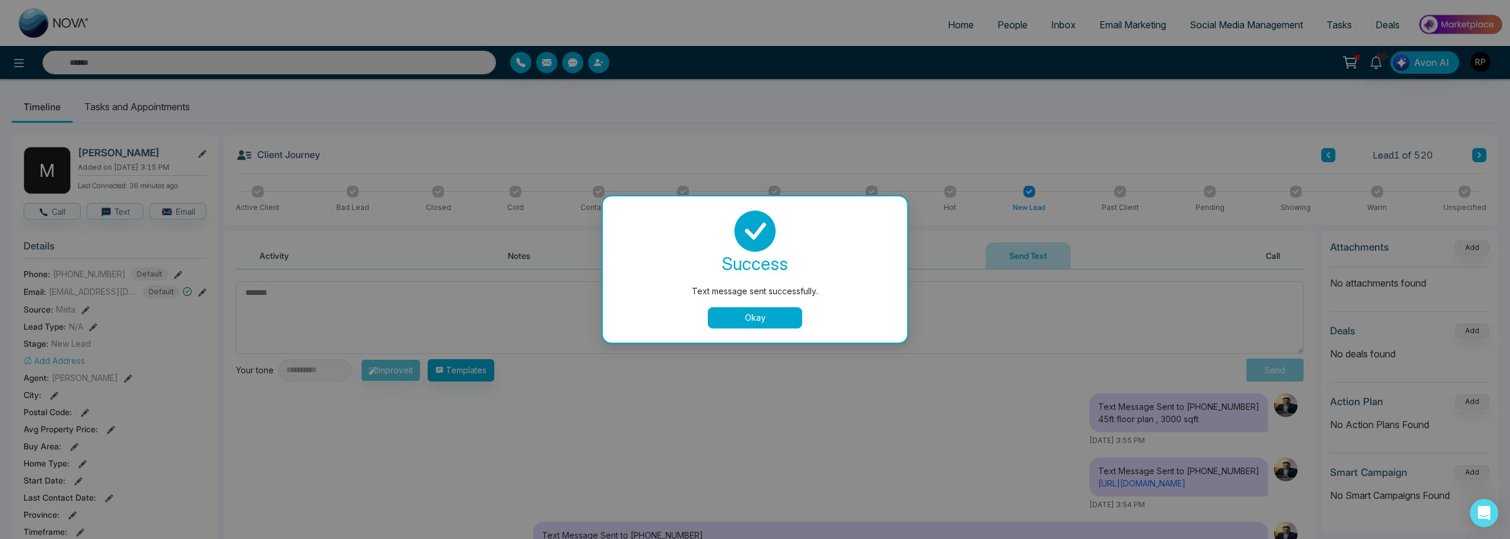
click at [766, 317] on button "Okay" at bounding box center [755, 317] width 94 height 21
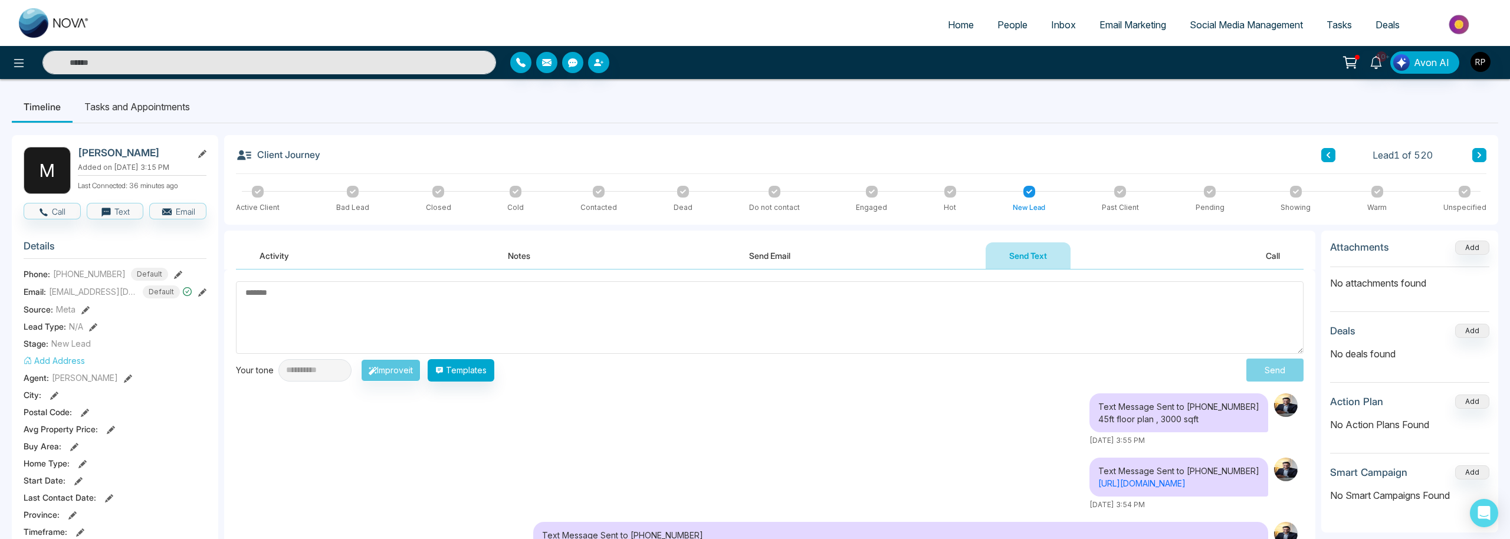
click at [626, 301] on textarea at bounding box center [770, 317] width 1068 height 73
type textarea "**********"
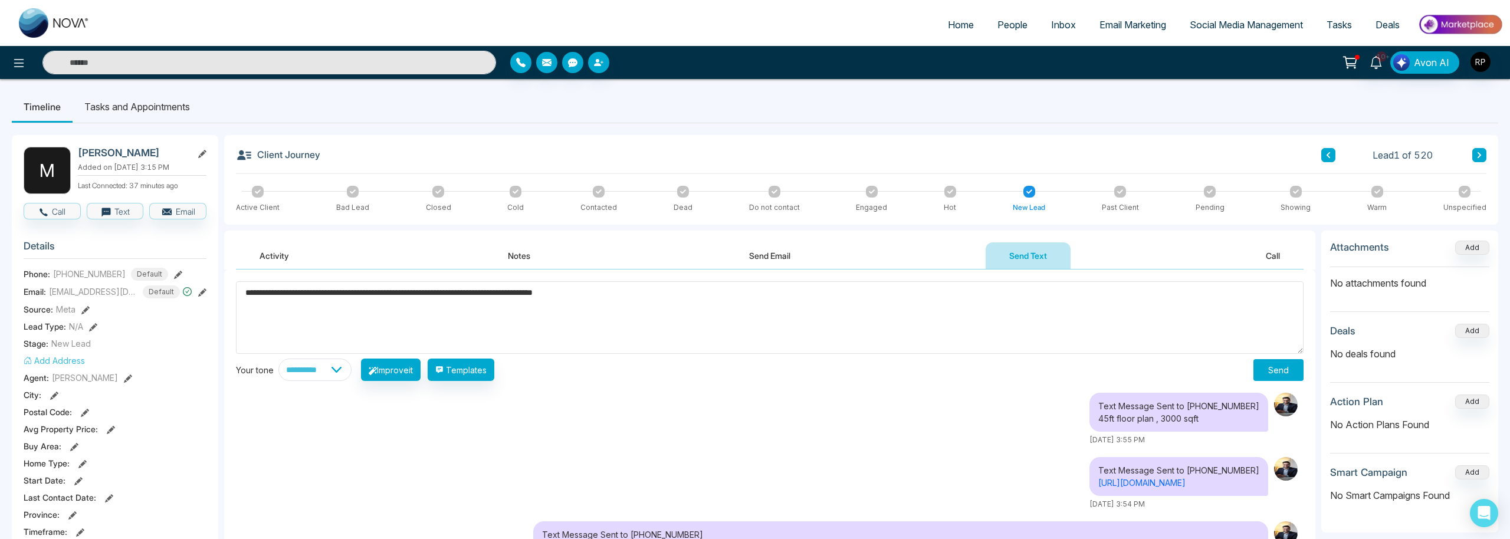
click at [1285, 365] on button "Send" at bounding box center [1278, 370] width 50 height 22
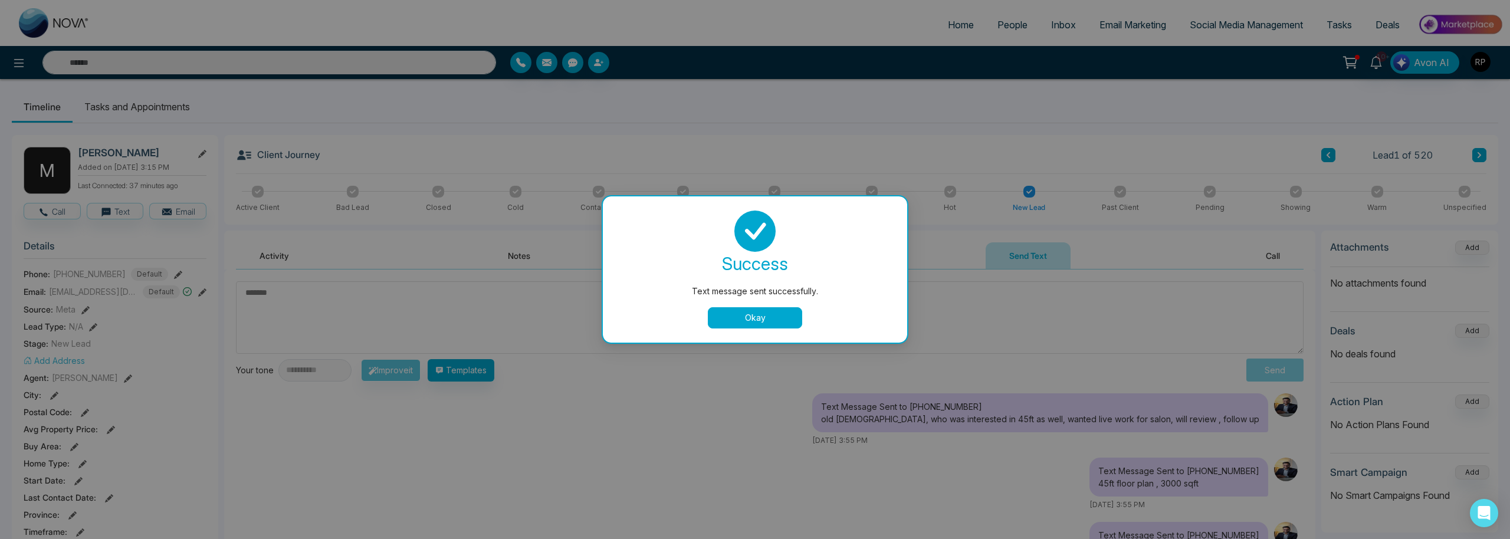
click at [750, 316] on button "Okay" at bounding box center [755, 317] width 94 height 21
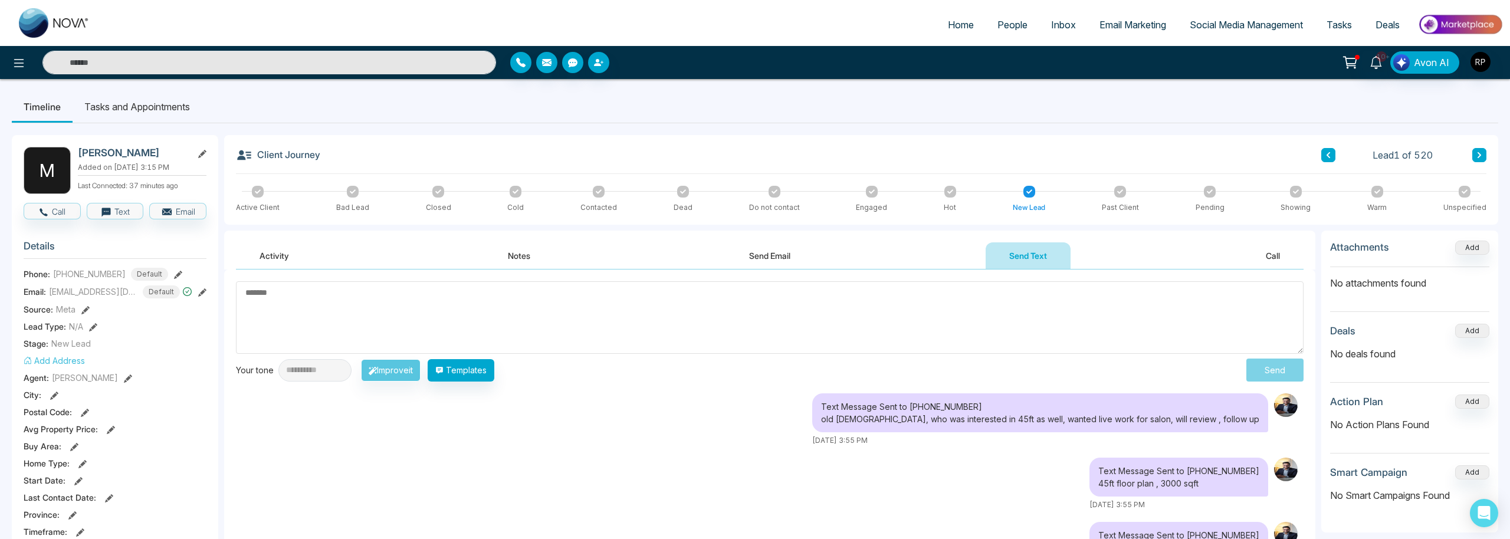
click at [997, 23] on span "People" at bounding box center [1012, 25] width 30 height 12
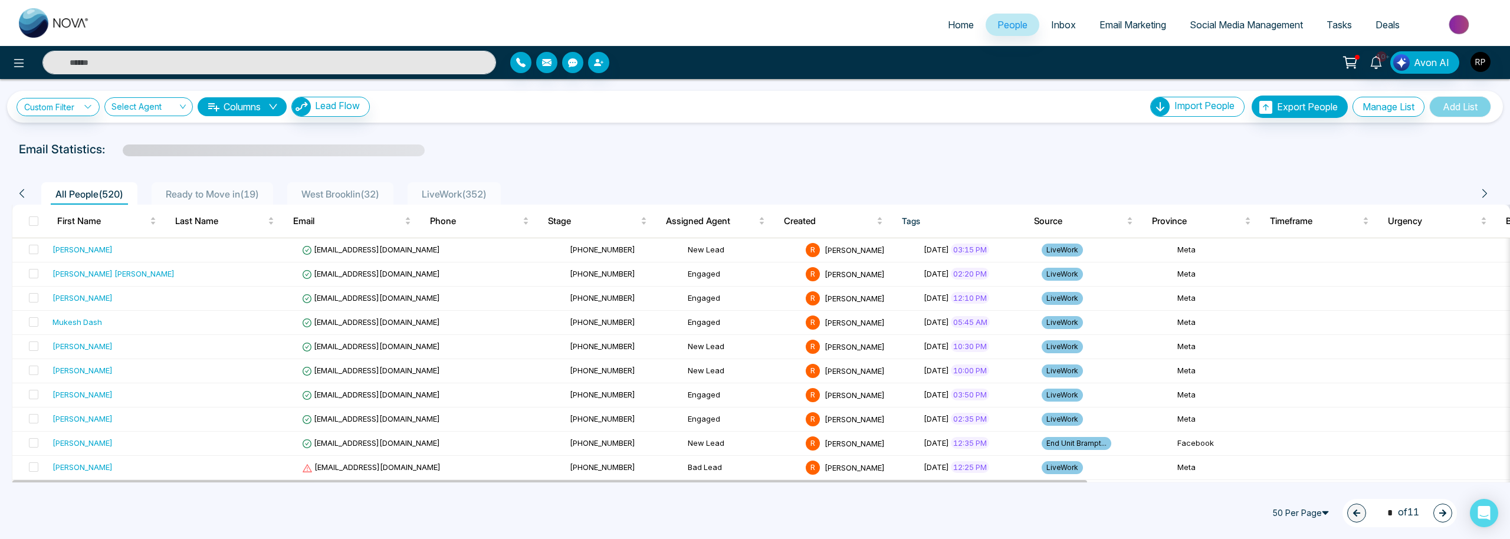
click at [226, 198] on span "Ready to Move in ( 19 )" at bounding box center [212, 194] width 103 height 12
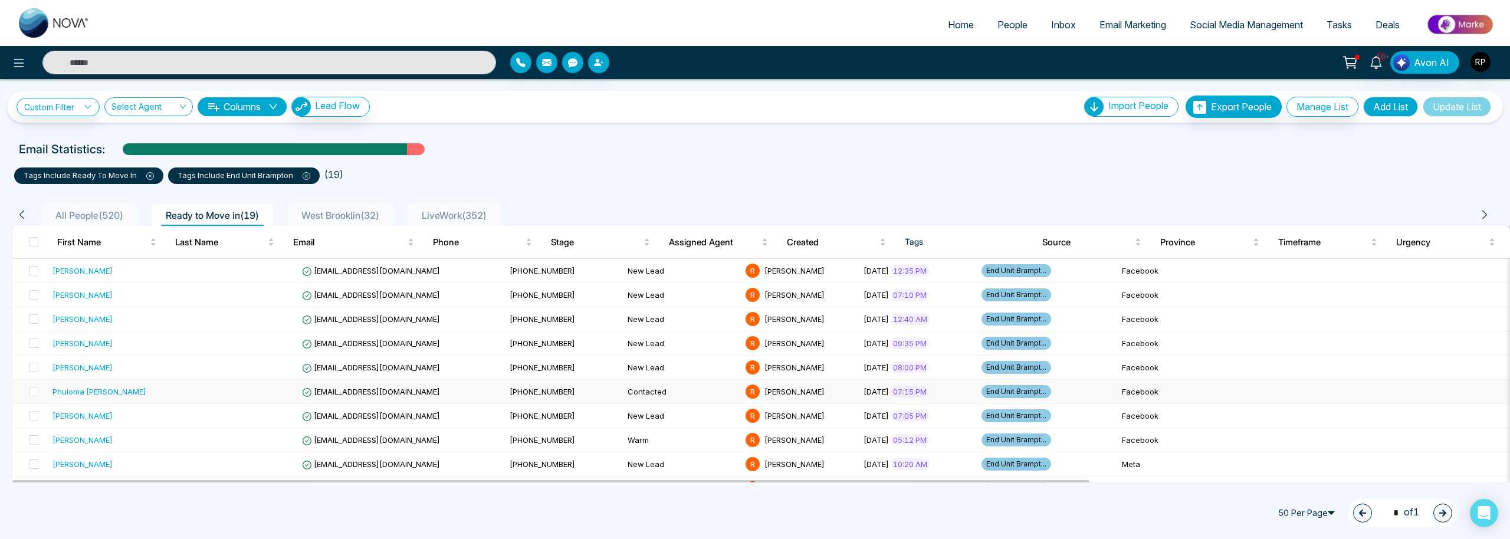
click at [93, 394] on div "Phuloma [PERSON_NAME]" at bounding box center [99, 392] width 94 height 12
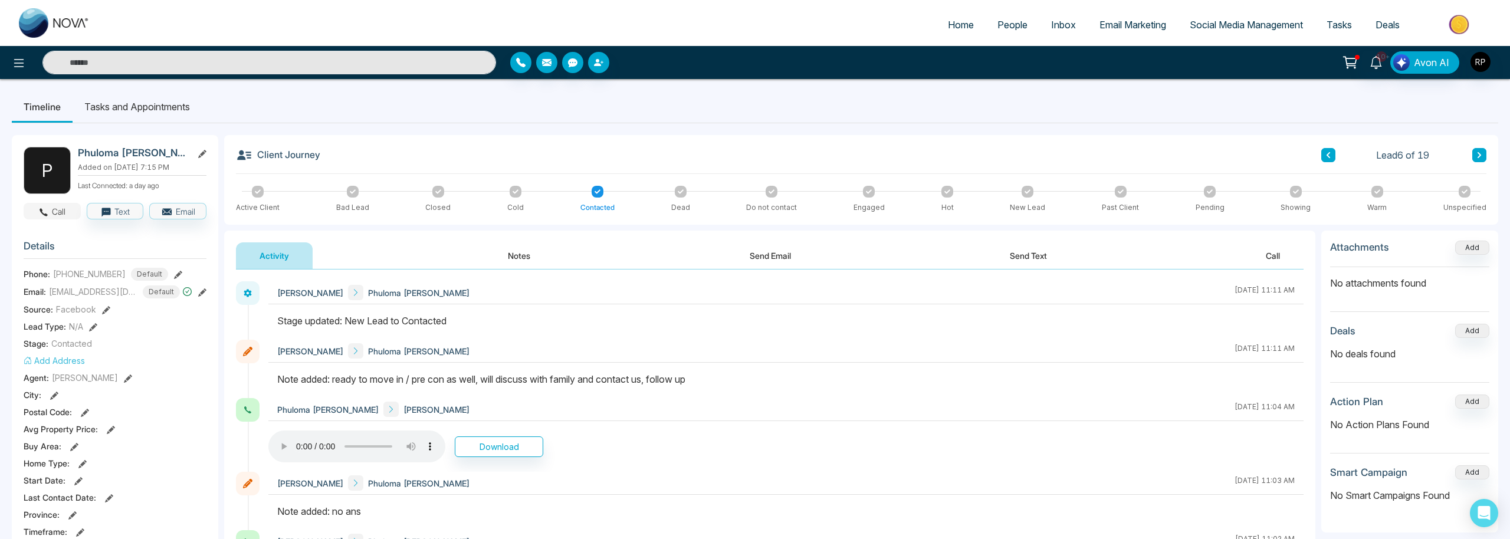
click at [63, 212] on button "Call" at bounding box center [52, 211] width 57 height 17
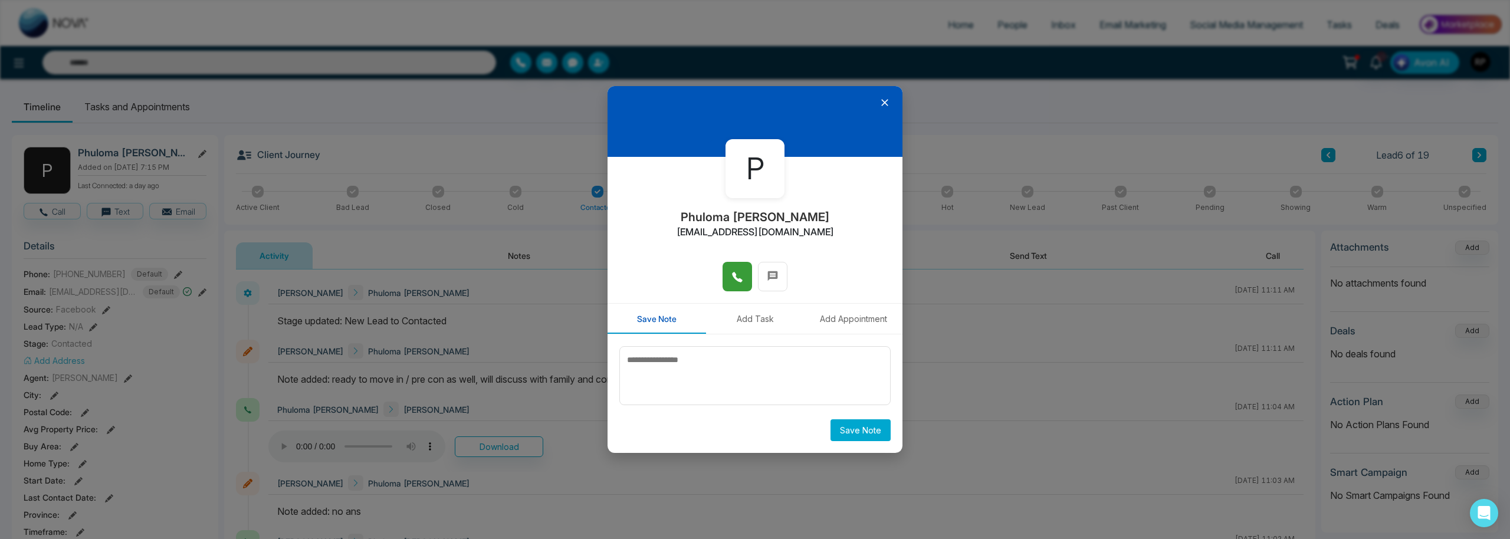
click at [734, 282] on icon at bounding box center [737, 277] width 12 height 12
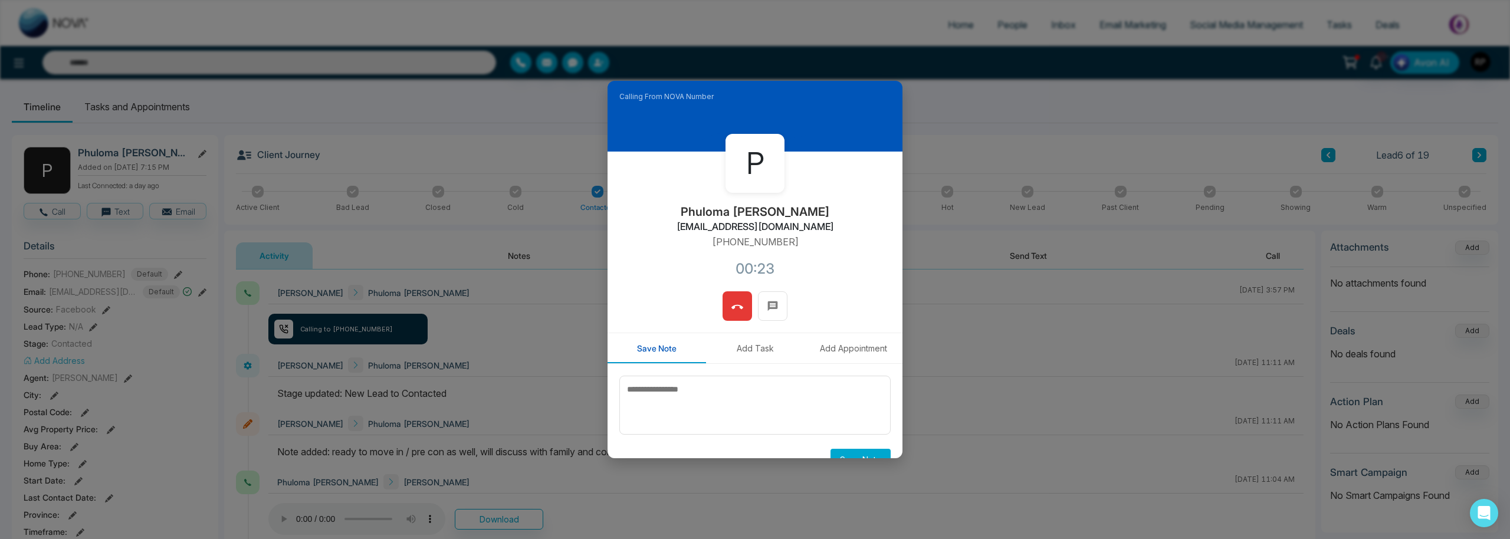
click at [735, 313] on icon at bounding box center [737, 307] width 12 height 12
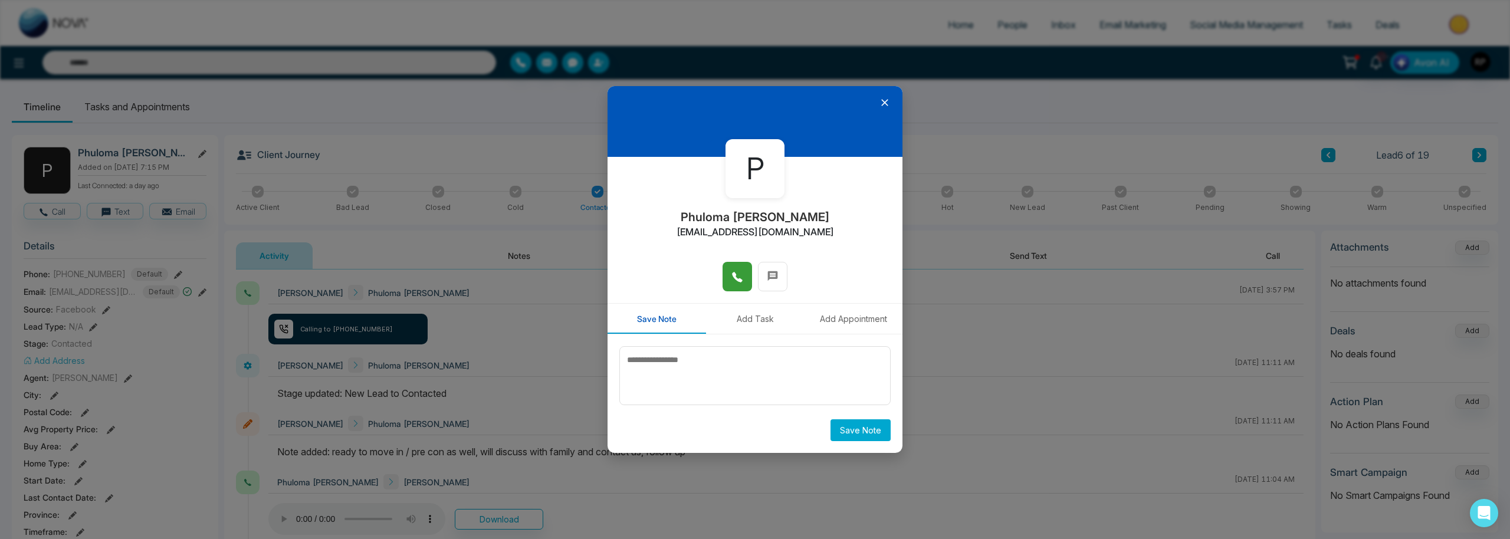
click at [879, 101] on icon at bounding box center [885, 103] width 12 height 12
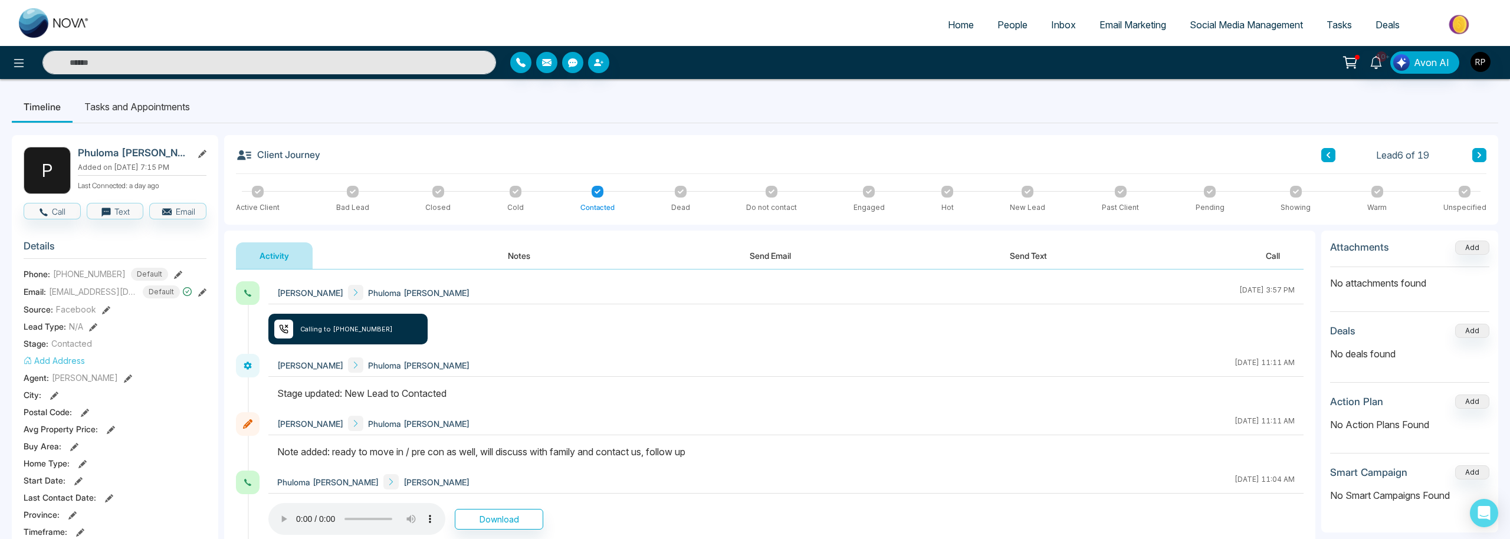
click at [954, 22] on span "Home" at bounding box center [961, 25] width 26 height 12
select select "*"
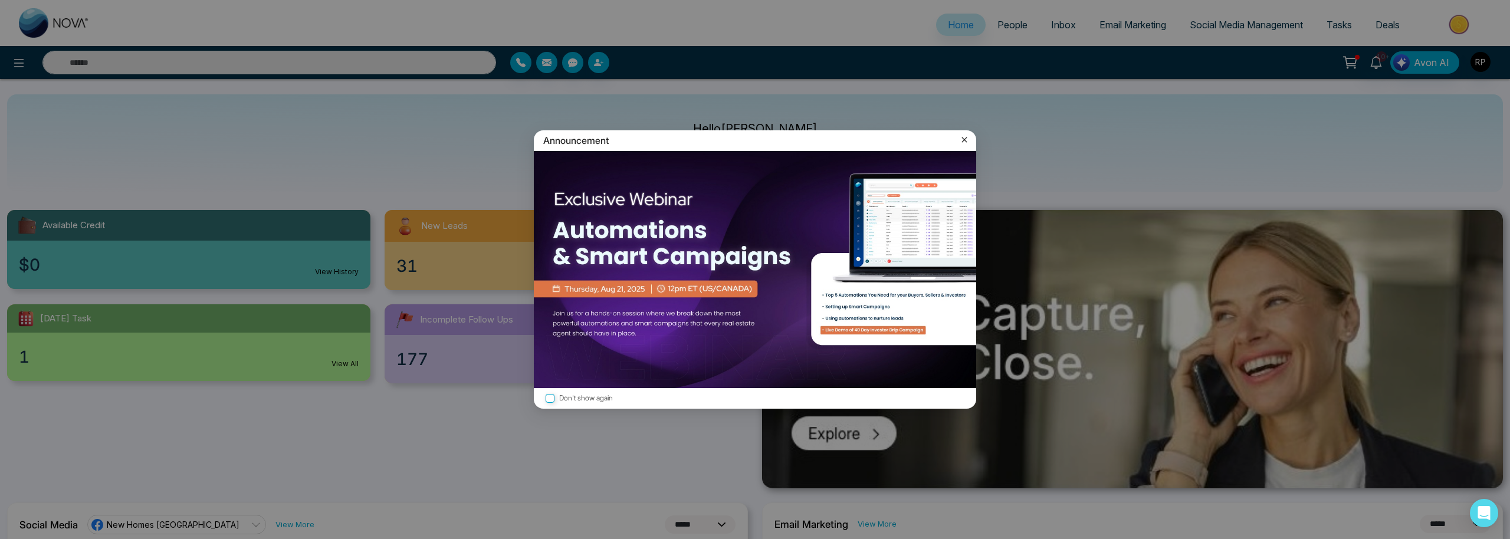
click at [963, 139] on icon at bounding box center [964, 140] width 12 height 12
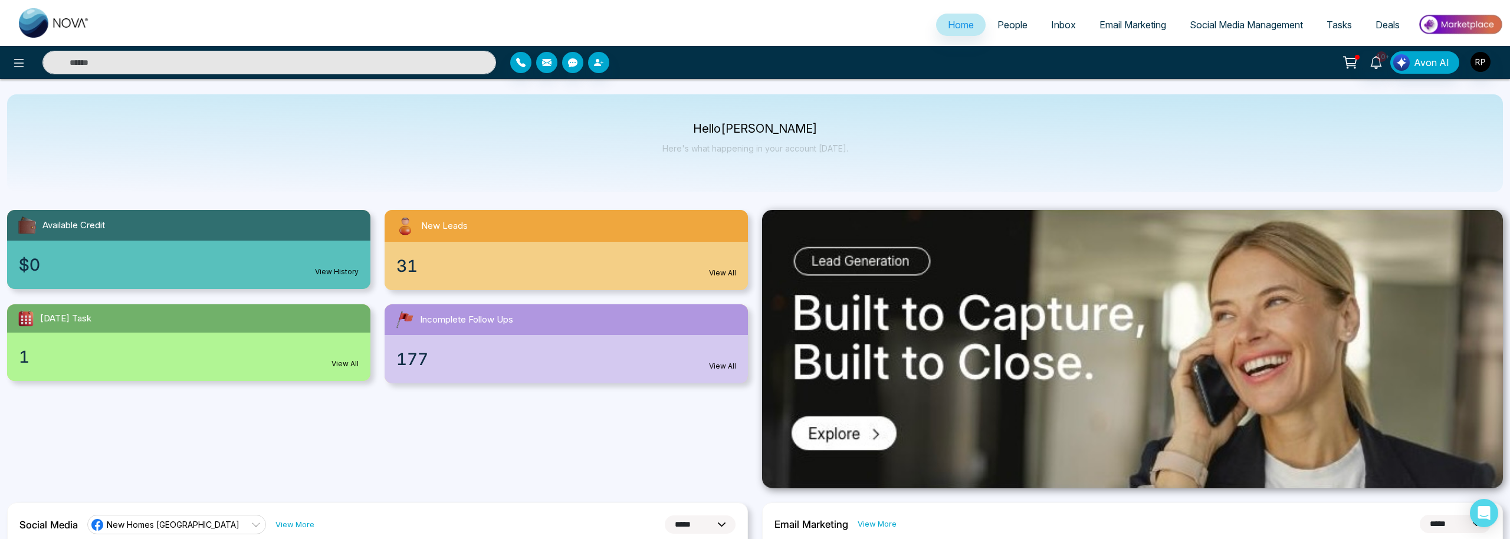
click at [1004, 22] on span "People" at bounding box center [1012, 25] width 30 height 12
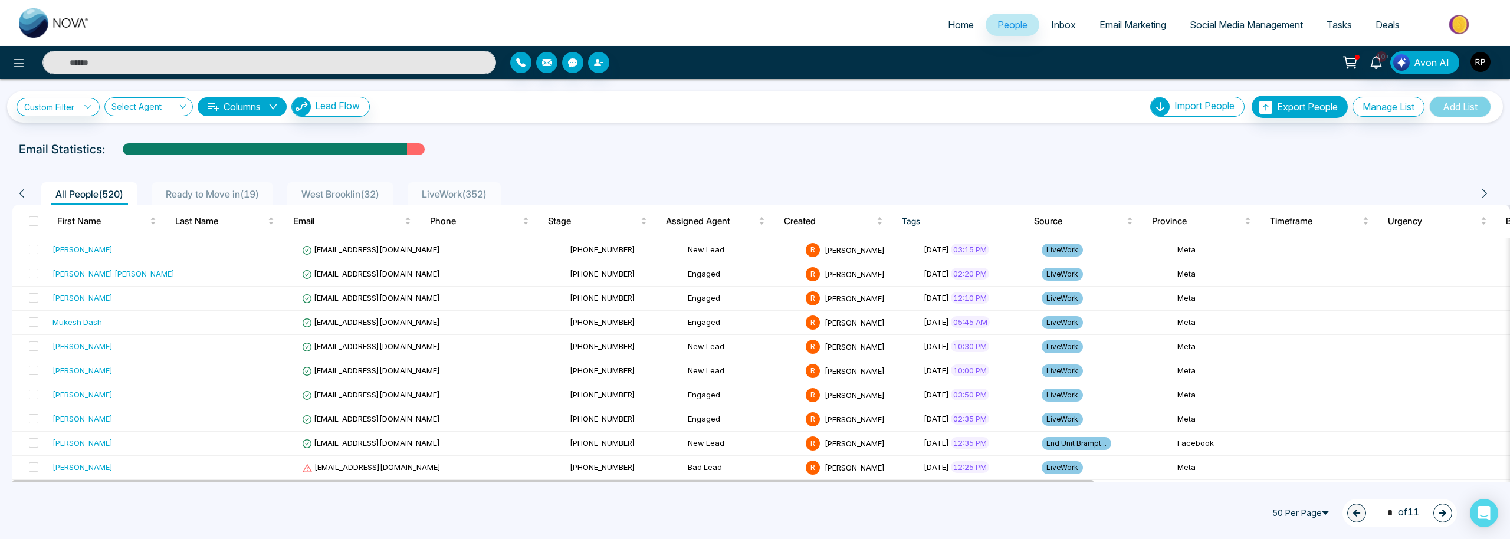
click at [449, 193] on span "LiveWork ( 352 )" at bounding box center [454, 194] width 74 height 12
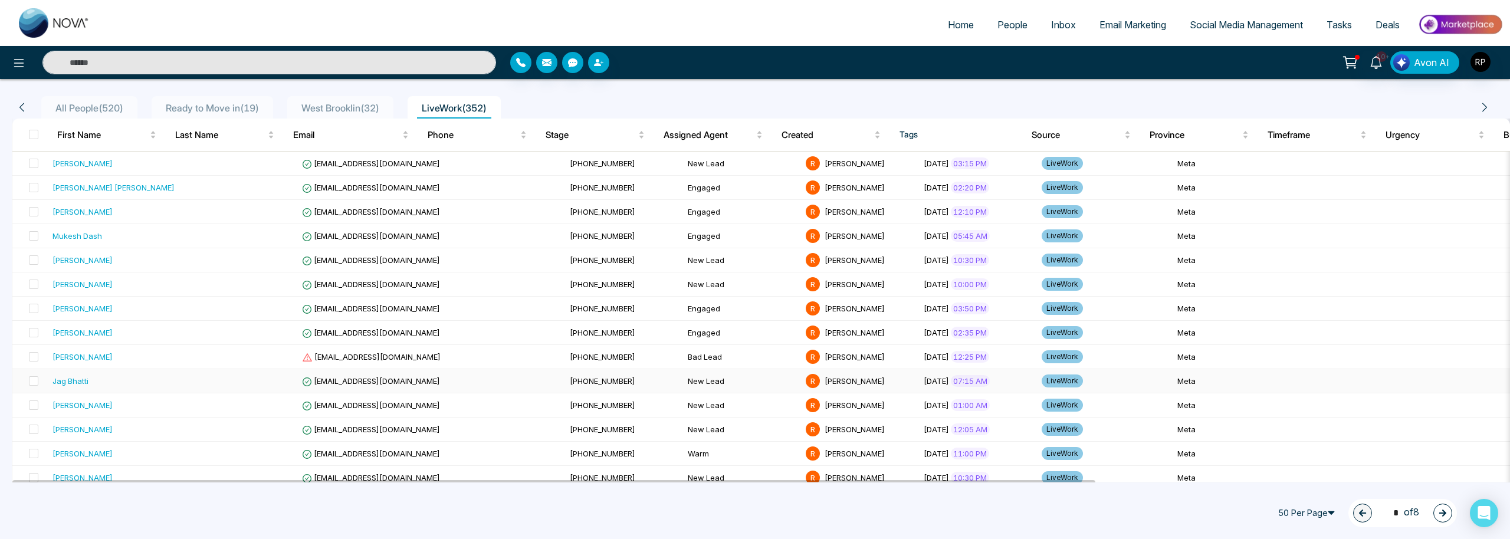
scroll to position [107, 0]
click at [86, 382] on div "Jag Bhatti" at bounding box center [70, 382] width 36 height 12
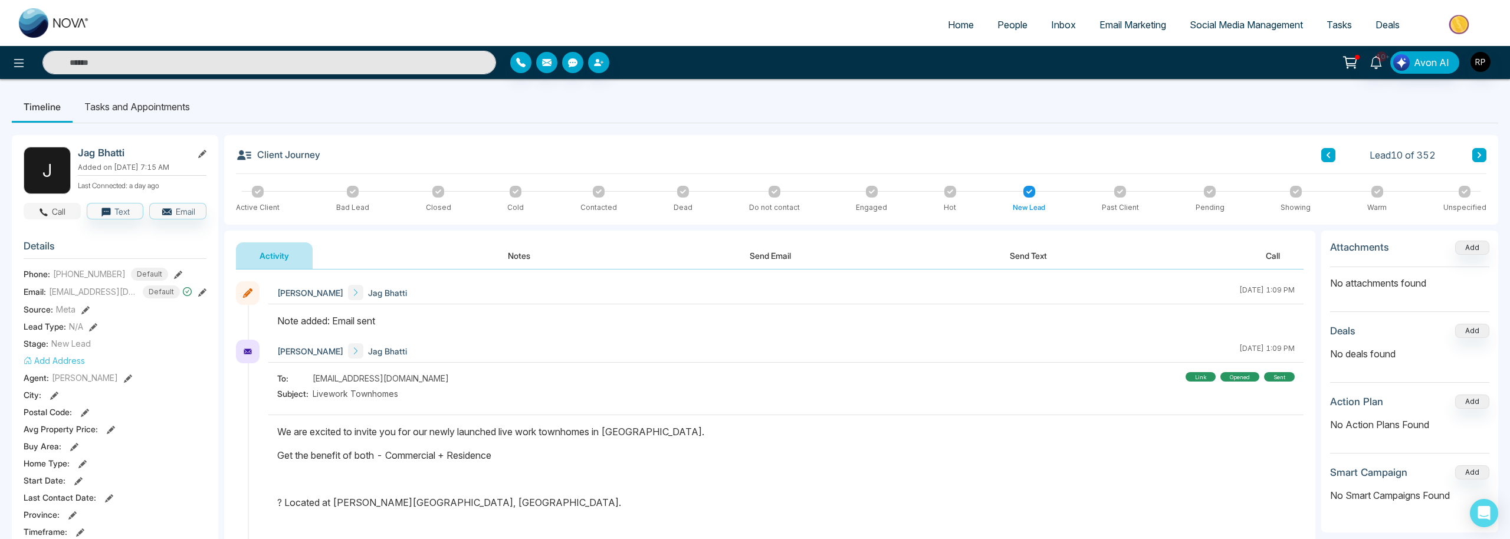
click at [55, 216] on button "Call" at bounding box center [52, 211] width 57 height 17
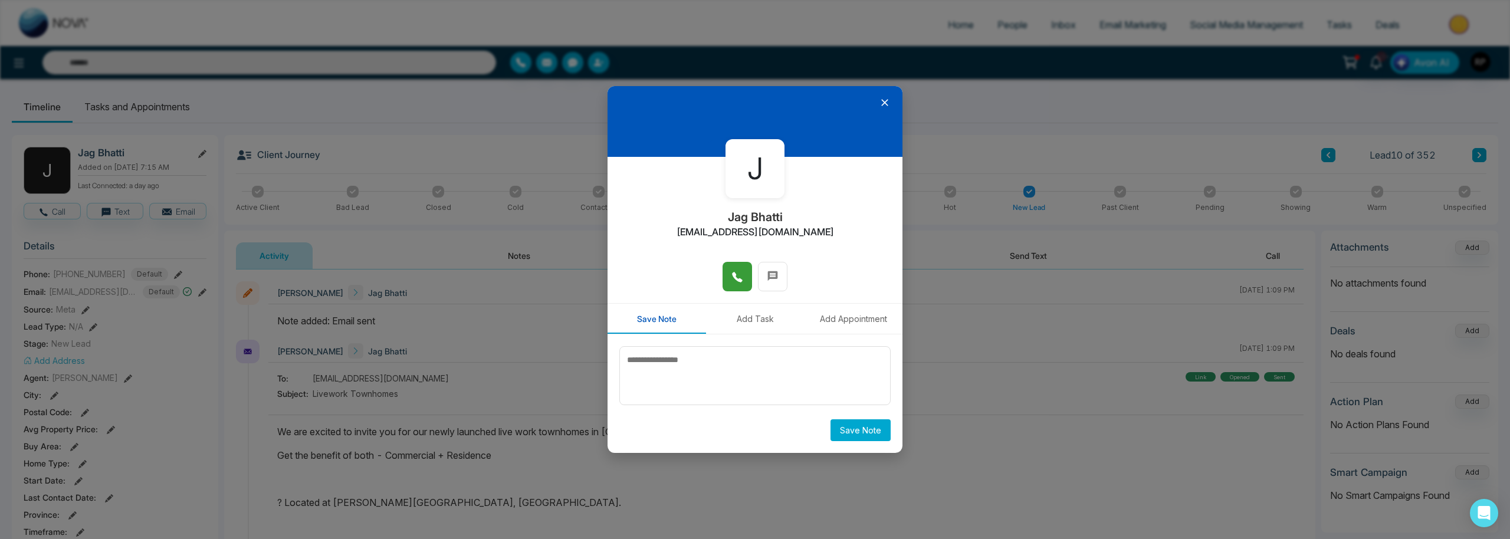
click at [741, 271] on icon at bounding box center [737, 277] width 12 height 12
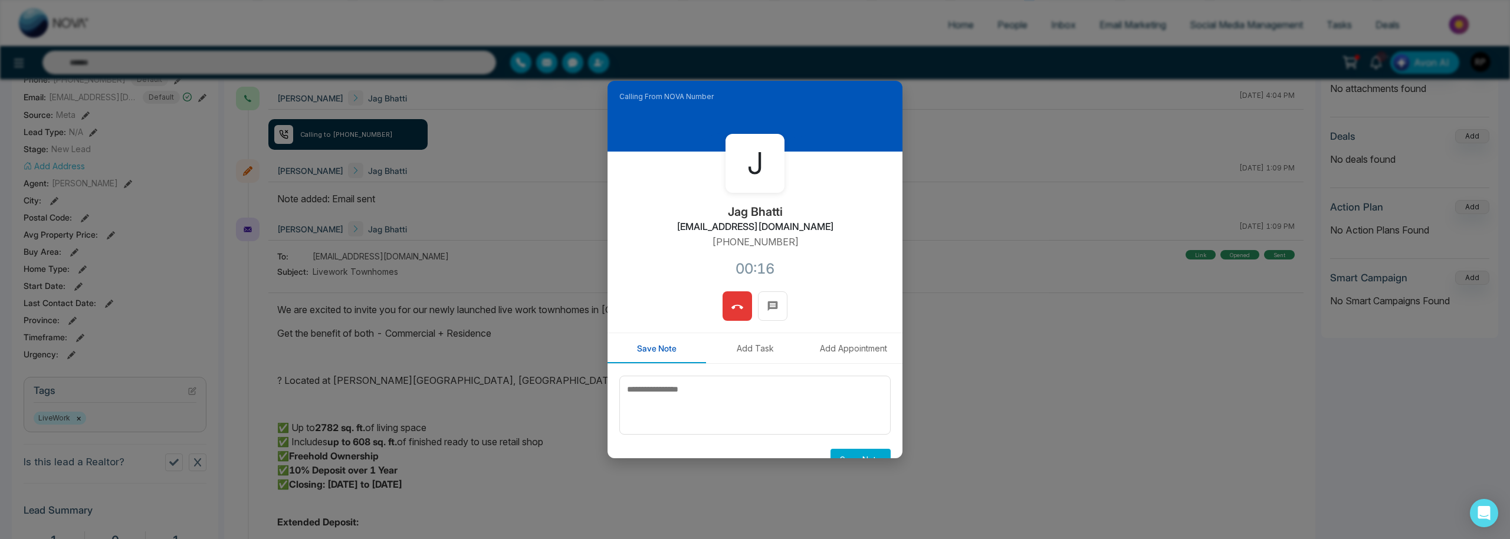
scroll to position [182, 0]
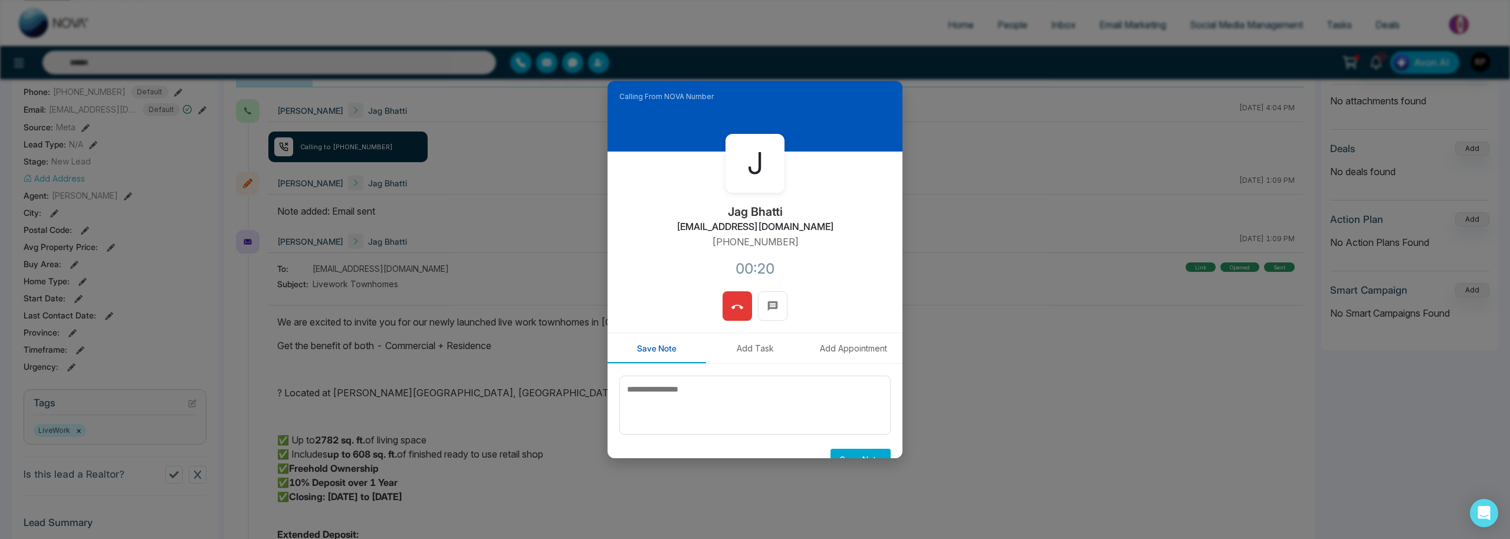
click at [740, 308] on icon at bounding box center [737, 307] width 12 height 12
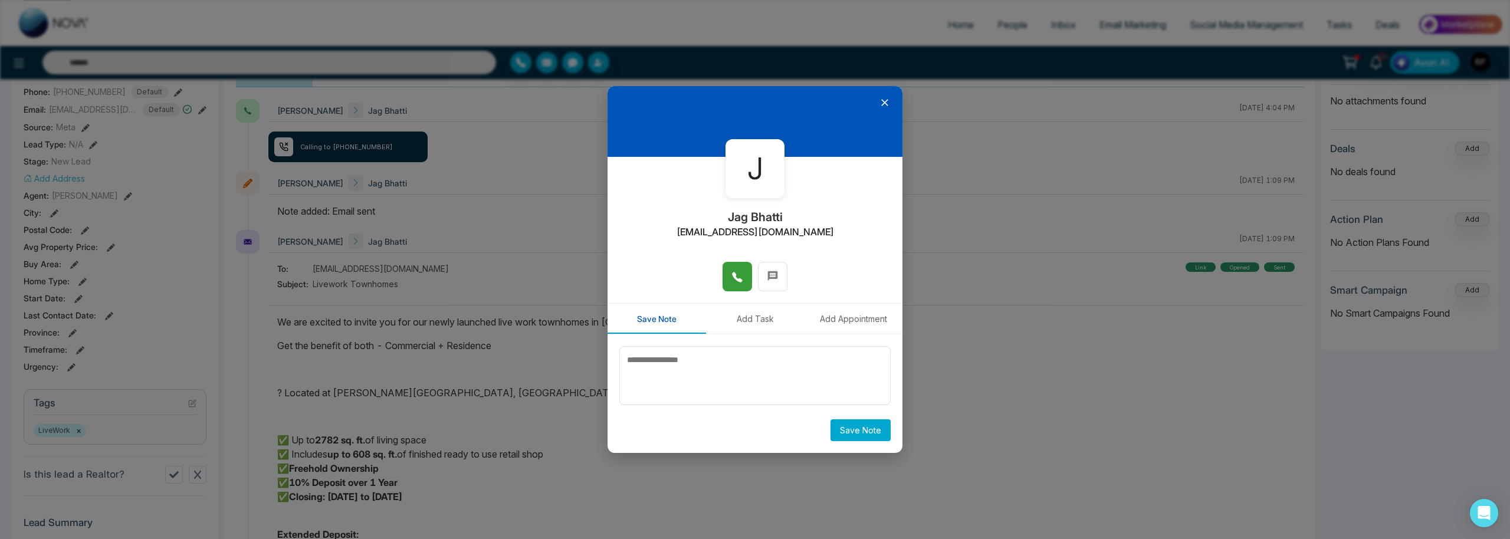
click at [740, 308] on button "Add Task" at bounding box center [755, 319] width 98 height 30
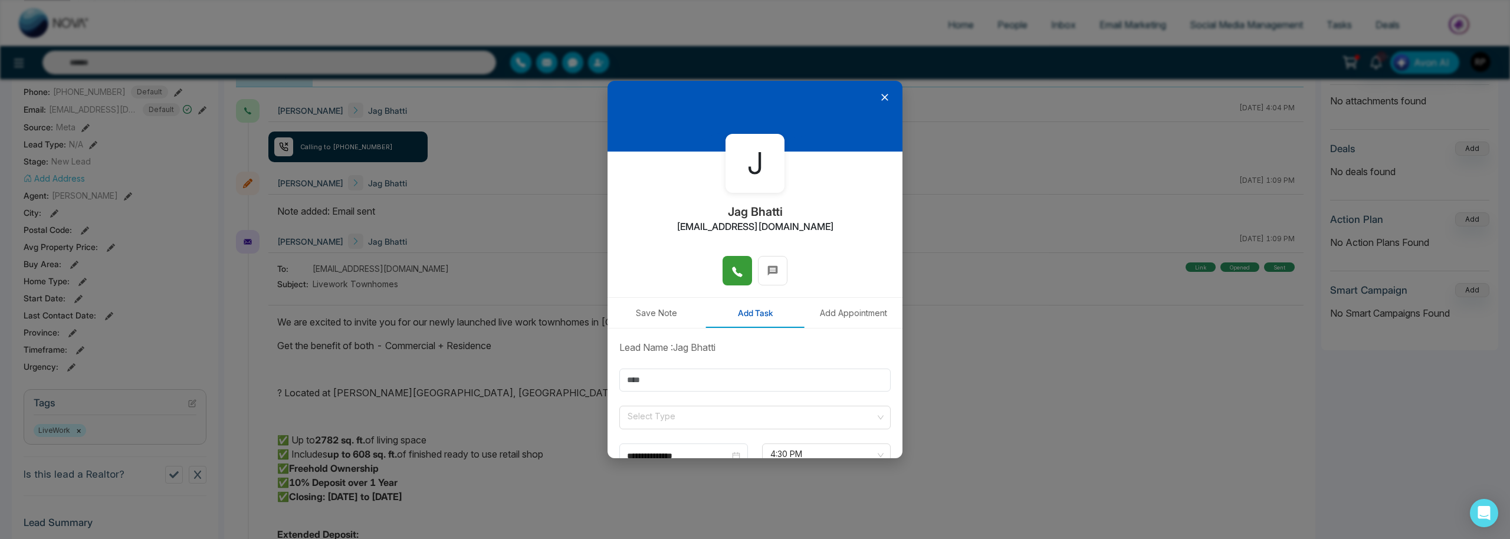
click at [888, 99] on icon at bounding box center [885, 97] width 12 height 12
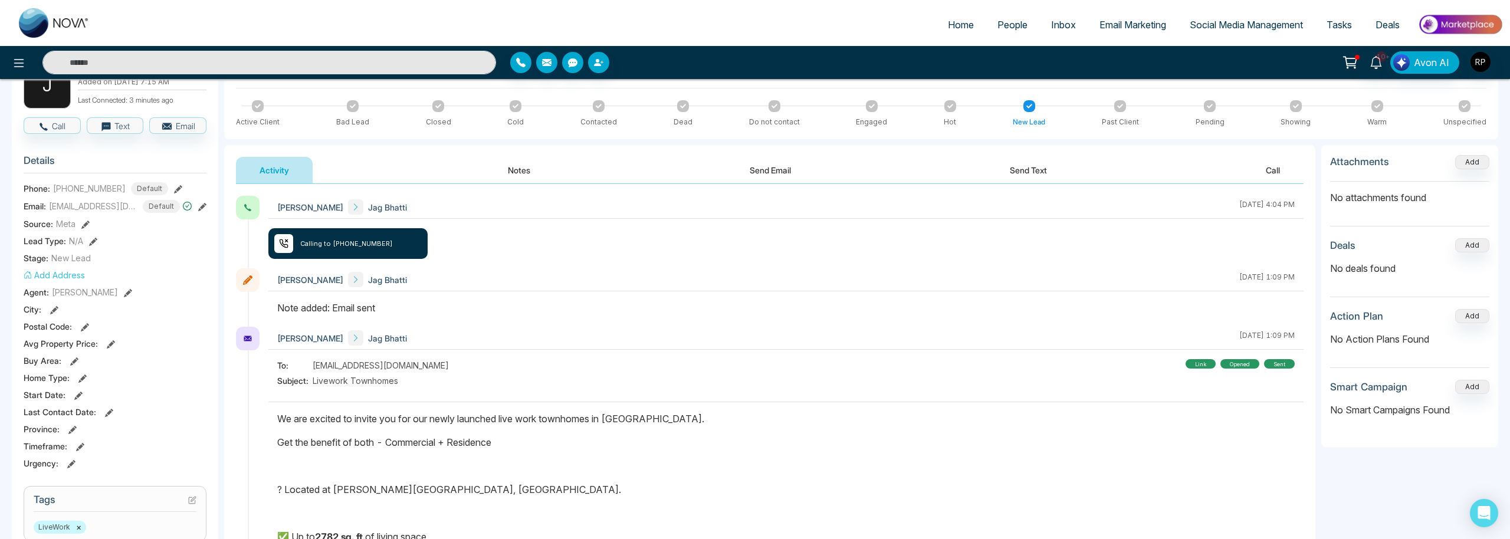
scroll to position [0, 0]
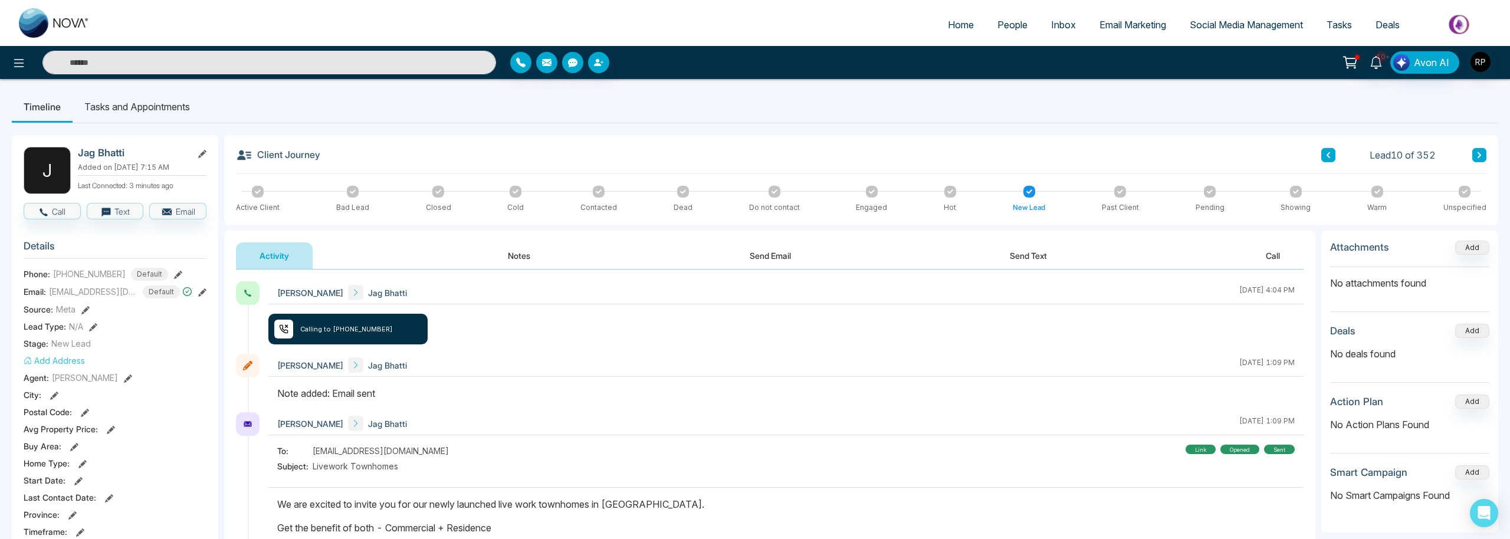
click at [518, 257] on button "Notes" at bounding box center [519, 255] width 70 height 27
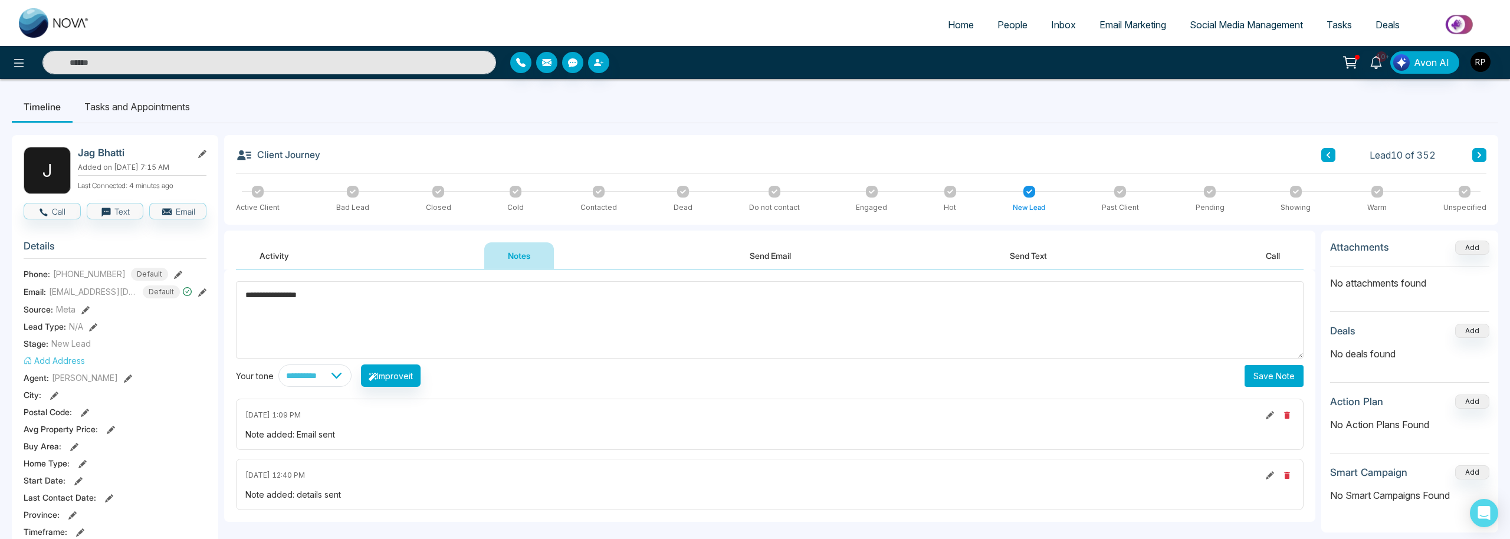
type textarea "**********"
click at [1282, 383] on button "Save Note" at bounding box center [1273, 376] width 59 height 22
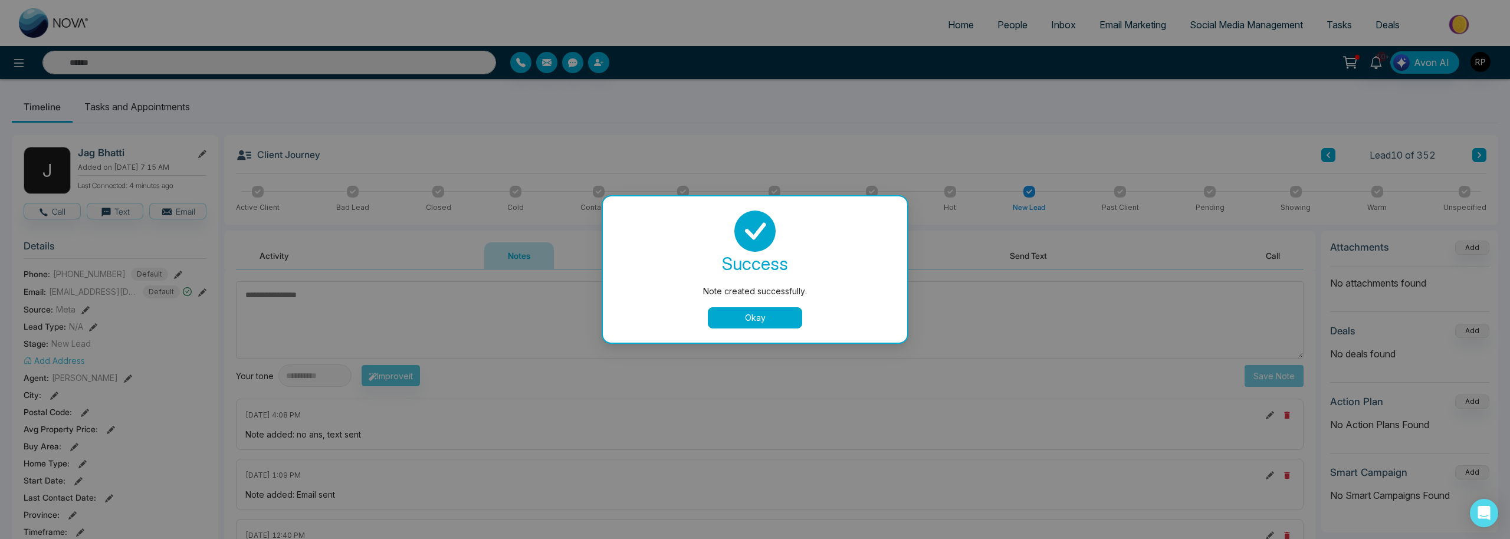
drag, startPoint x: 774, startPoint y: 316, endPoint x: 786, endPoint y: 300, distance: 19.8
click at [774, 317] on button "Okay" at bounding box center [755, 317] width 94 height 21
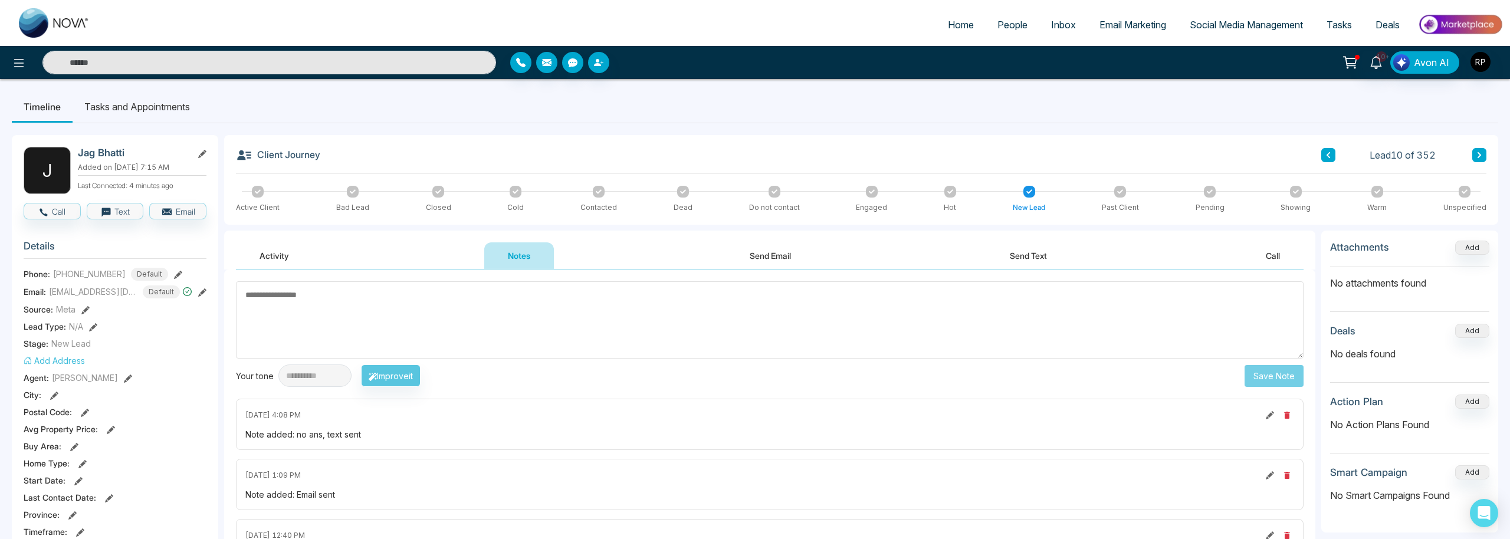
click at [868, 196] on div at bounding box center [872, 192] width 12 height 12
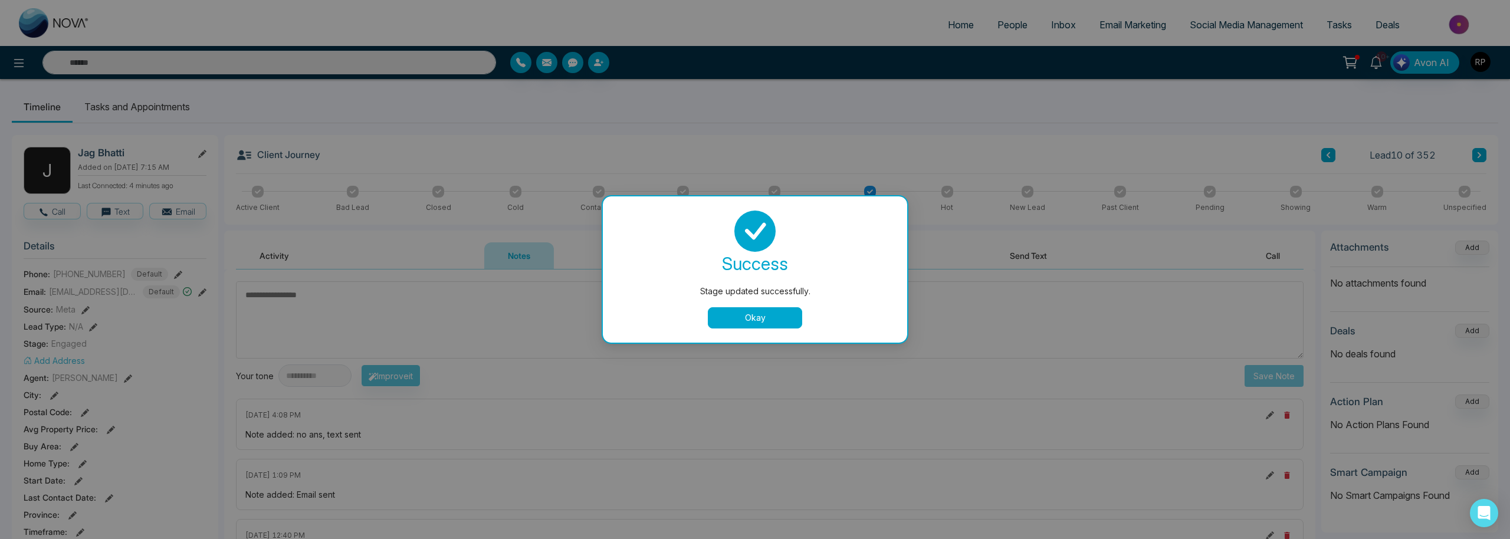
click at [377, 294] on div "Stage updated successfully. success Stage updated successfully. Okay" at bounding box center [755, 269] width 1510 height 539
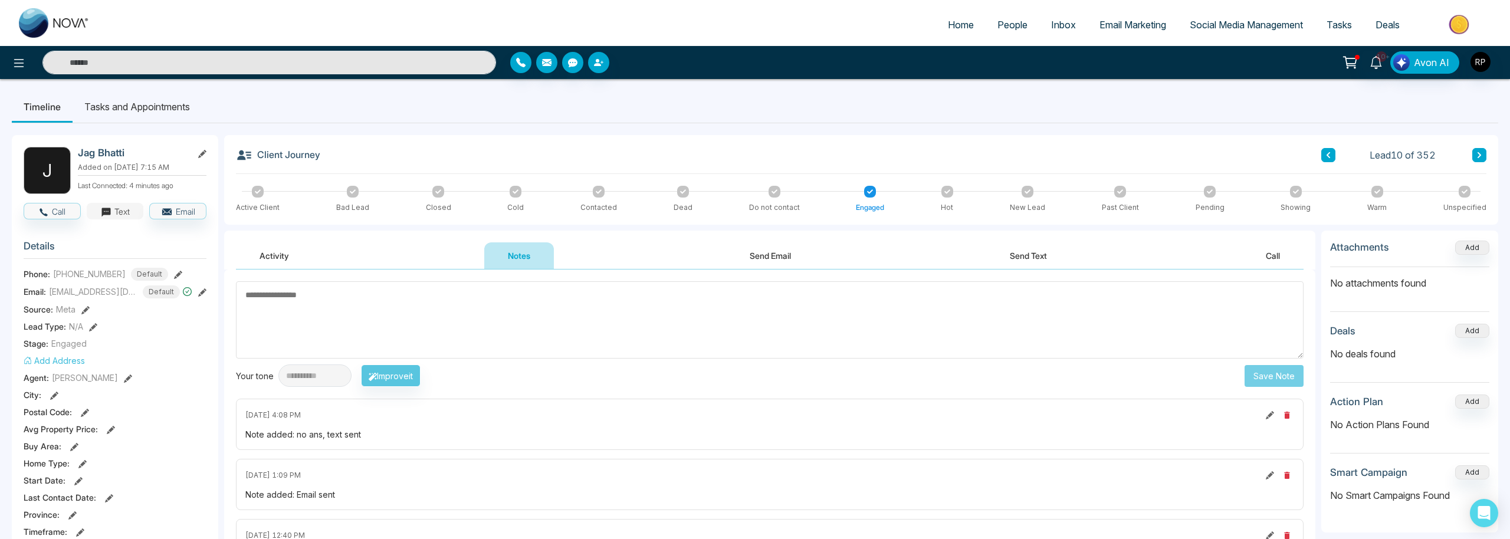
click at [124, 210] on button "Text" at bounding box center [115, 211] width 57 height 17
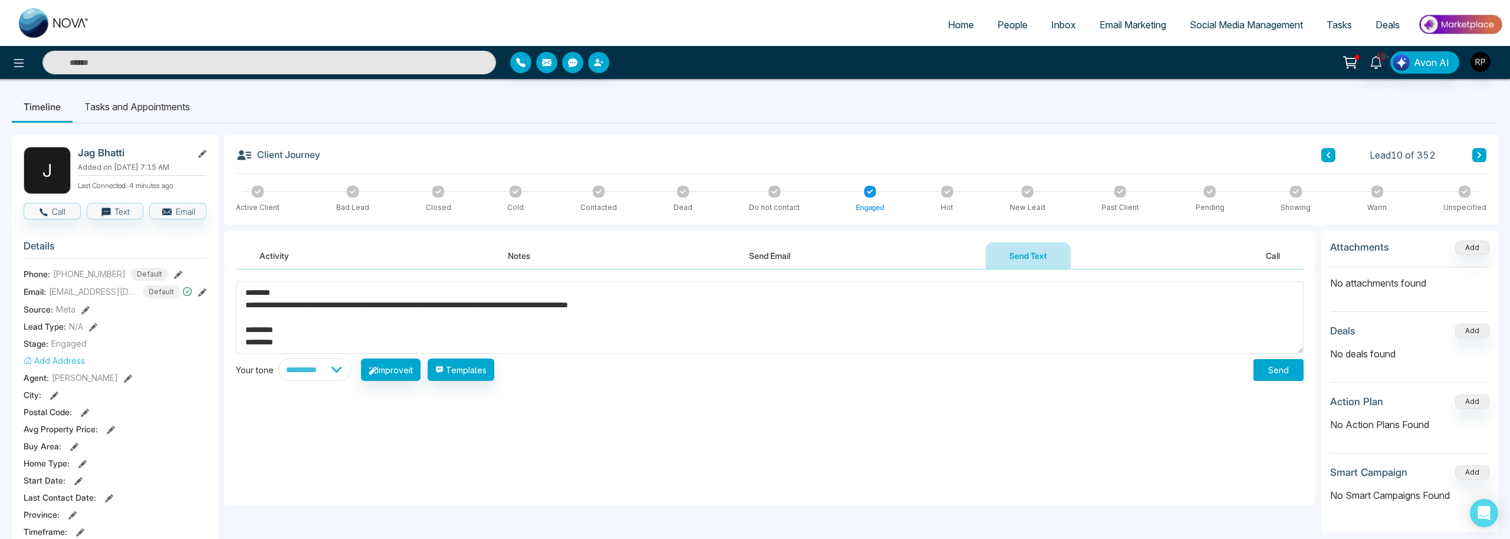
type textarea "**********"
click at [1293, 370] on button "Send" at bounding box center [1278, 370] width 50 height 22
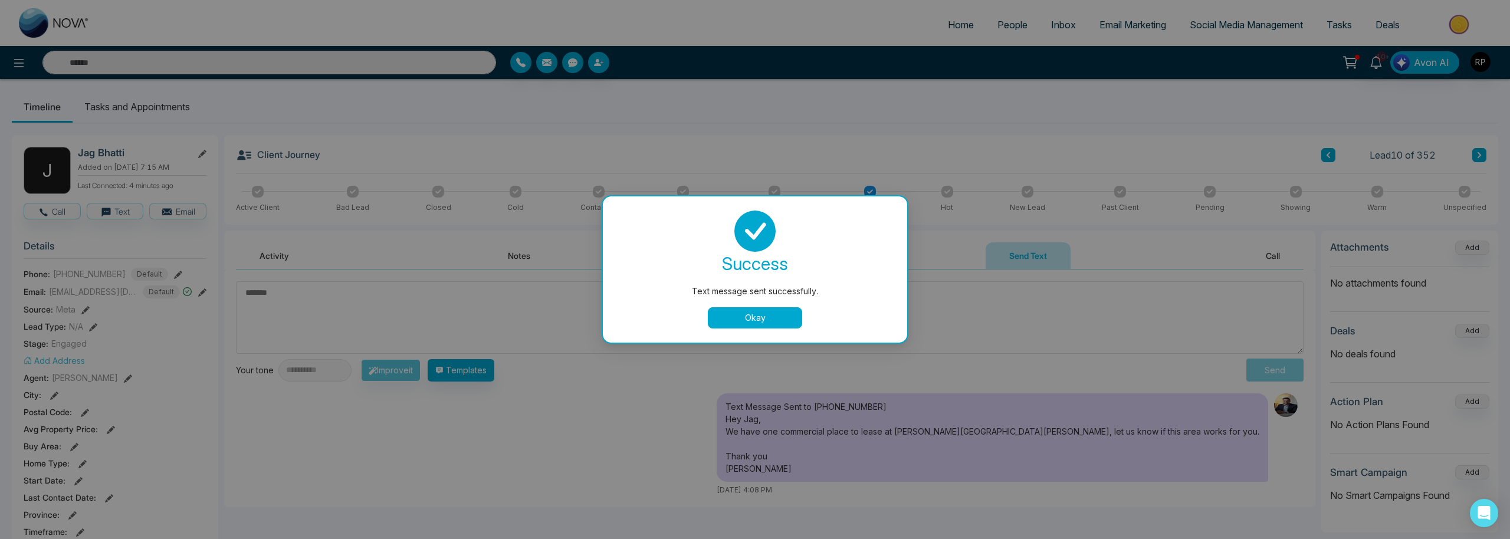
click at [743, 310] on button "Okay" at bounding box center [755, 317] width 94 height 21
